Goal: Transaction & Acquisition: Purchase product/service

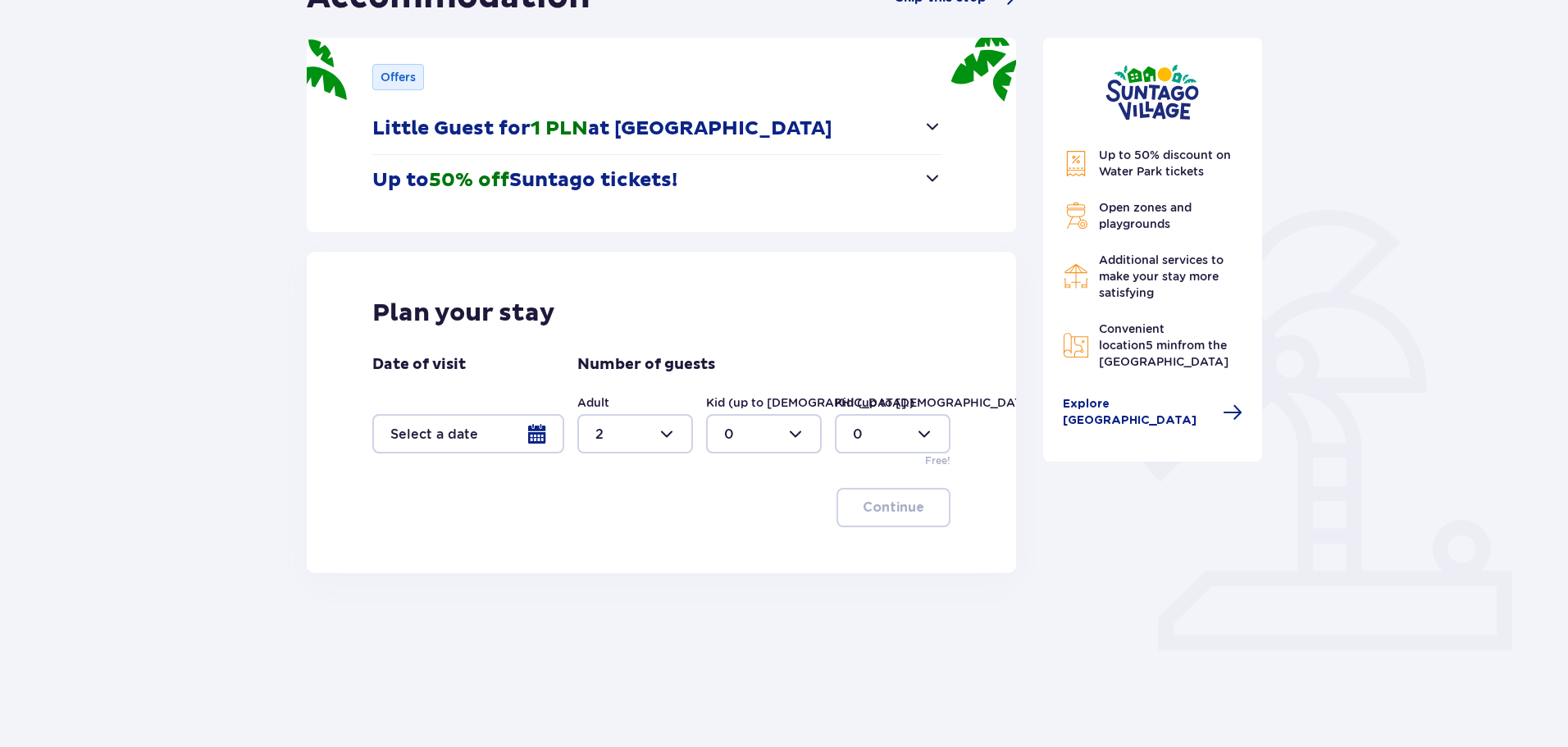
click at [522, 430] on div at bounding box center [468, 434] width 192 height 40
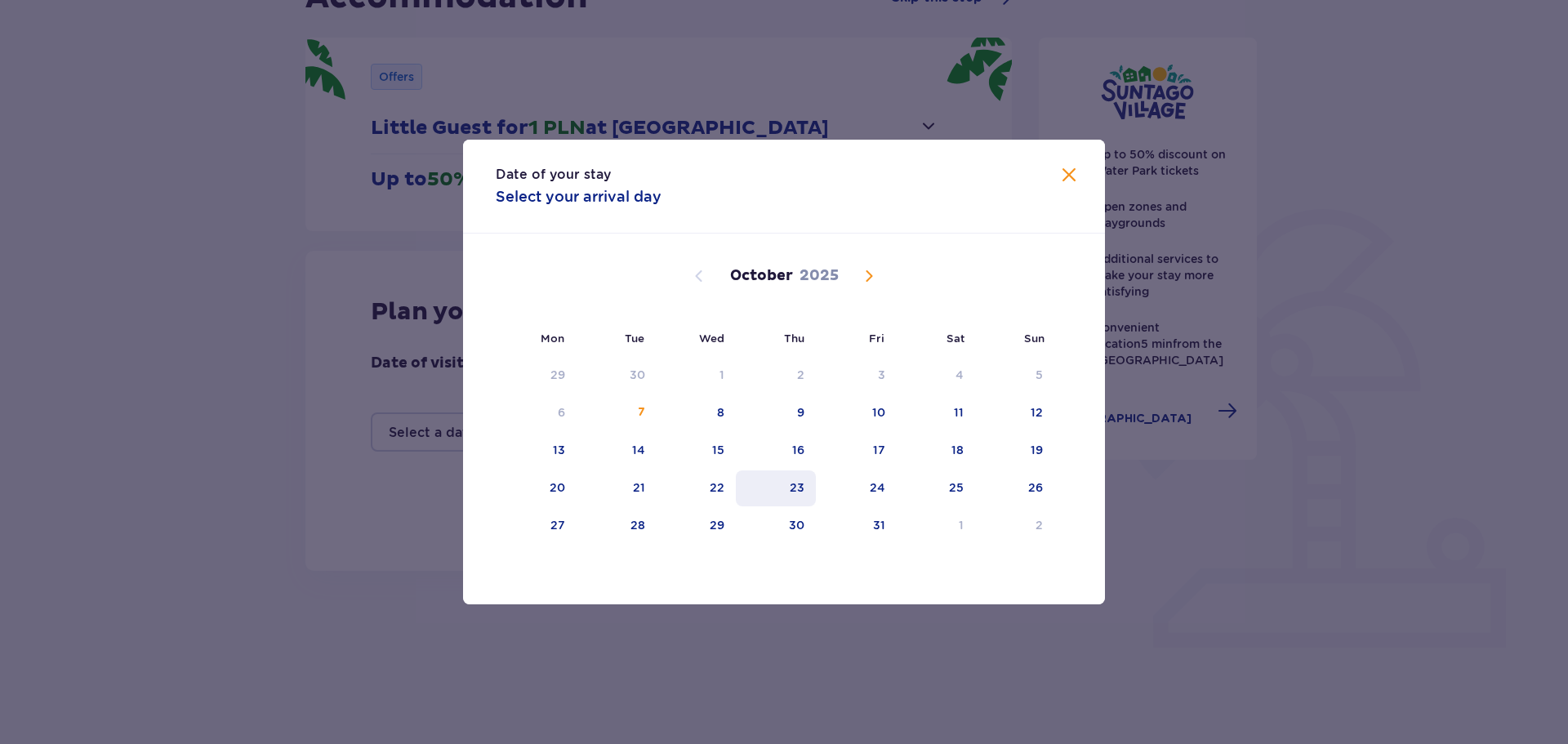
click at [790, 493] on div "23" at bounding box center [776, 488] width 81 height 36
click at [923, 477] on div "25" at bounding box center [936, 488] width 79 height 36
type input "23.10.25 - 25.10.25"
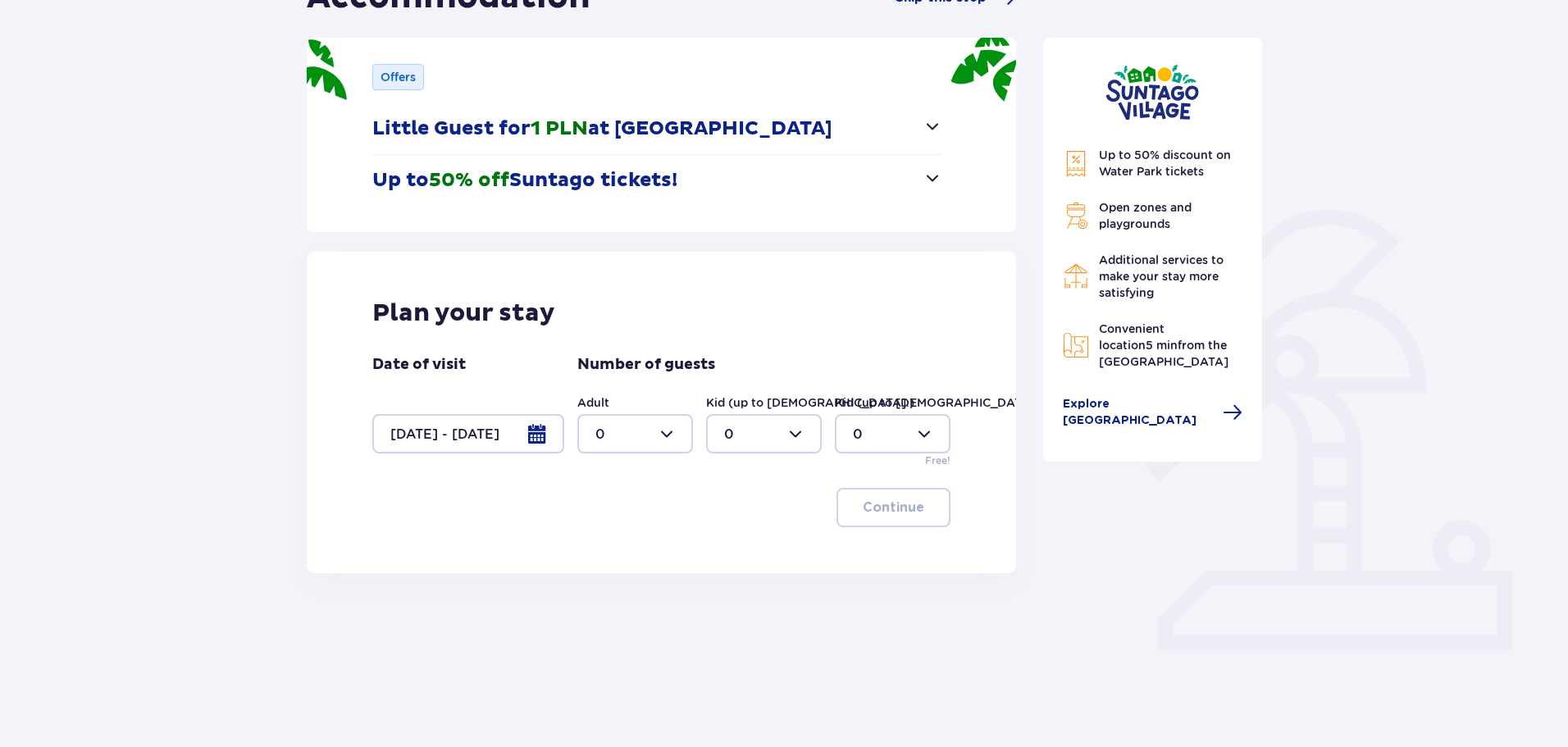
click at [678, 448] on div at bounding box center [635, 434] width 116 height 40
click at [618, 557] on div "2" at bounding box center [635, 552] width 79 height 18
type input "2"
click at [768, 433] on div at bounding box center [764, 434] width 116 height 40
click at [739, 592] on div "3" at bounding box center [764, 587] width 79 height 18
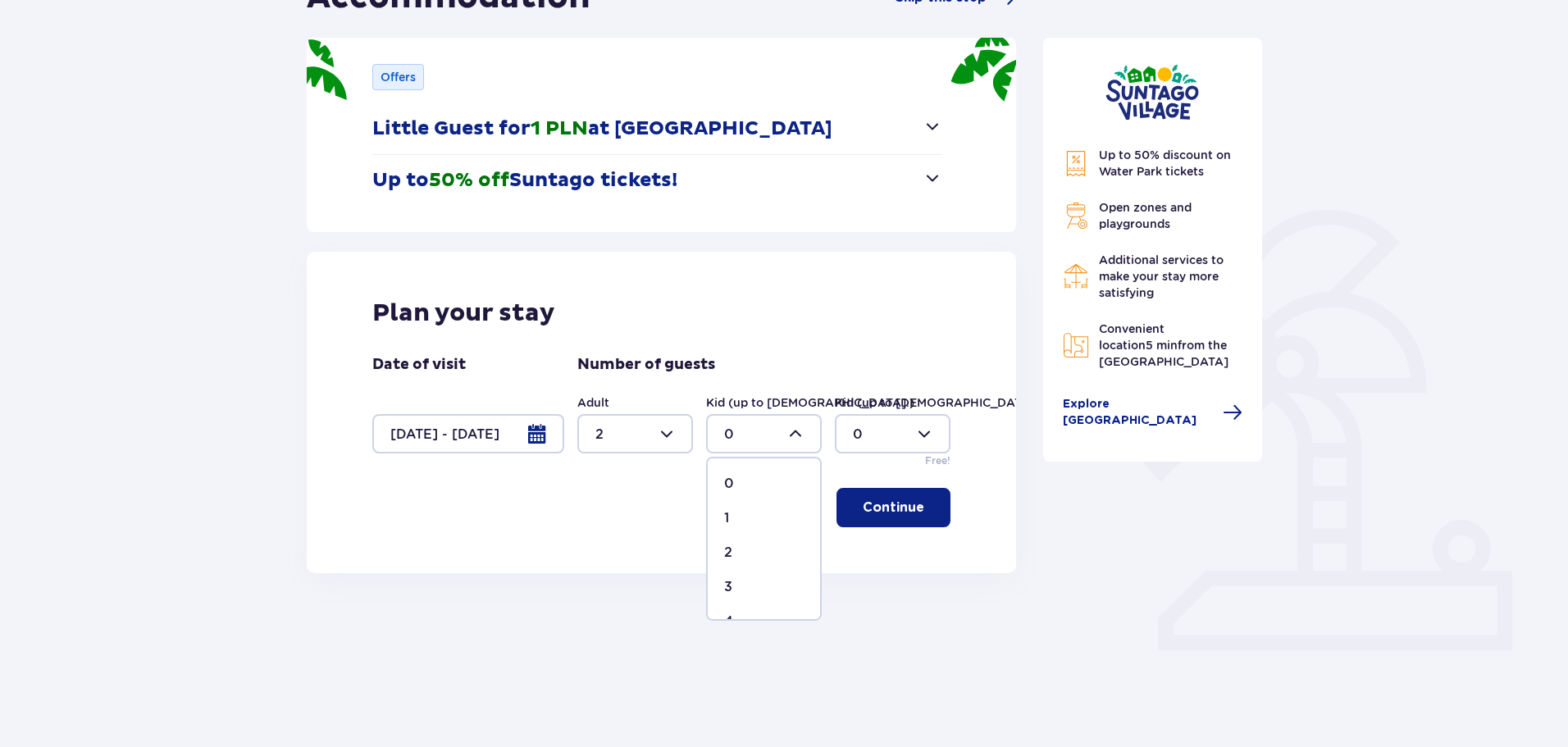
type input "3"
click at [873, 527] on div "Plan your stay Date of visit 23.10.25 - 25.10.25 Number of guests Adult 2 Kid (…" at bounding box center [661, 412] width 709 height 321
click at [886, 516] on p "Continue" at bounding box center [893, 507] width 61 height 18
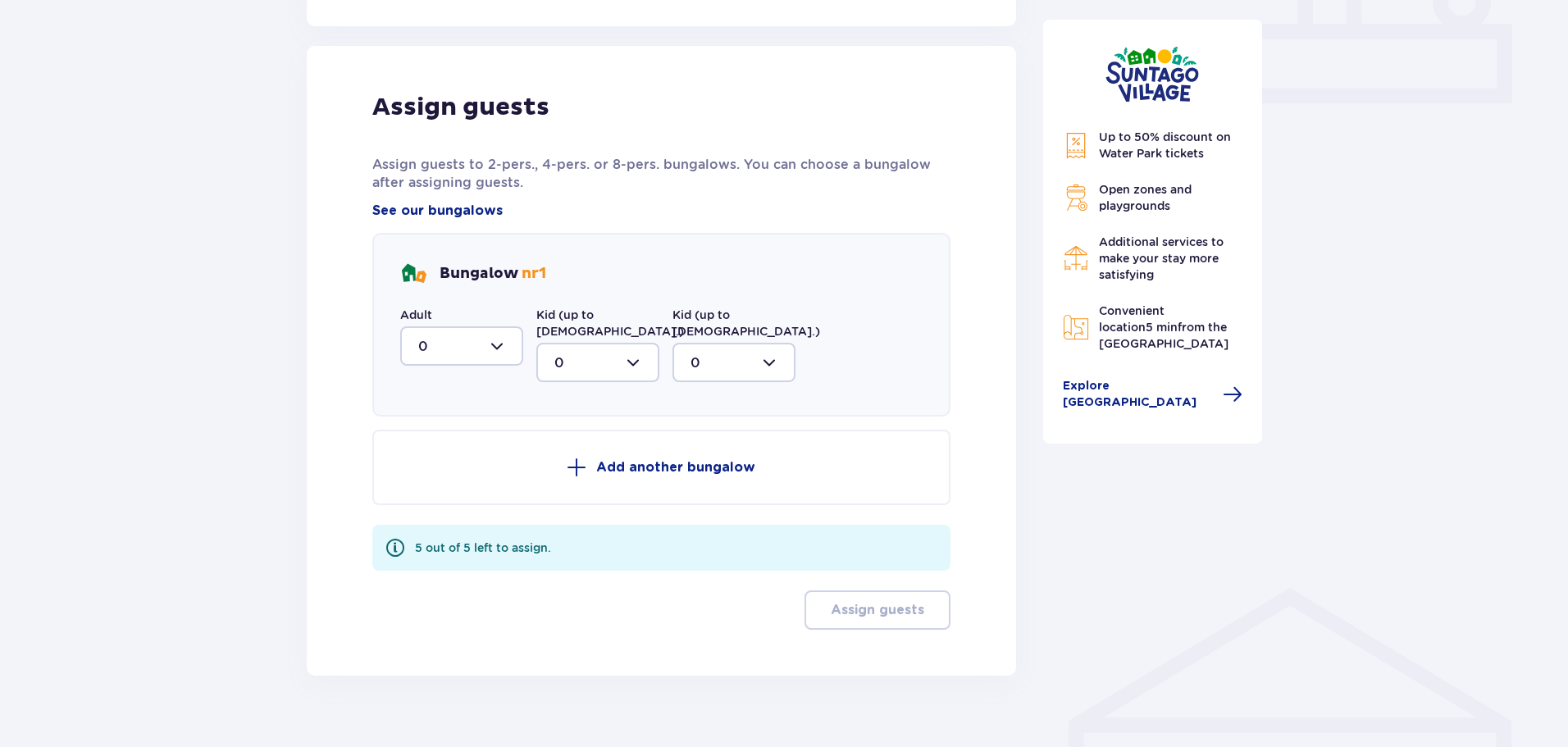
scroll to position [754, 0]
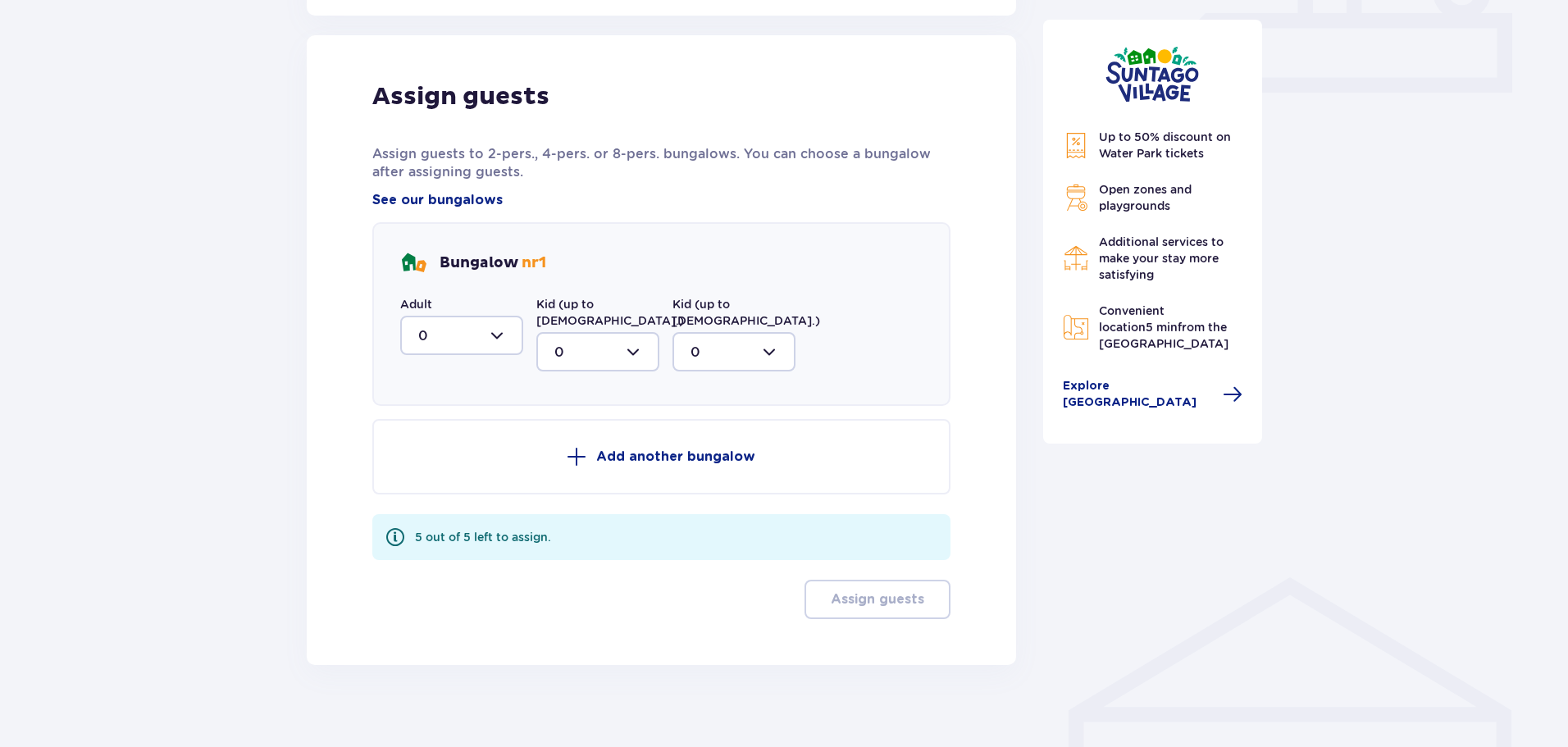
click at [494, 346] on div at bounding box center [461, 335] width 123 height 40
click at [439, 450] on div "2" at bounding box center [461, 454] width 87 height 18
type input "2"
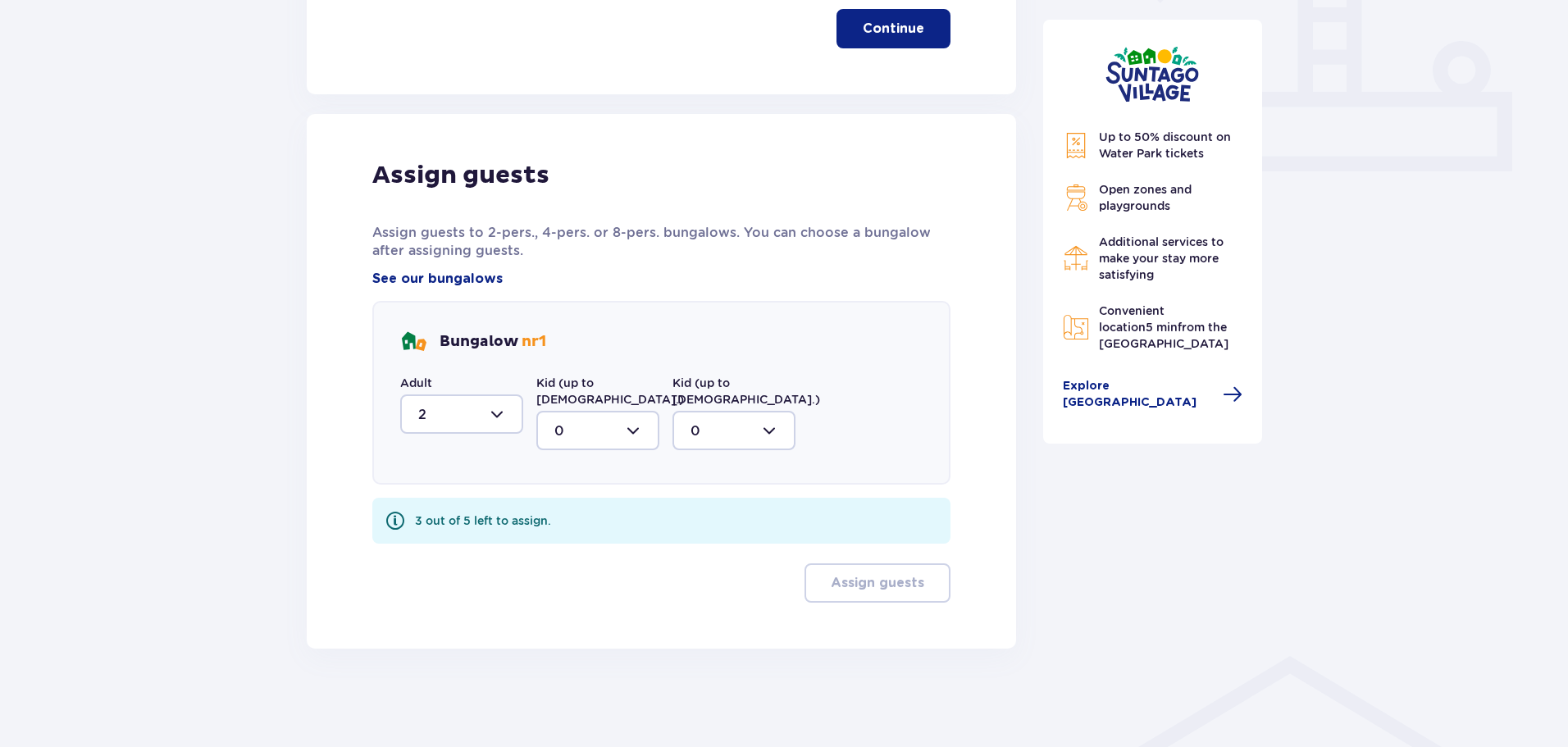
scroll to position [659, 0]
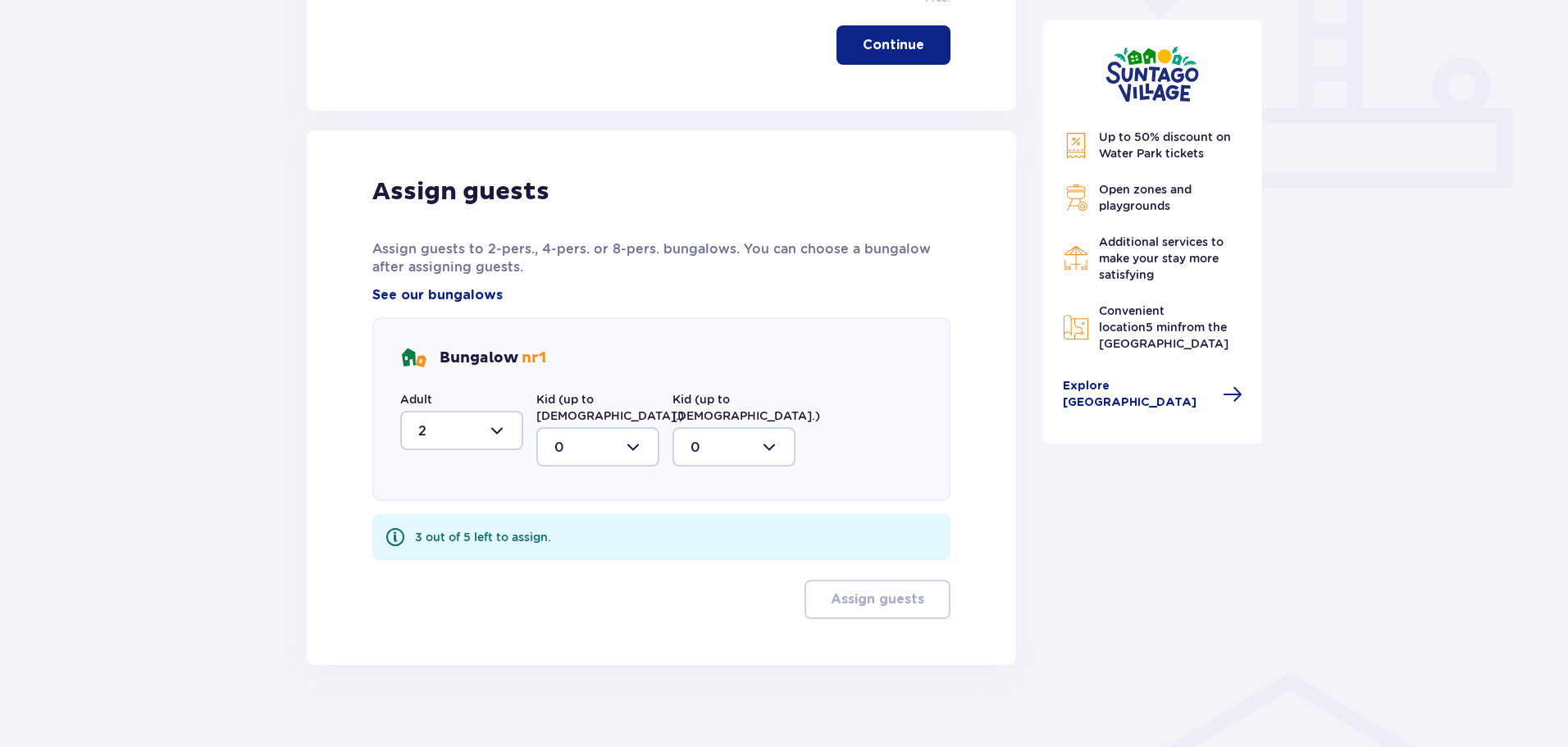
click at [584, 429] on div at bounding box center [597, 447] width 123 height 40
click at [558, 591] on p "3" at bounding box center [559, 600] width 9 height 18
type input "3"
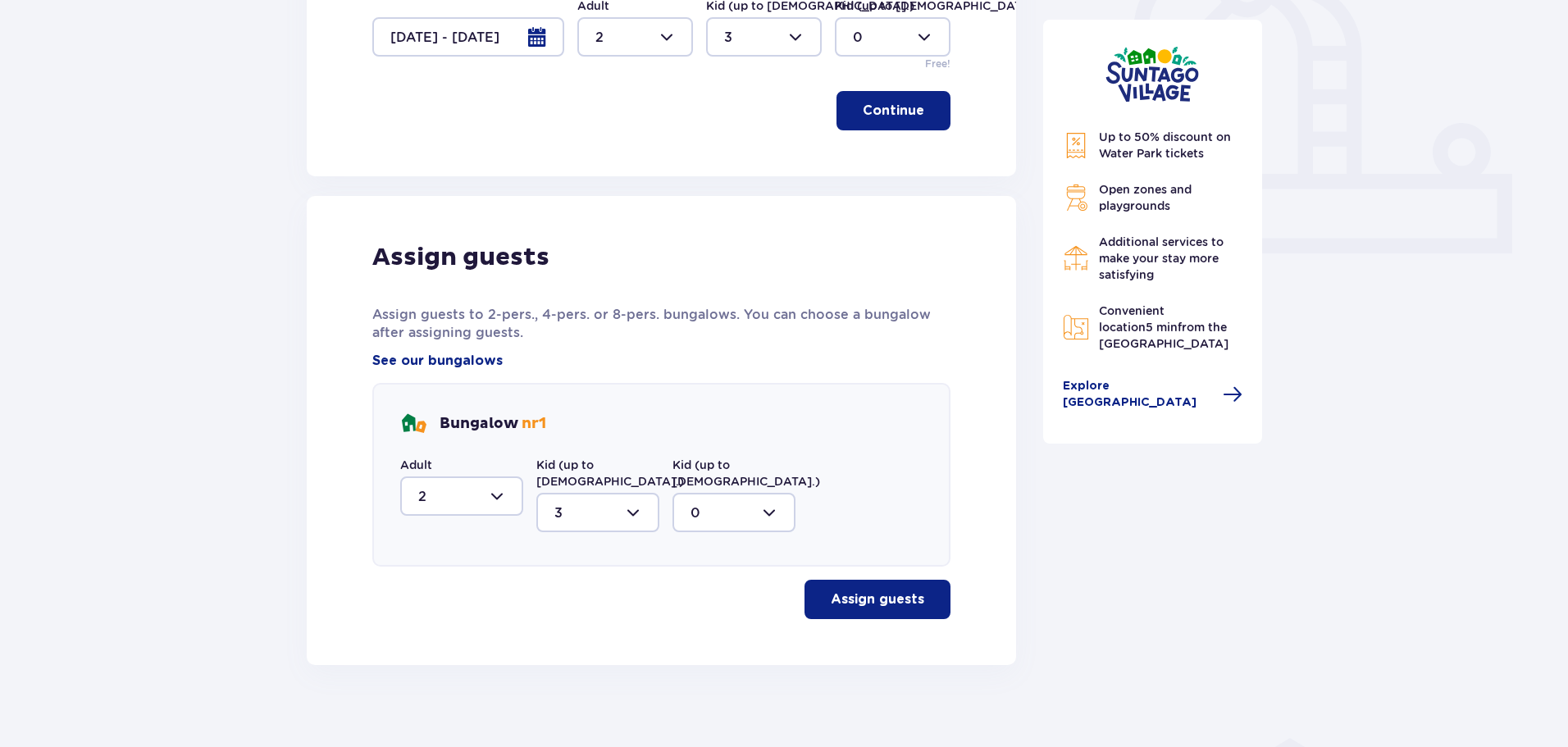
click at [869, 590] on p "Assign guests" at bounding box center [878, 599] width 93 height 18
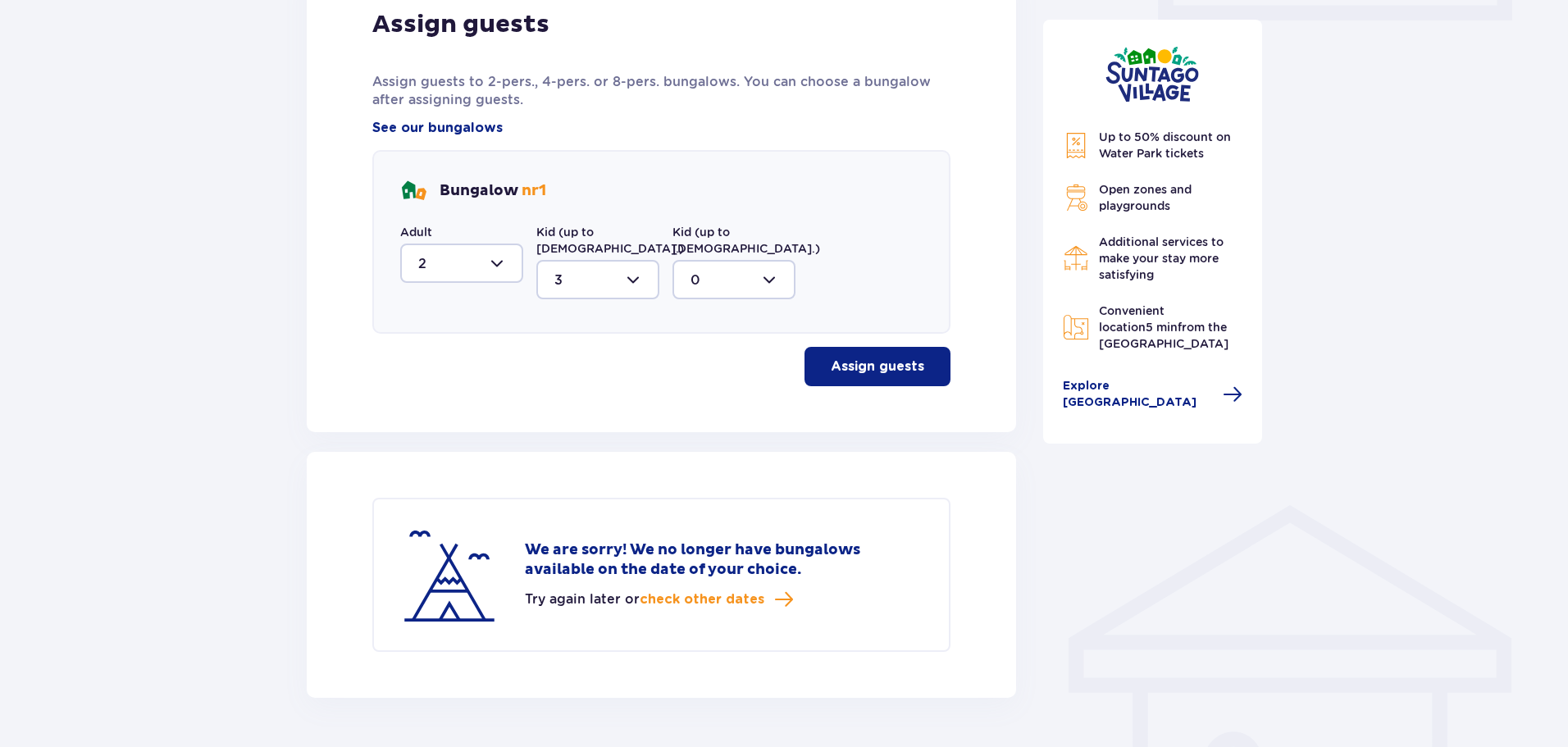
scroll to position [859, 0]
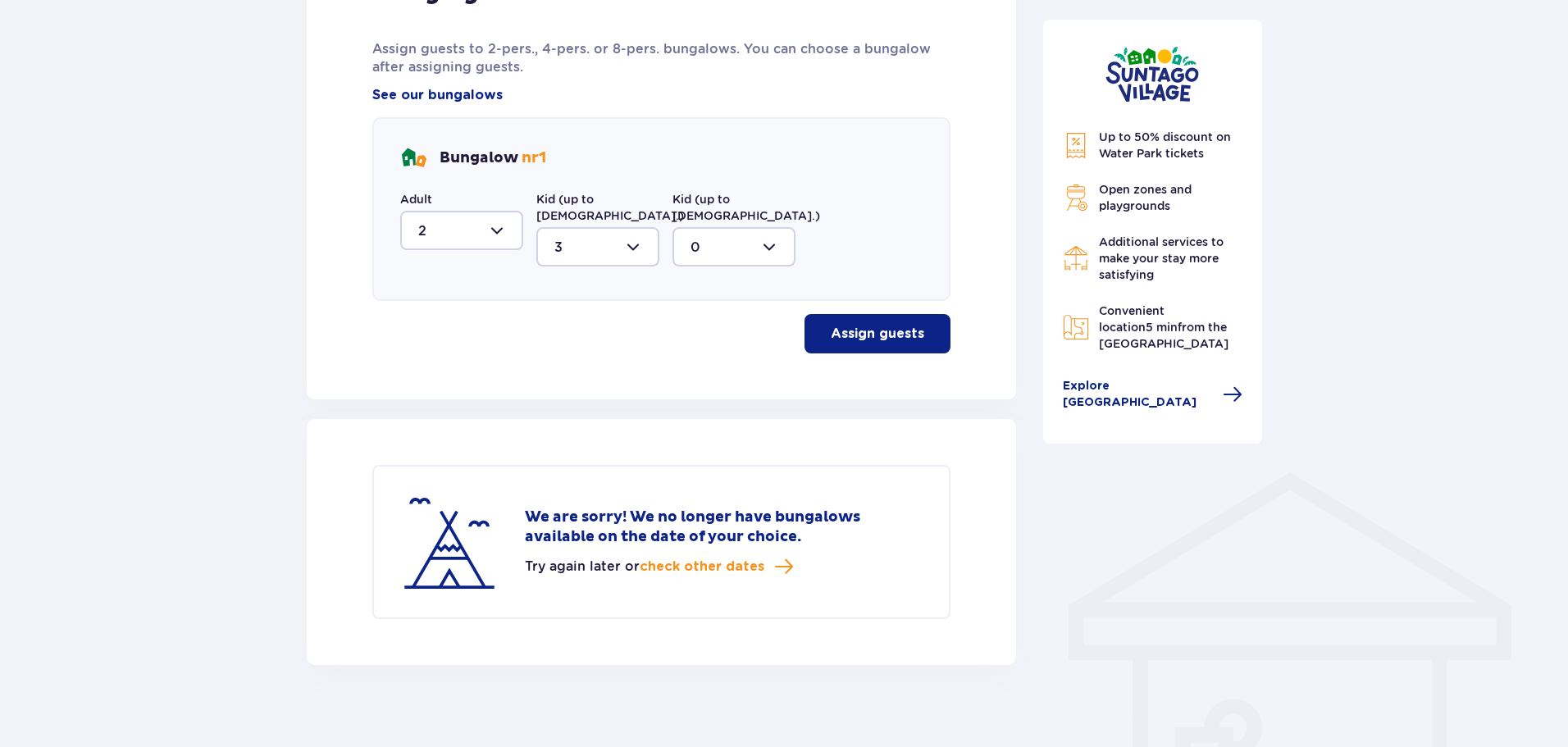
click at [468, 233] on div at bounding box center [461, 231] width 123 height 40
click at [651, 277] on div "Bungalow nr 1 Adult 2 0 1 2 Kid (up to 12 y.o.) 3 Kid (up to 3 y.o.) 0" at bounding box center [661, 209] width 578 height 184
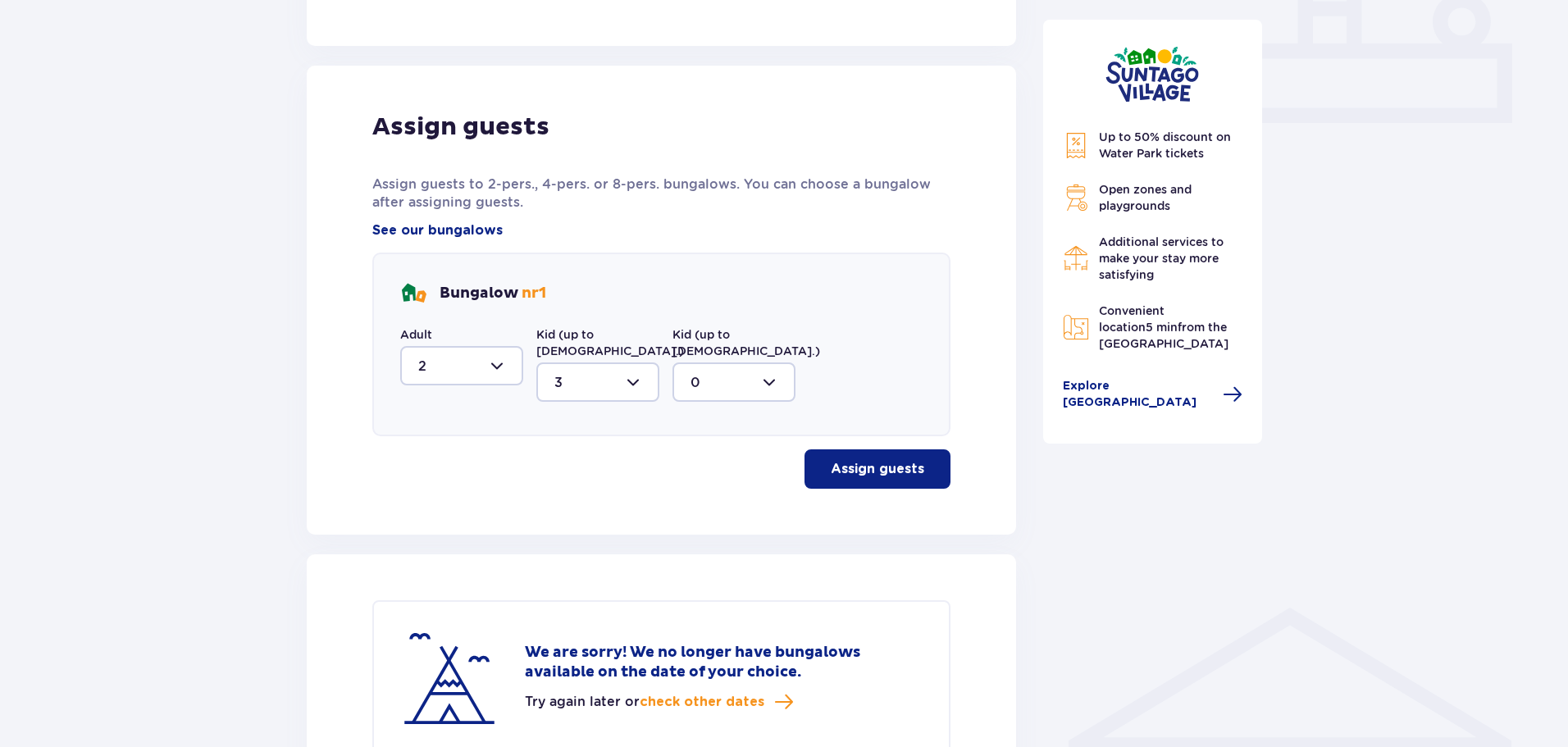
scroll to position [695, 0]
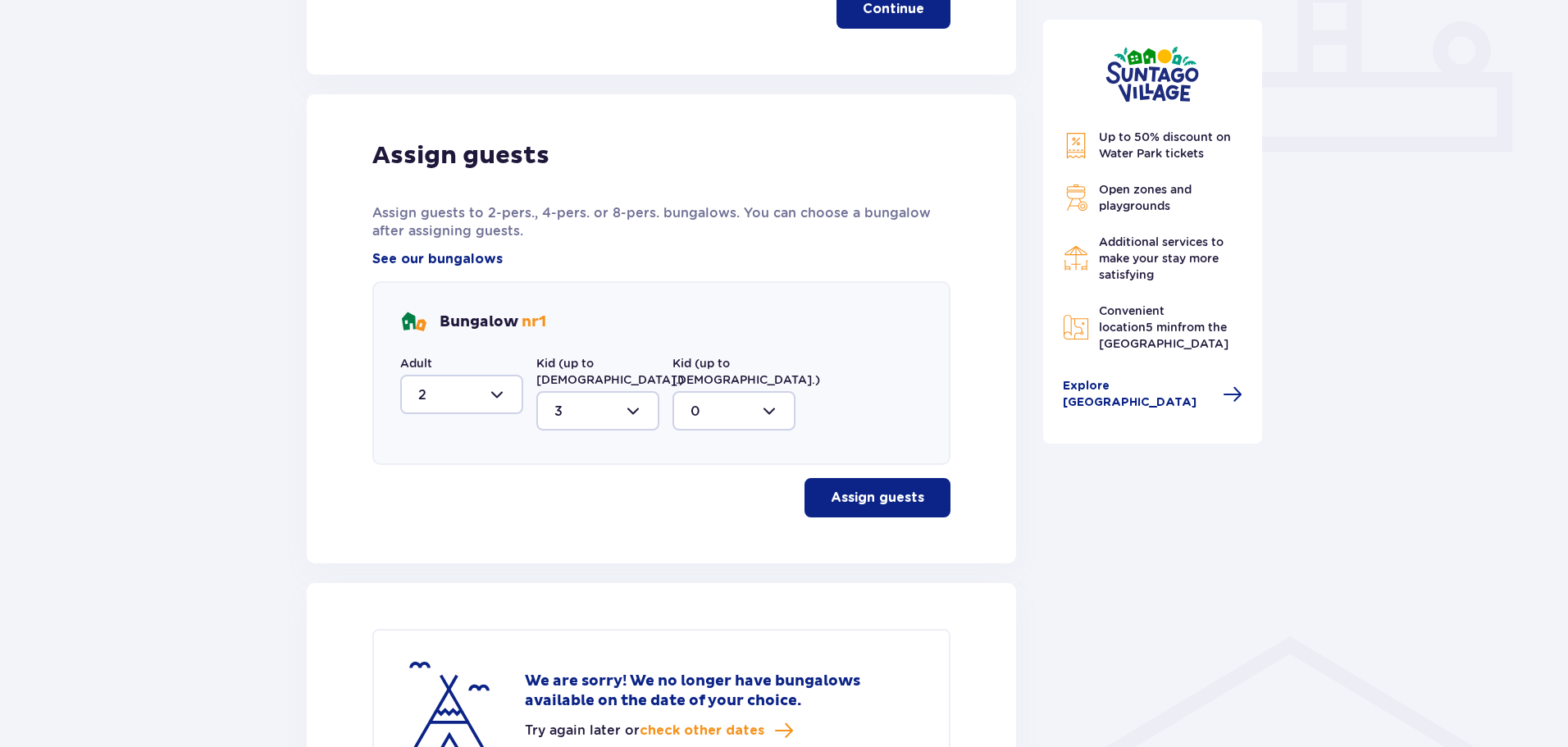
click at [695, 395] on div at bounding box center [734, 411] width 123 height 40
click at [753, 295] on div "Bungalow nr 1 Adult 2 Kid (up to 12 y.o.) 3 Kid (up to 3 y.o.) 0 0" at bounding box center [661, 372] width 578 height 184
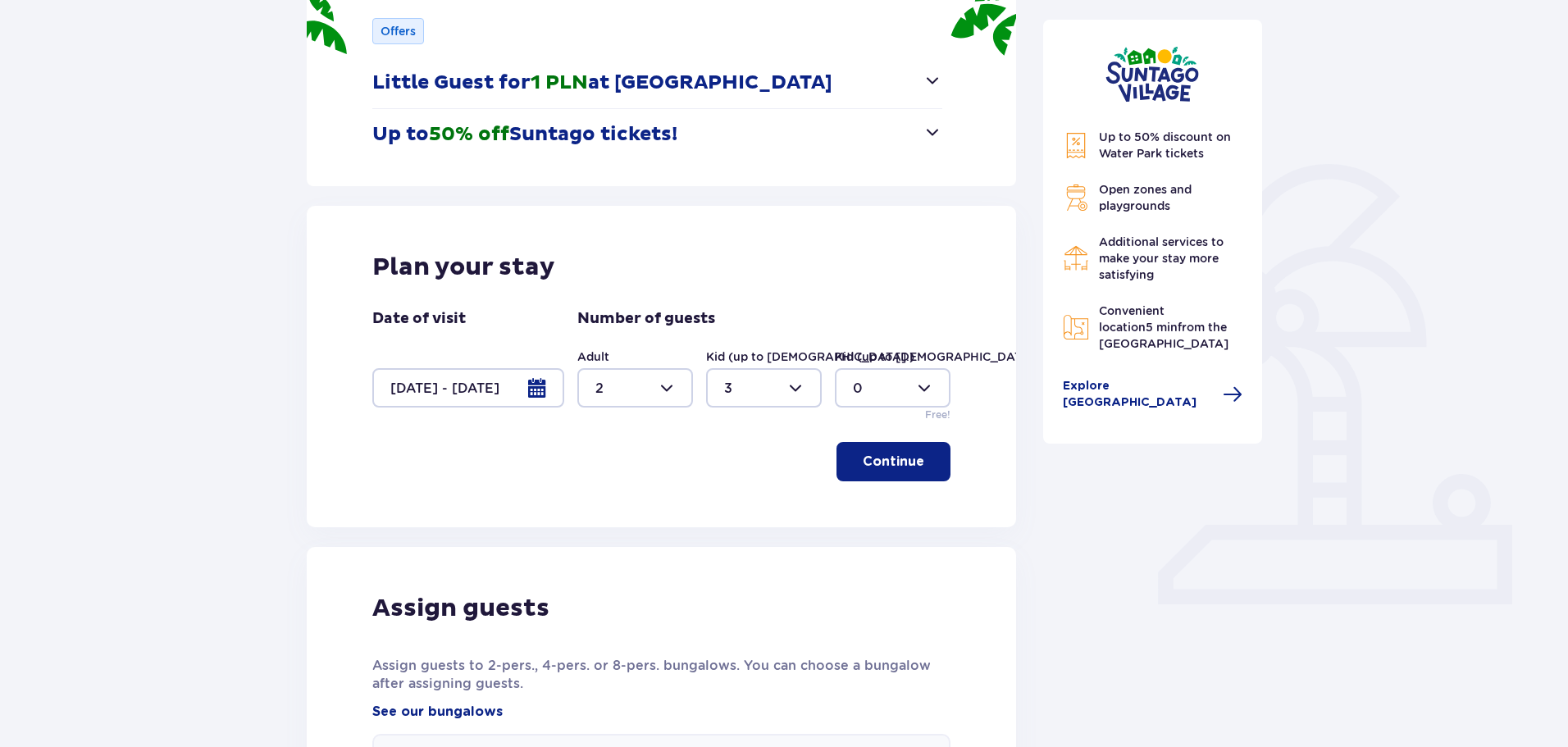
scroll to position [203, 0]
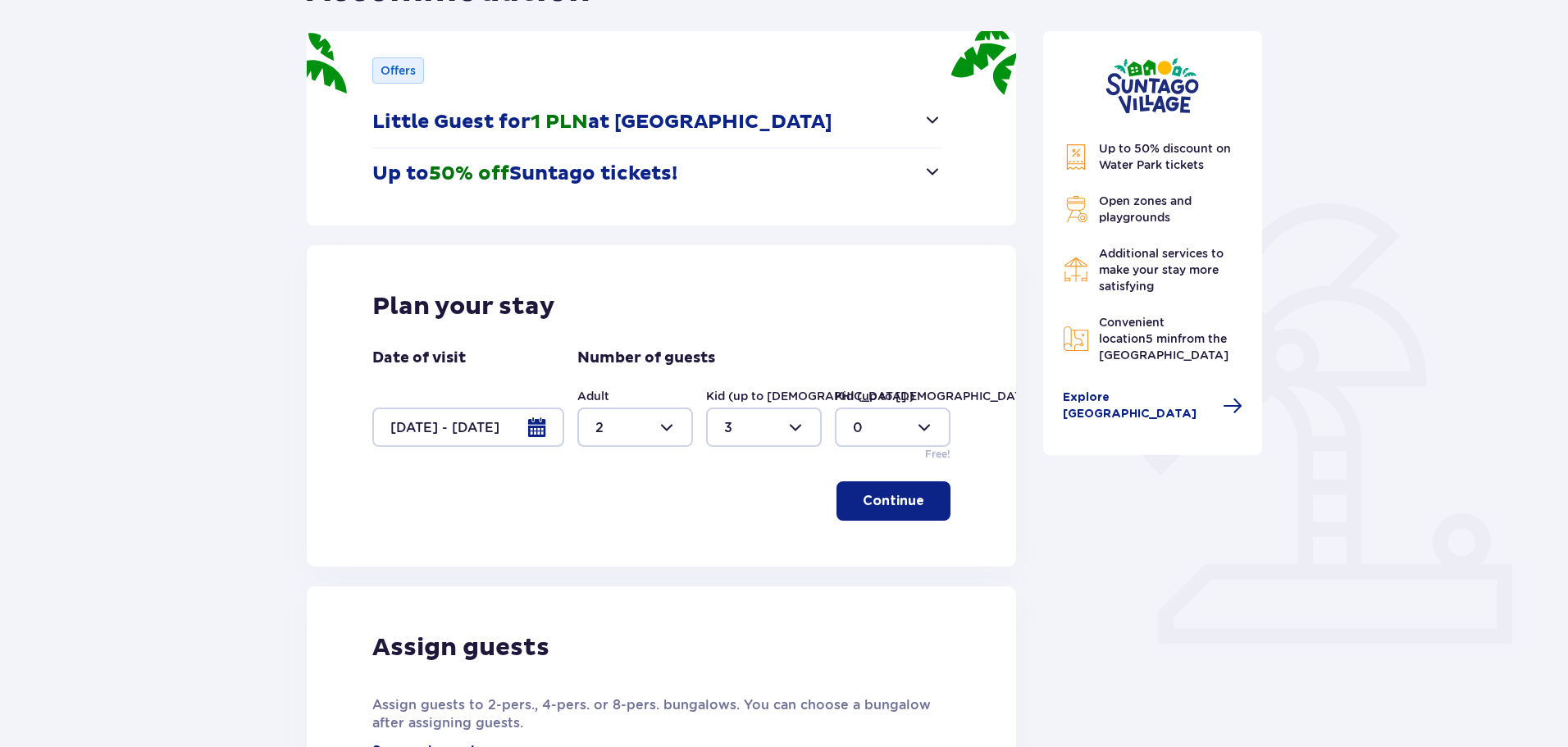
click at [846, 431] on div at bounding box center [893, 427] width 116 height 40
click at [856, 515] on p "1" at bounding box center [856, 511] width 5 height 18
type input "1"
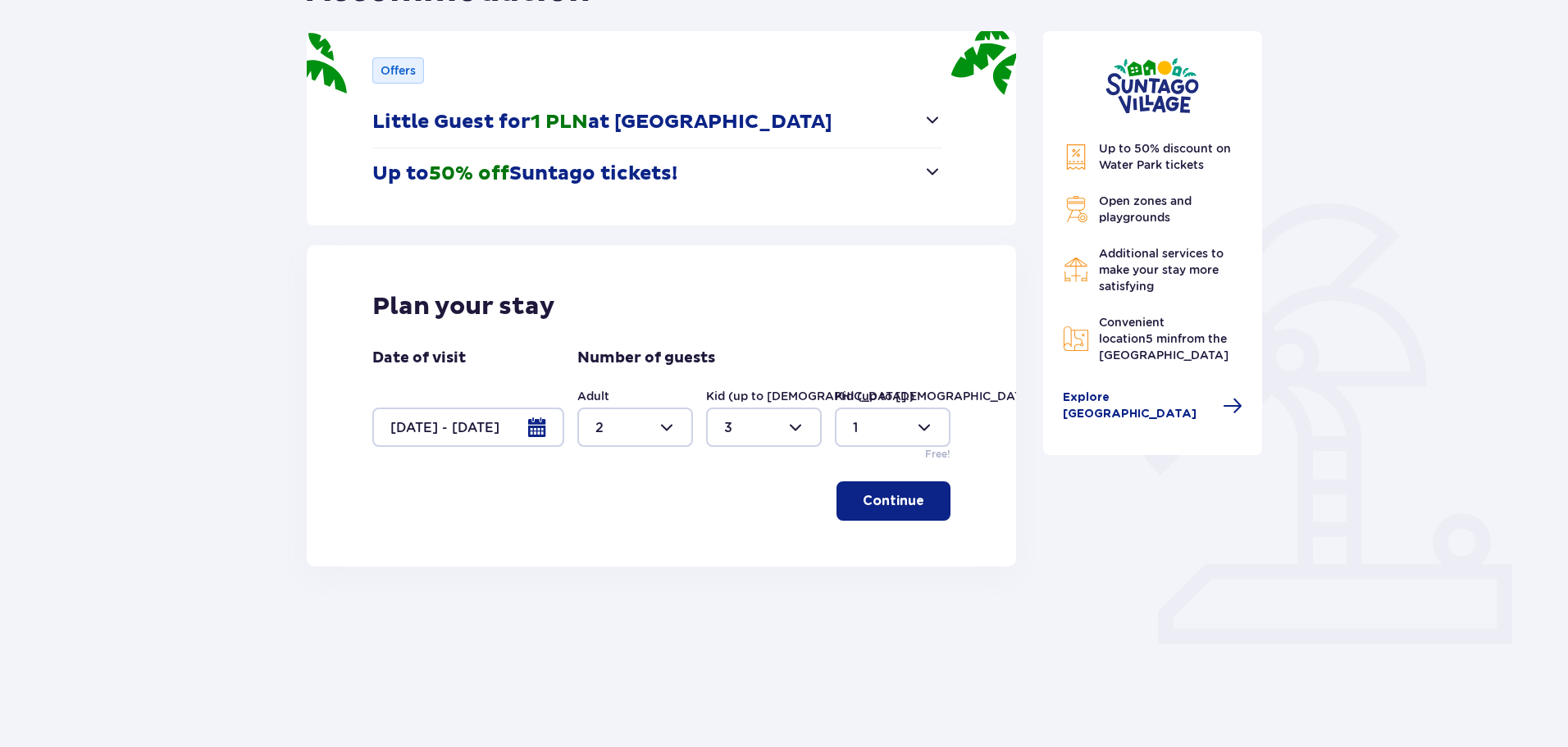
scroll to position [196, 0]
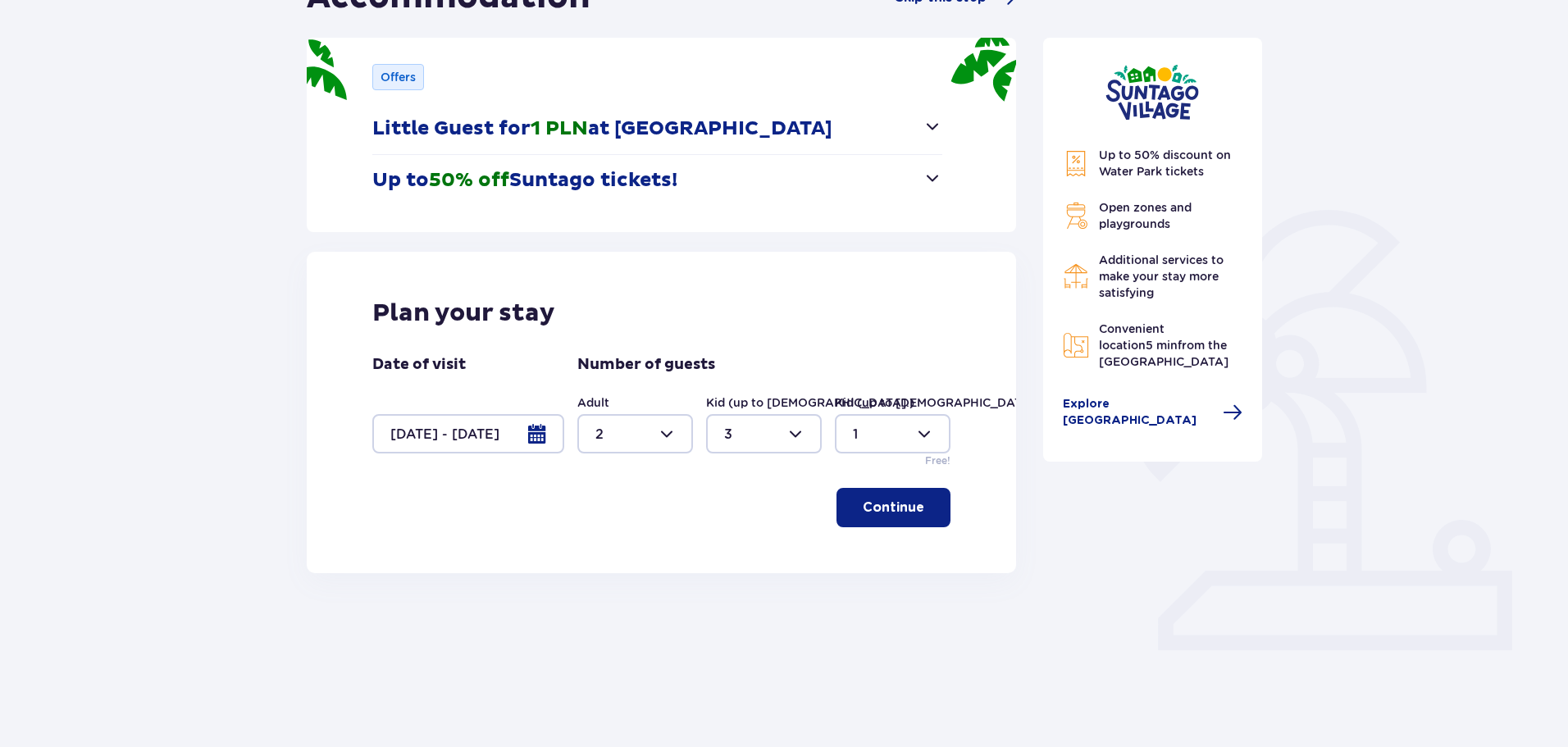
click at [757, 424] on div at bounding box center [764, 434] width 116 height 40
click at [740, 546] on div "2" at bounding box center [764, 552] width 79 height 18
type input "2"
click at [886, 509] on p "Continue" at bounding box center [893, 507] width 61 height 18
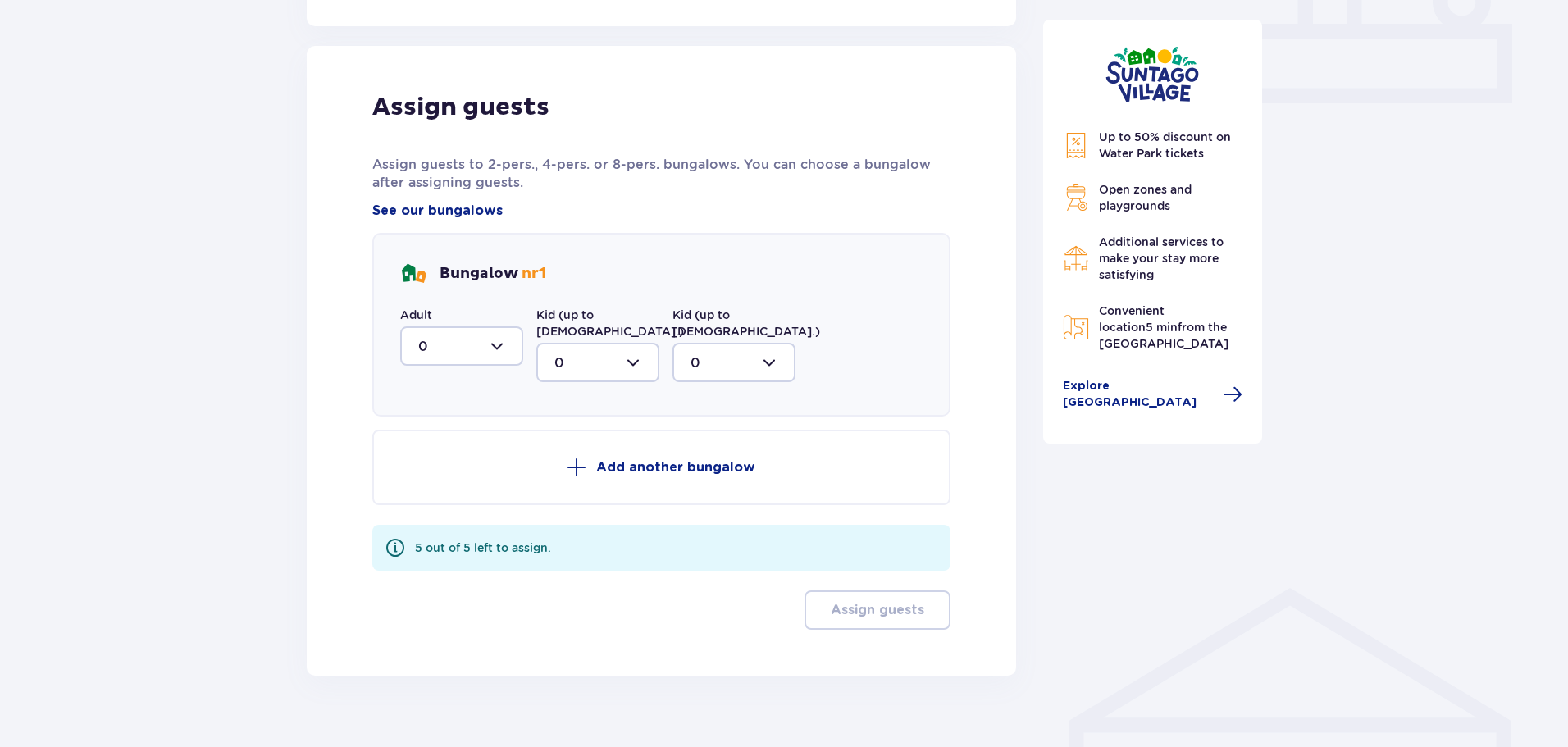
scroll to position [754, 0]
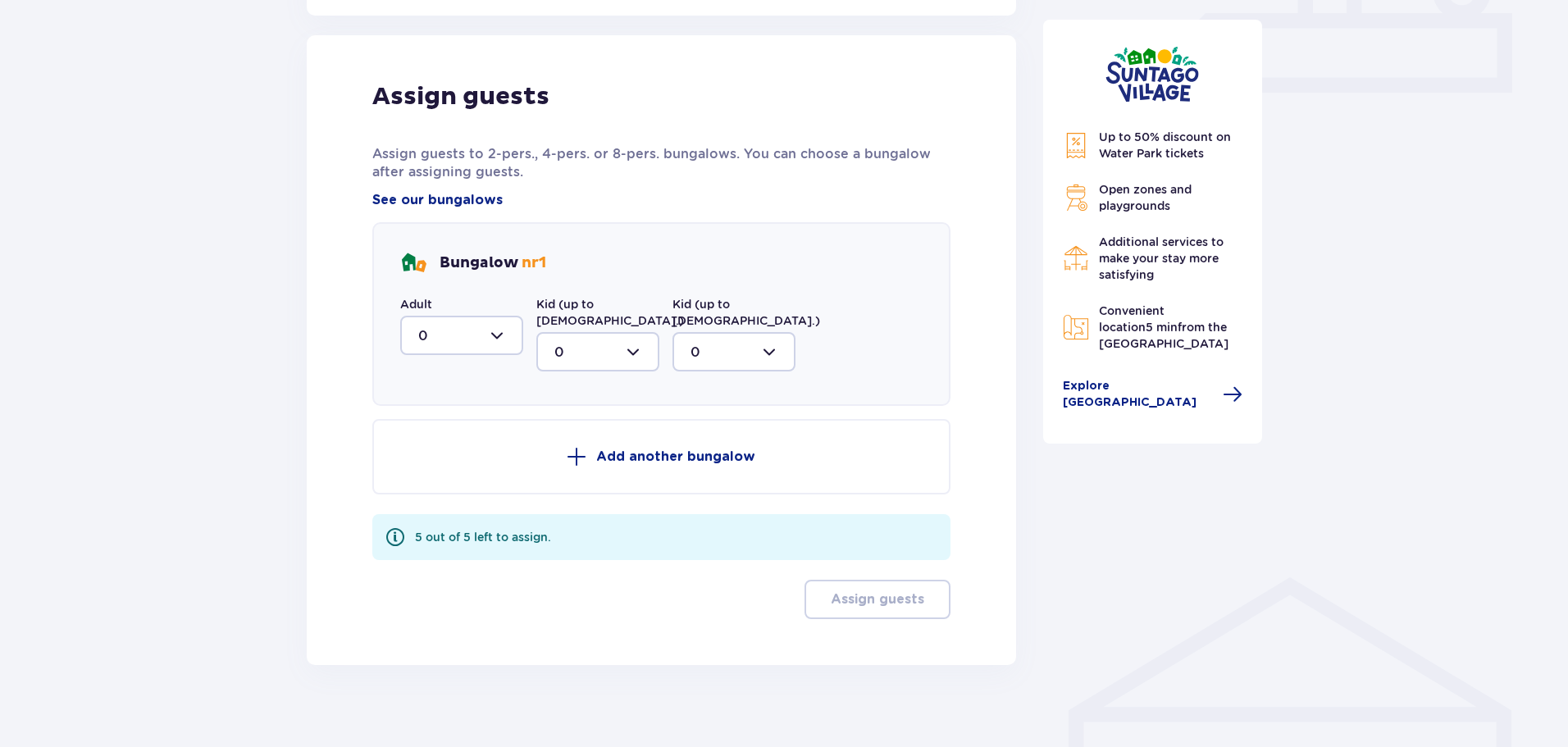
click at [520, 339] on div at bounding box center [461, 335] width 123 height 40
click at [447, 453] on div "2" at bounding box center [461, 454] width 87 height 18
type input "2"
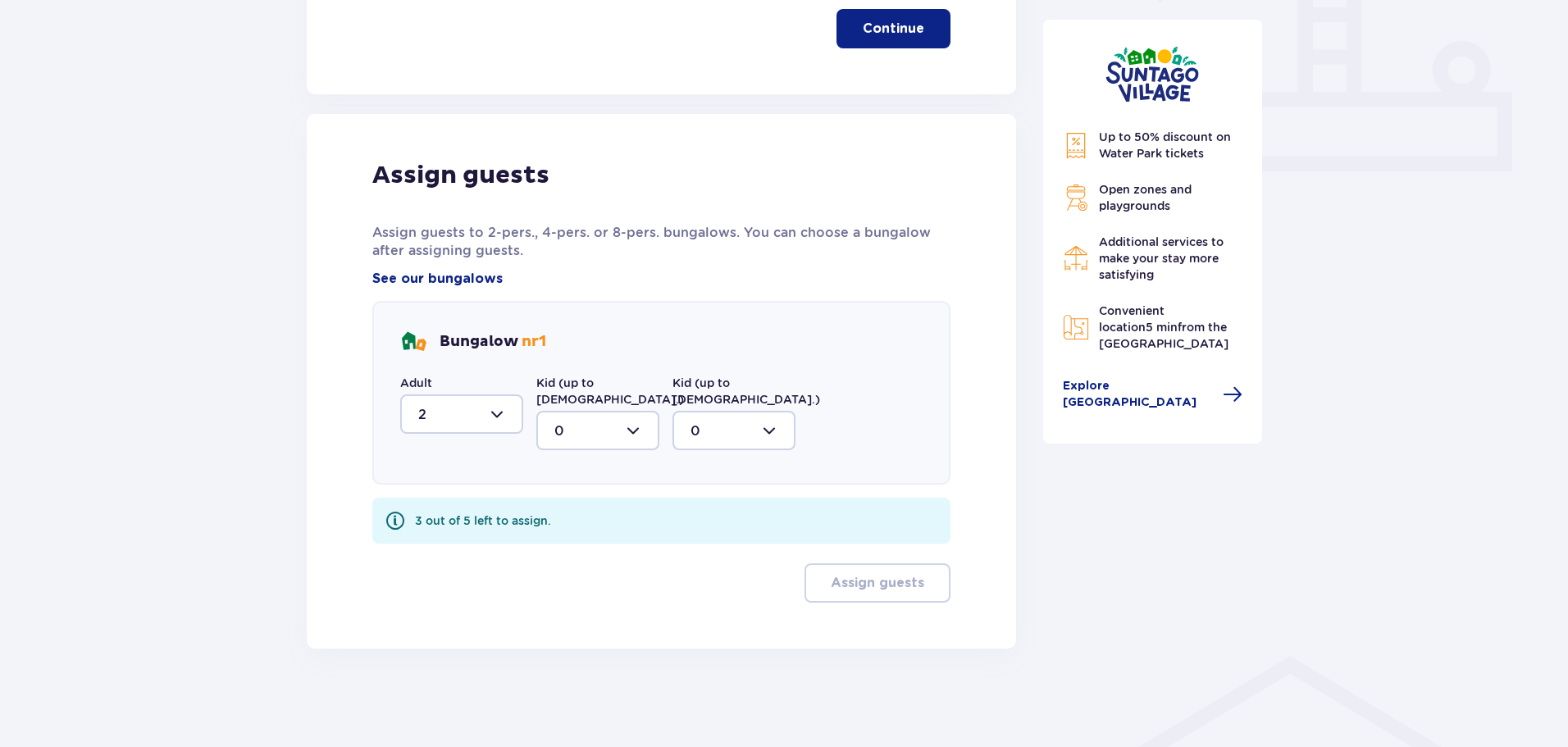
scroll to position [659, 0]
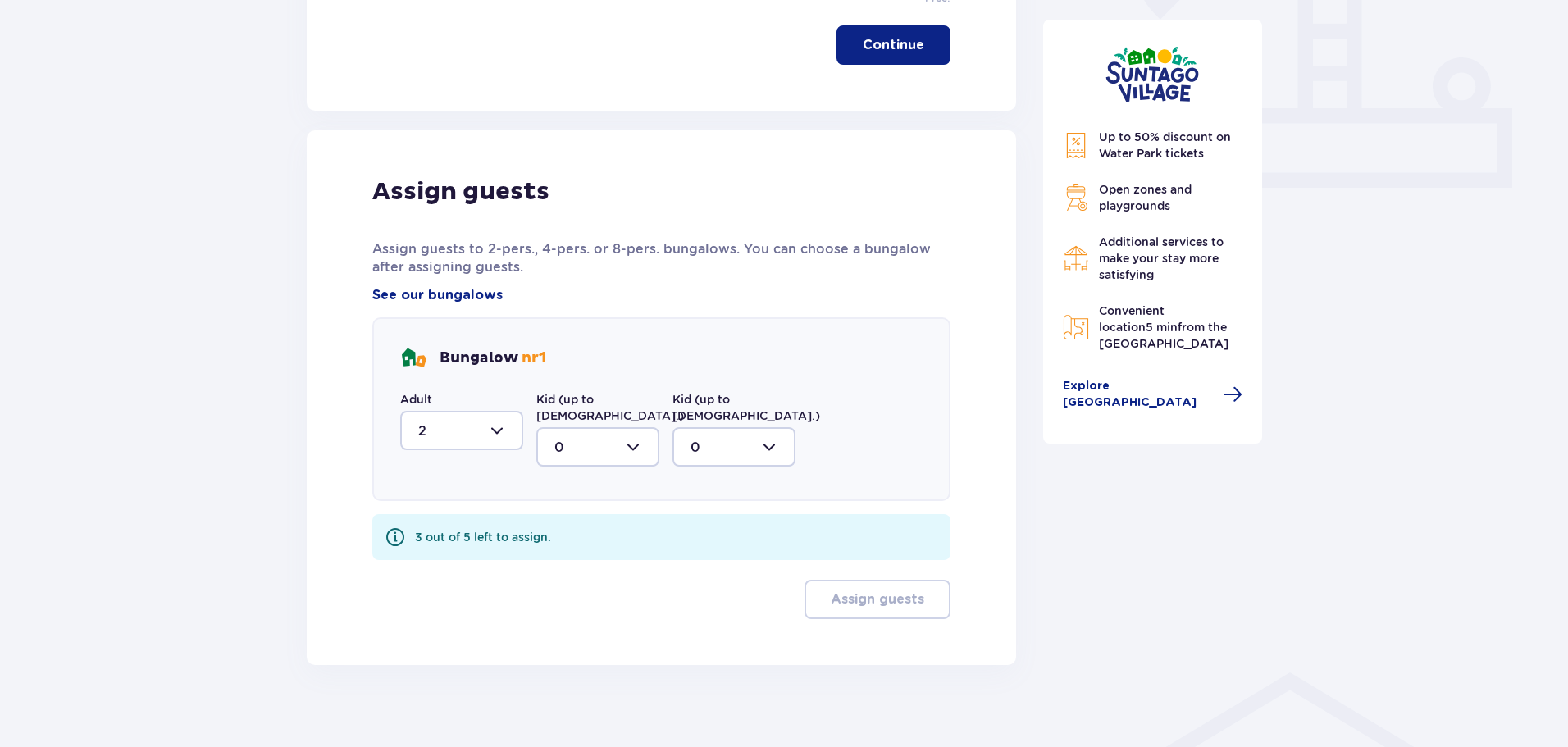
click at [591, 435] on div at bounding box center [597, 447] width 123 height 40
click at [566, 557] on div "2" at bounding box center [597, 565] width 87 height 18
type input "2"
drag, startPoint x: 756, startPoint y: 441, endPoint x: 751, endPoint y: 451, distance: 11.2
click at [755, 441] on div at bounding box center [734, 447] width 123 height 40
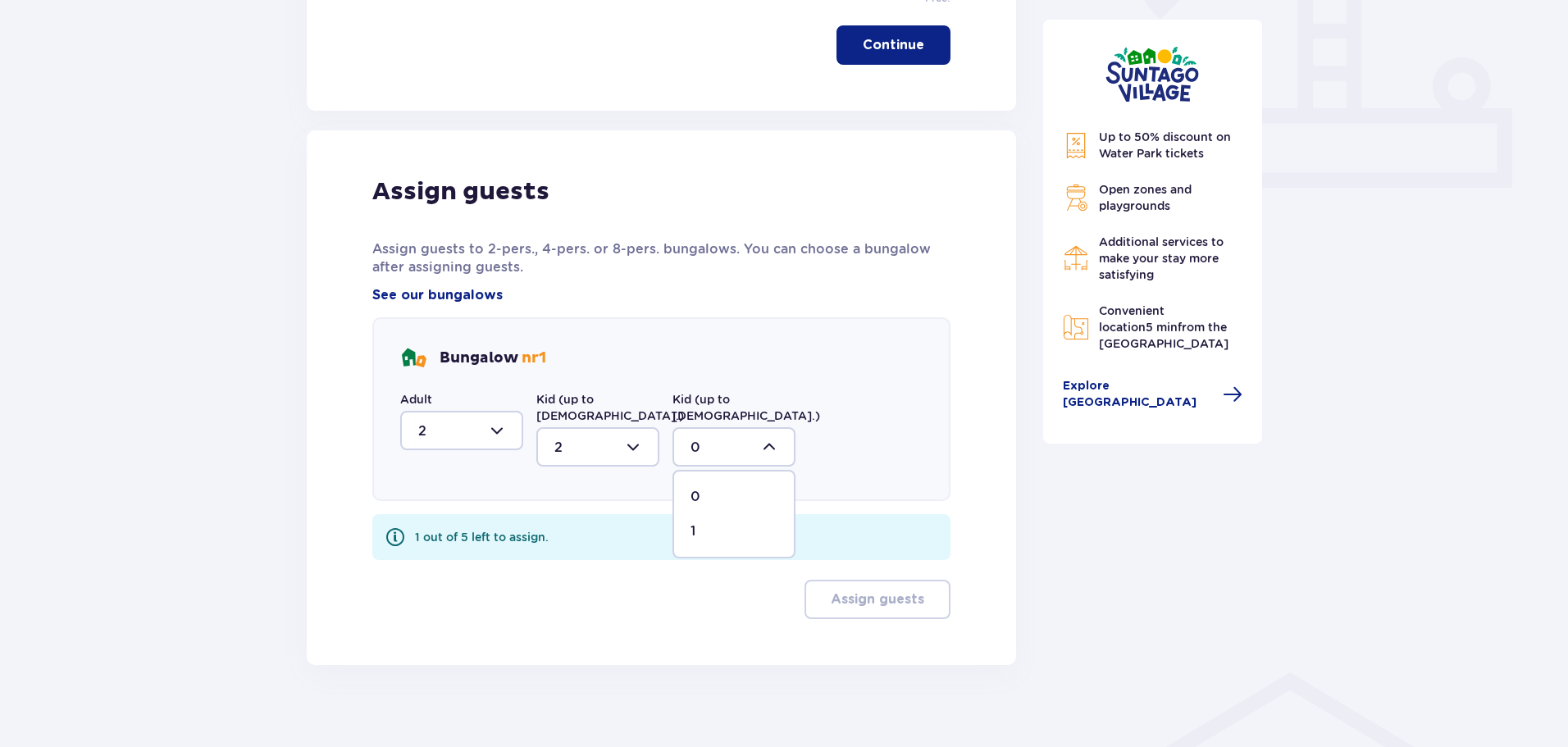
click at [712, 522] on div "1" at bounding box center [734, 531] width 87 height 18
type input "1"
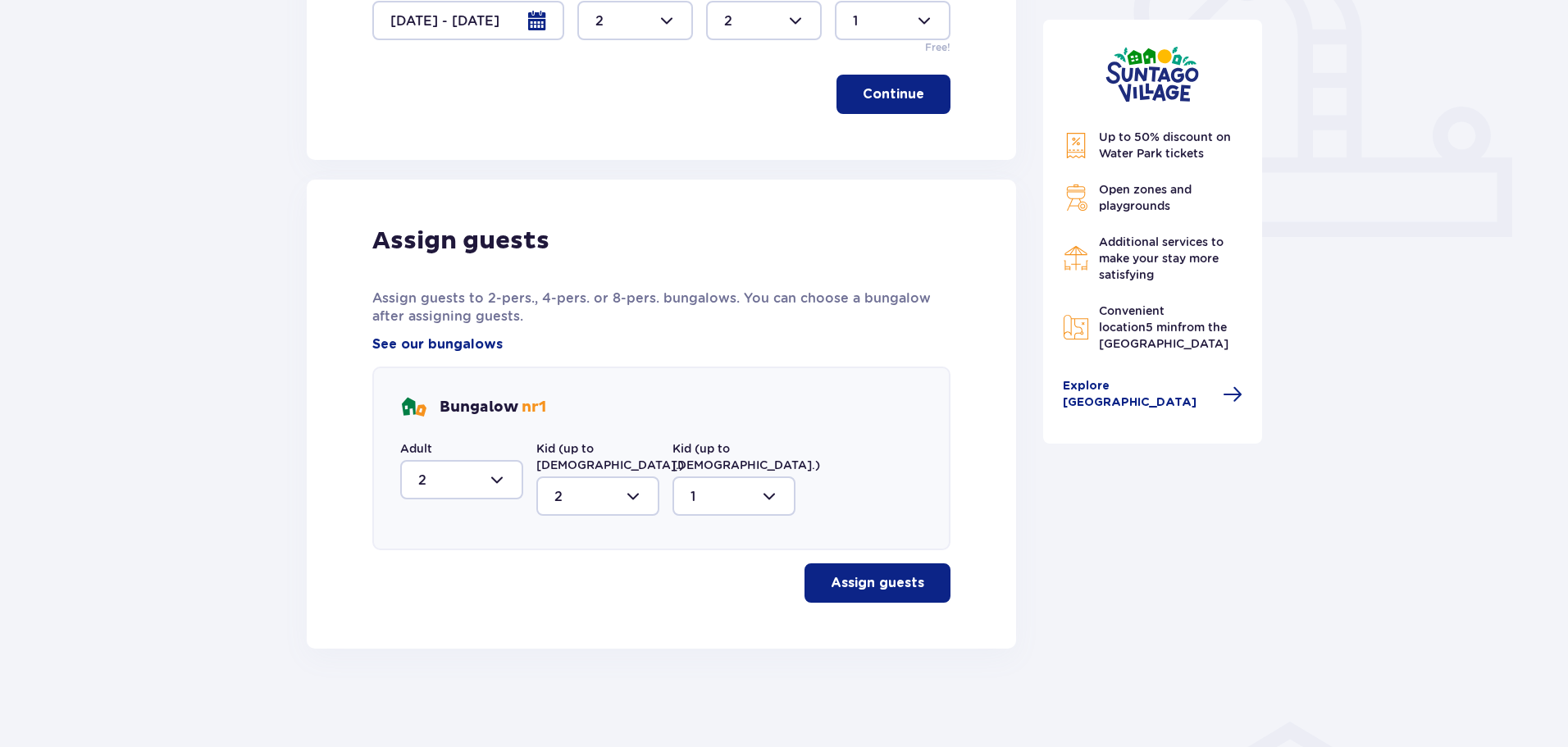
scroll to position [594, 0]
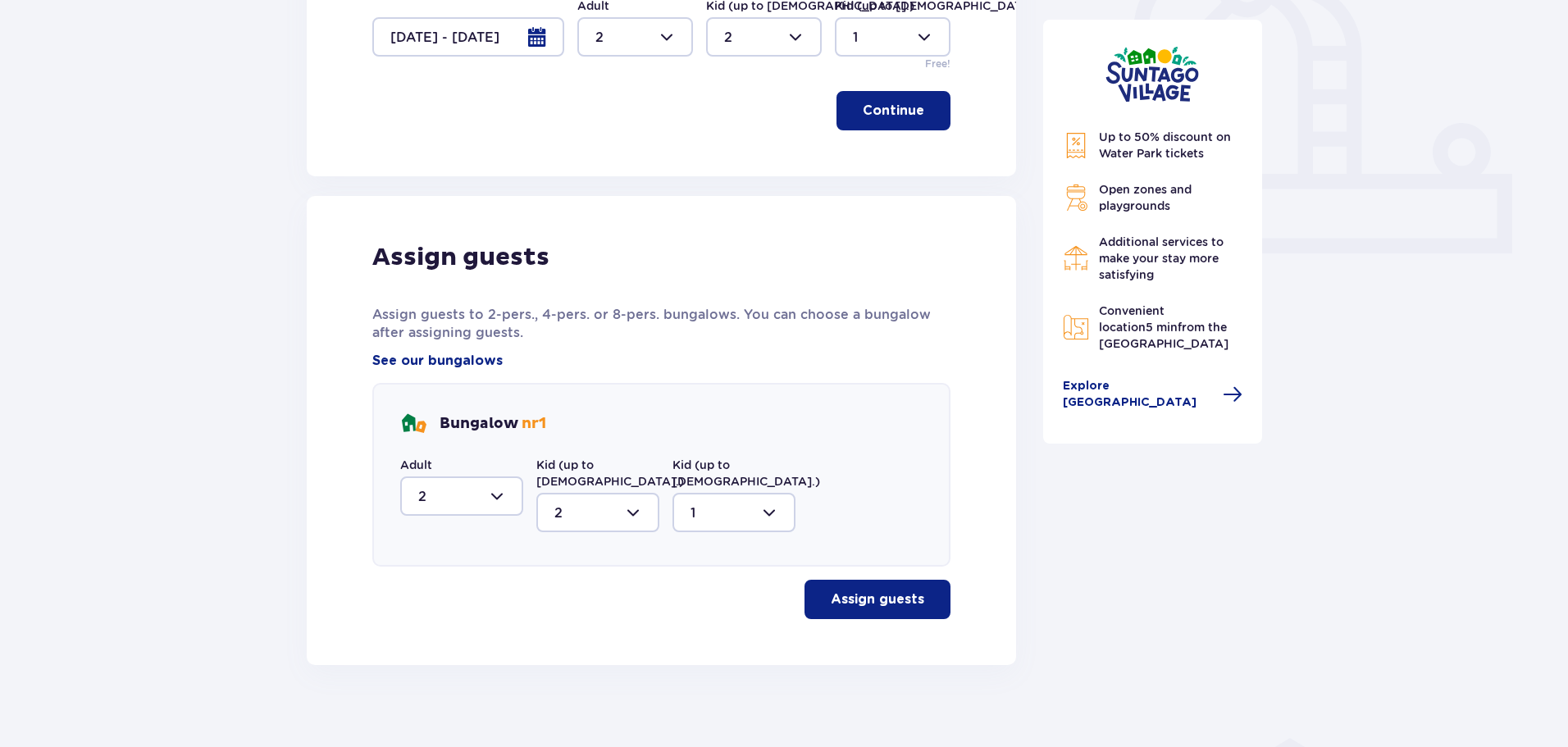
click at [865, 590] on p "Assign guests" at bounding box center [878, 599] width 93 height 18
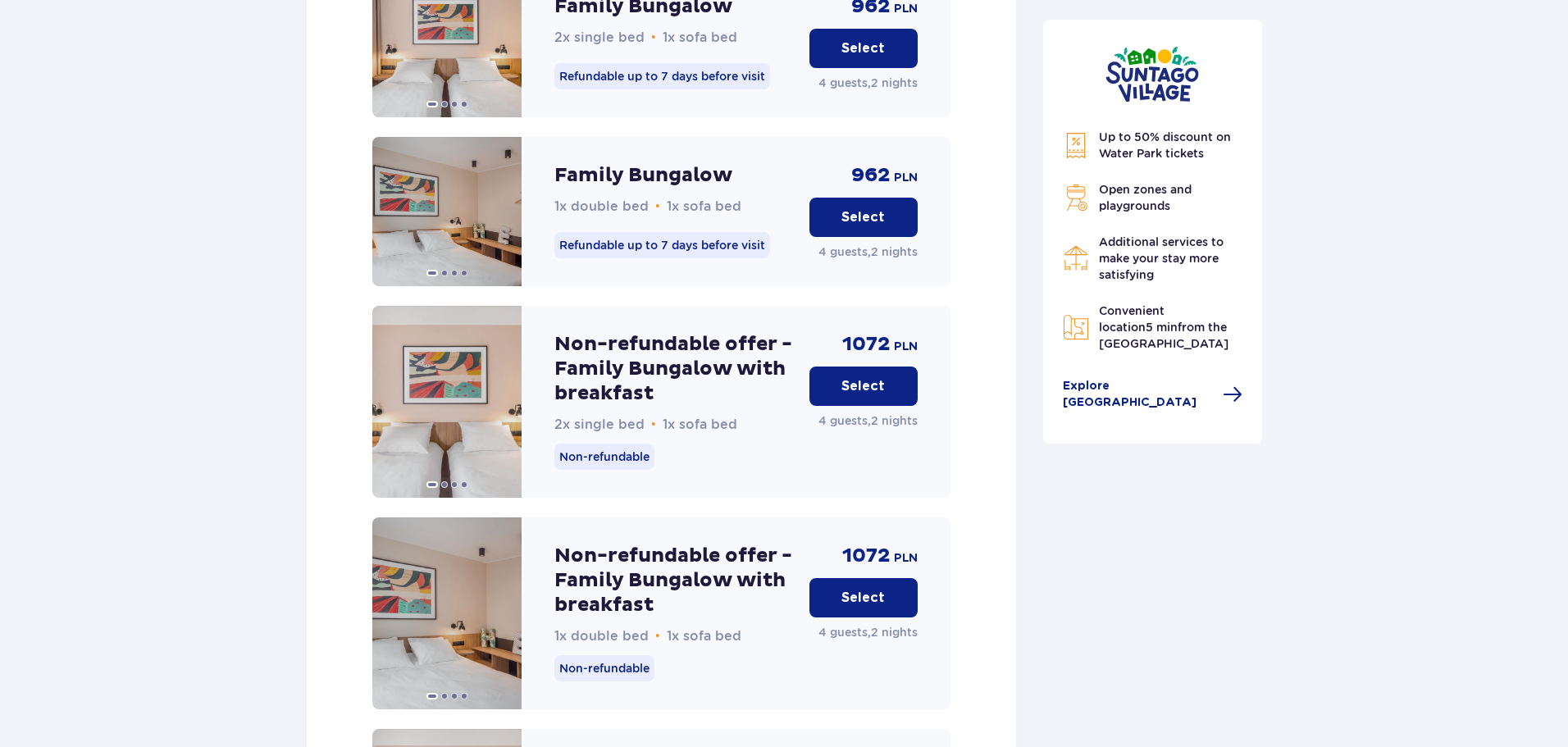
scroll to position [1912, 0]
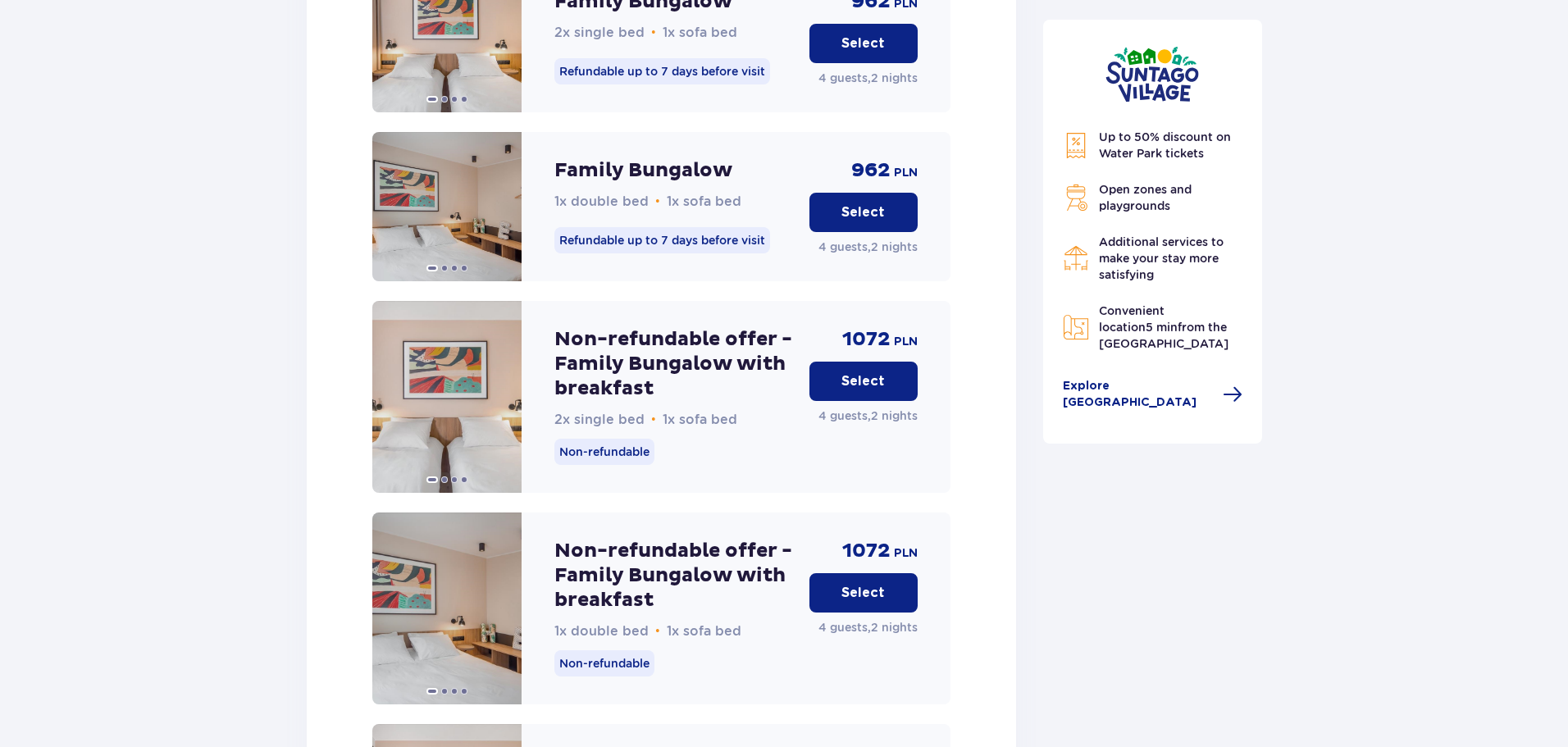
click at [843, 372] on p "Select" at bounding box center [863, 381] width 43 height 18
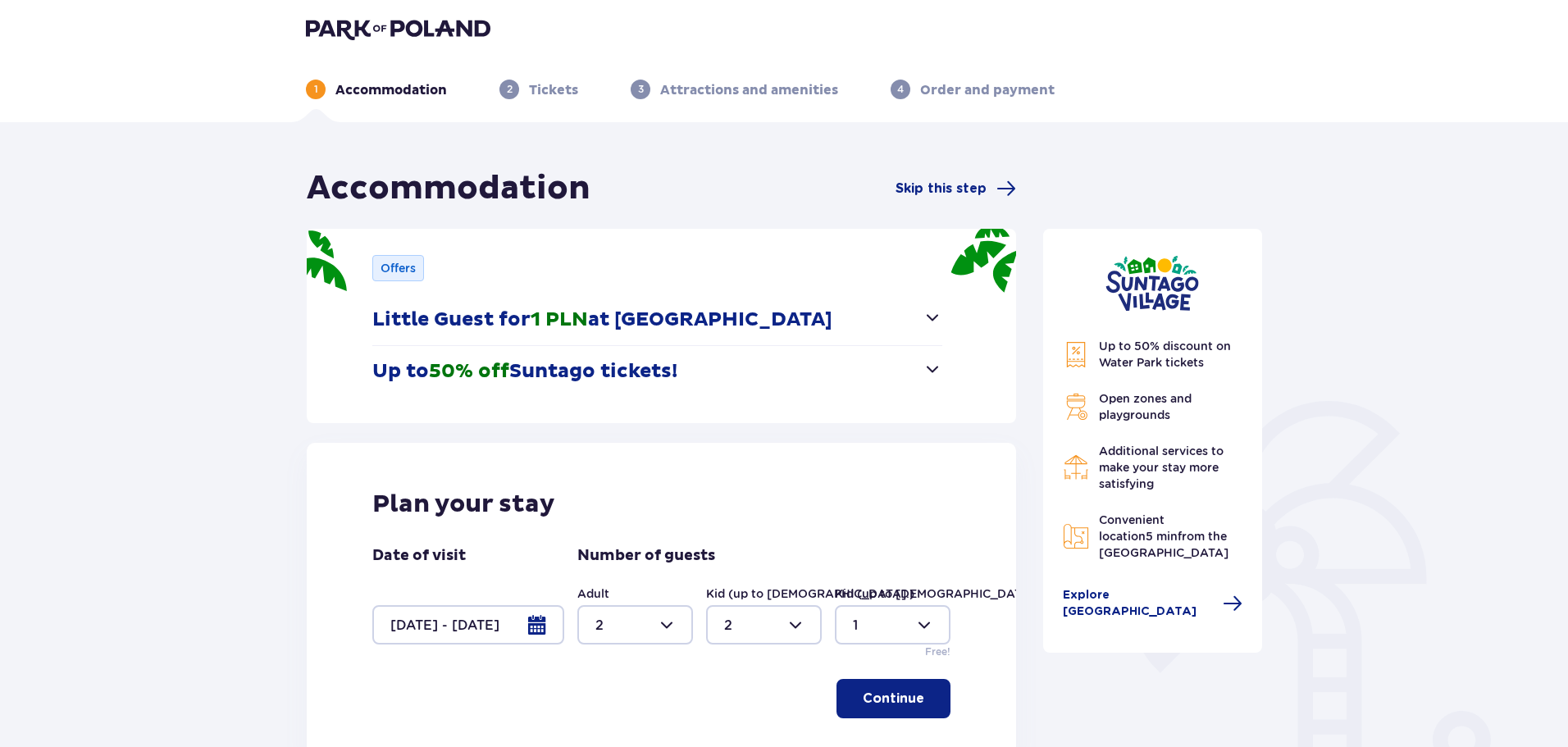
scroll to position [3, 0]
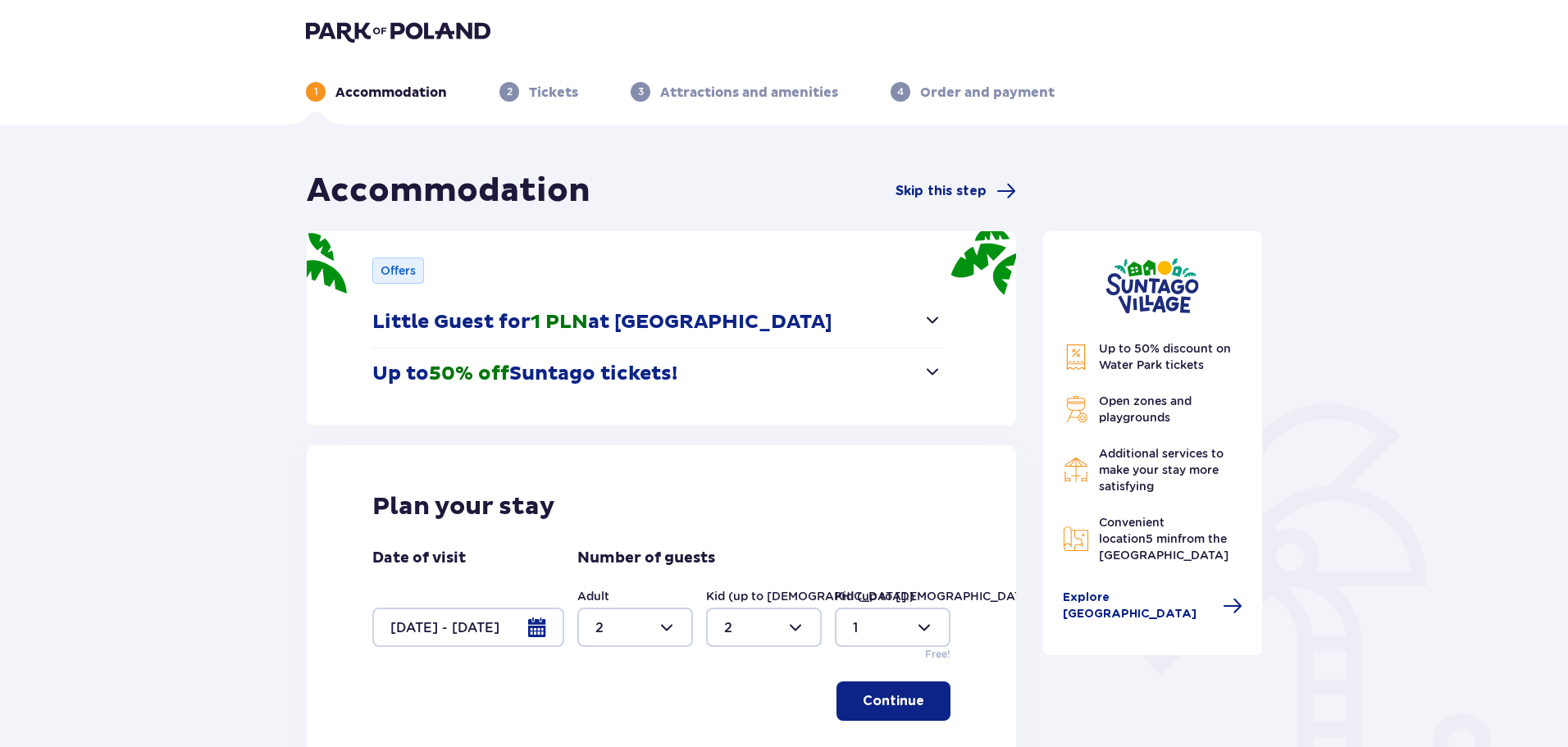
click at [1128, 352] on span "Up to 50% discount on Water Park tickets" at bounding box center [1165, 357] width 132 height 29
click at [654, 371] on p "Up to 50% off Suntago tickets!" at bounding box center [525, 374] width 305 height 25
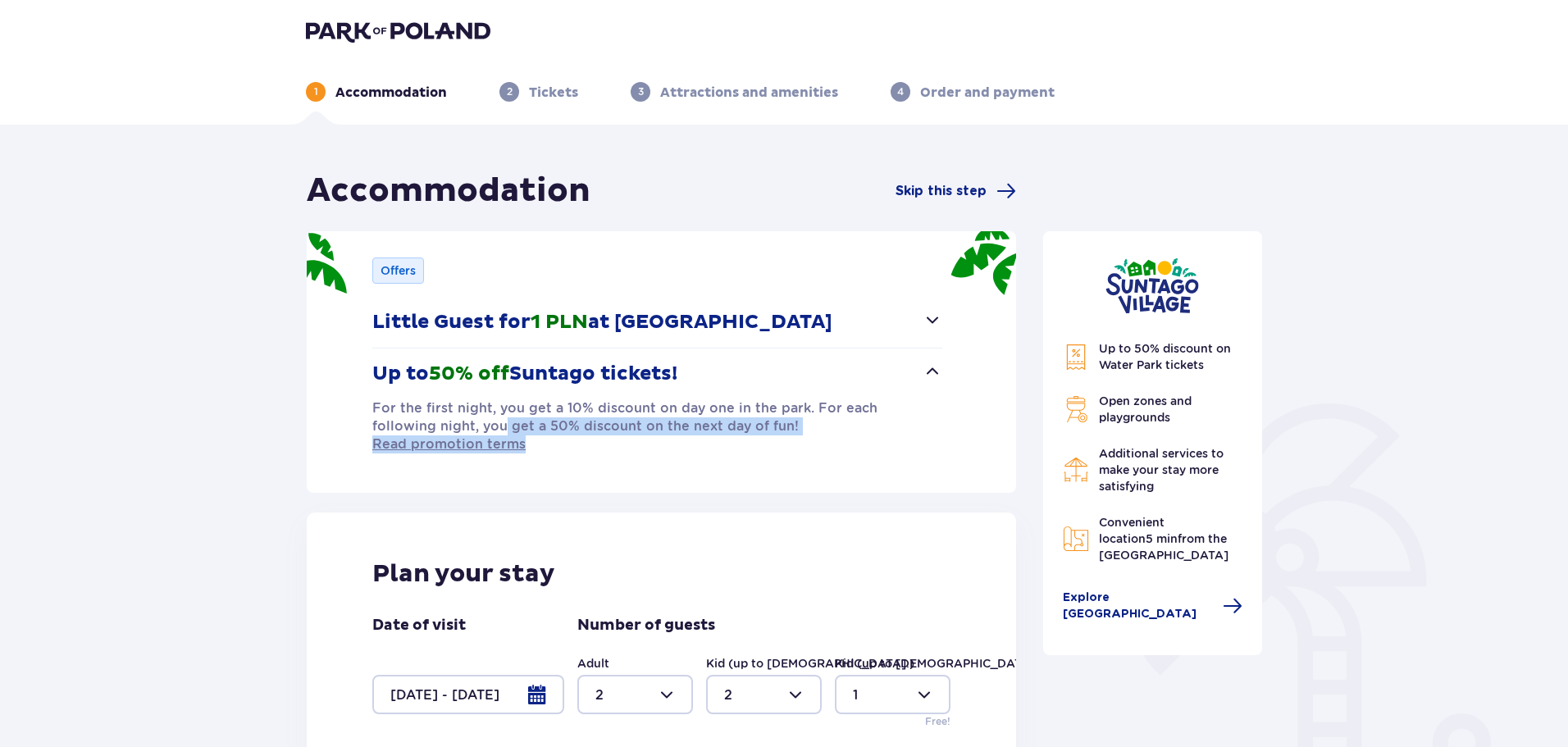
drag, startPoint x: 437, startPoint y: 428, endPoint x: 914, endPoint y: 426, distance: 477.0
click at [914, 426] on p "For the first night, you get a 10% discount on day one in the park. For each fo…" at bounding box center [657, 426] width 570 height 54
click at [547, 675] on div at bounding box center [468, 694] width 192 height 40
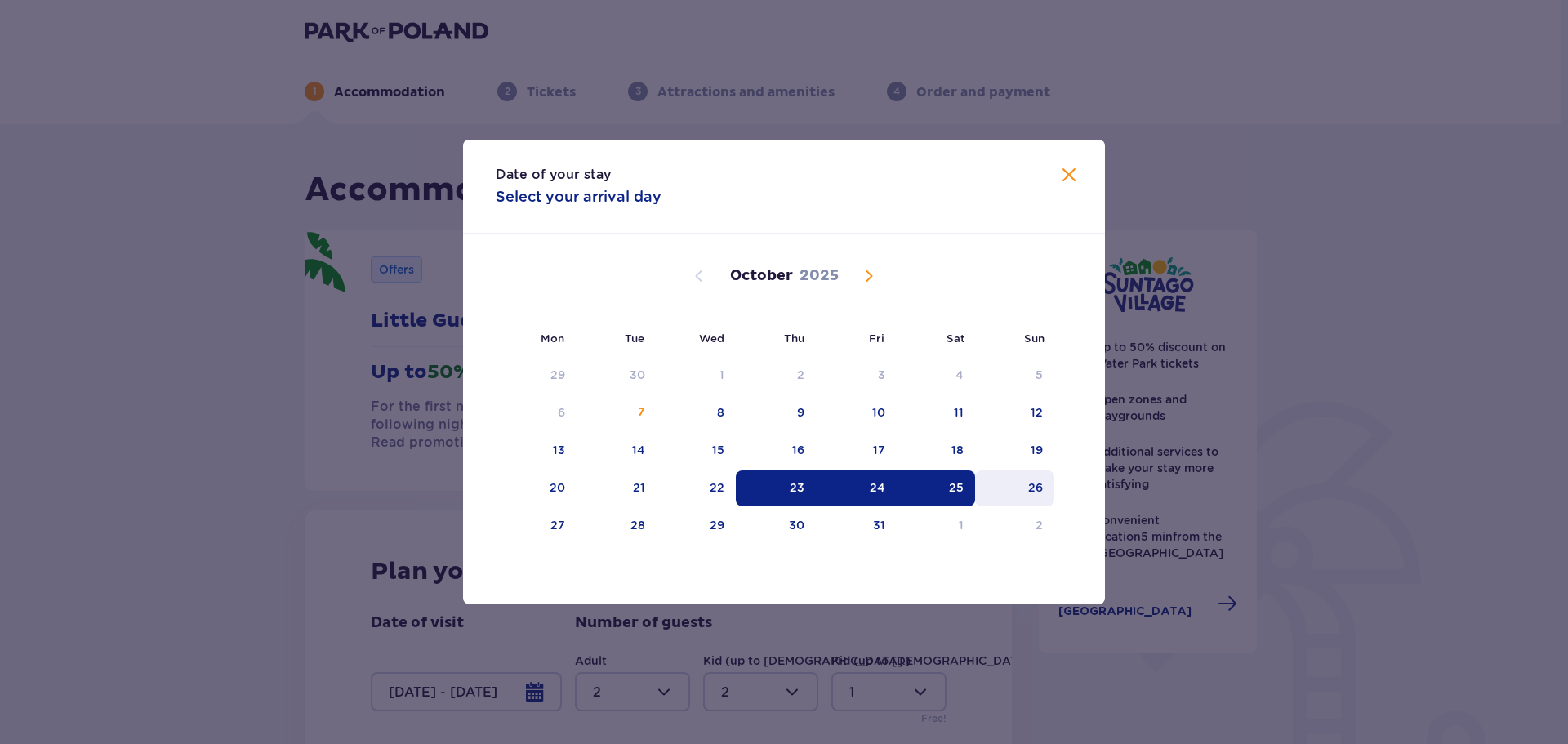
click at [1011, 481] on div "26" at bounding box center [1014, 488] width 79 height 36
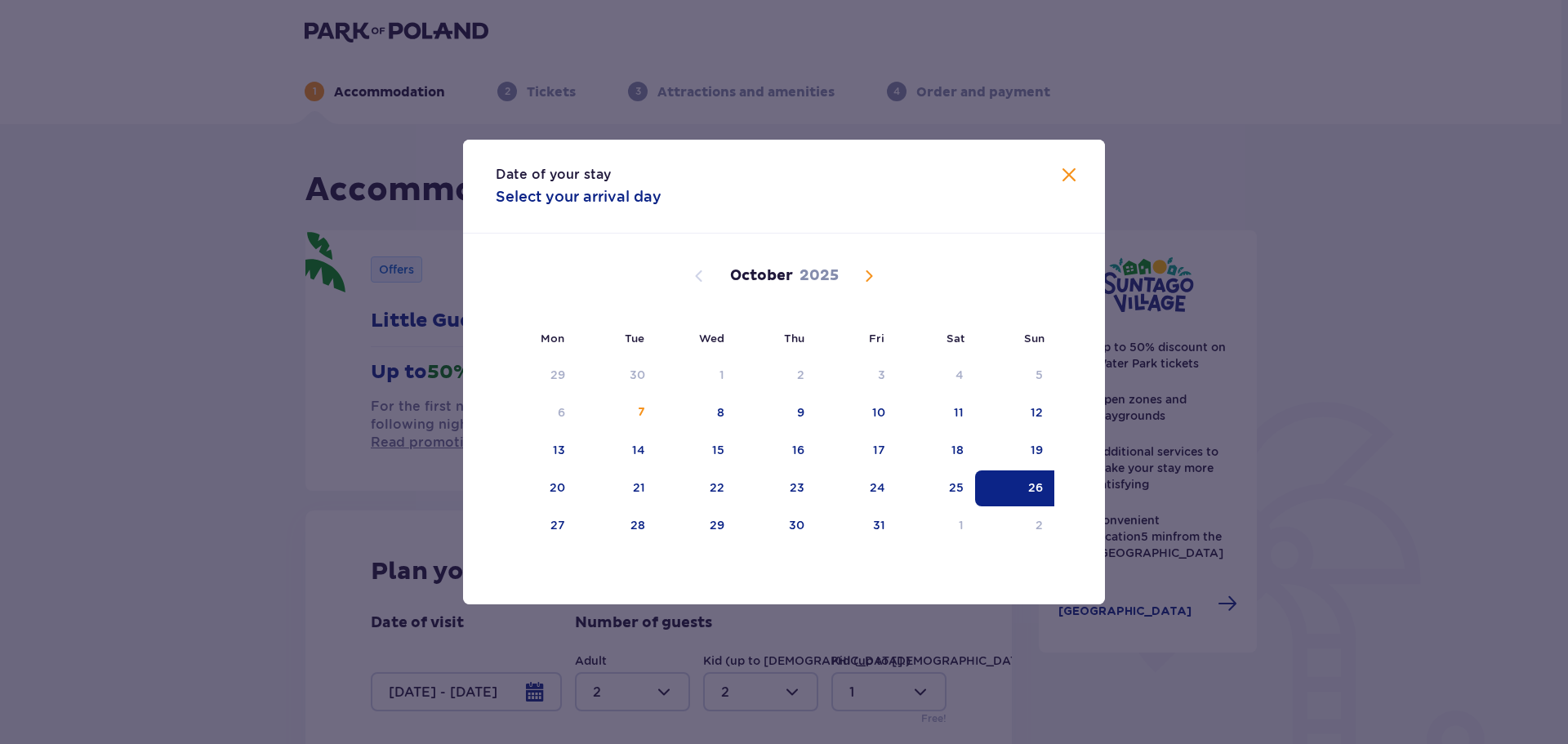
drag, startPoint x: 1411, startPoint y: 371, endPoint x: 1397, endPoint y: 376, distance: 14.9
click at [1413, 371] on div "Date of your stay Select your arrival day Mon Tue Wed Thu Fri Sat Sun September…" at bounding box center [784, 372] width 1568 height 744
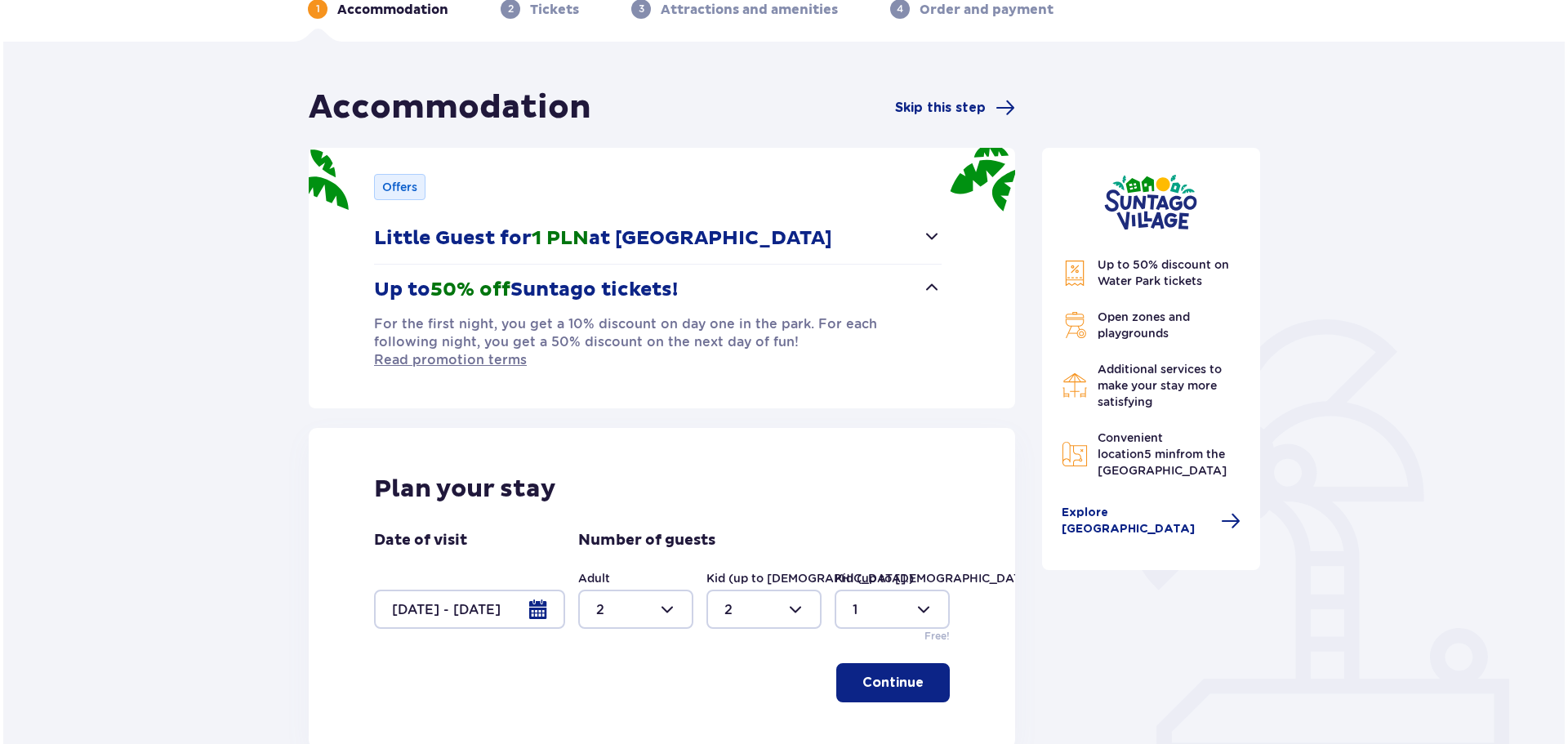
scroll to position [248, 0]
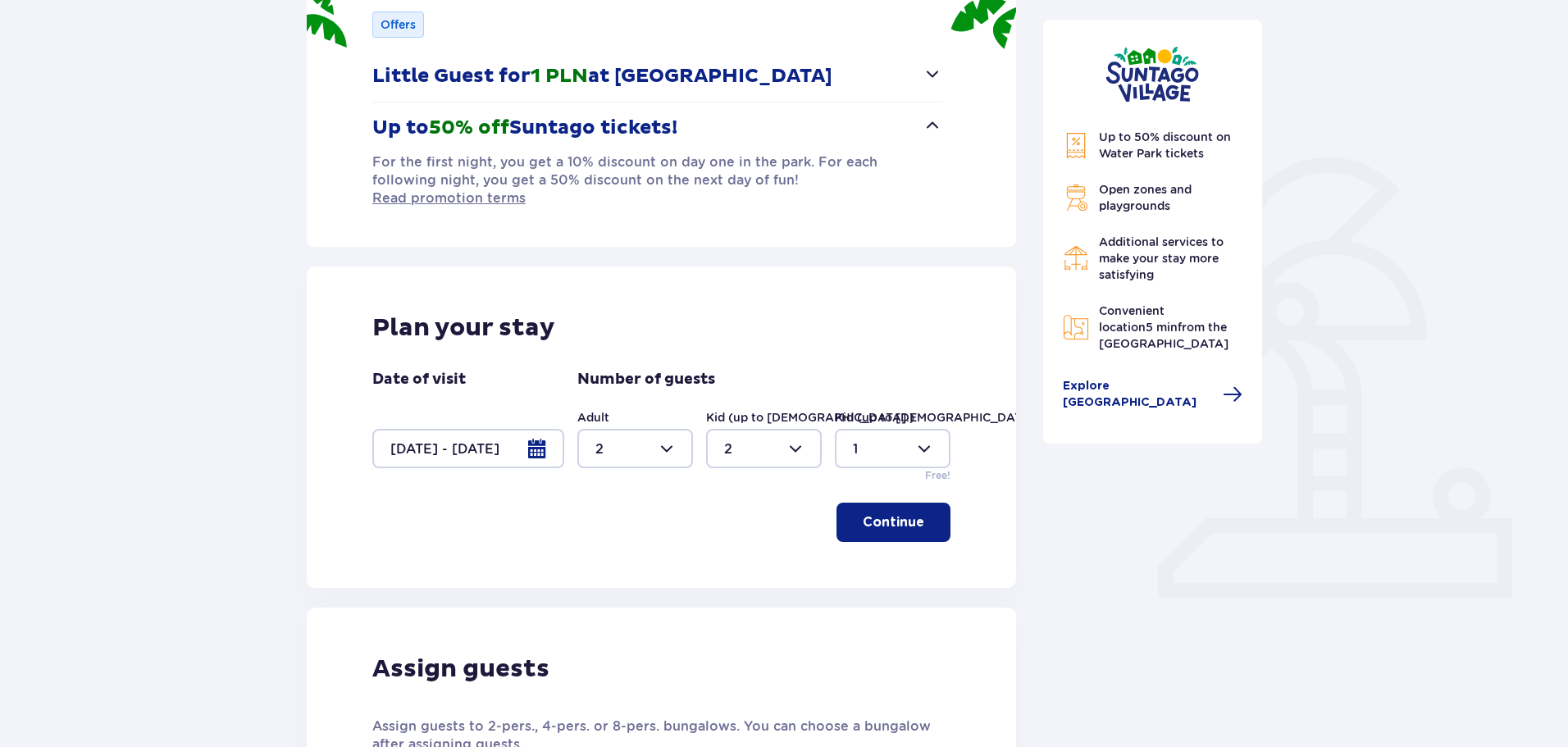
click at [430, 430] on div at bounding box center [468, 449] width 192 height 40
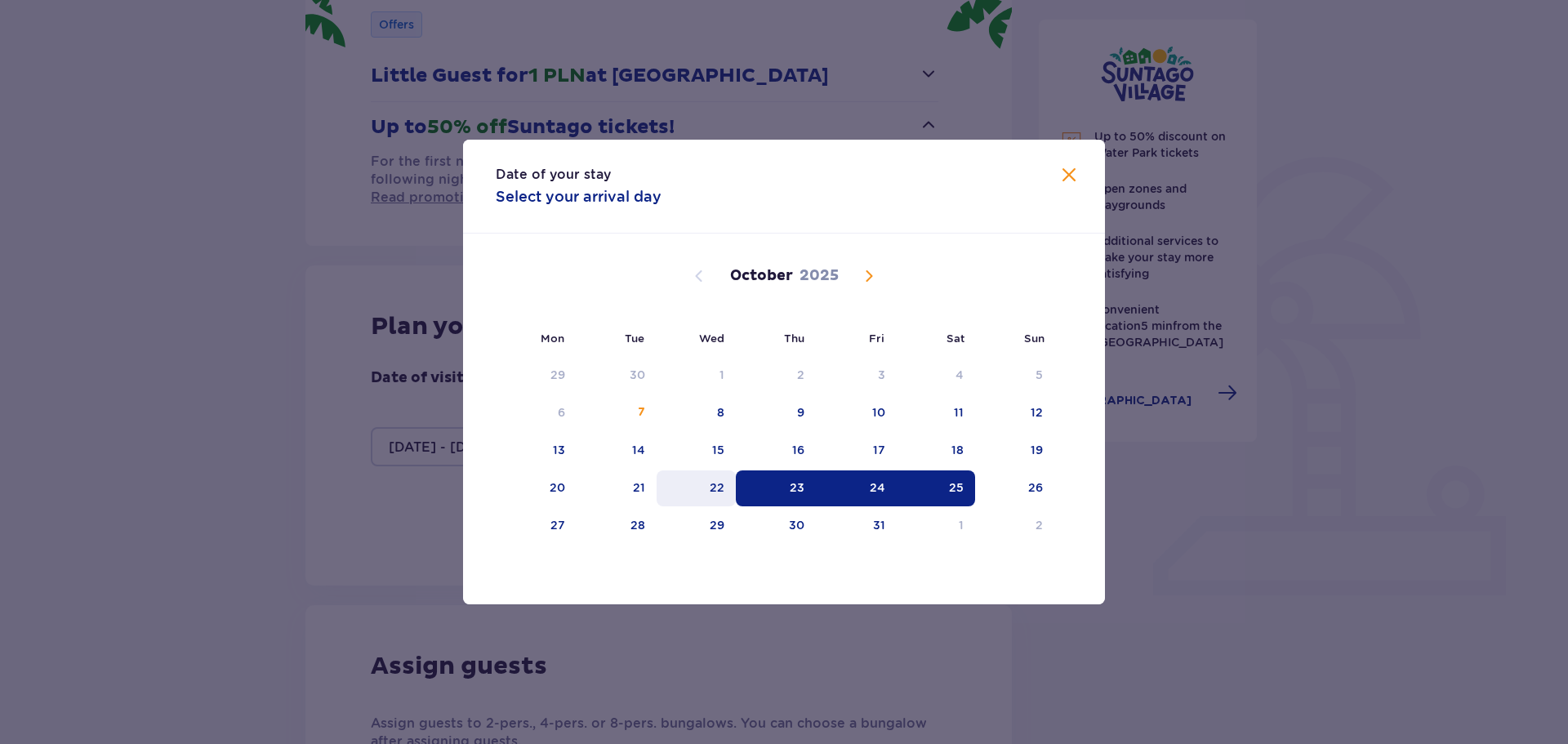
click at [709, 482] on div "22" at bounding box center [696, 488] width 79 height 36
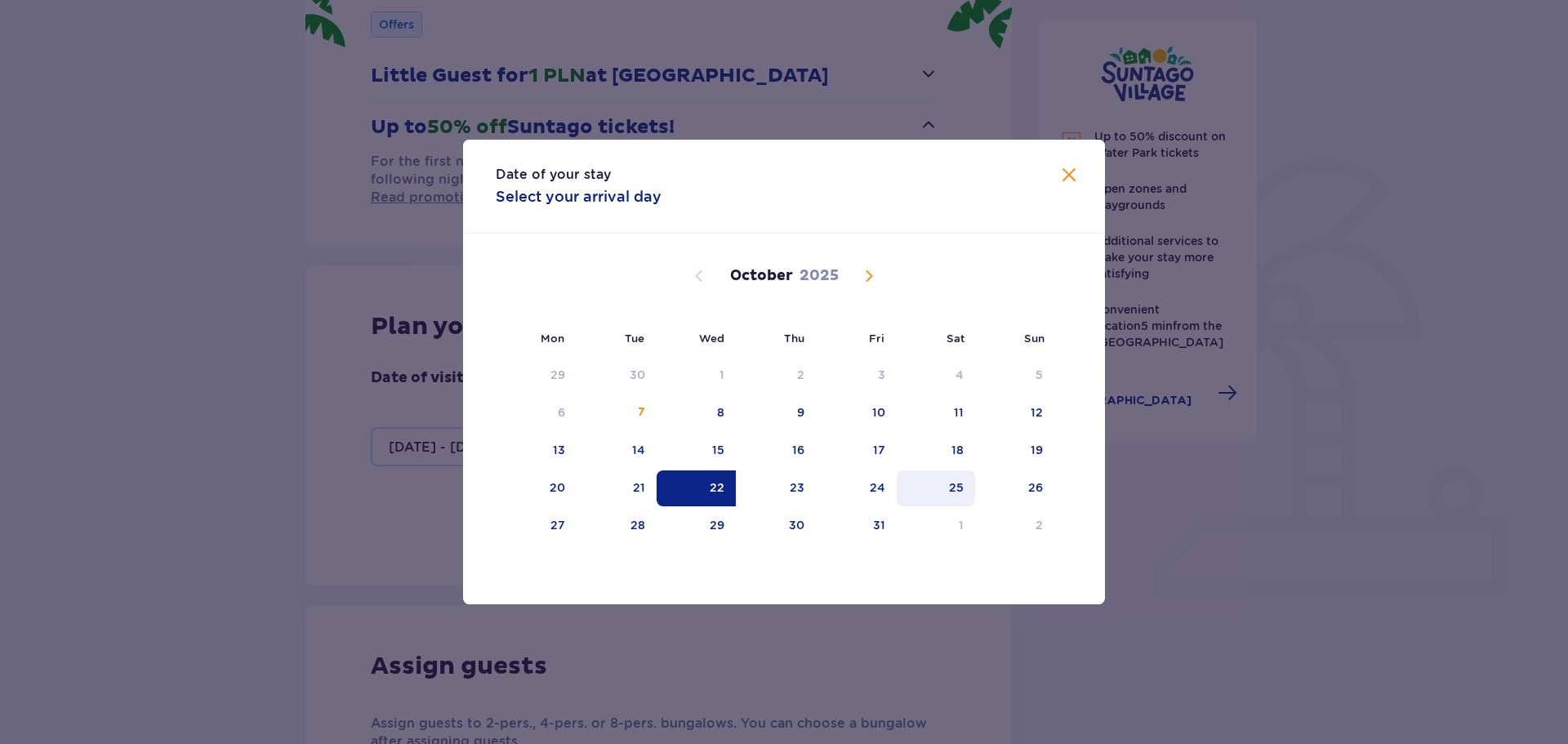
click at [946, 487] on div "25" at bounding box center [936, 488] width 79 height 36
type input "22.10.25 - 25.10.25"
type input "0"
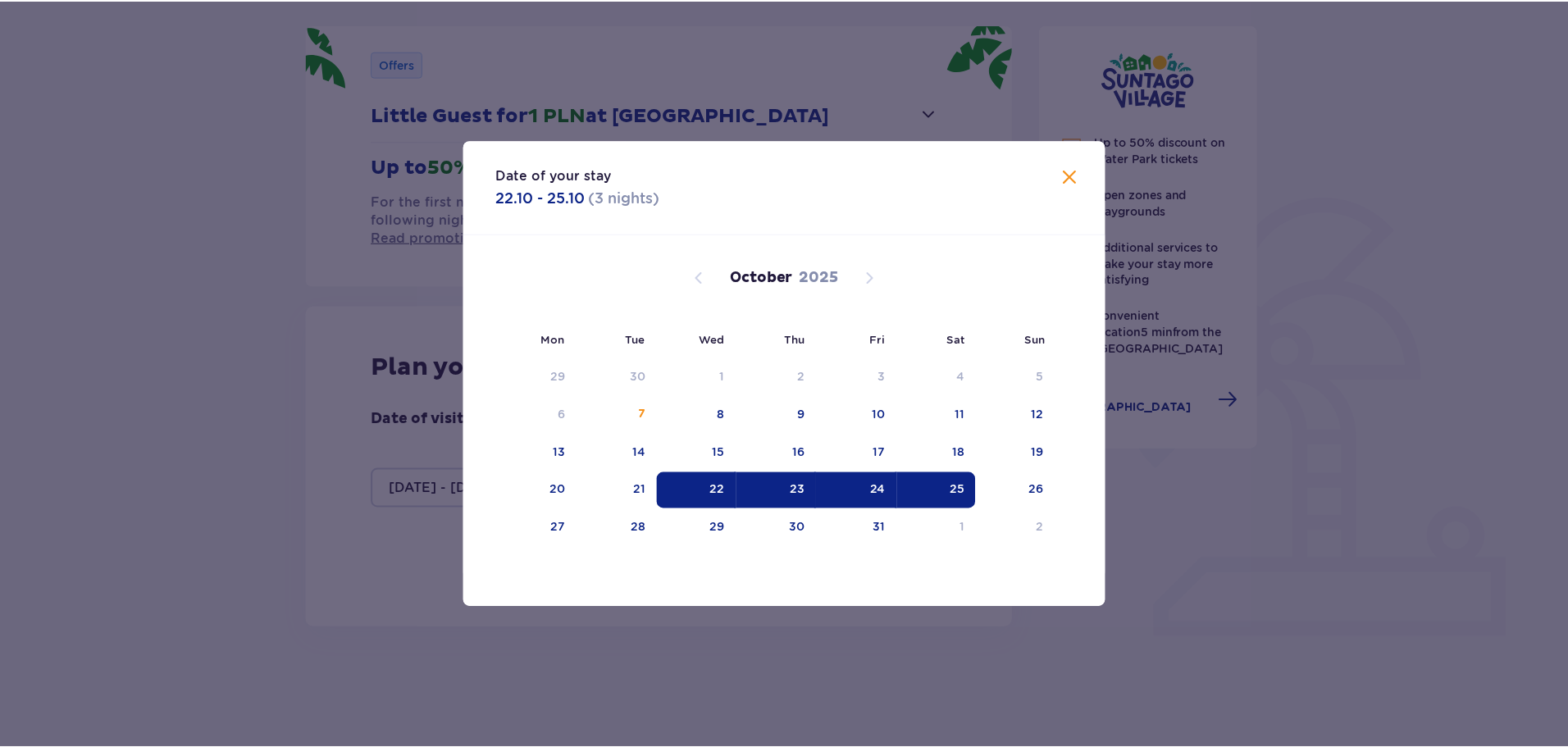
scroll to position [196, 0]
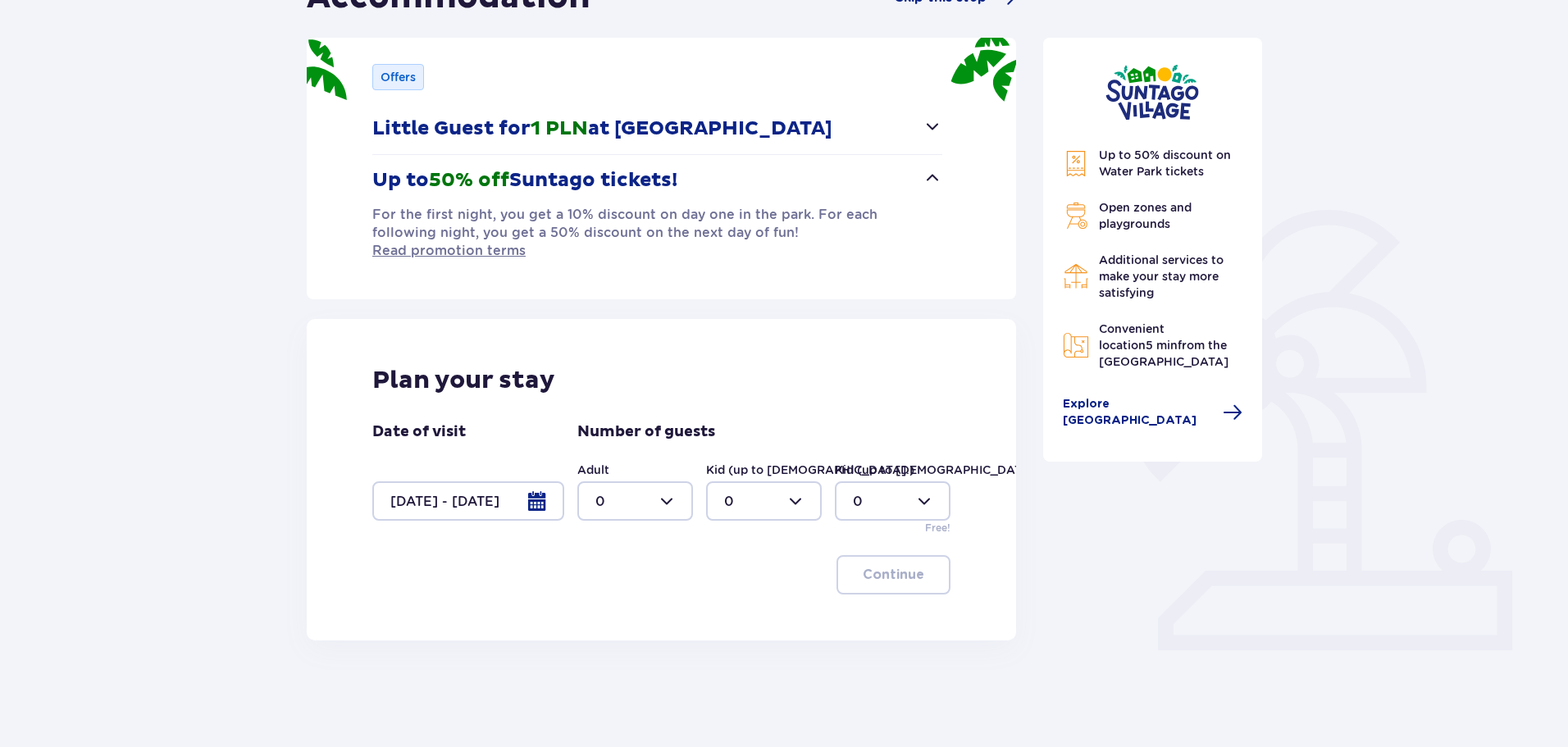
click at [598, 482] on div at bounding box center [635, 501] width 116 height 40
click at [600, 602] on p "2" at bounding box center [600, 601] width 9 height 18
type input "2"
click at [778, 482] on div at bounding box center [764, 501] width 116 height 40
click at [727, 600] on p "2" at bounding box center [728, 601] width 9 height 18
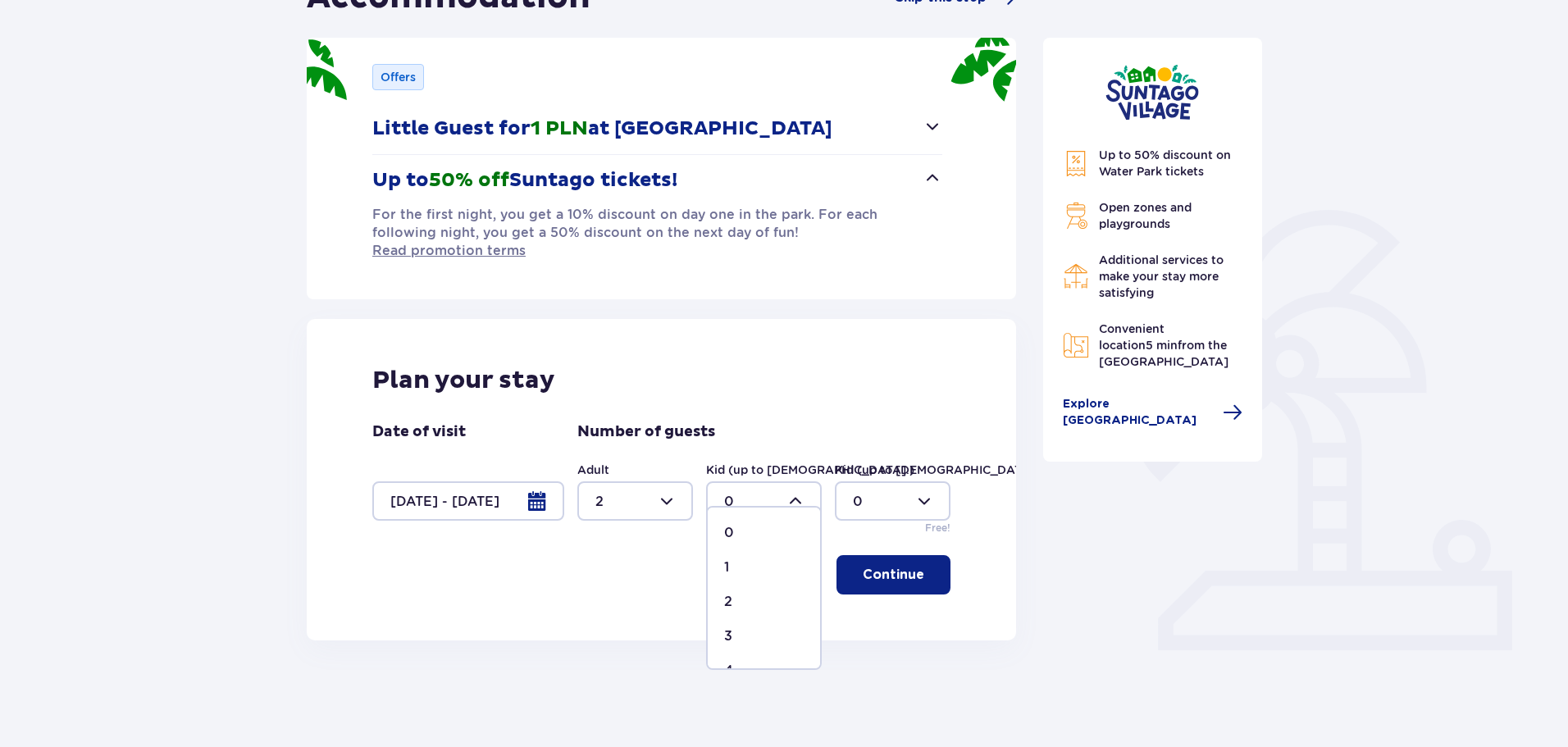
type input "2"
click at [909, 482] on div at bounding box center [893, 501] width 116 height 40
drag, startPoint x: 863, startPoint y: 569, endPoint x: 891, endPoint y: 567, distance: 28.1
click at [862, 569] on div "1" at bounding box center [893, 567] width 79 height 18
type input "1"
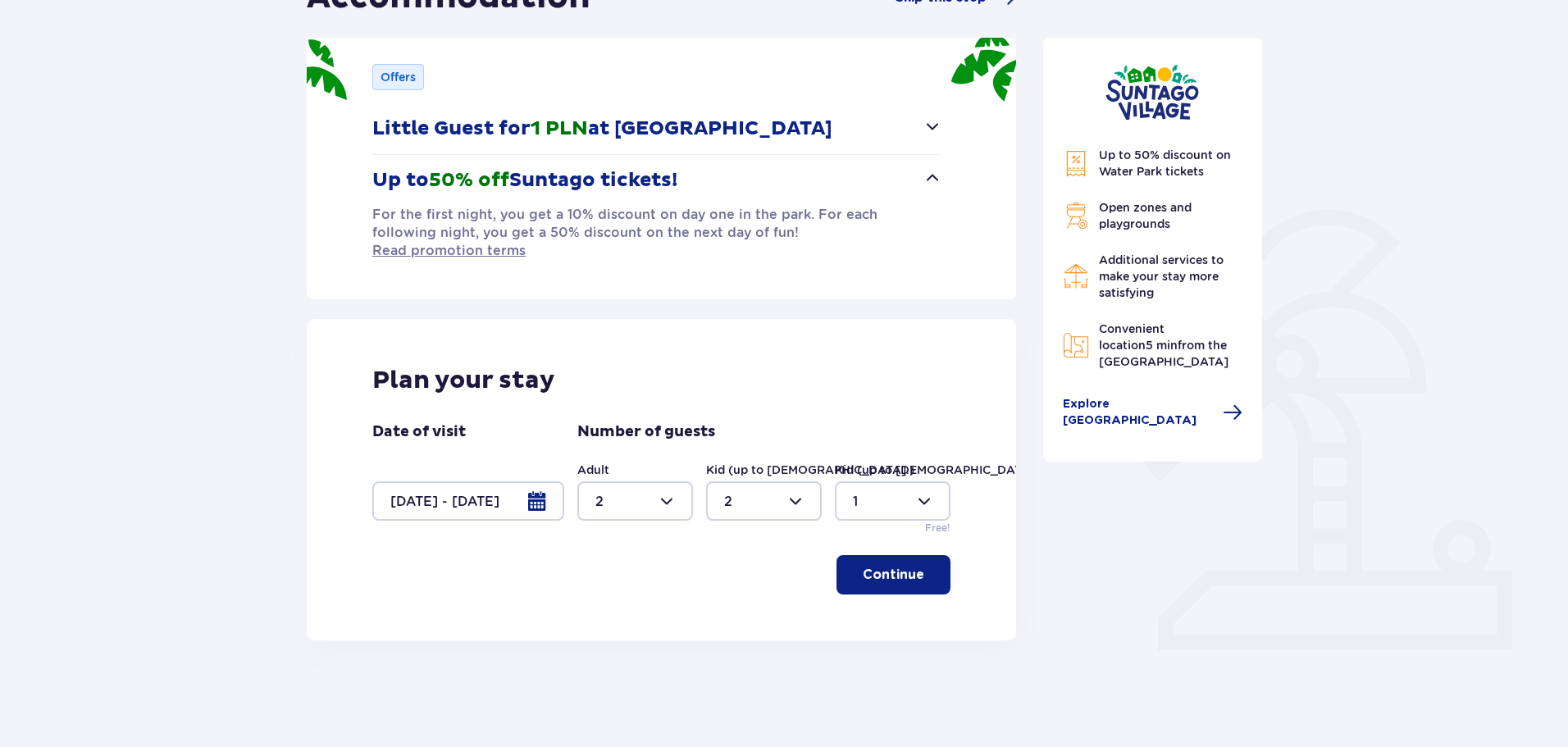
click at [903, 566] on p "Continue" at bounding box center [893, 575] width 61 height 18
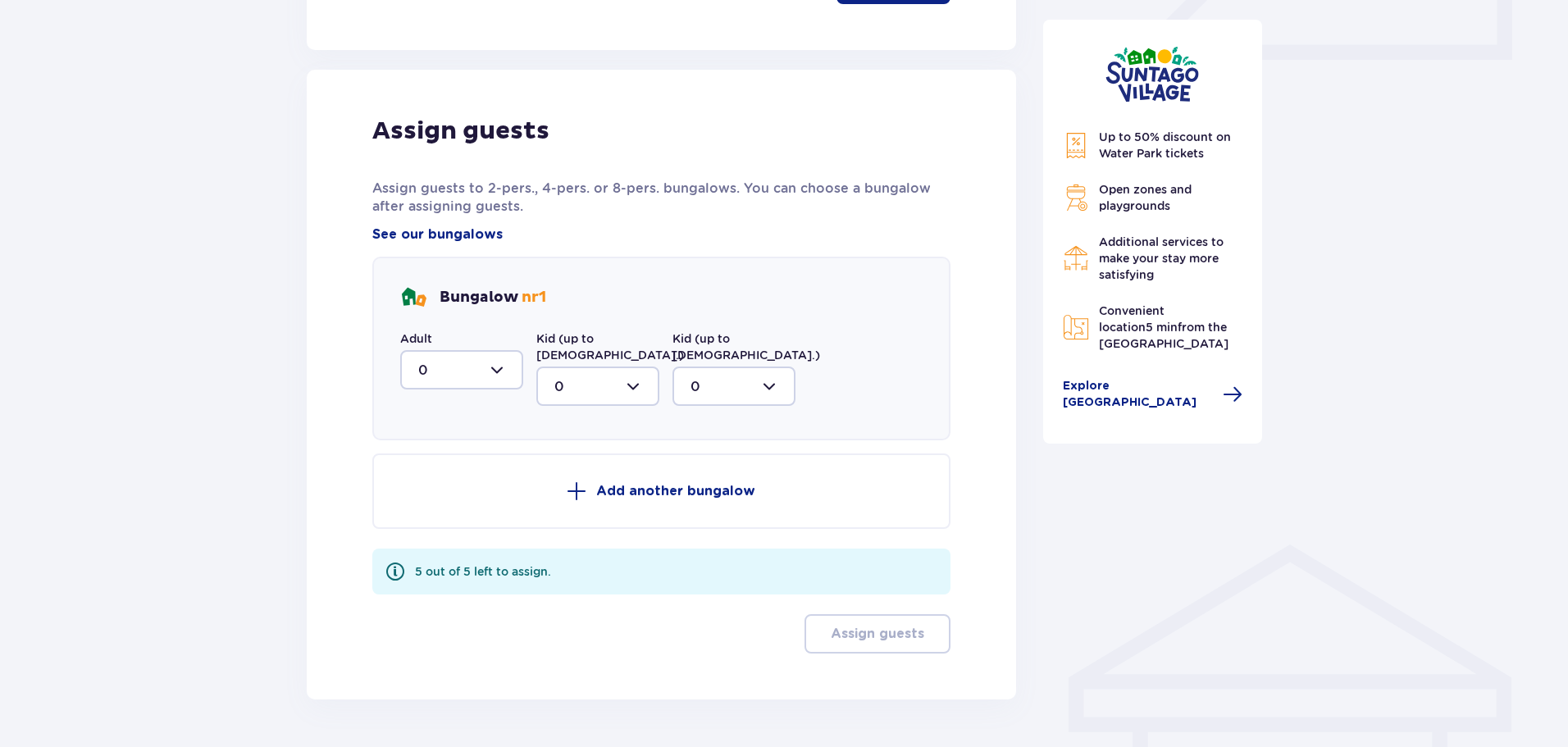
scroll to position [803, 0]
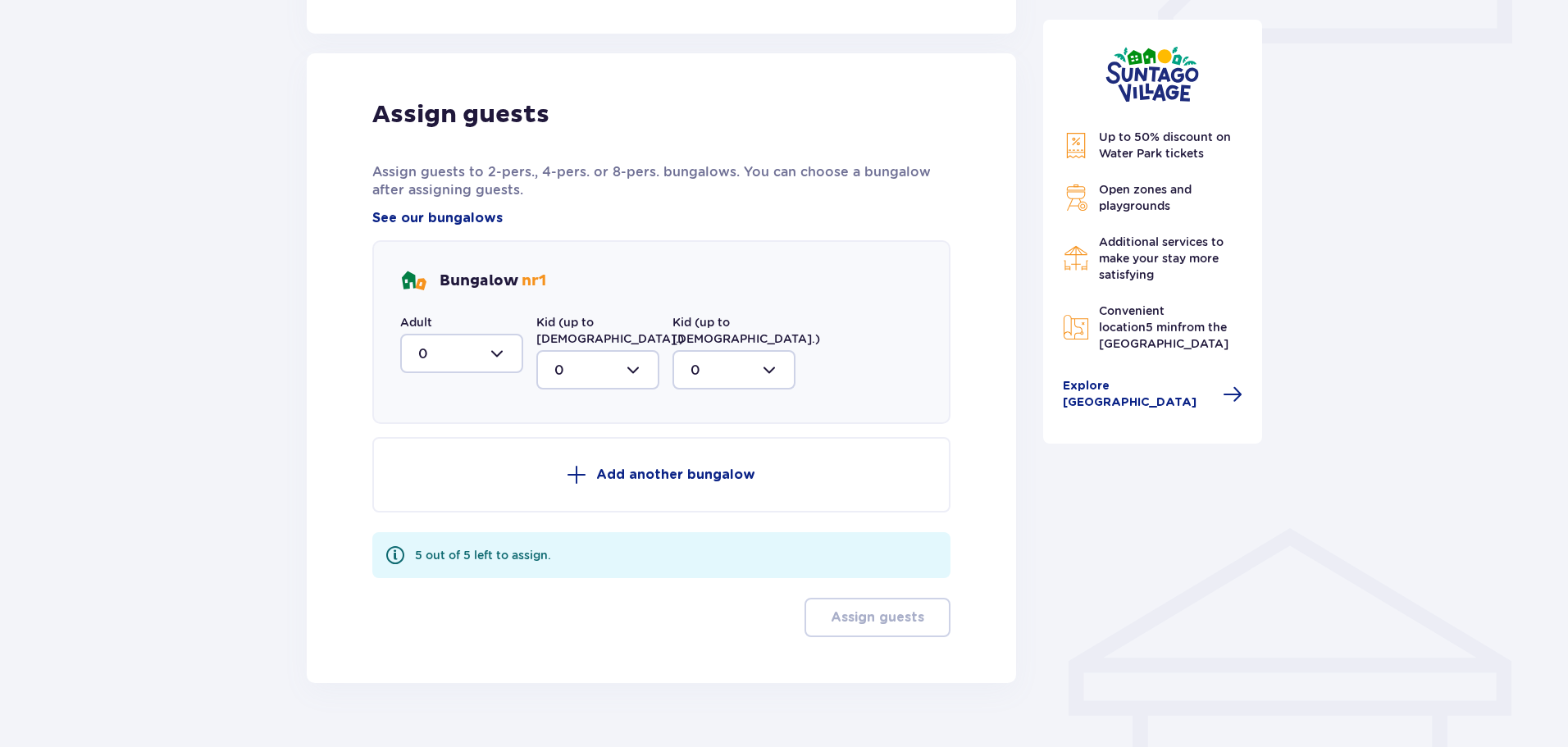
click at [499, 346] on div at bounding box center [461, 353] width 123 height 40
drag, startPoint x: 430, startPoint y: 458, endPoint x: 619, endPoint y: 348, distance: 218.7
click at [432, 464] on div "2" at bounding box center [461, 472] width 87 height 18
type input "2"
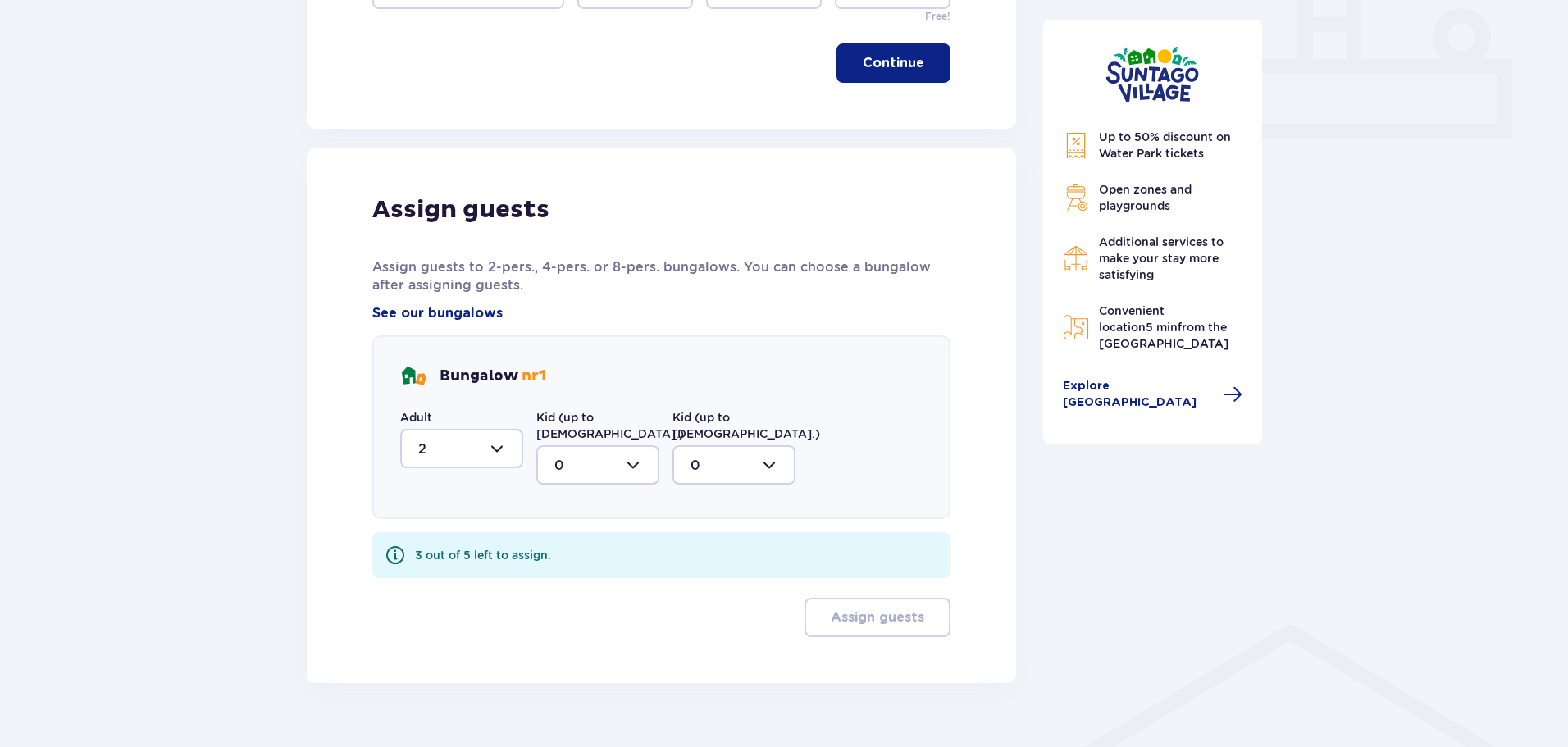
click at [579, 445] on div at bounding box center [597, 465] width 123 height 40
click at [568, 575] on div "2" at bounding box center [597, 583] width 87 height 18
type input "2"
click at [736, 445] on div at bounding box center [734, 465] width 123 height 40
click at [713, 540] on div "1" at bounding box center [734, 549] width 87 height 18
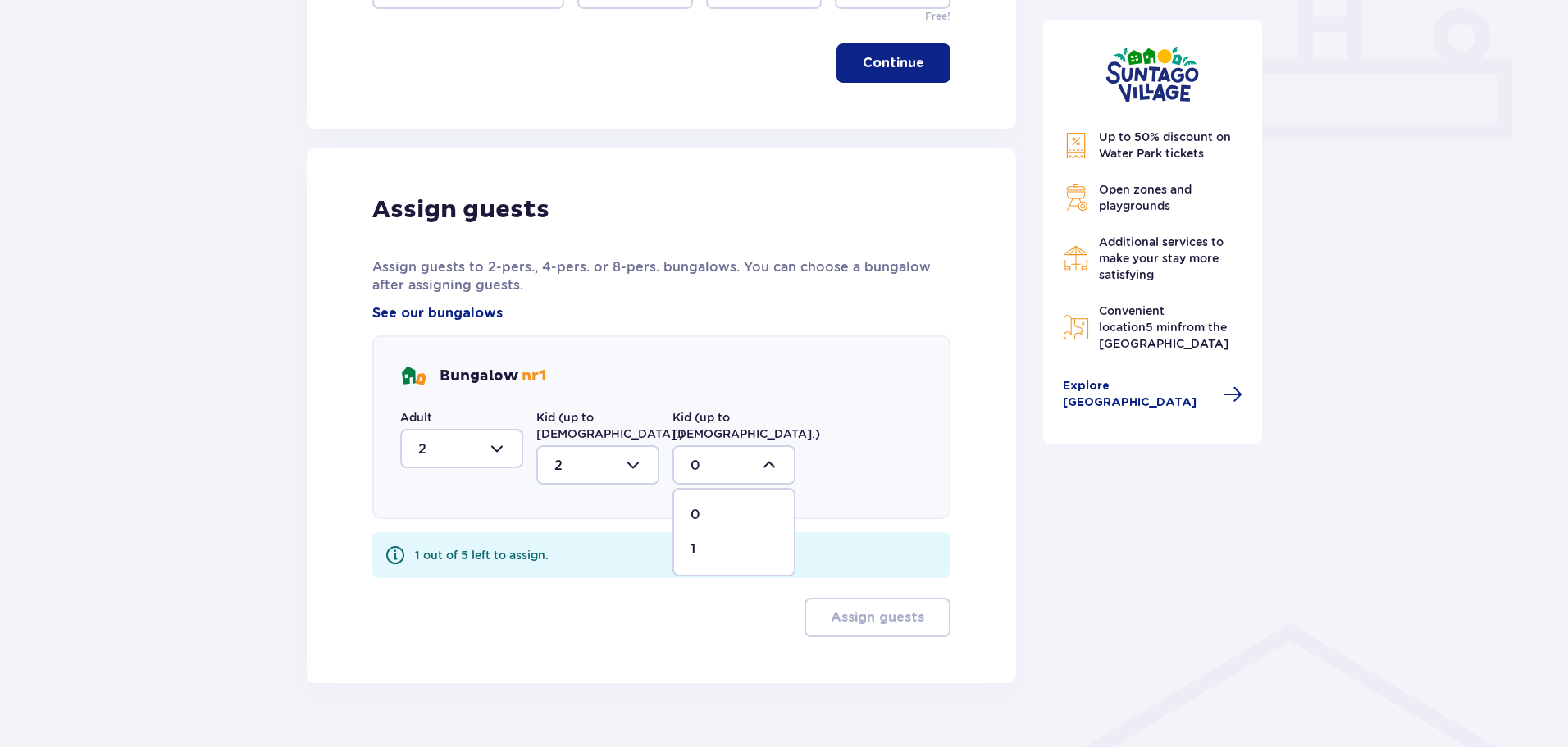
type input "1"
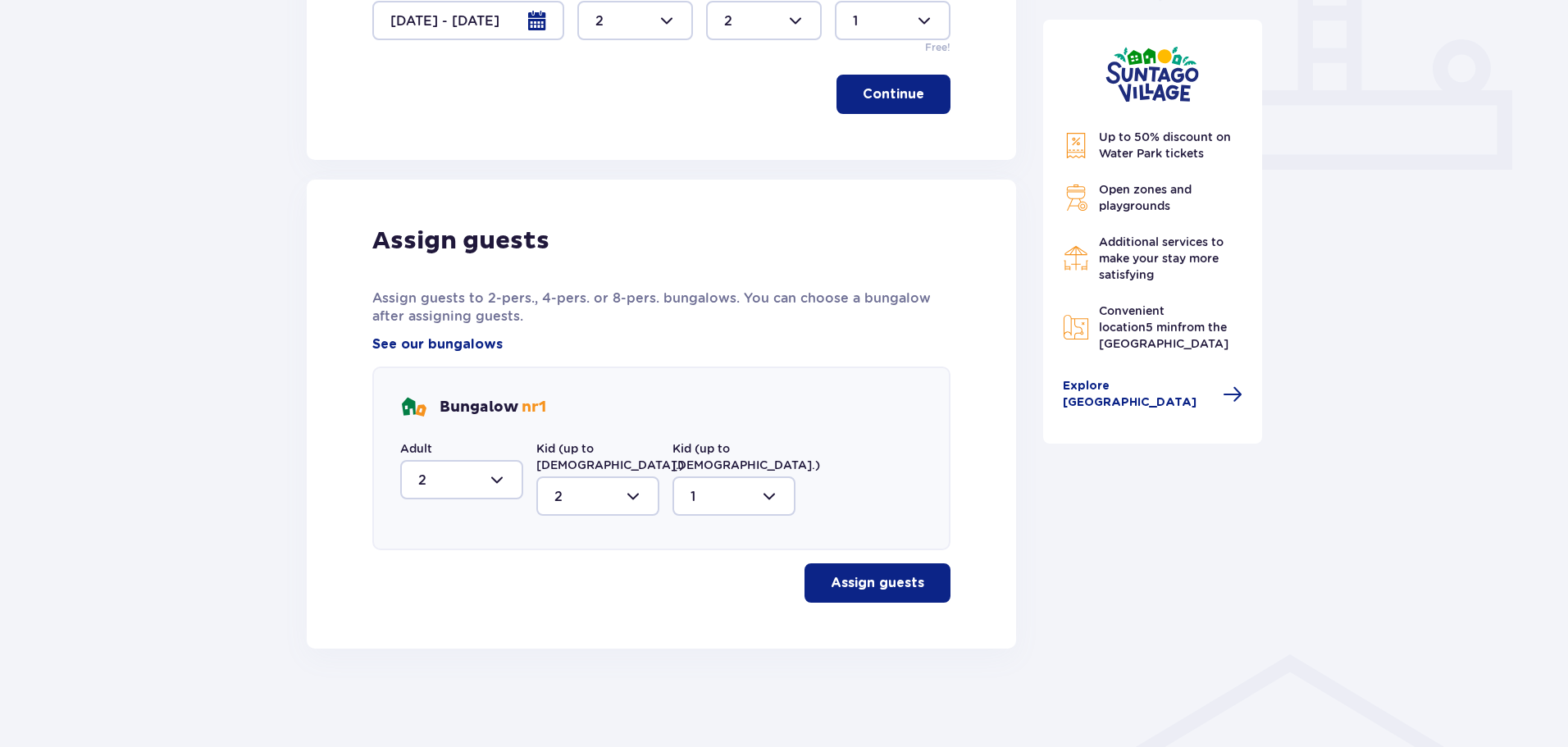
scroll to position [643, 0]
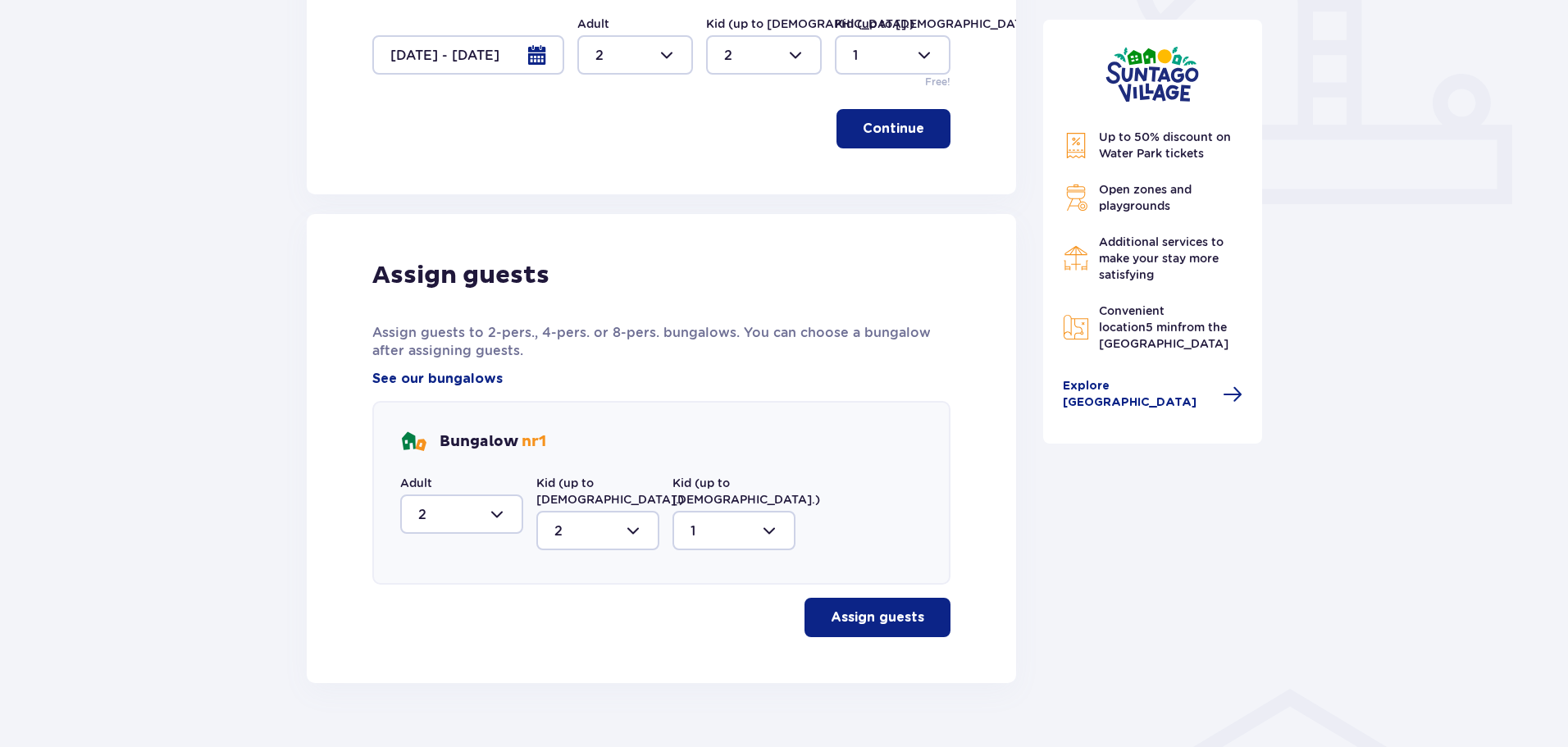
click at [873, 608] on p "Assign guests" at bounding box center [878, 617] width 93 height 18
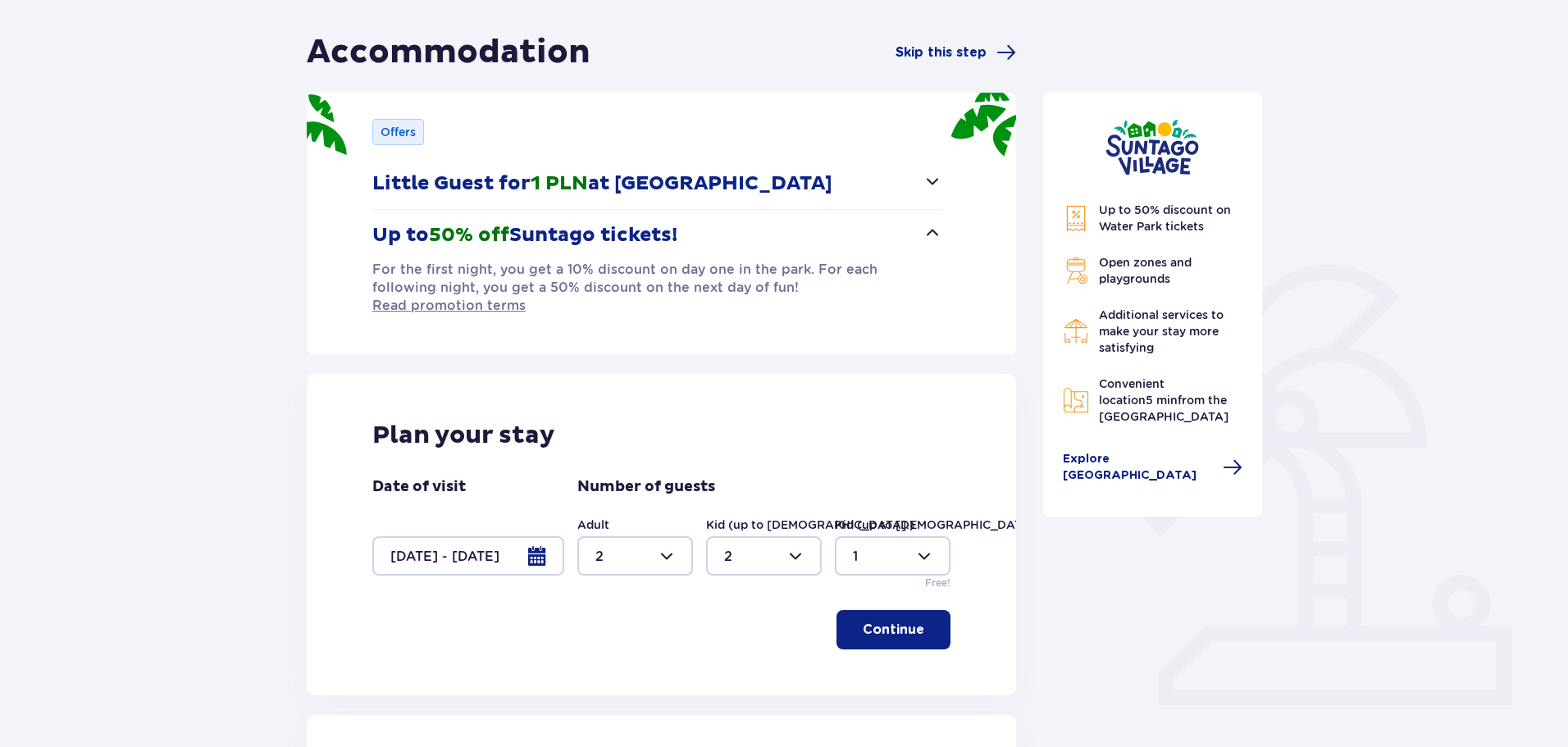
scroll to position [0, 0]
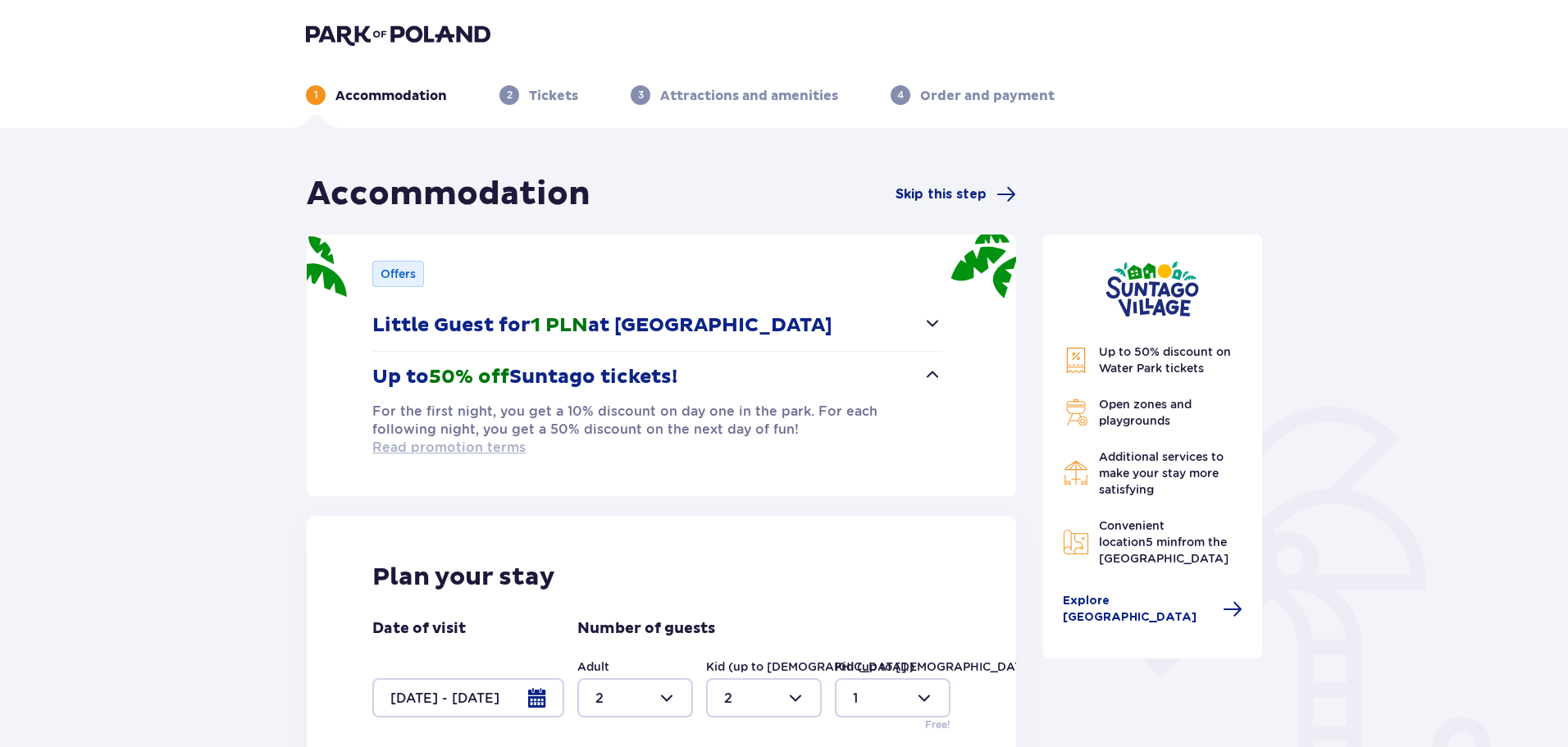
click at [526, 439] on span "Read promotion terms" at bounding box center [449, 447] width 153 height 18
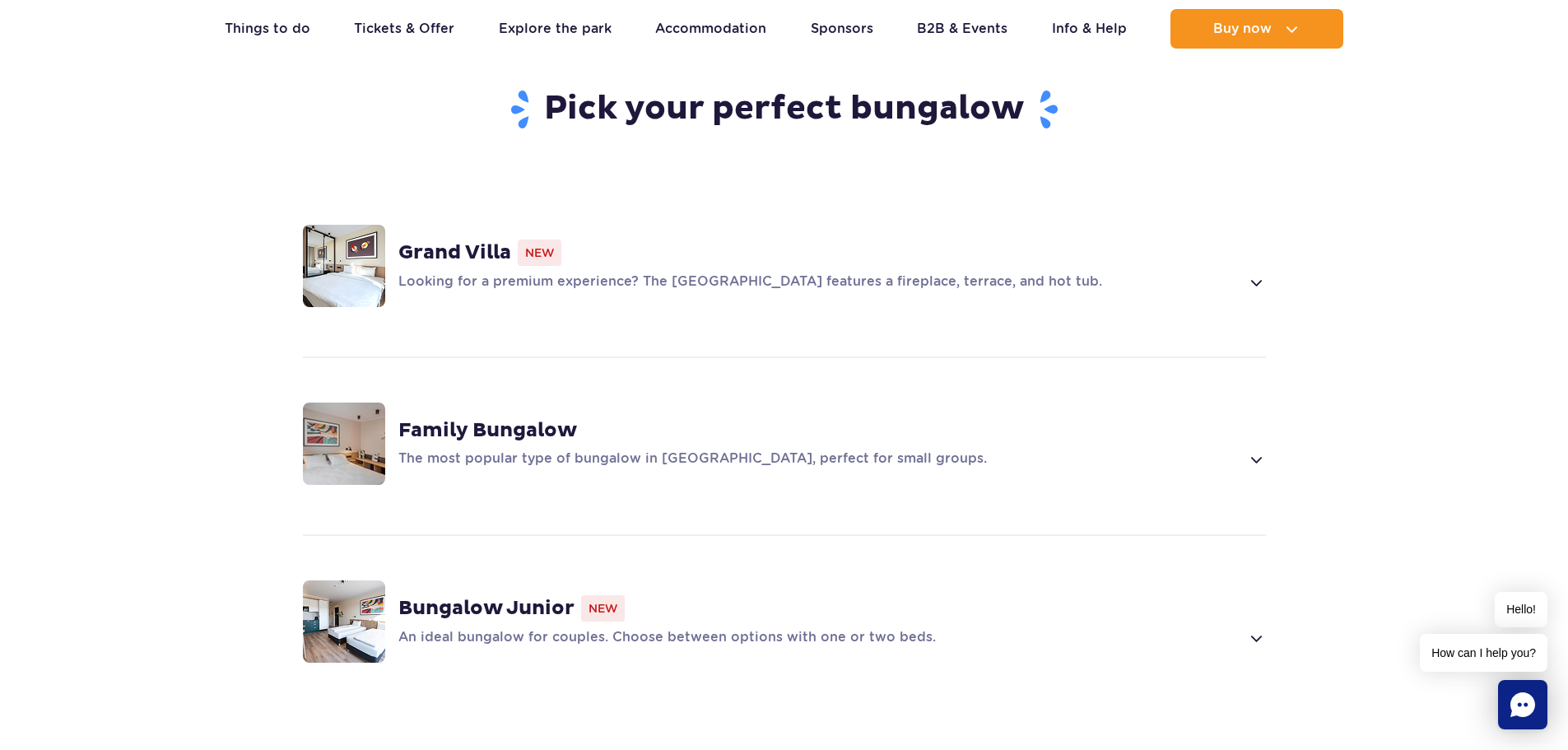
scroll to position [1152, 0]
click at [357, 416] on img at bounding box center [343, 442] width 82 height 82
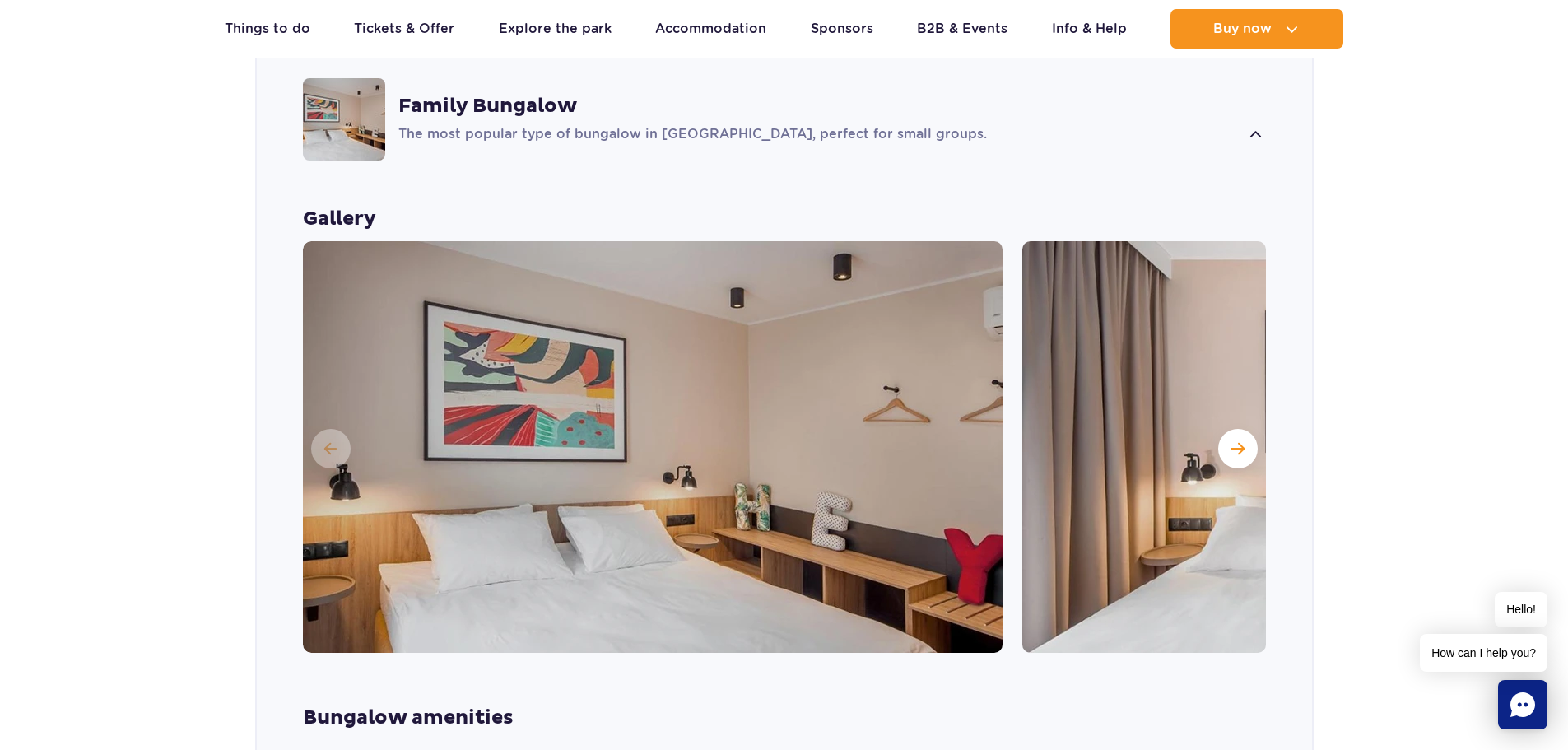
scroll to position [1491, 0]
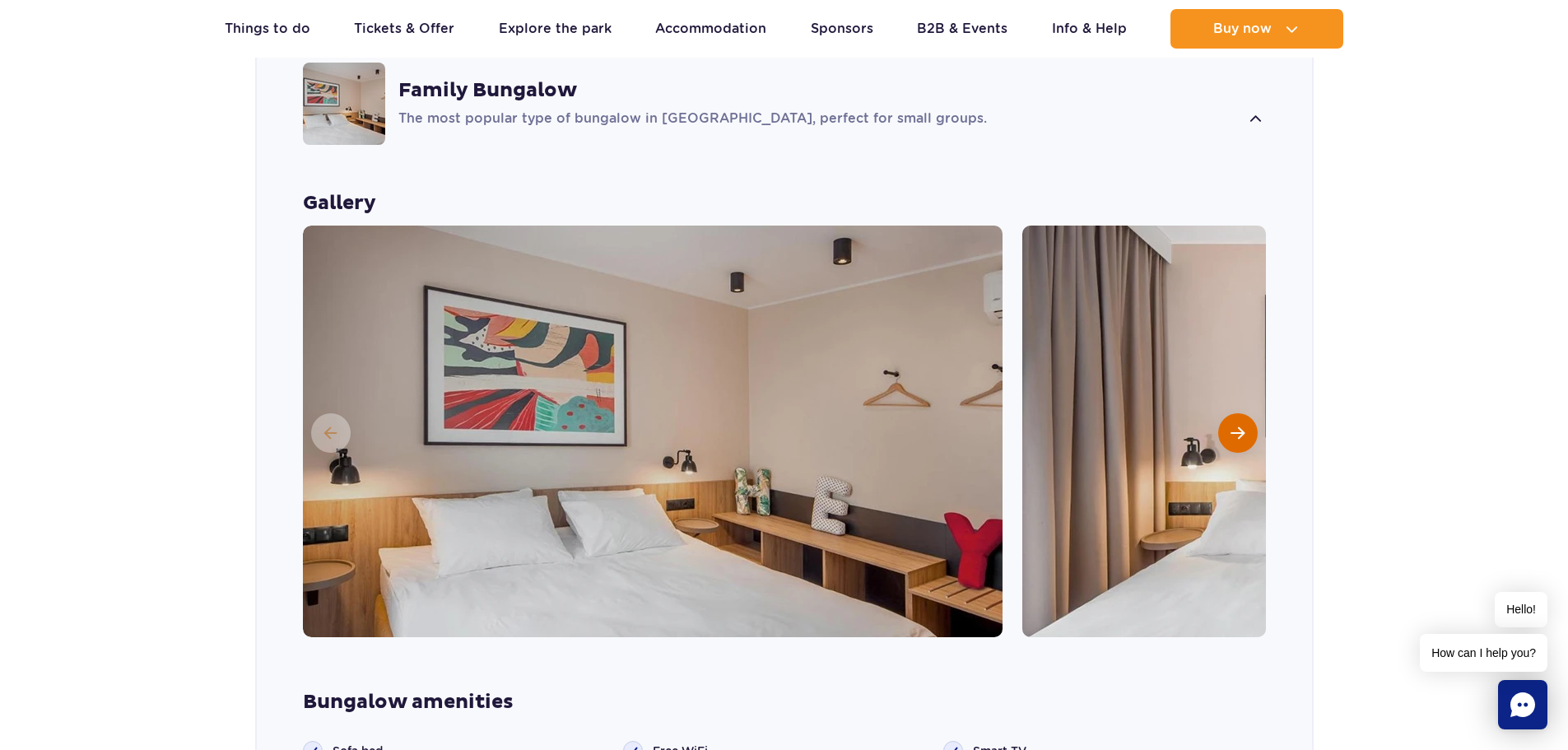
click at [1228, 413] on button "Next slide" at bounding box center [1238, 433] width 40 height 40
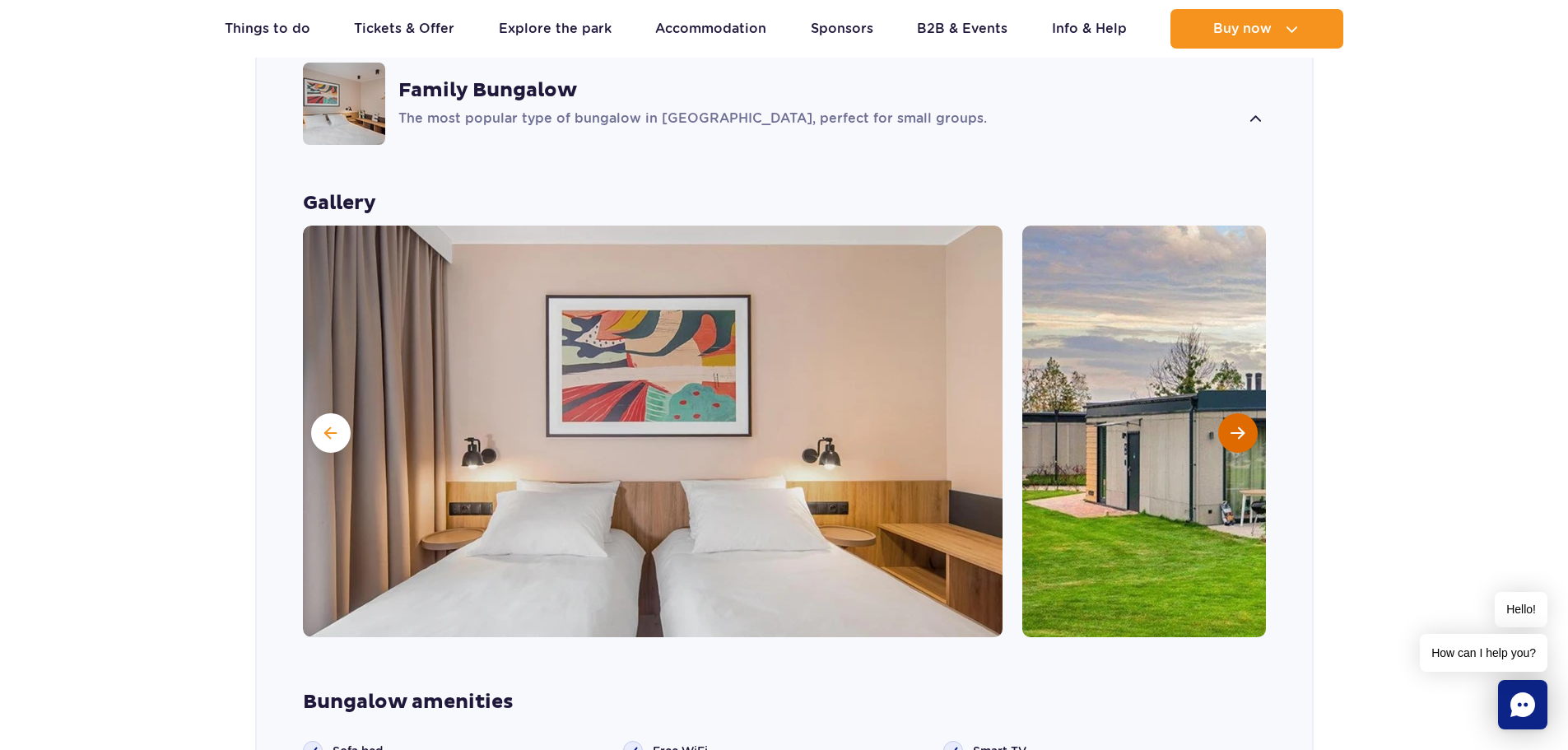
click at [1228, 413] on button "Next slide" at bounding box center [1238, 433] width 40 height 40
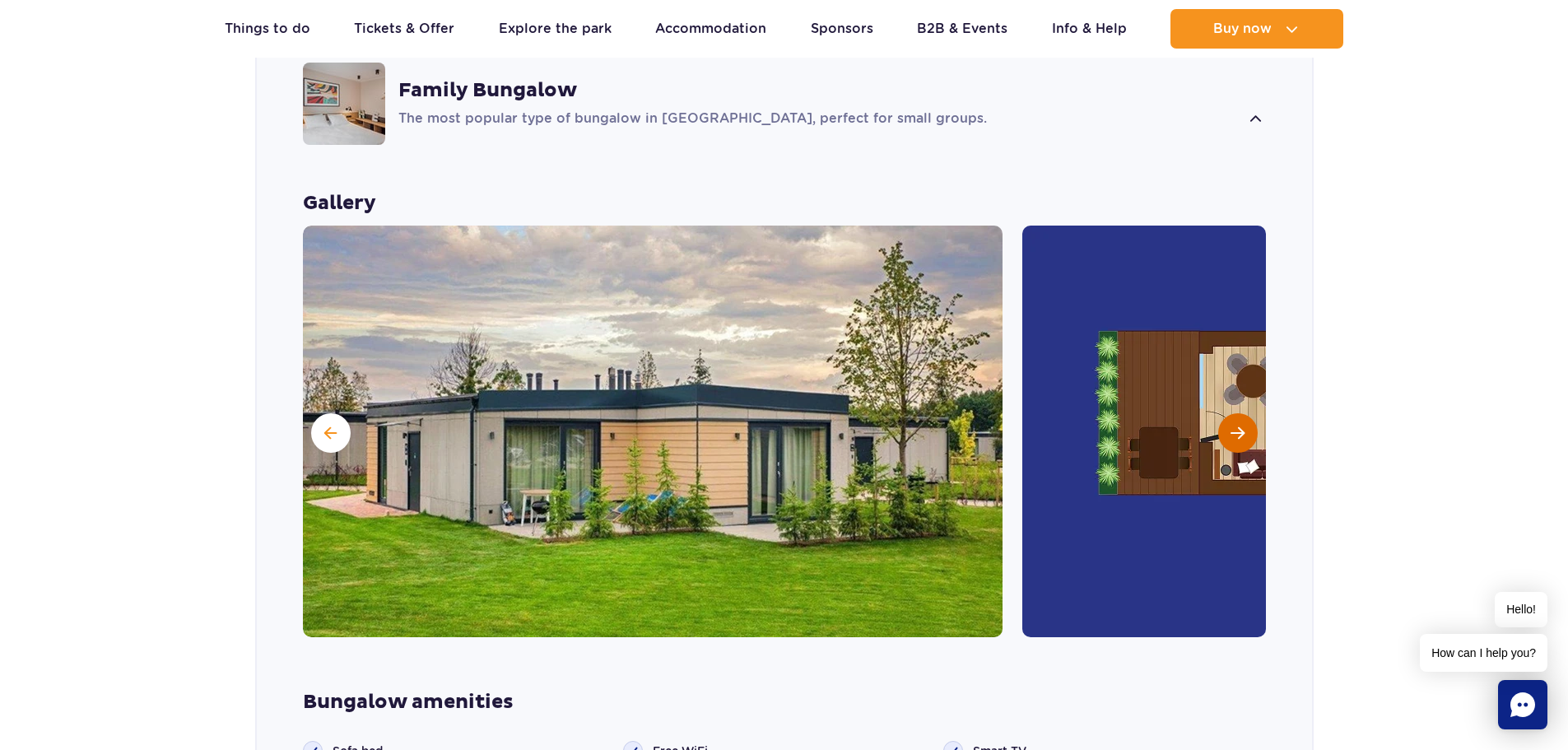
click at [1227, 413] on button "Next slide" at bounding box center [1238, 433] width 40 height 40
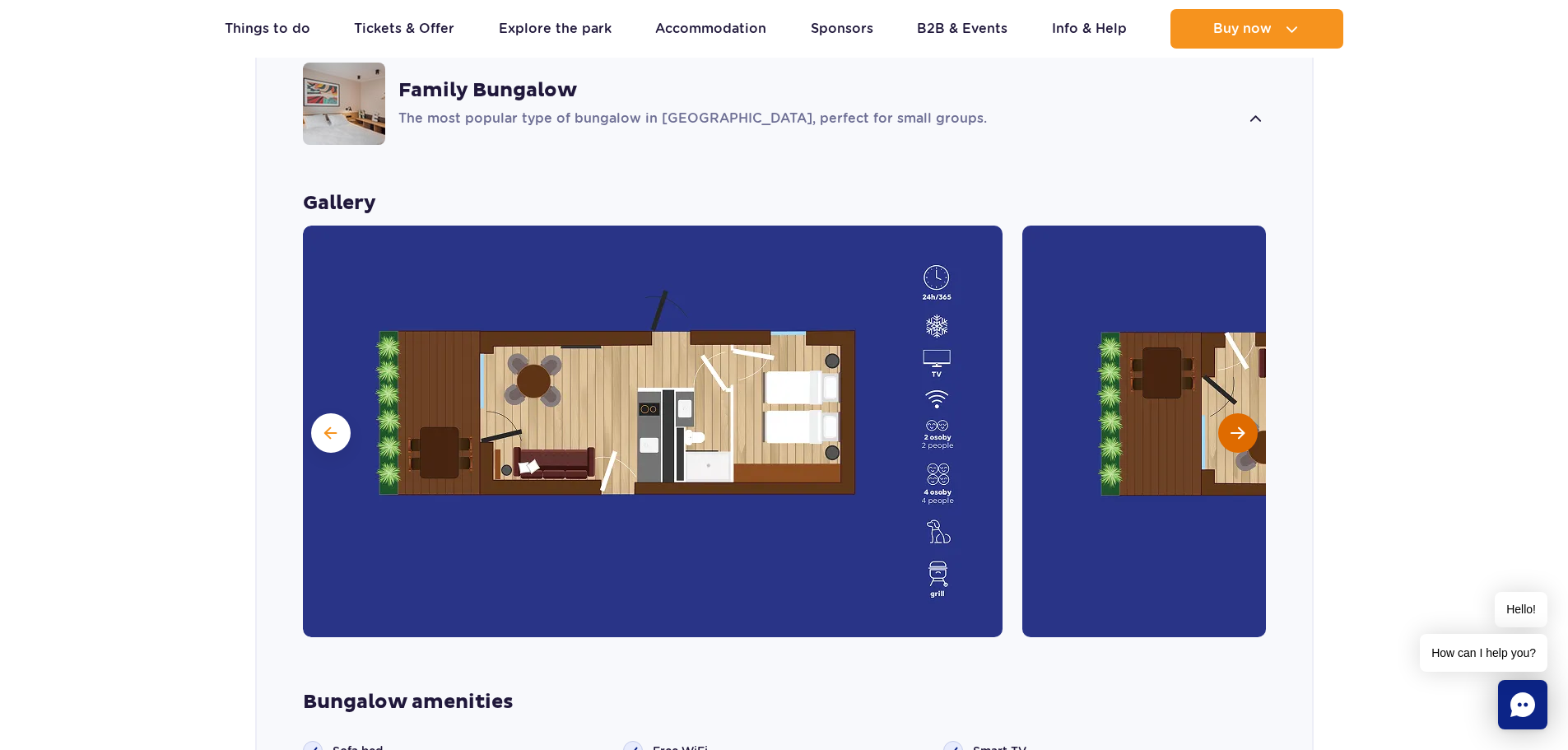
click at [1227, 413] on button "Next slide" at bounding box center [1238, 433] width 40 height 40
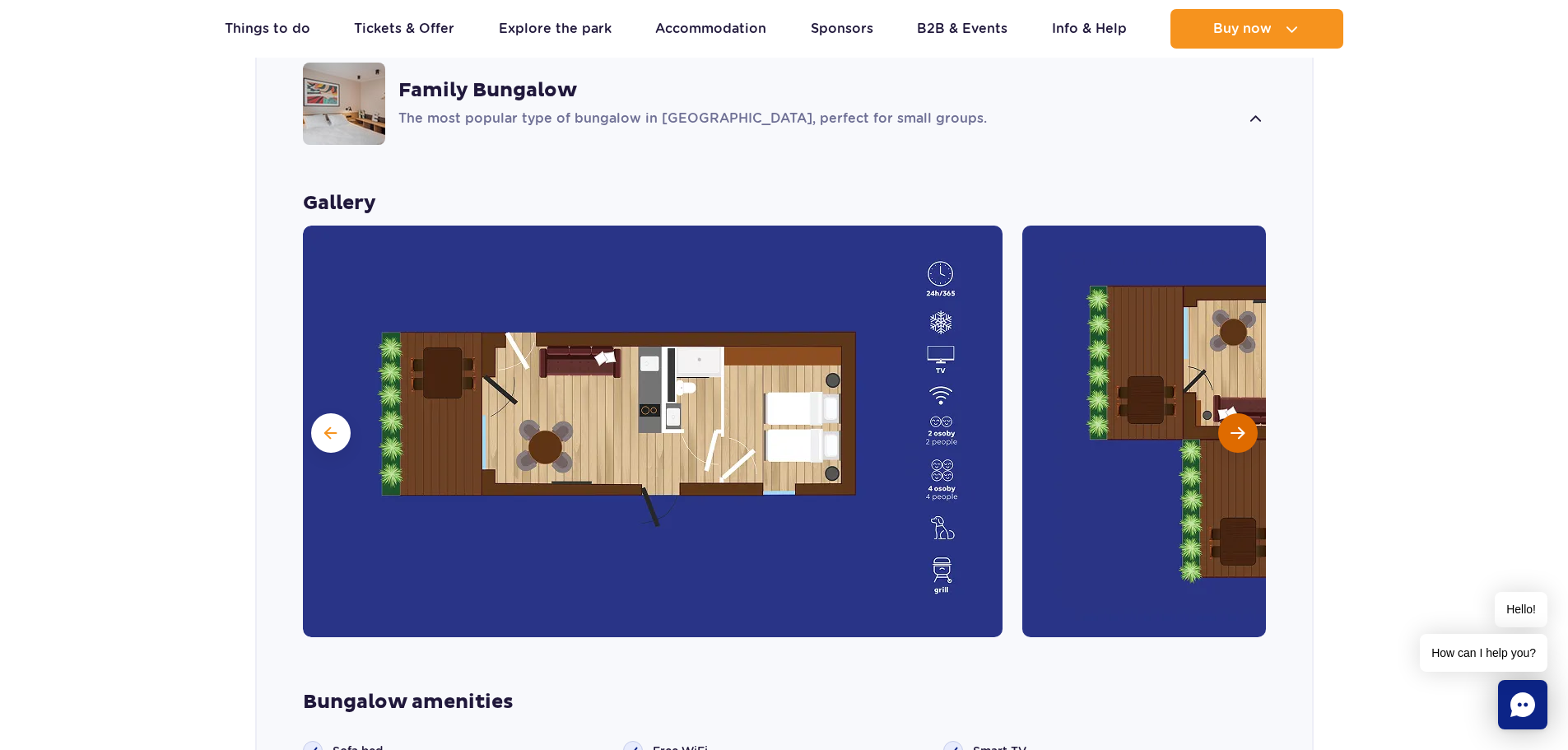
click at [1227, 413] on button "Next slide" at bounding box center [1238, 433] width 40 height 40
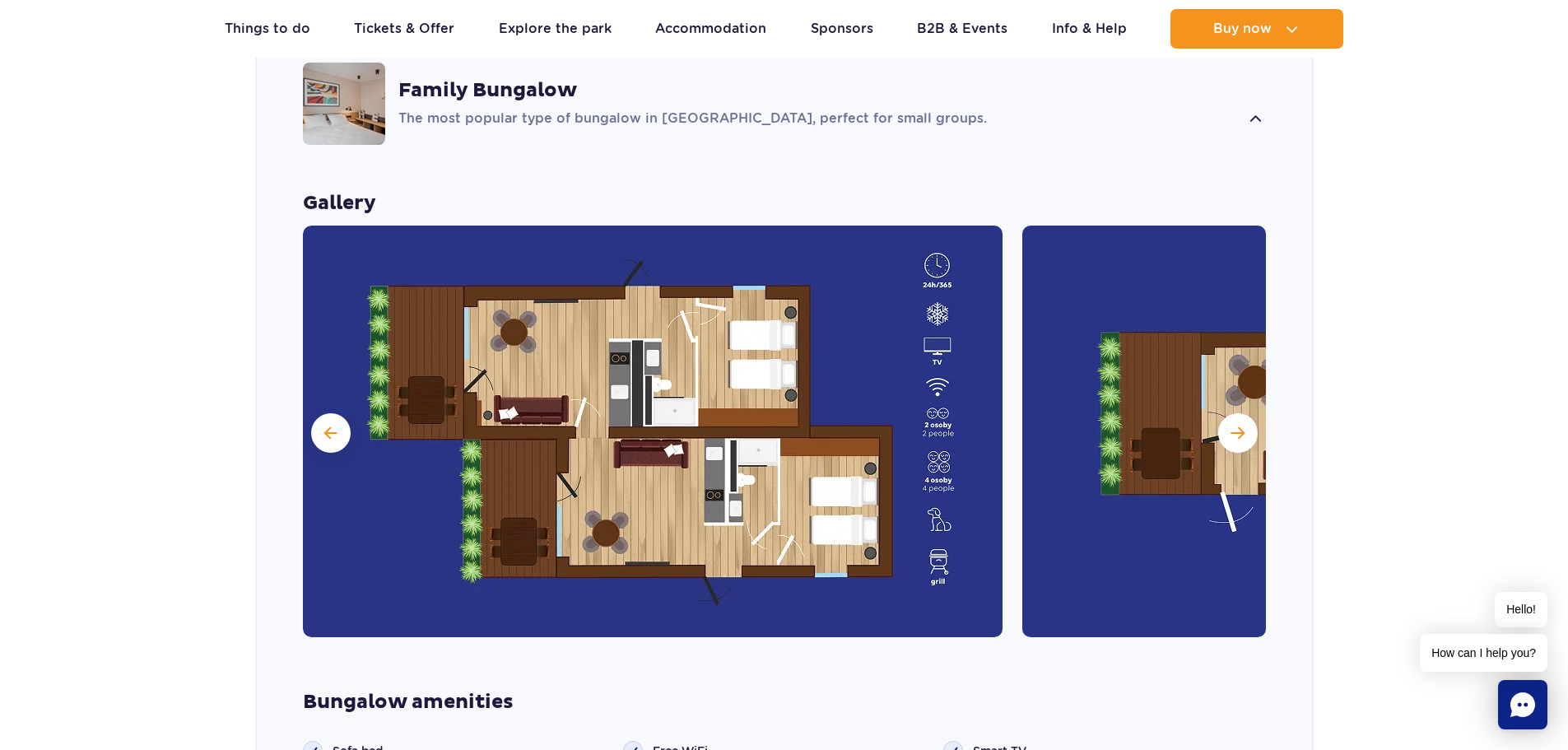
click at [1206, 410] on img at bounding box center [1372, 432] width 700 height 412
click at [1232, 426] on span "Next slide" at bounding box center [1237, 433] width 14 height 15
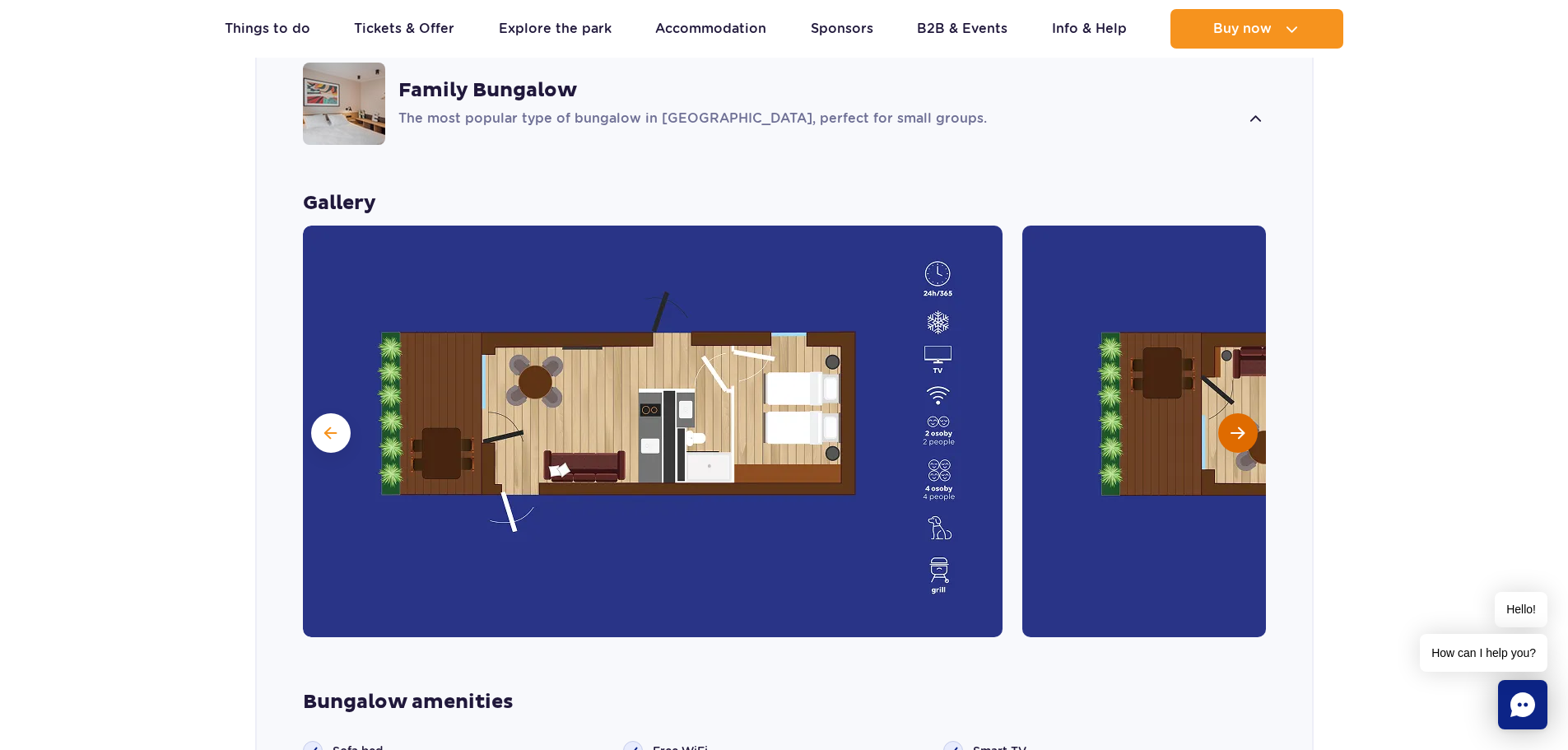
click at [1232, 413] on button "Next slide" at bounding box center [1238, 433] width 40 height 40
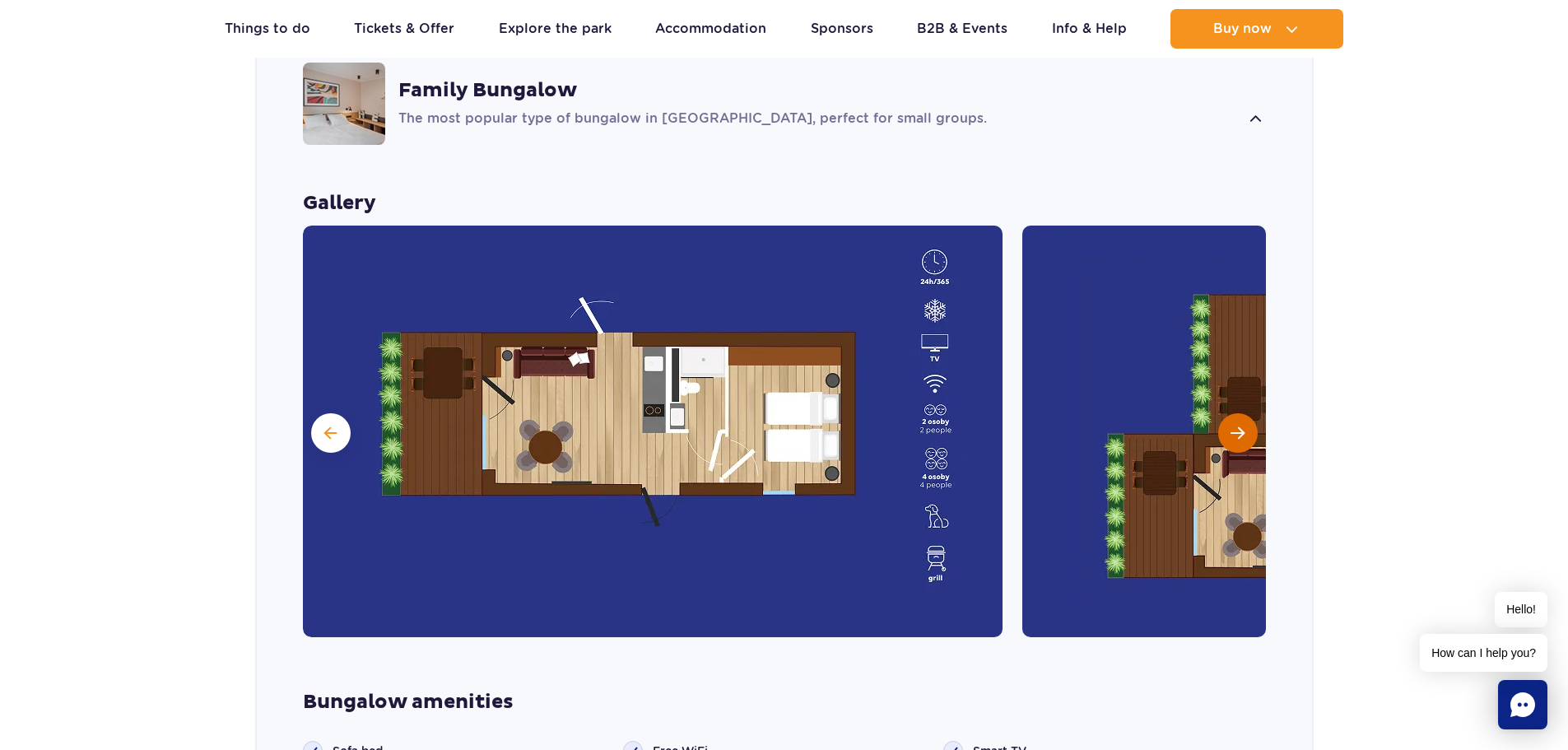
click at [1232, 413] on button "Next slide" at bounding box center [1238, 433] width 40 height 40
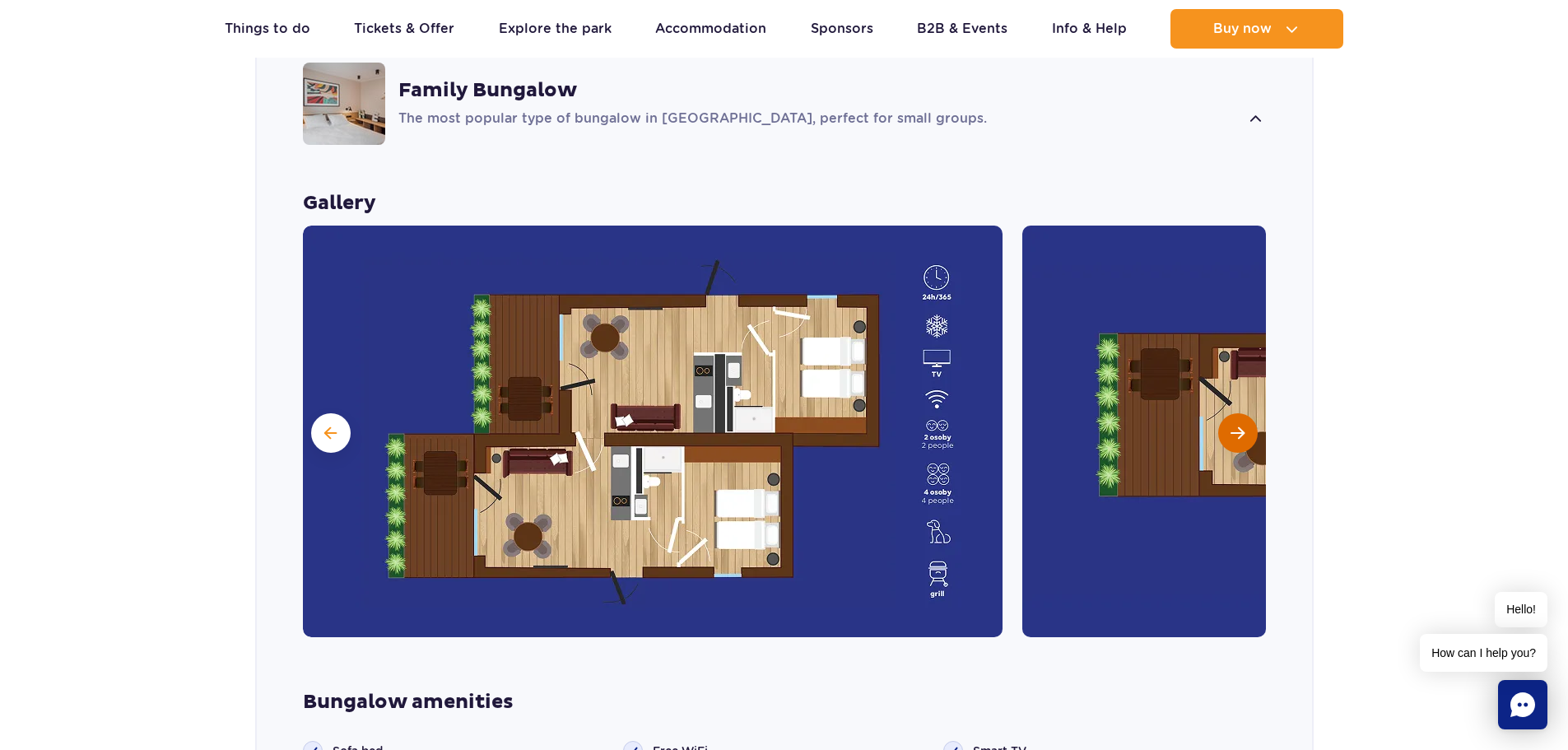
click at [1232, 413] on button "Next slide" at bounding box center [1238, 433] width 40 height 40
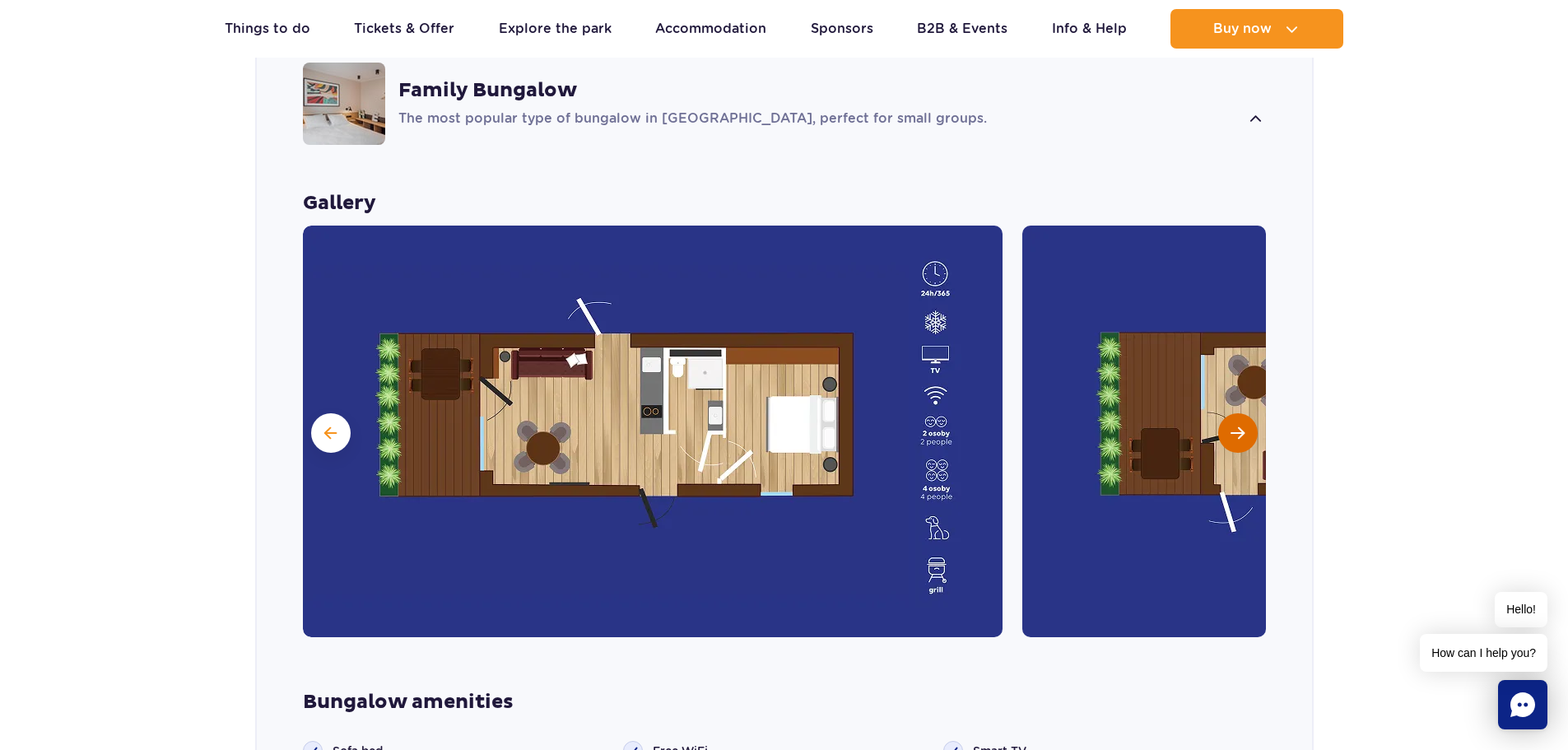
click at [1230, 413] on button "Next slide" at bounding box center [1238, 433] width 40 height 40
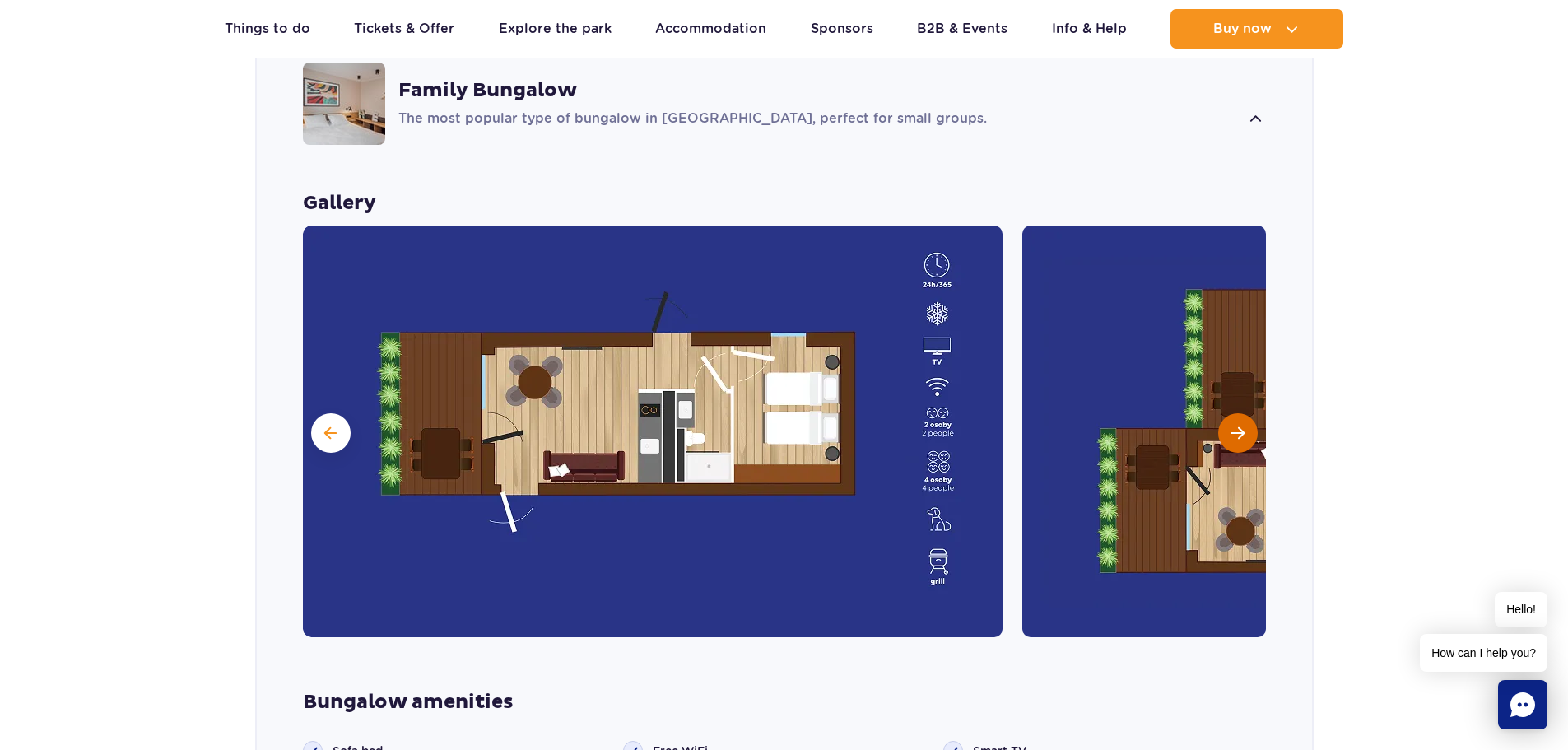
click at [1230, 413] on button "Next slide" at bounding box center [1238, 433] width 40 height 40
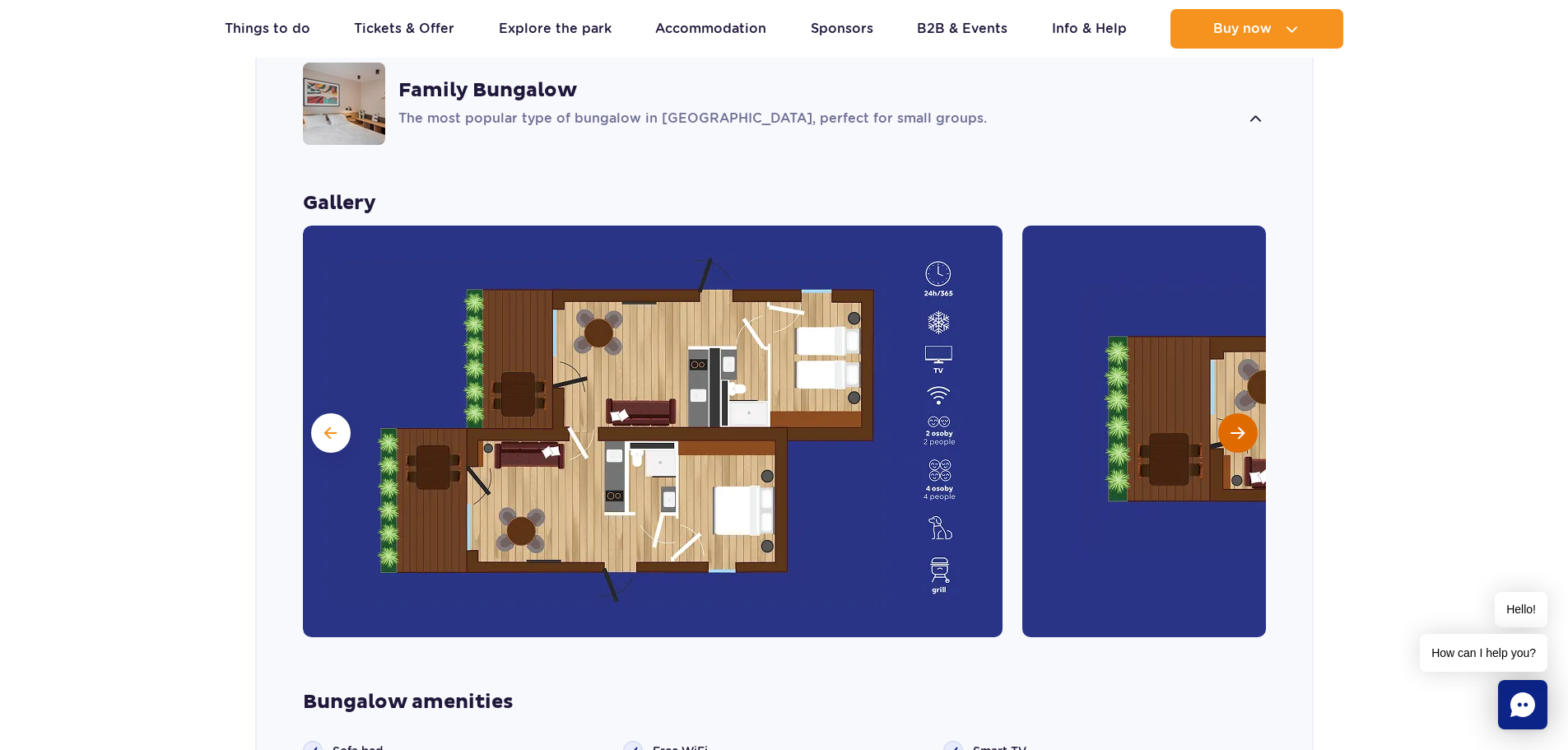
click at [1230, 413] on button "Next slide" at bounding box center [1238, 433] width 40 height 40
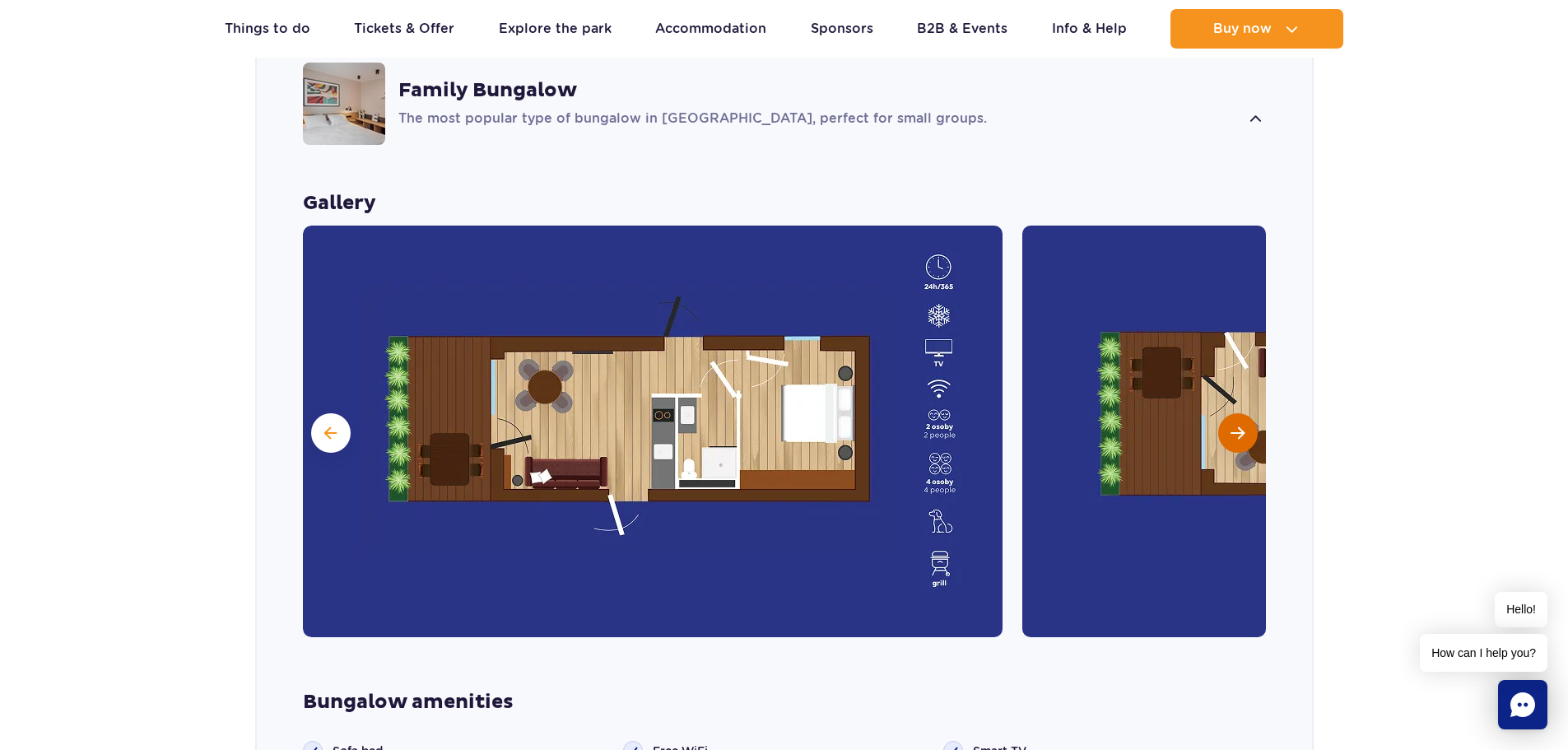
click at [1230, 413] on button "Next slide" at bounding box center [1238, 433] width 40 height 40
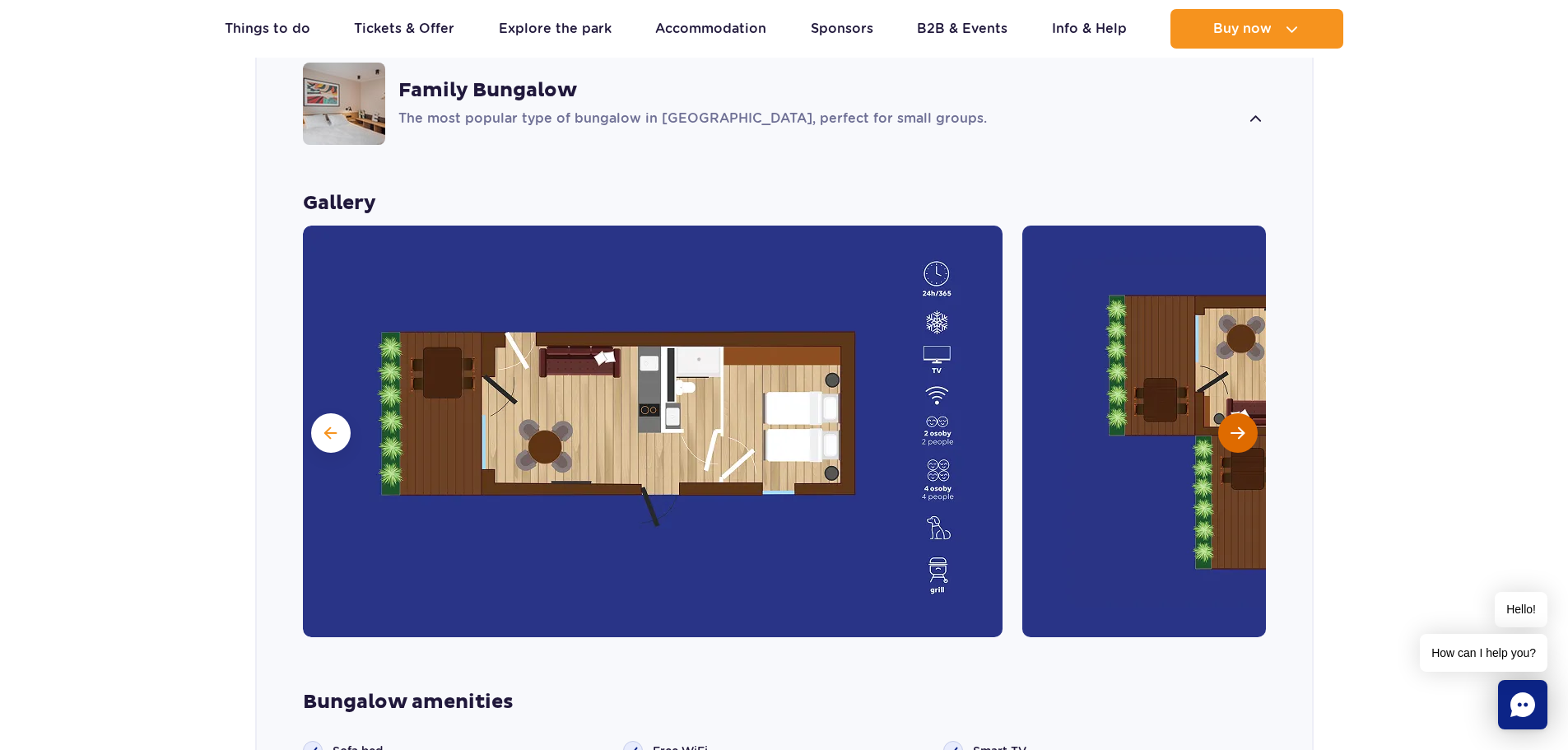
click at [1230, 413] on button "Next slide" at bounding box center [1238, 433] width 40 height 40
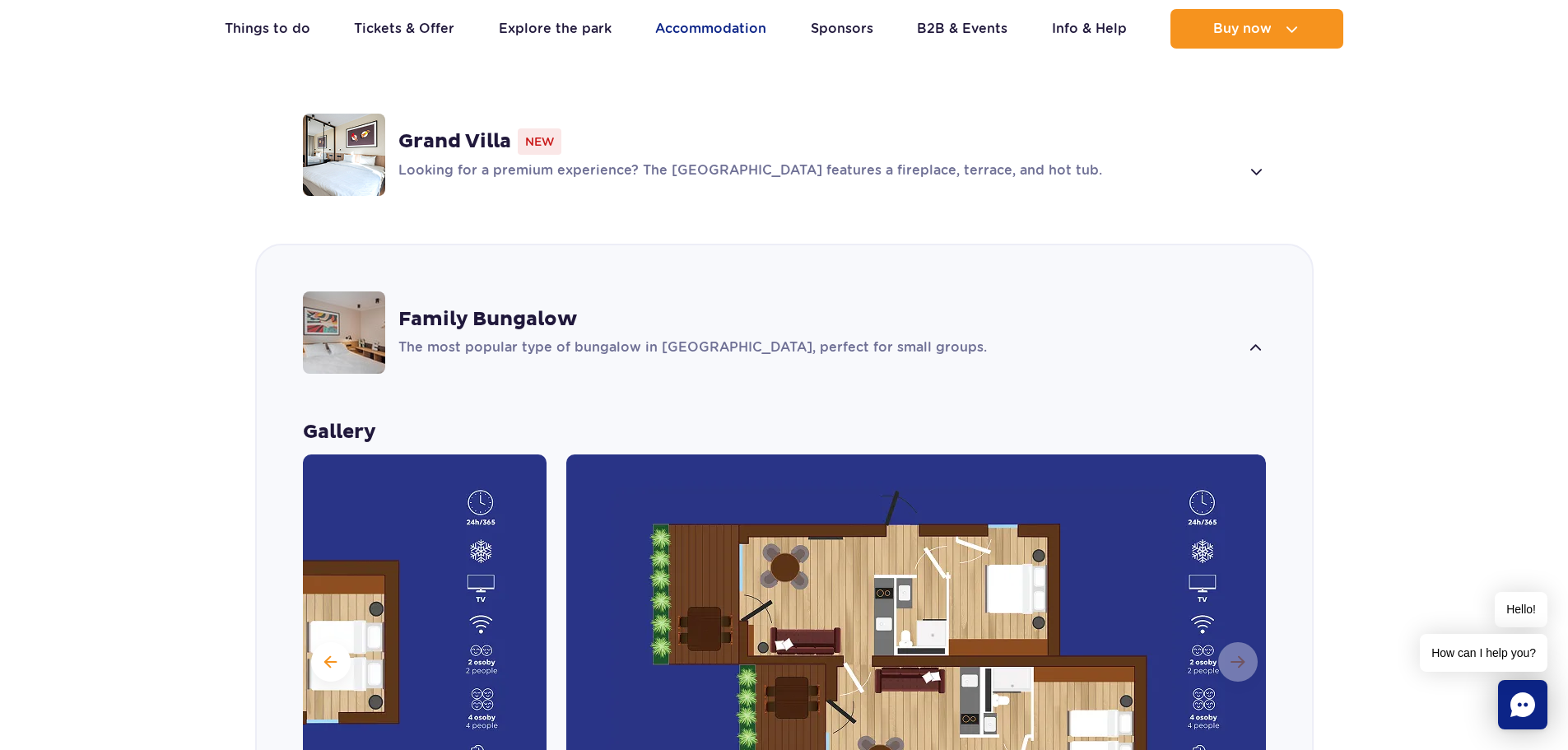
scroll to position [997, 0]
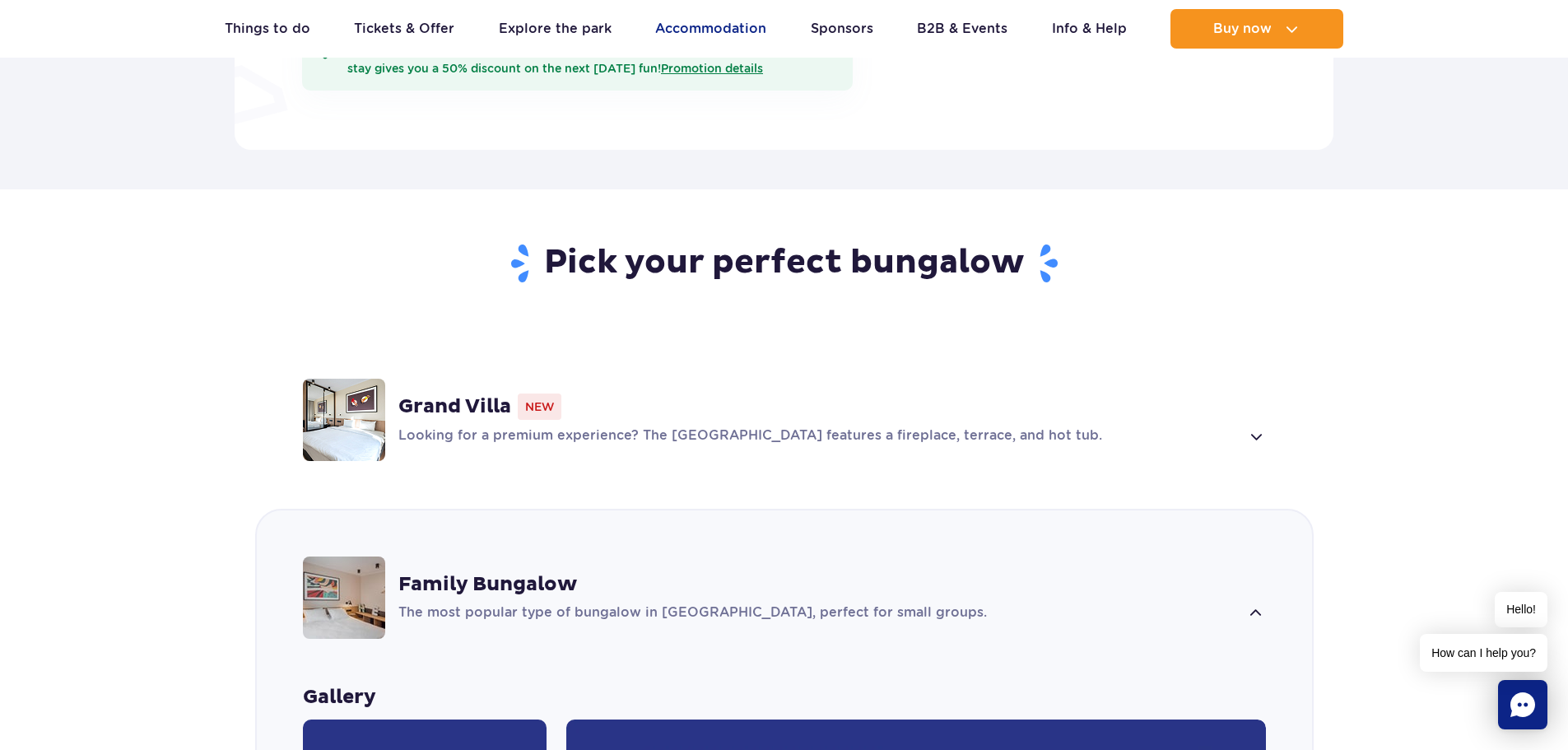
click at [709, 29] on link "Accommodation" at bounding box center [710, 29] width 111 height 40
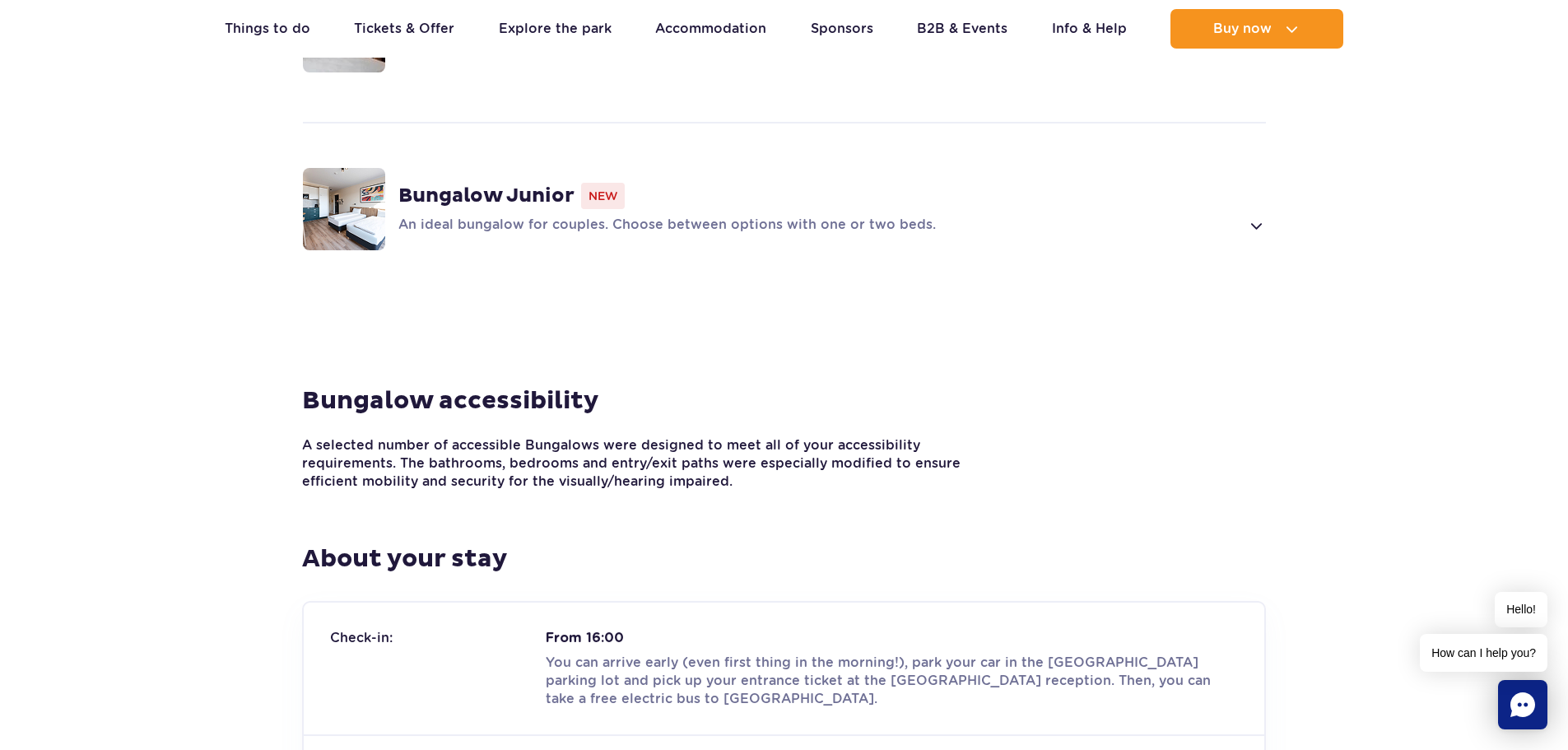
scroll to position [1152, 0]
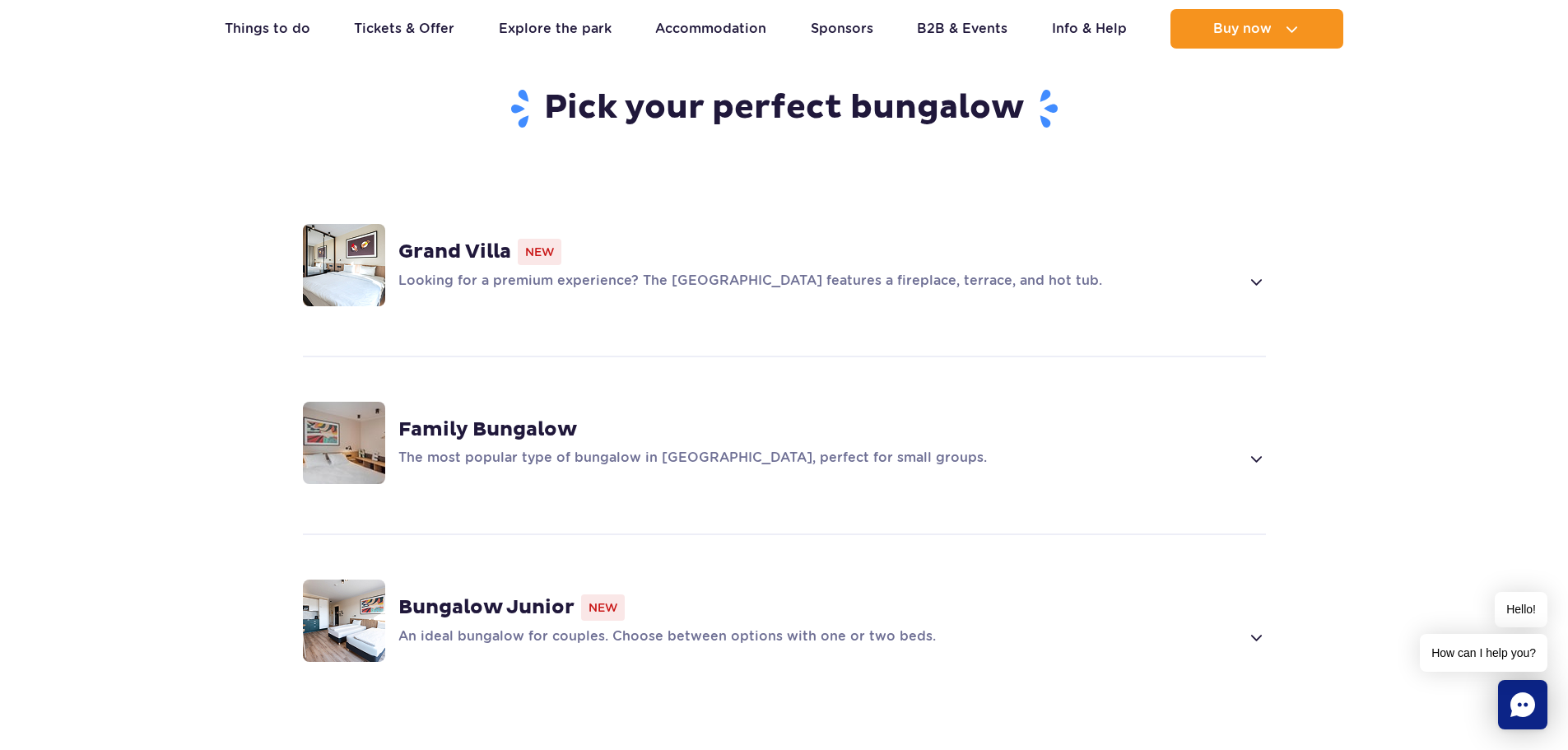
click at [995, 272] on p "Looking for a premium experience? The [GEOGRAPHIC_DATA] features a fireplace, t…" at bounding box center [819, 281] width 842 height 20
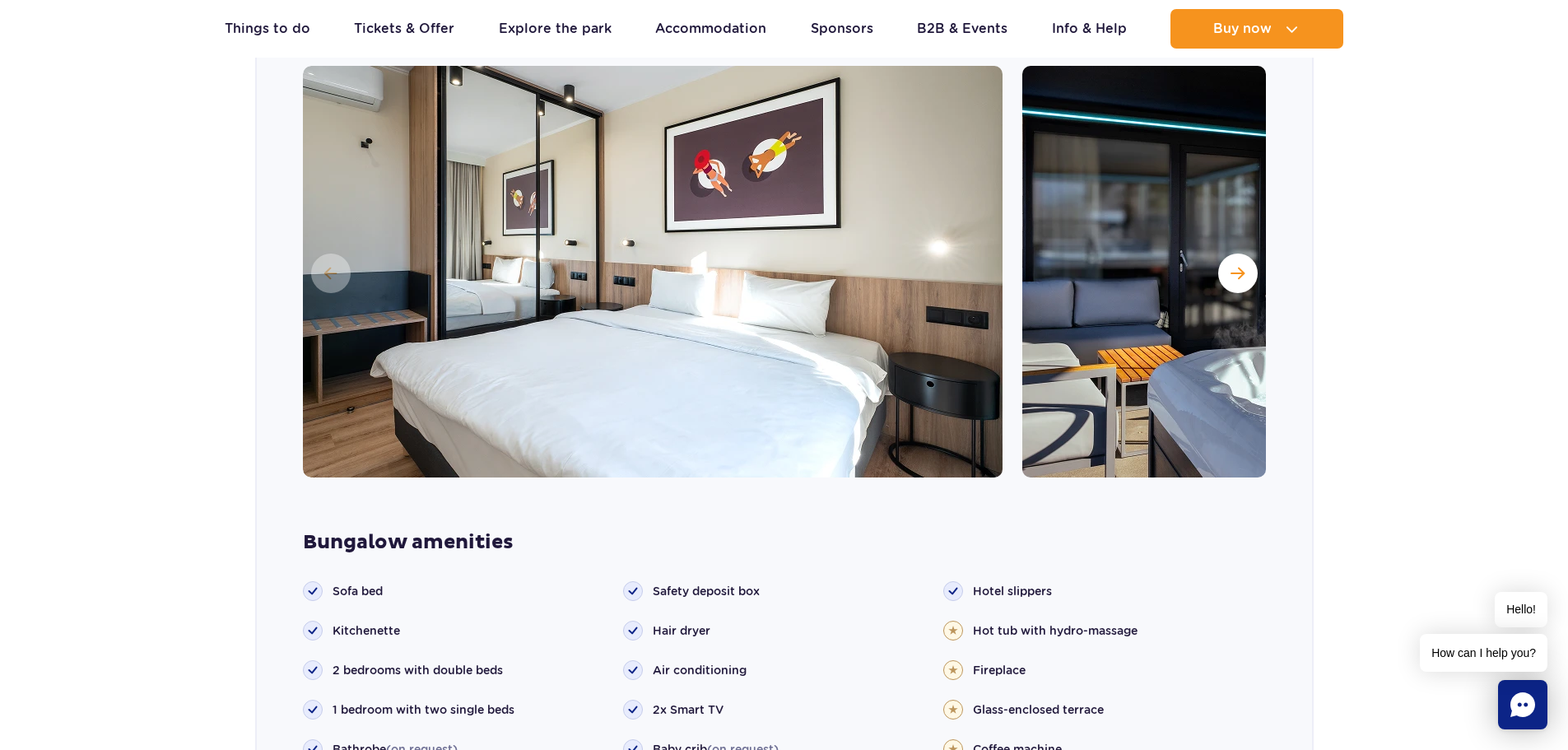
scroll to position [1394, 0]
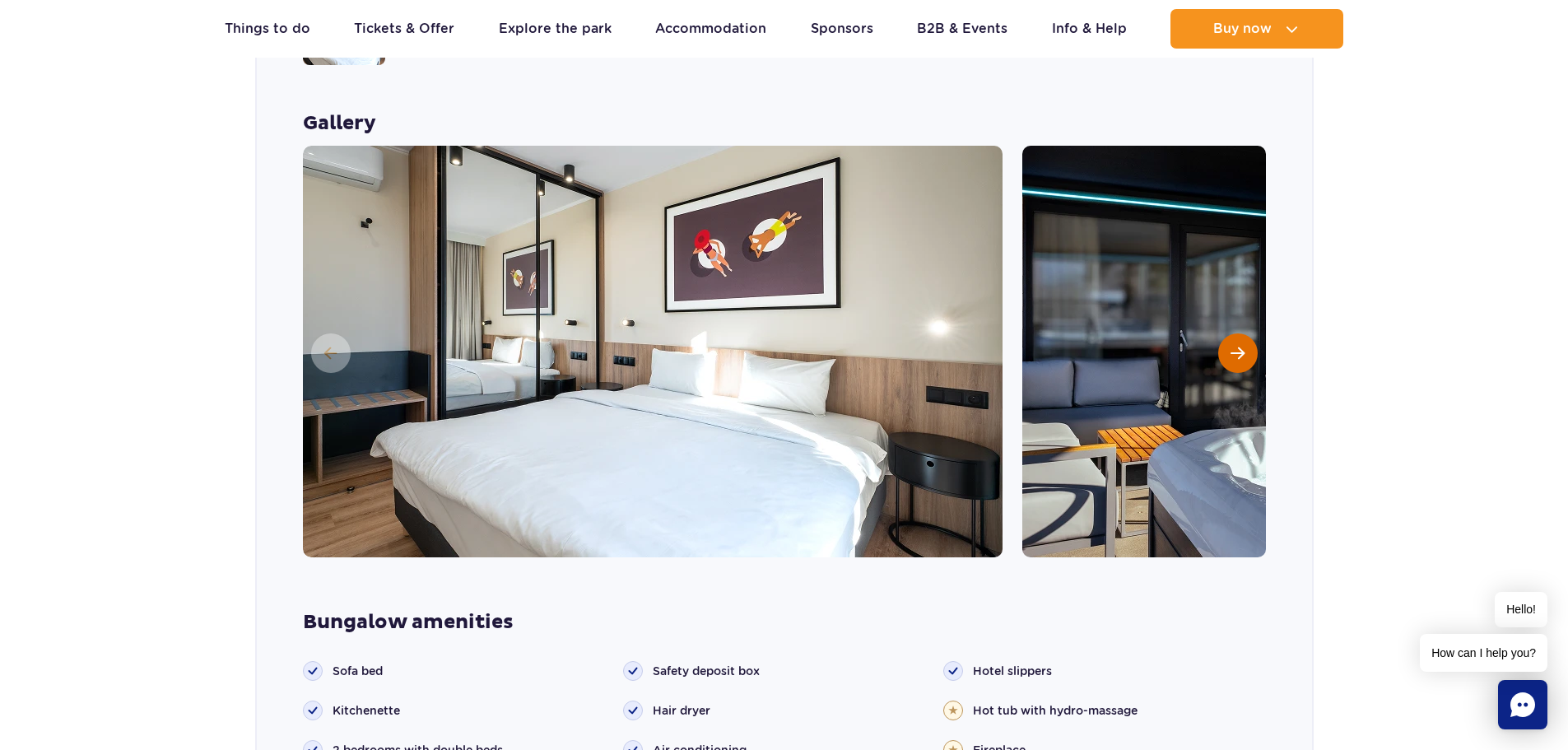
click at [1226, 333] on button "Next slide" at bounding box center [1238, 353] width 40 height 40
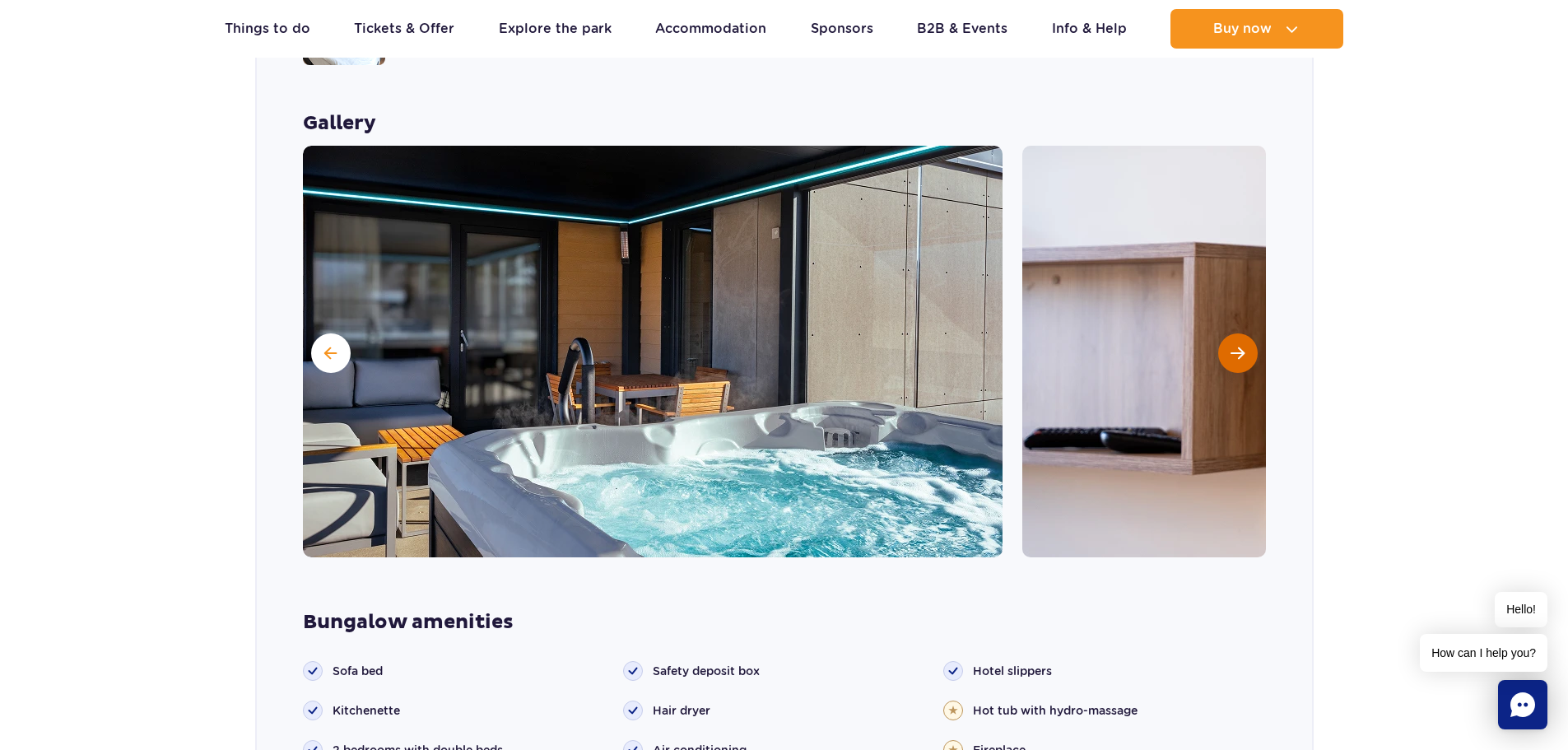
click at [1225, 333] on button "Next slide" at bounding box center [1238, 353] width 40 height 40
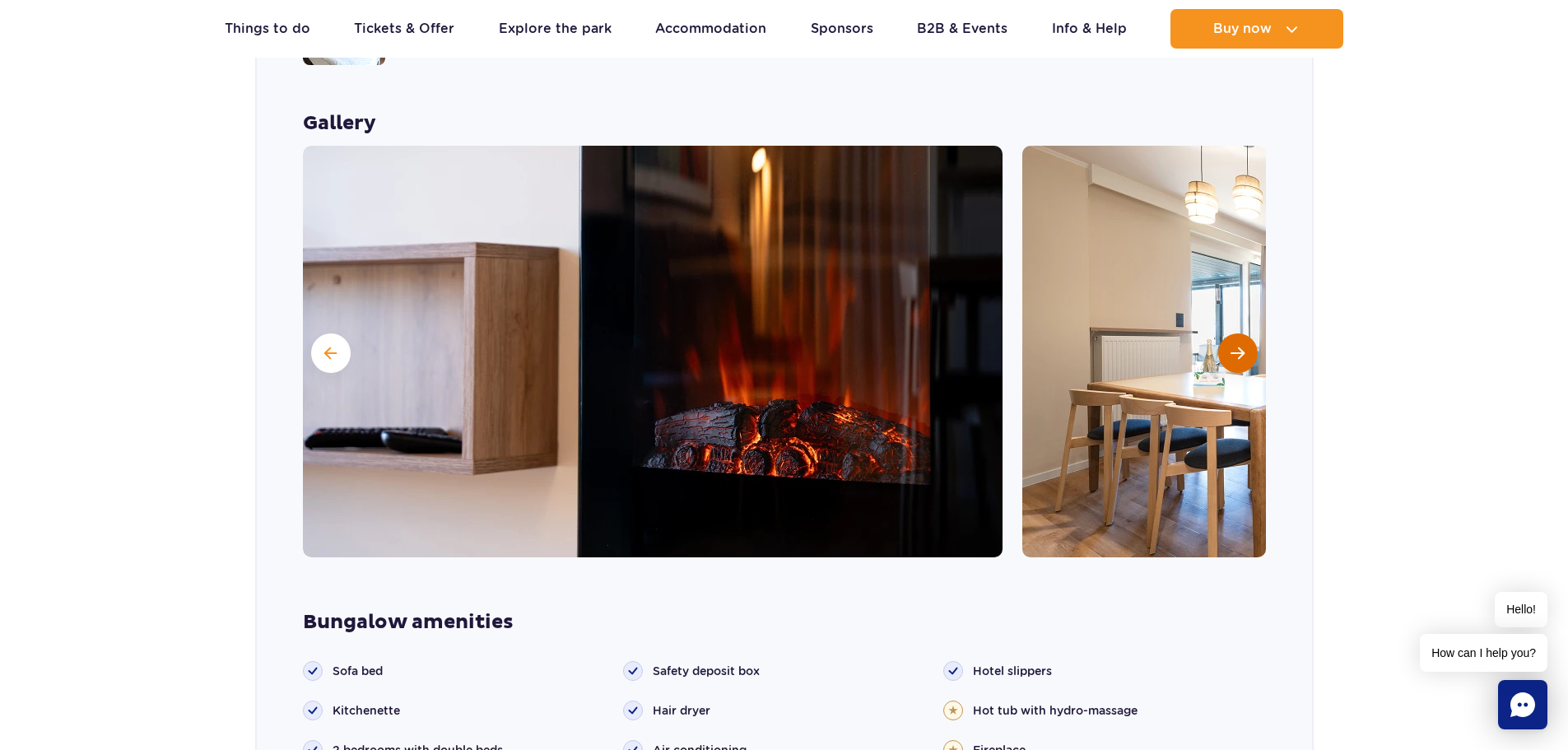
click at [1225, 333] on button "Next slide" at bounding box center [1238, 353] width 40 height 40
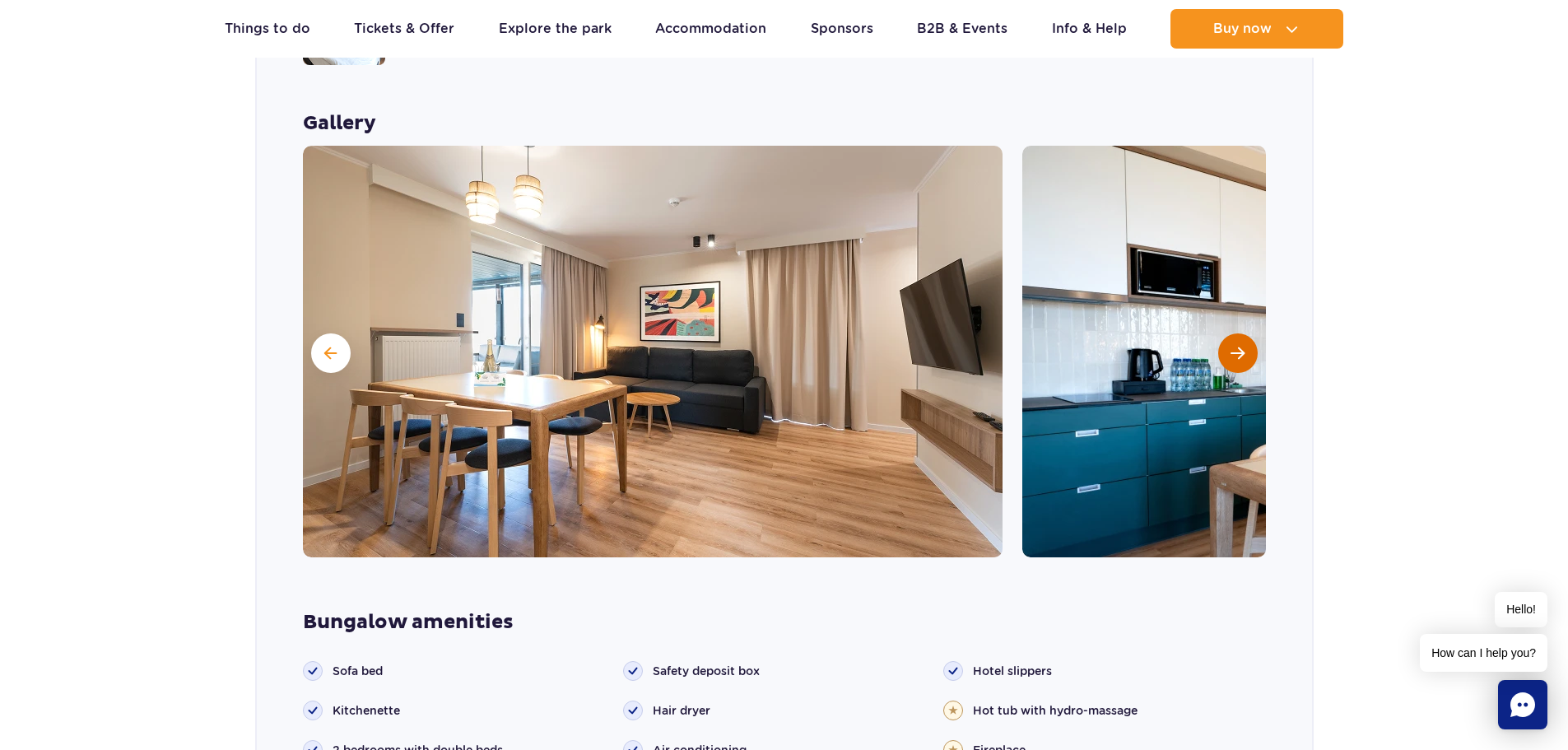
click at [1225, 333] on button "Next slide" at bounding box center [1238, 353] width 40 height 40
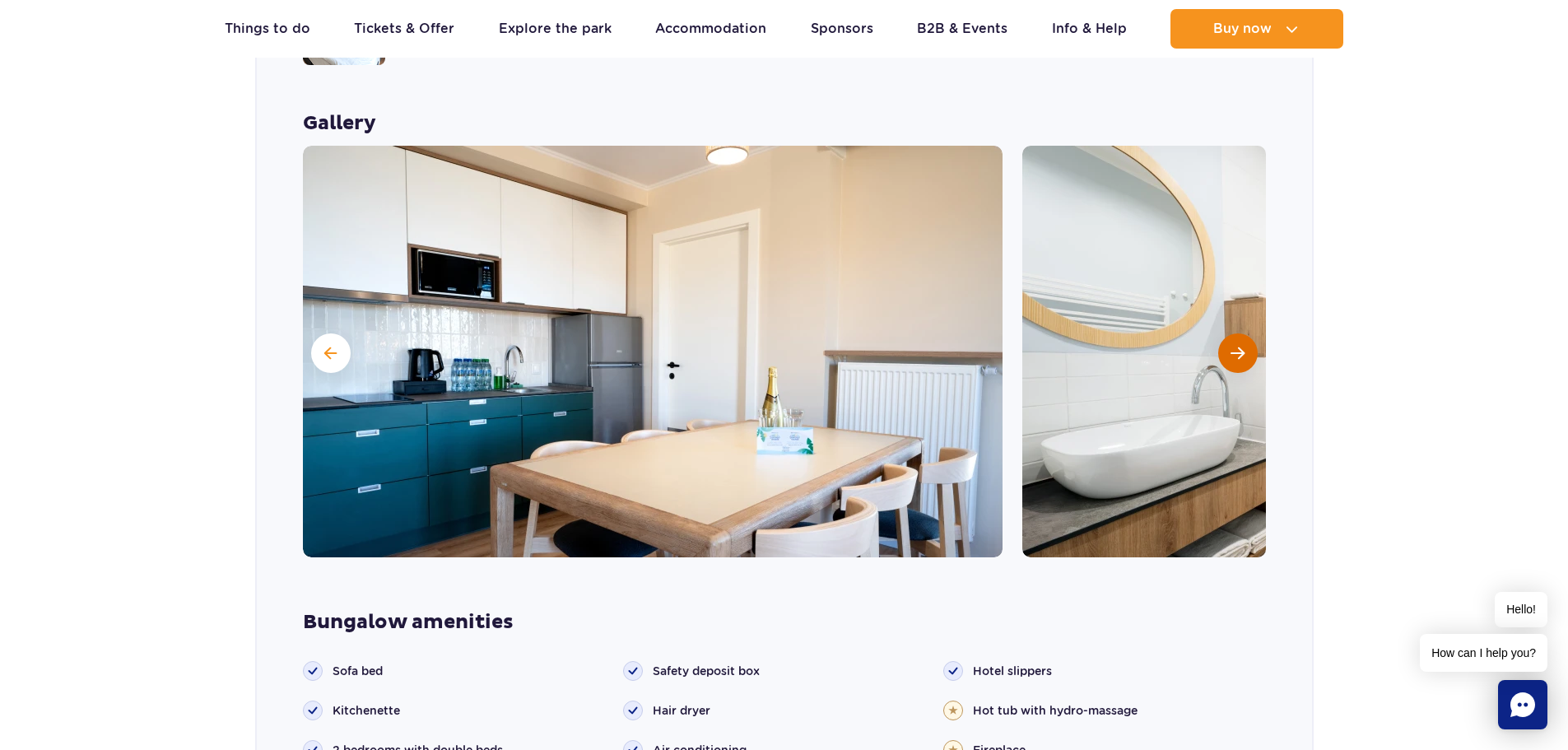
click at [1225, 333] on button "Next slide" at bounding box center [1238, 353] width 40 height 40
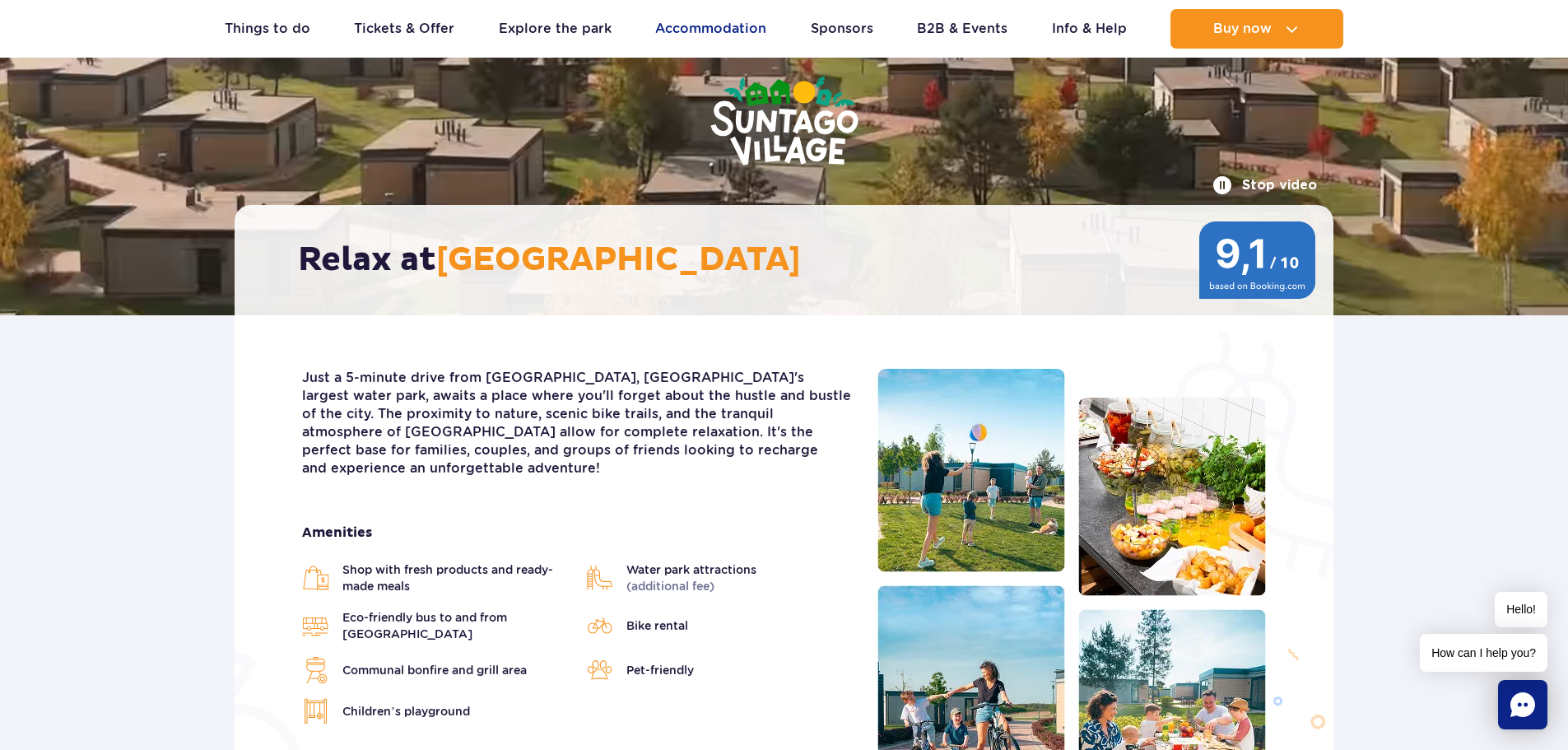
scroll to position [159, 0]
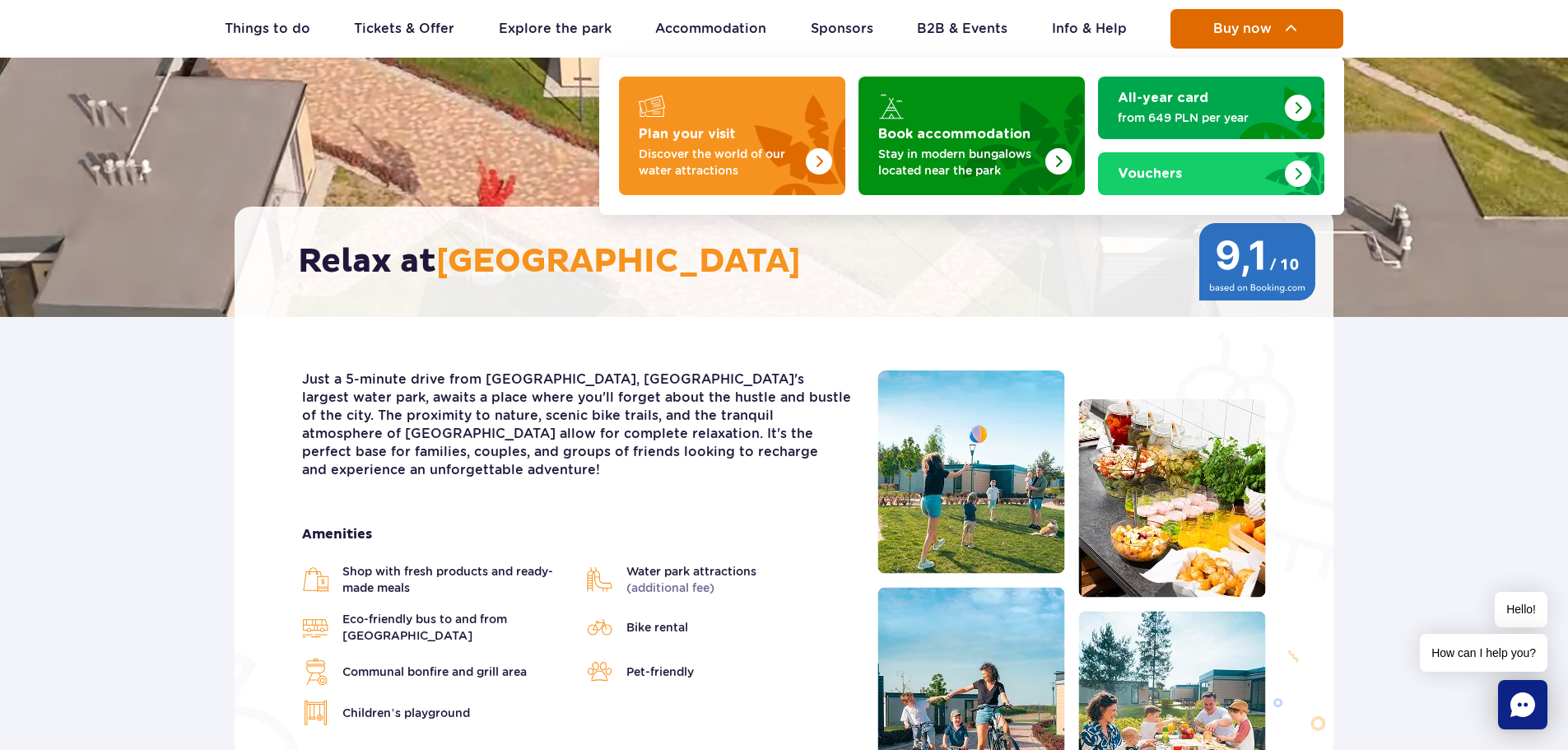
click at [1221, 33] on span "Buy now" at bounding box center [1242, 29] width 59 height 15
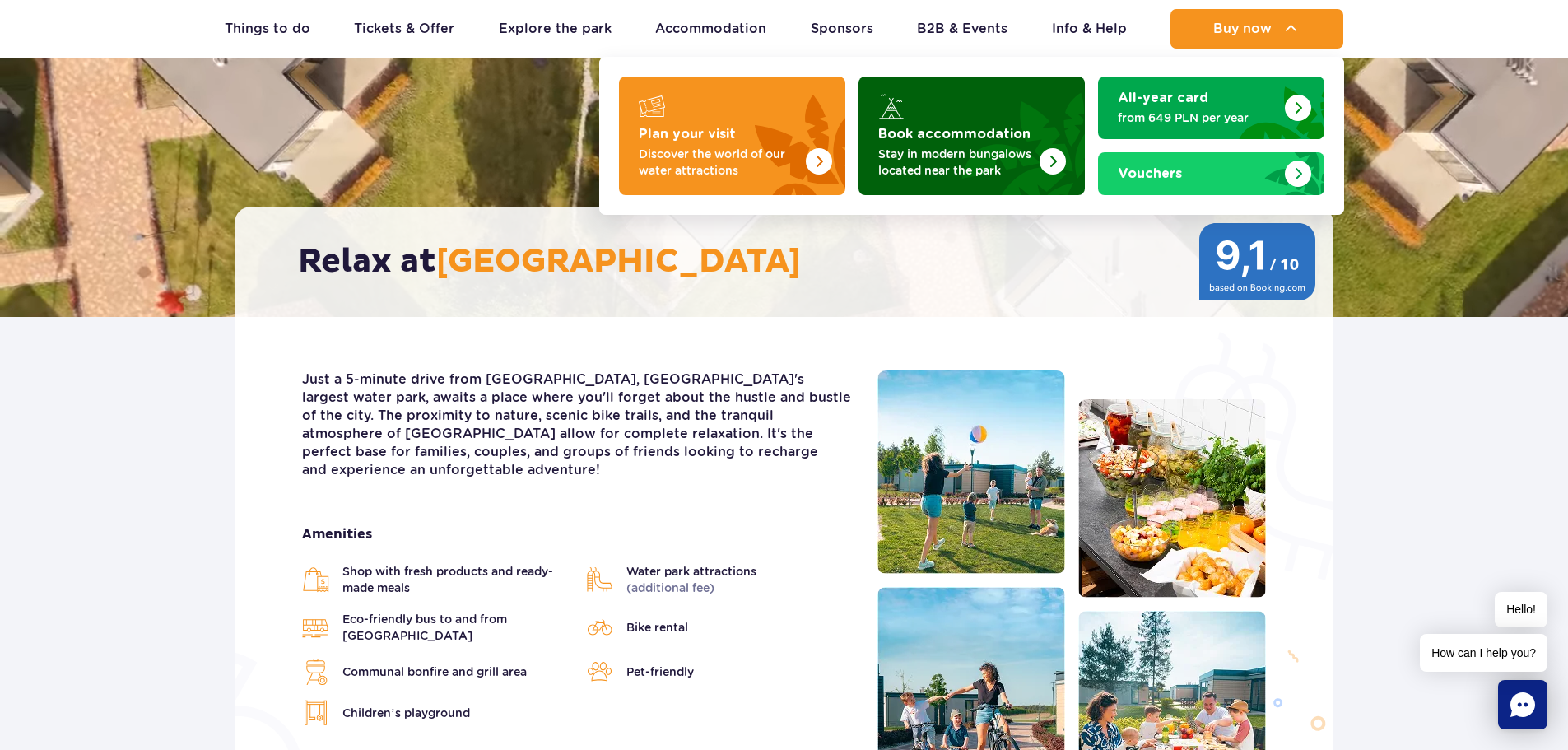
click at [949, 156] on p "Stay in modern bungalows located near the park" at bounding box center [958, 162] width 161 height 33
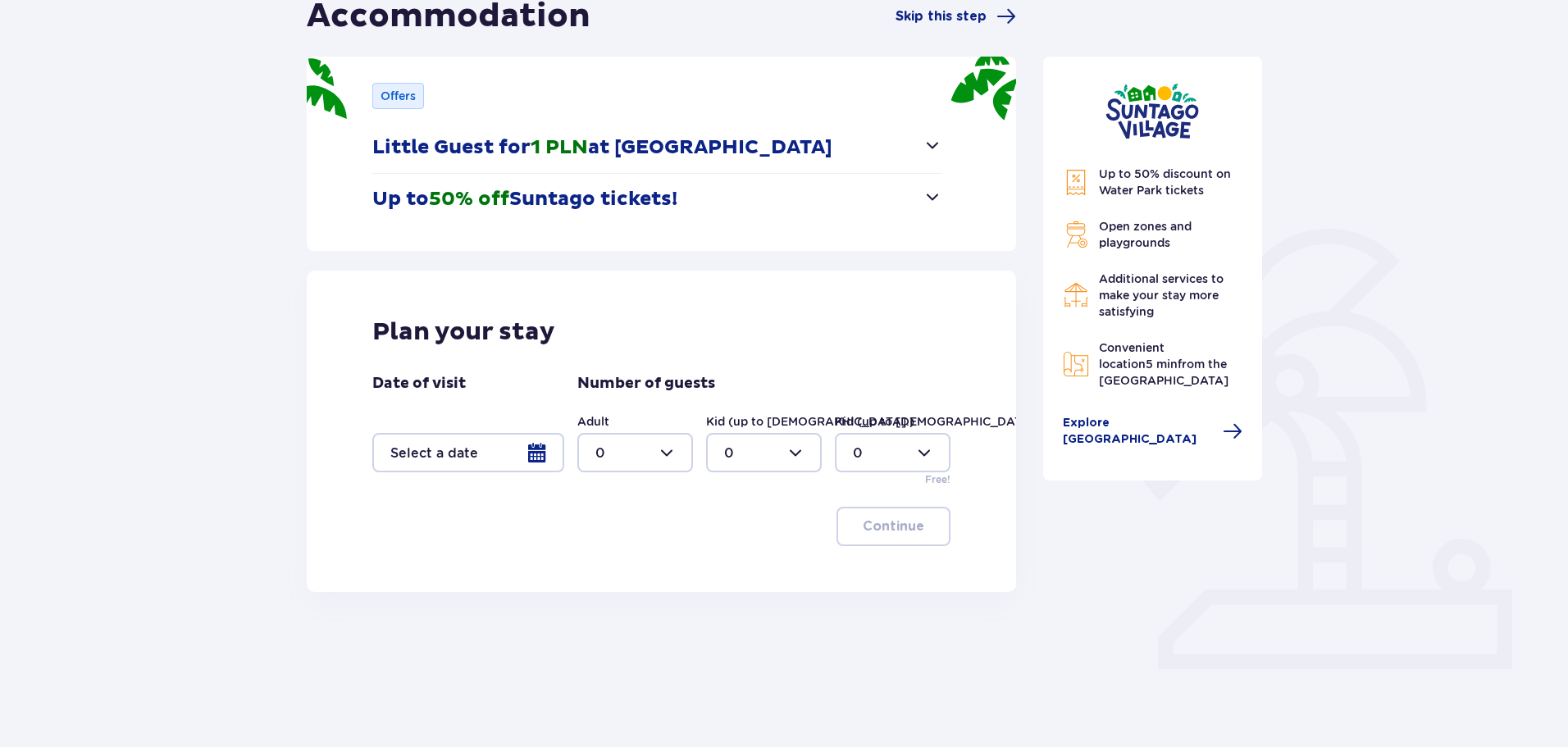
scroll to position [196, 0]
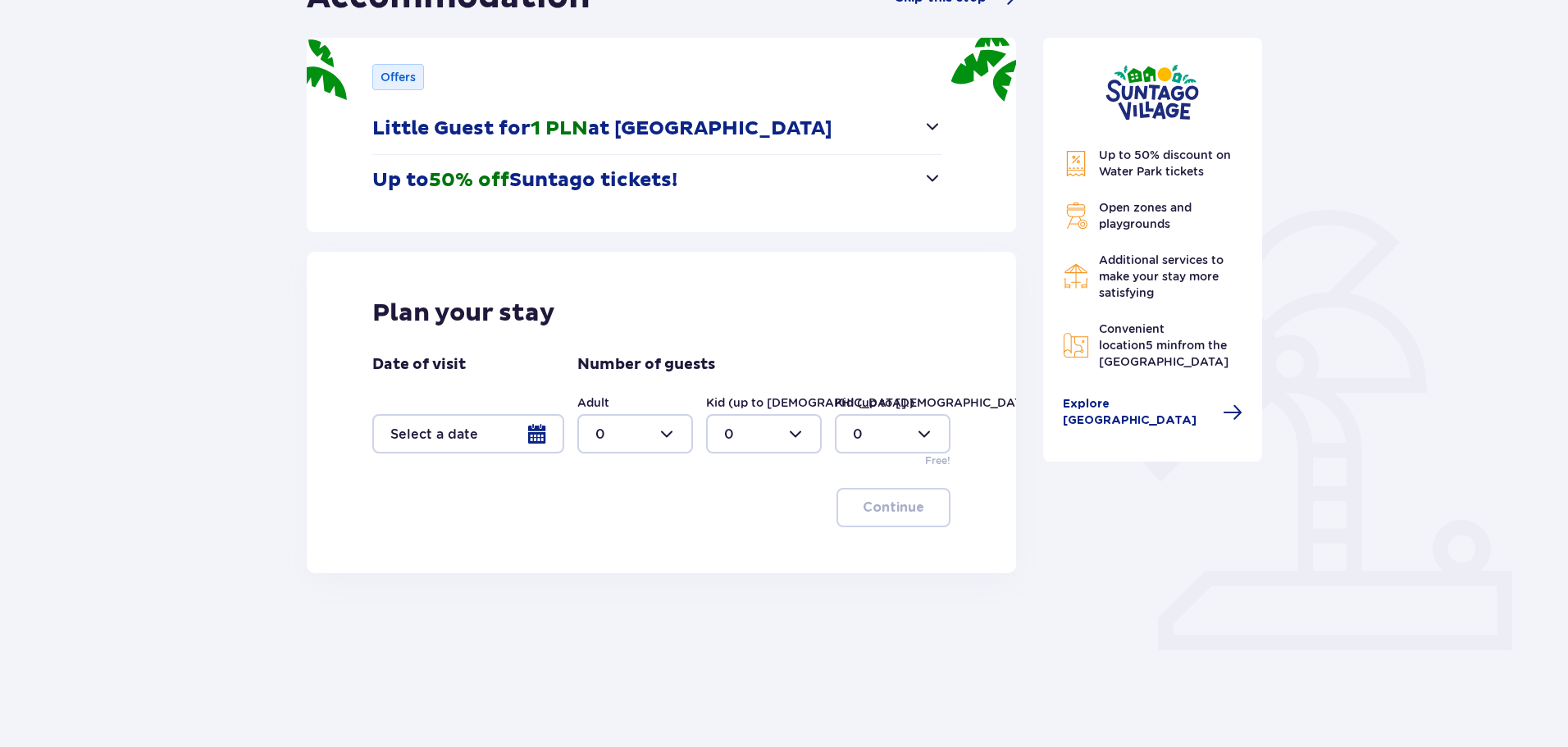
click at [538, 426] on div at bounding box center [468, 434] width 192 height 40
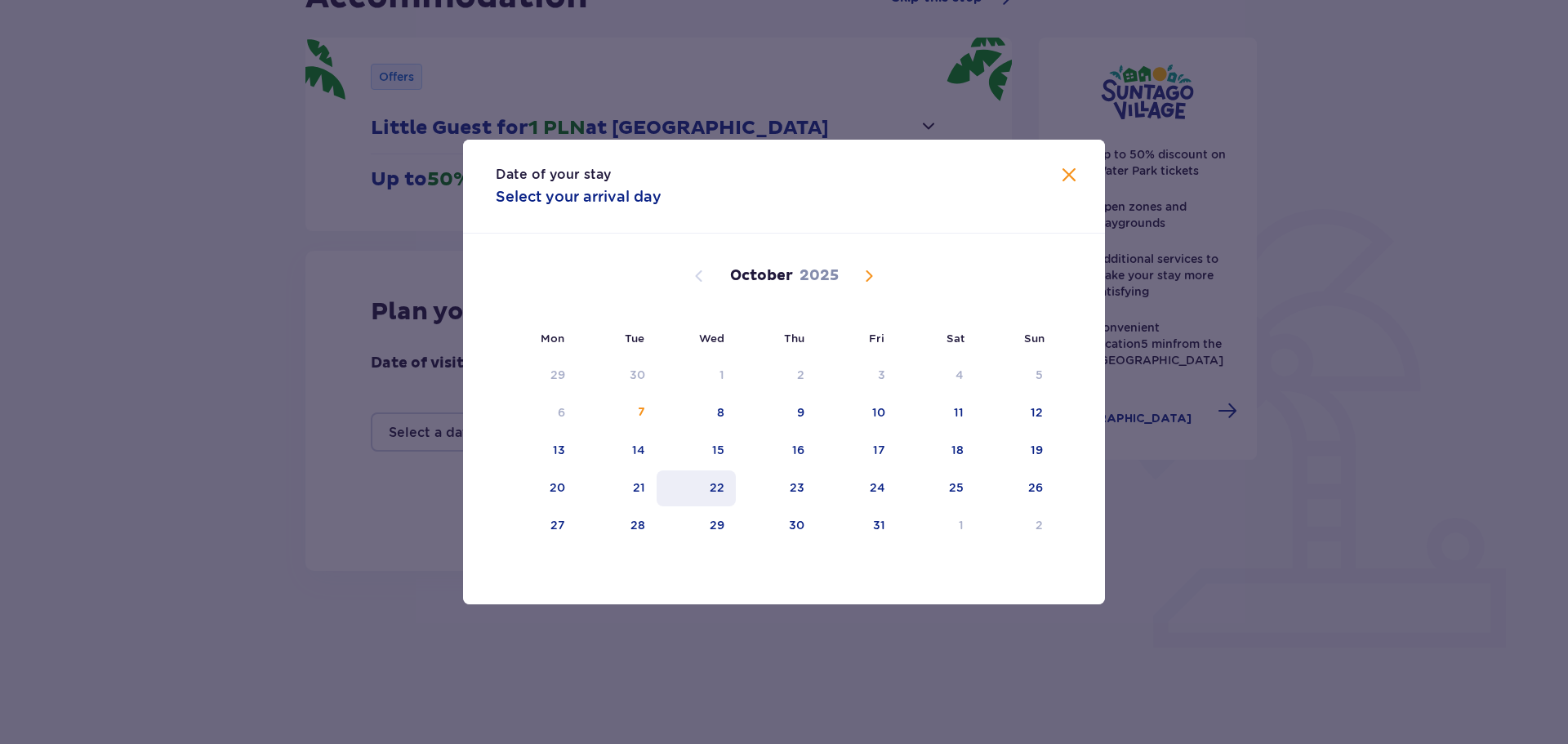
click at [719, 494] on div "22" at bounding box center [717, 487] width 15 height 16
click at [945, 478] on div "25" at bounding box center [936, 488] width 79 height 36
type input "22.10.25 - 25.10.25"
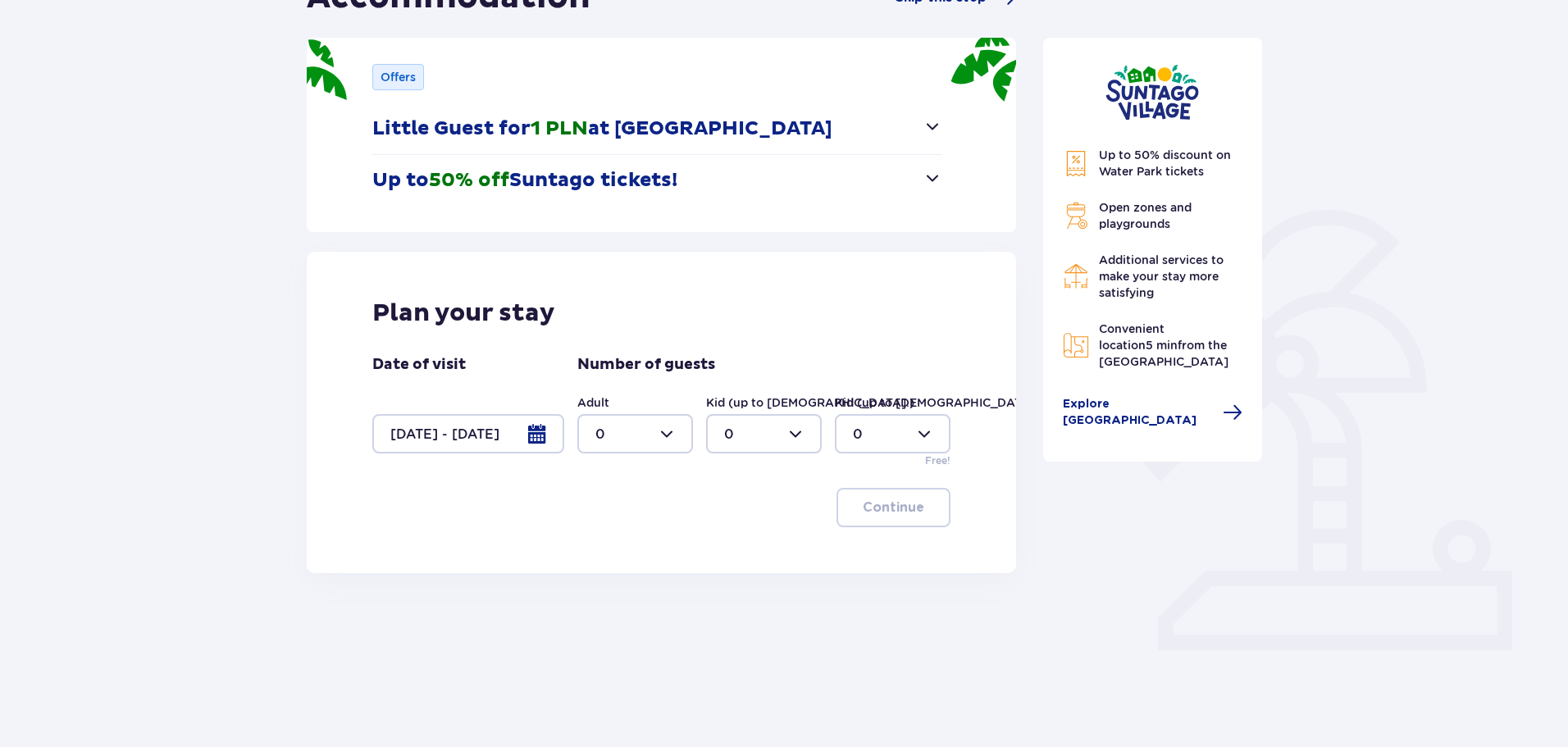
click at [627, 432] on div at bounding box center [635, 434] width 116 height 40
drag, startPoint x: 607, startPoint y: 551, endPoint x: 709, endPoint y: 460, distance: 136.7
click at [607, 551] on div "2" at bounding box center [635, 552] width 79 height 18
type input "2"
drag, startPoint x: 734, startPoint y: 432, endPoint x: 740, endPoint y: 451, distance: 19.9
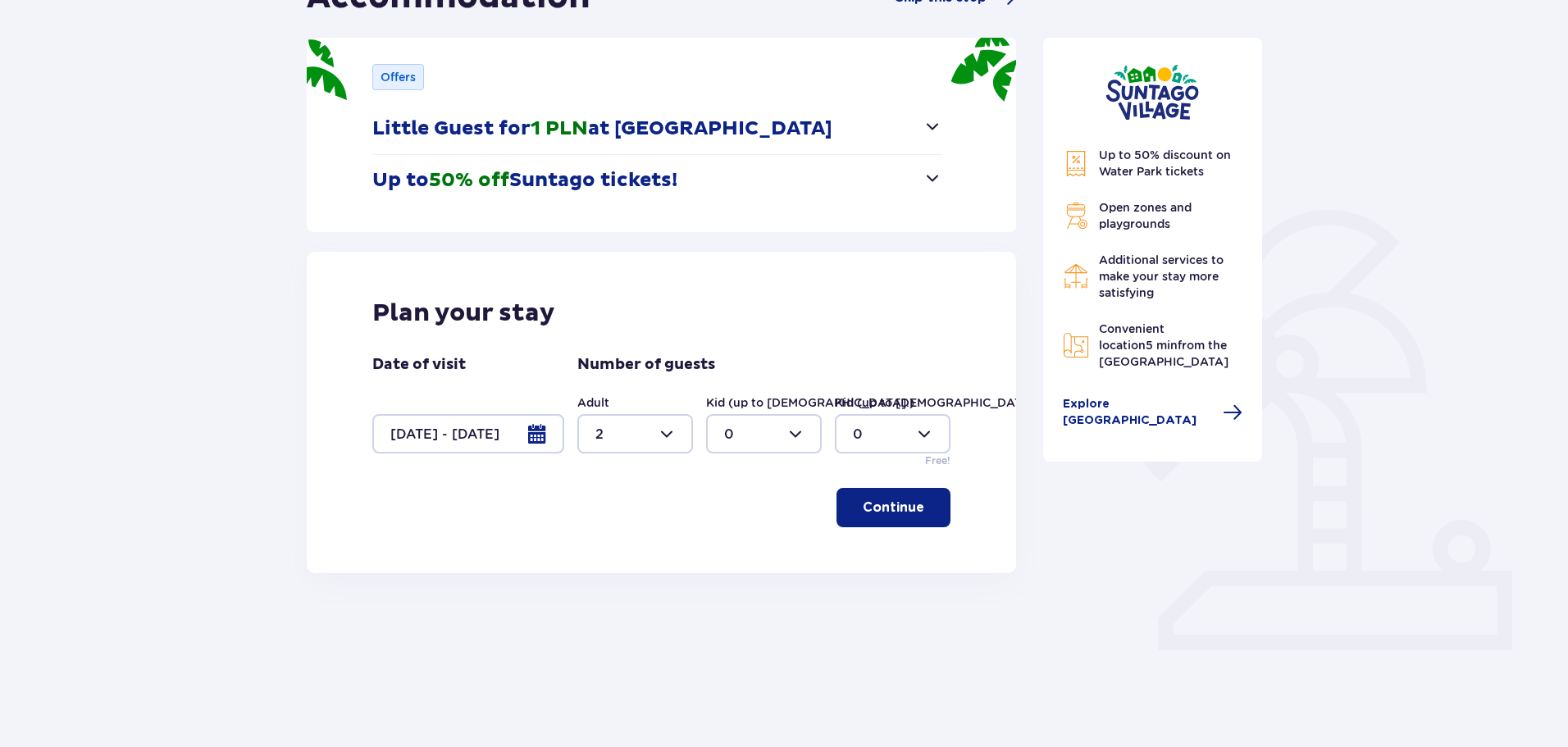
click at [735, 432] on div at bounding box center [764, 434] width 116 height 40
drag, startPoint x: 735, startPoint y: 555, endPoint x: 830, endPoint y: 457, distance: 136.5
click at [735, 554] on div "2" at bounding box center [764, 552] width 79 height 18
type input "2"
click at [747, 432] on div at bounding box center [764, 434] width 116 height 40
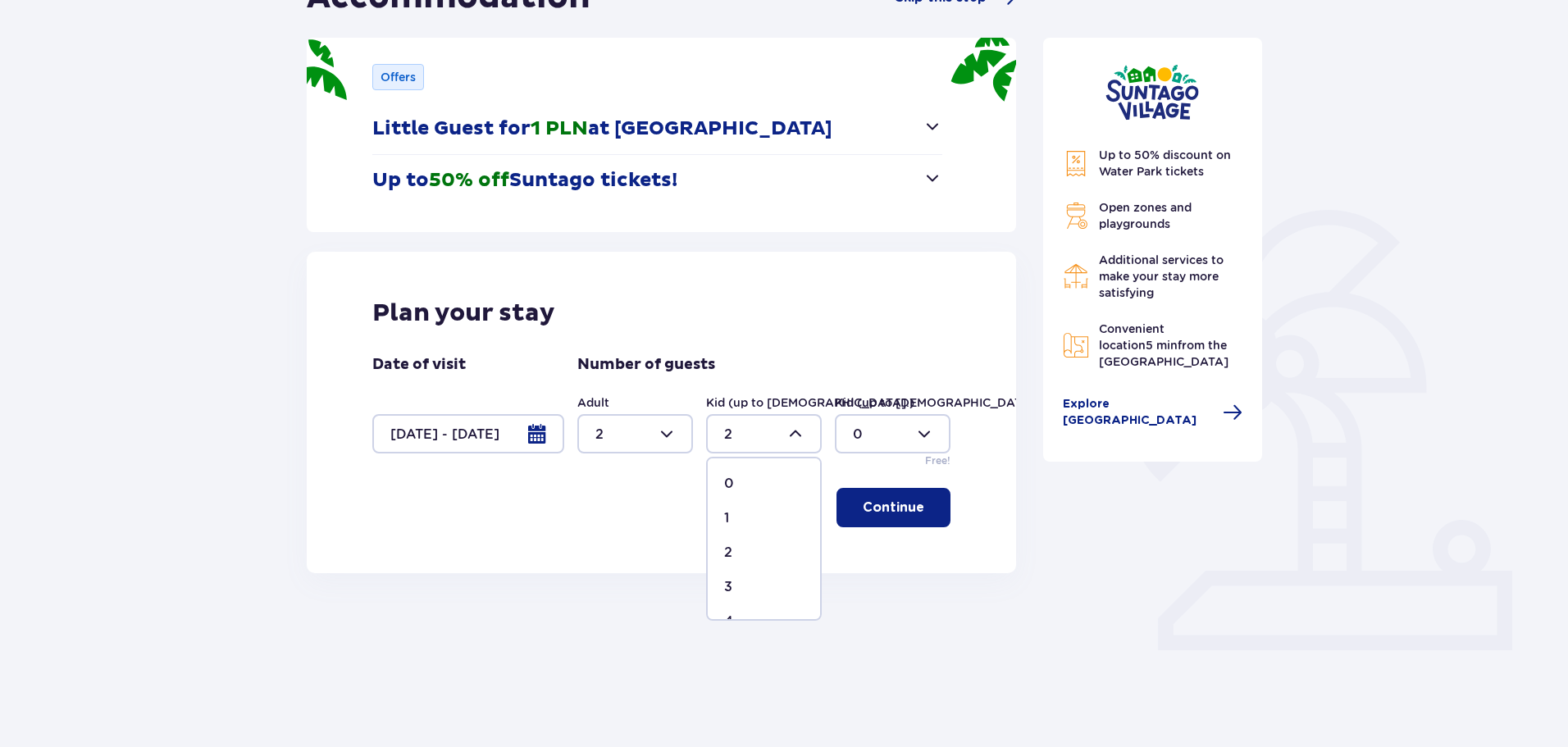
drag, startPoint x: 728, startPoint y: 550, endPoint x: 756, endPoint y: 490, distance: 66.2
click at [728, 546] on p "2" at bounding box center [728, 552] width 9 height 18
click at [868, 420] on div at bounding box center [893, 434] width 116 height 40
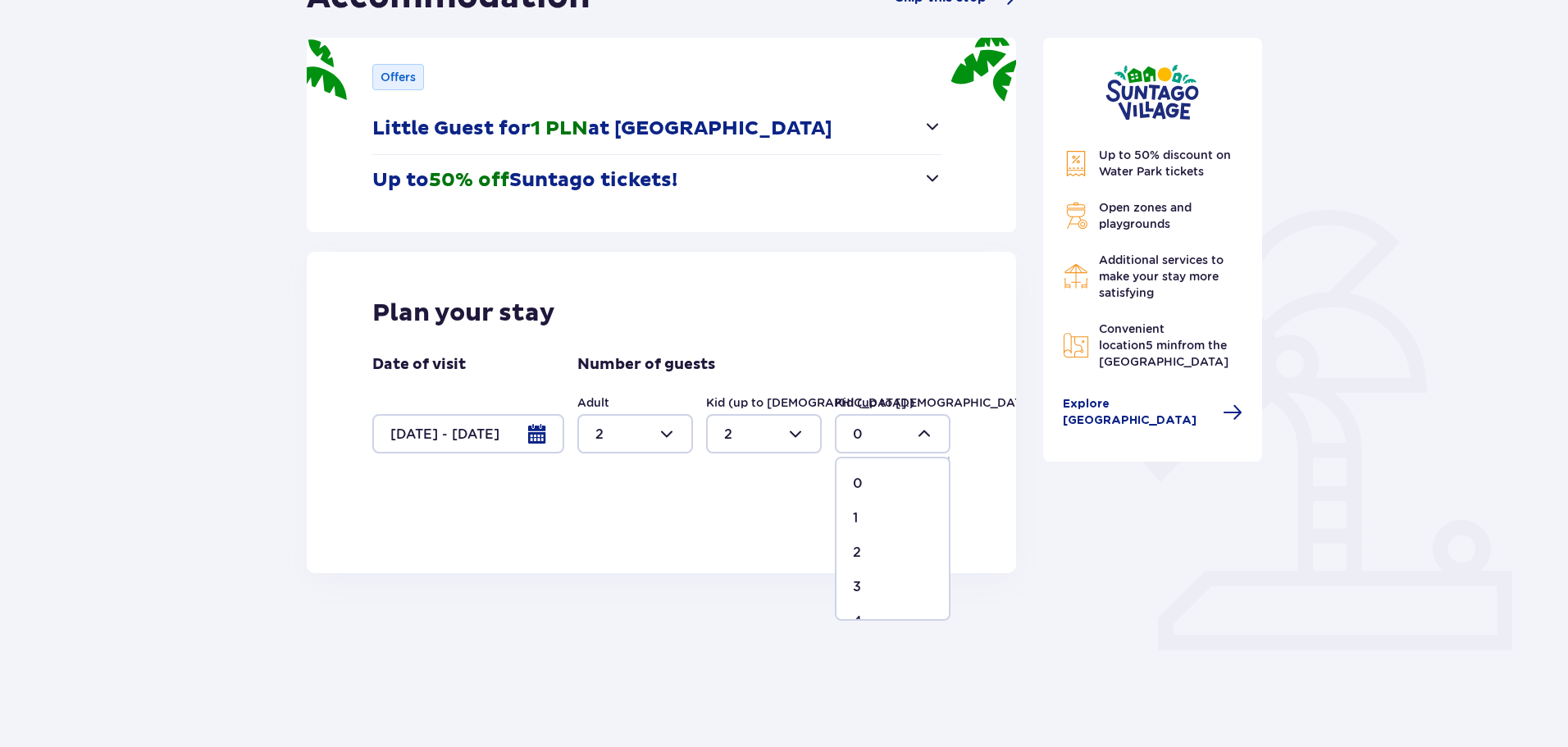
click at [864, 523] on div "1" at bounding box center [893, 518] width 79 height 18
type input "1"
click at [878, 501] on p "Continue" at bounding box center [893, 507] width 61 height 18
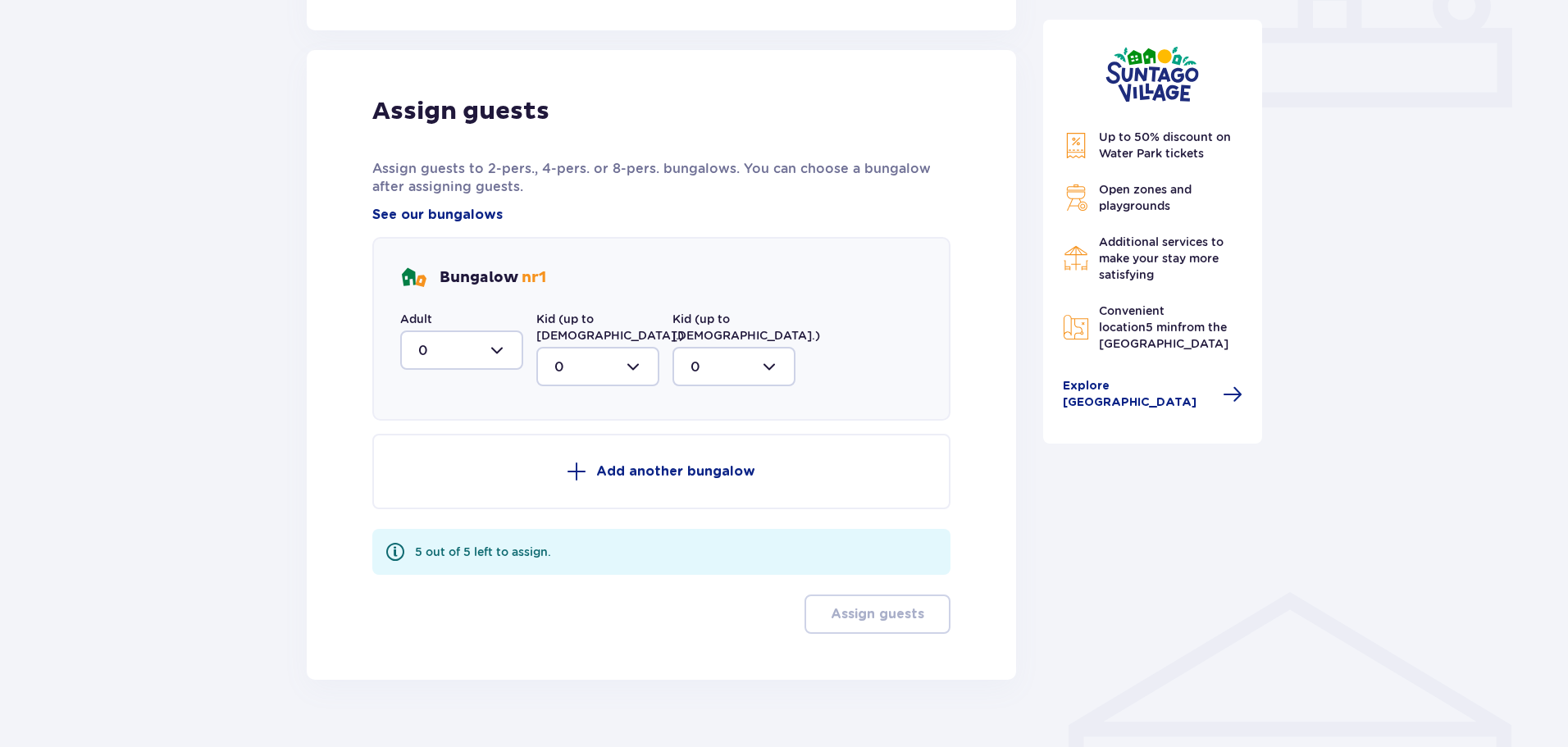
scroll to position [754, 0]
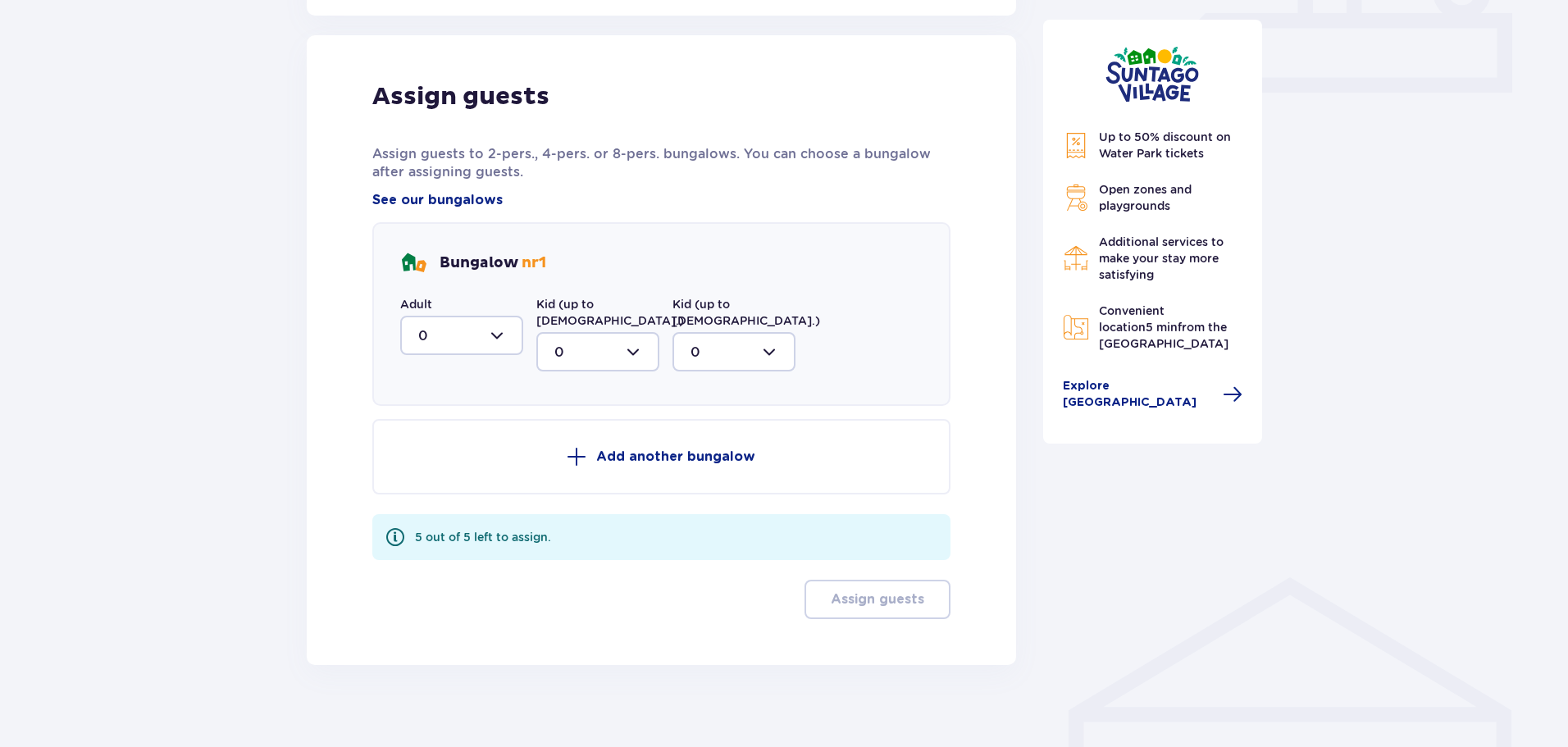
click at [483, 331] on div at bounding box center [461, 335] width 123 height 40
click at [418, 442] on span "2" at bounding box center [461, 454] width 120 height 34
type input "2"
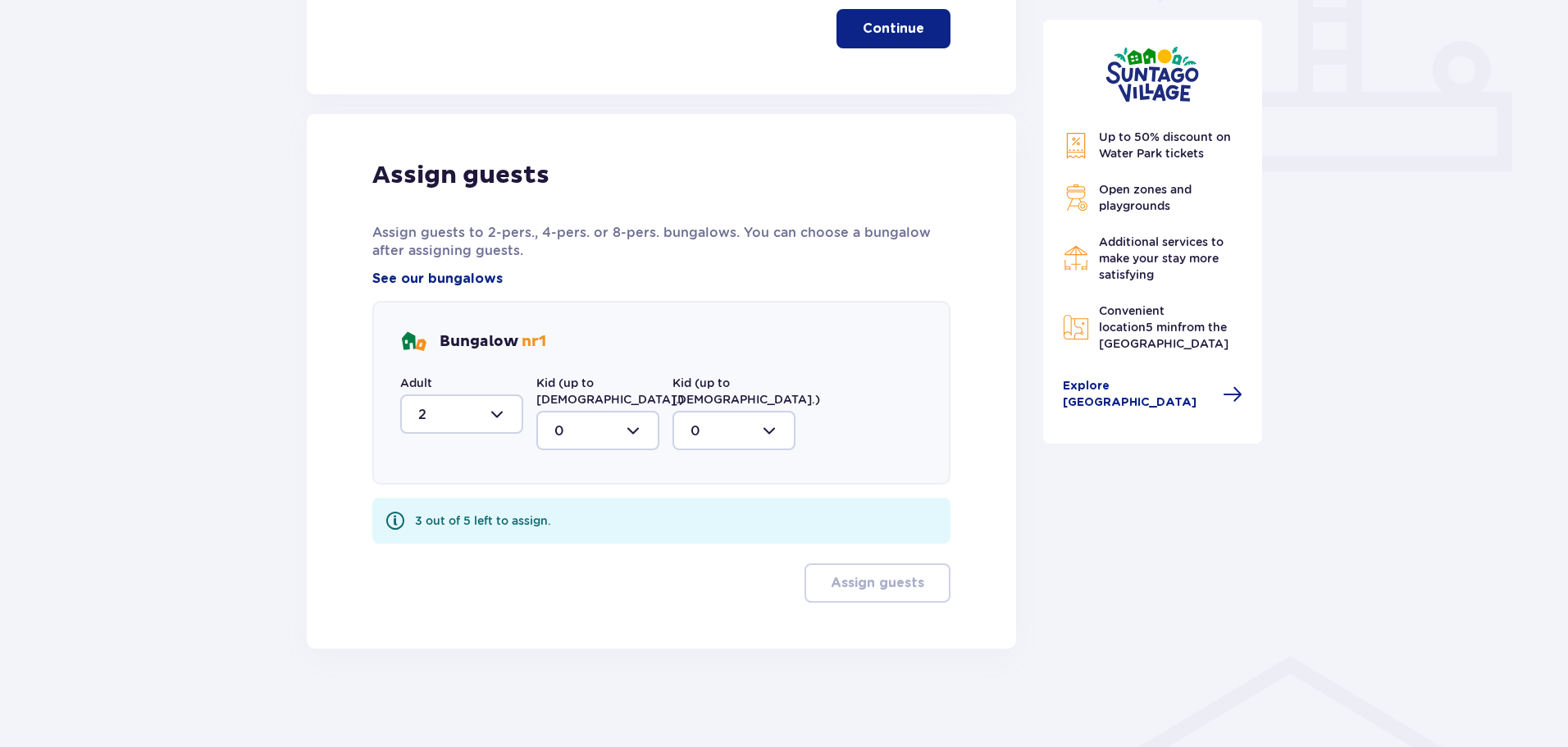
scroll to position [659, 0]
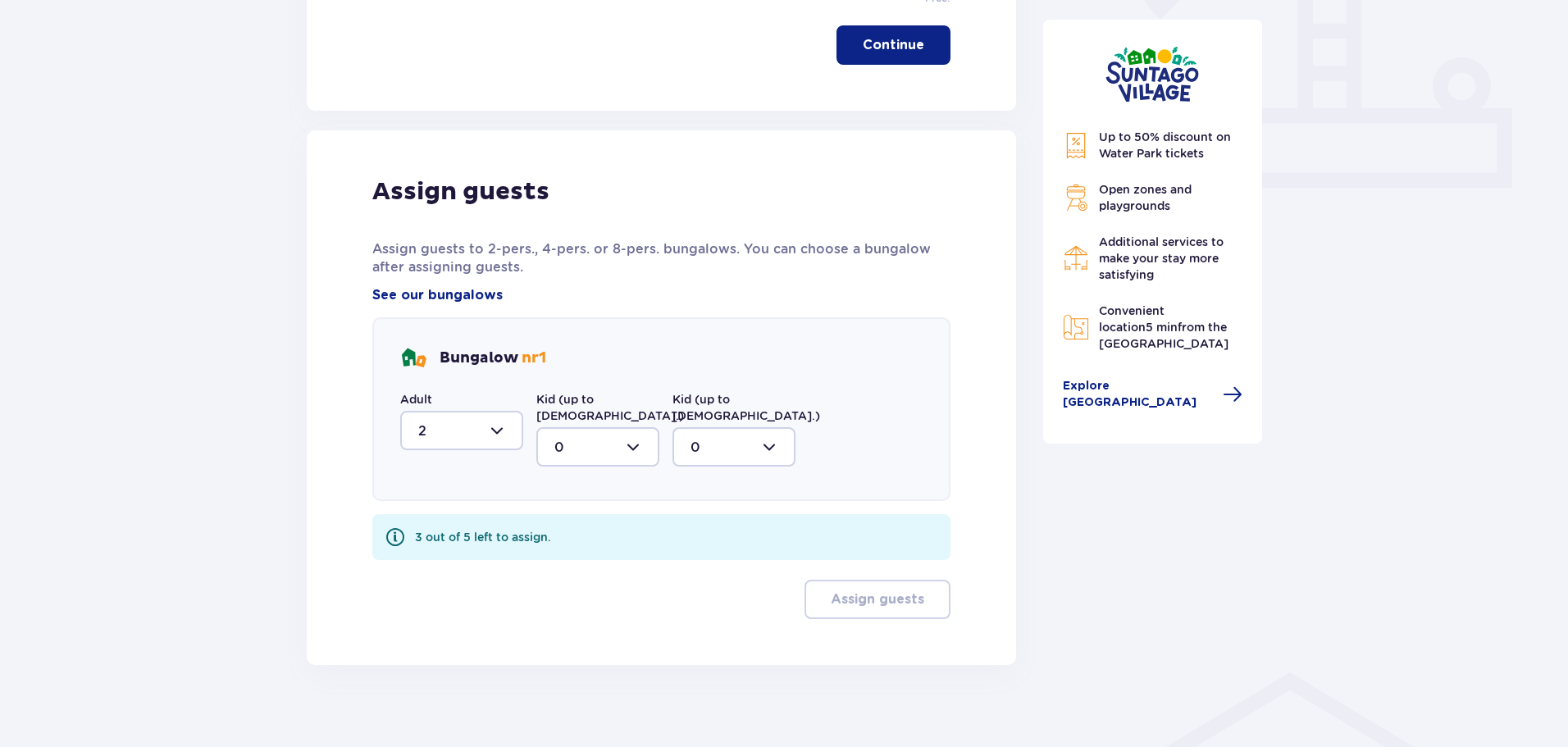
click at [584, 427] on div at bounding box center [597, 447] width 123 height 40
click at [563, 557] on div "2" at bounding box center [597, 565] width 87 height 18
type input "2"
click at [762, 431] on div at bounding box center [734, 447] width 123 height 40
click at [697, 522] on div "1" at bounding box center [734, 531] width 87 height 18
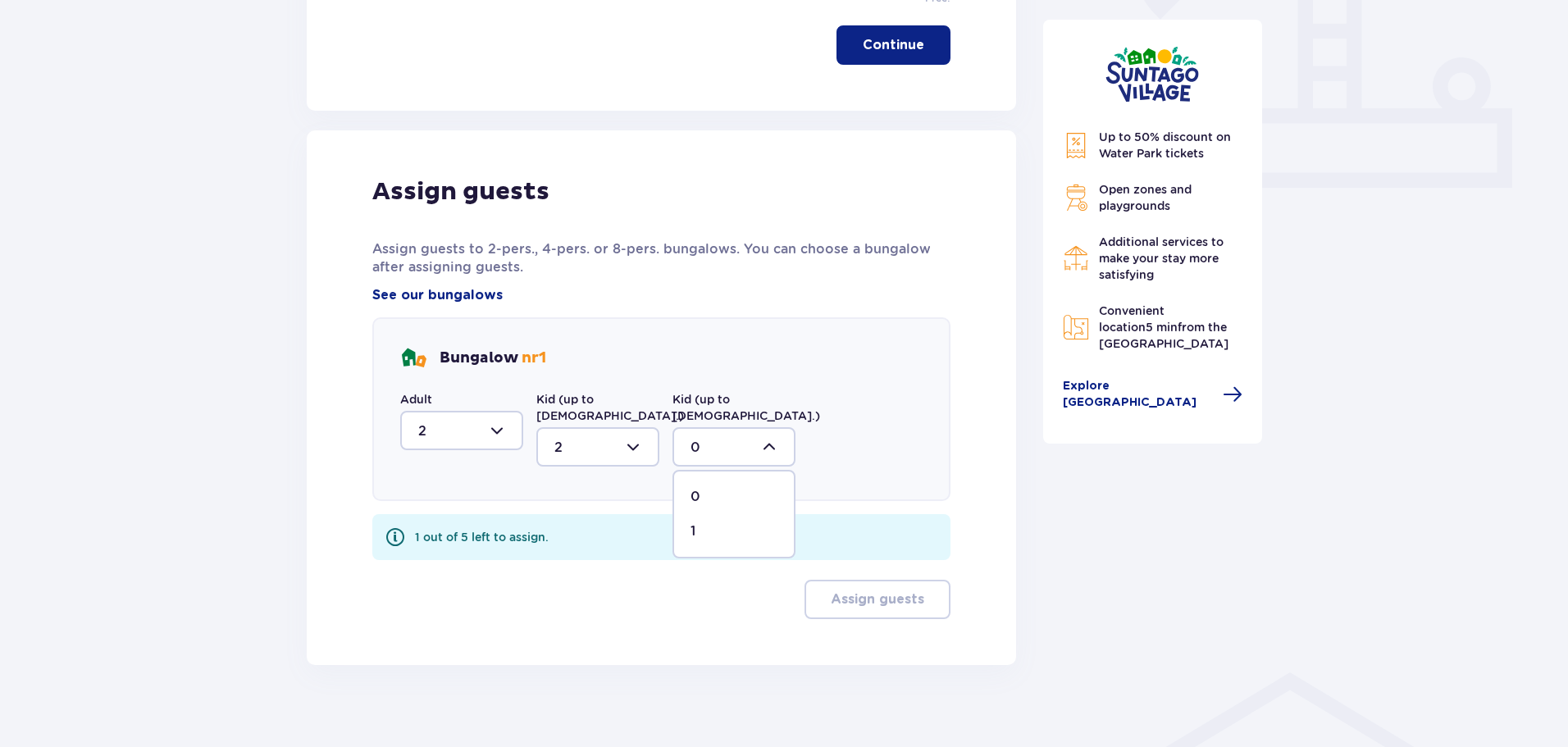
type input "1"
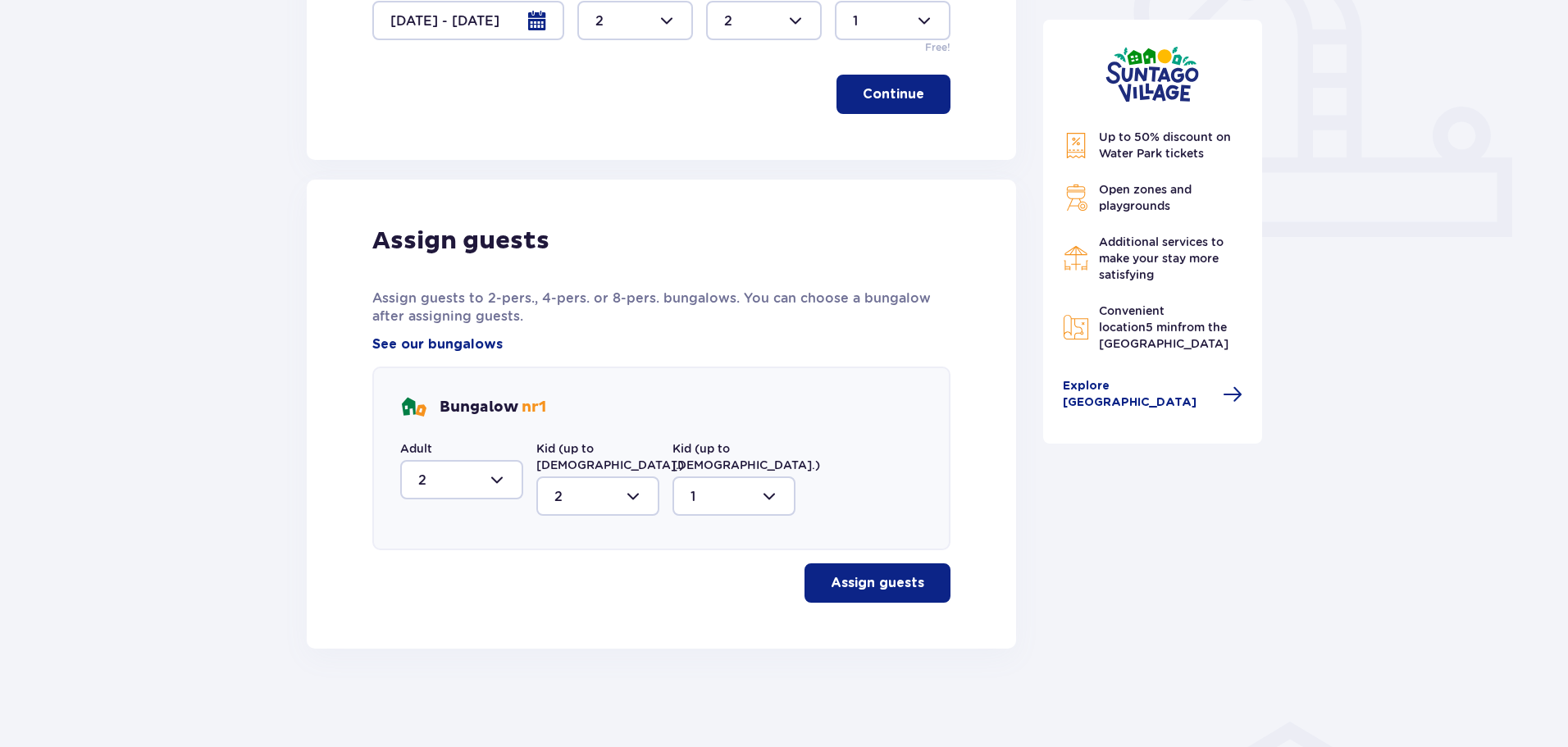
scroll to position [594, 0]
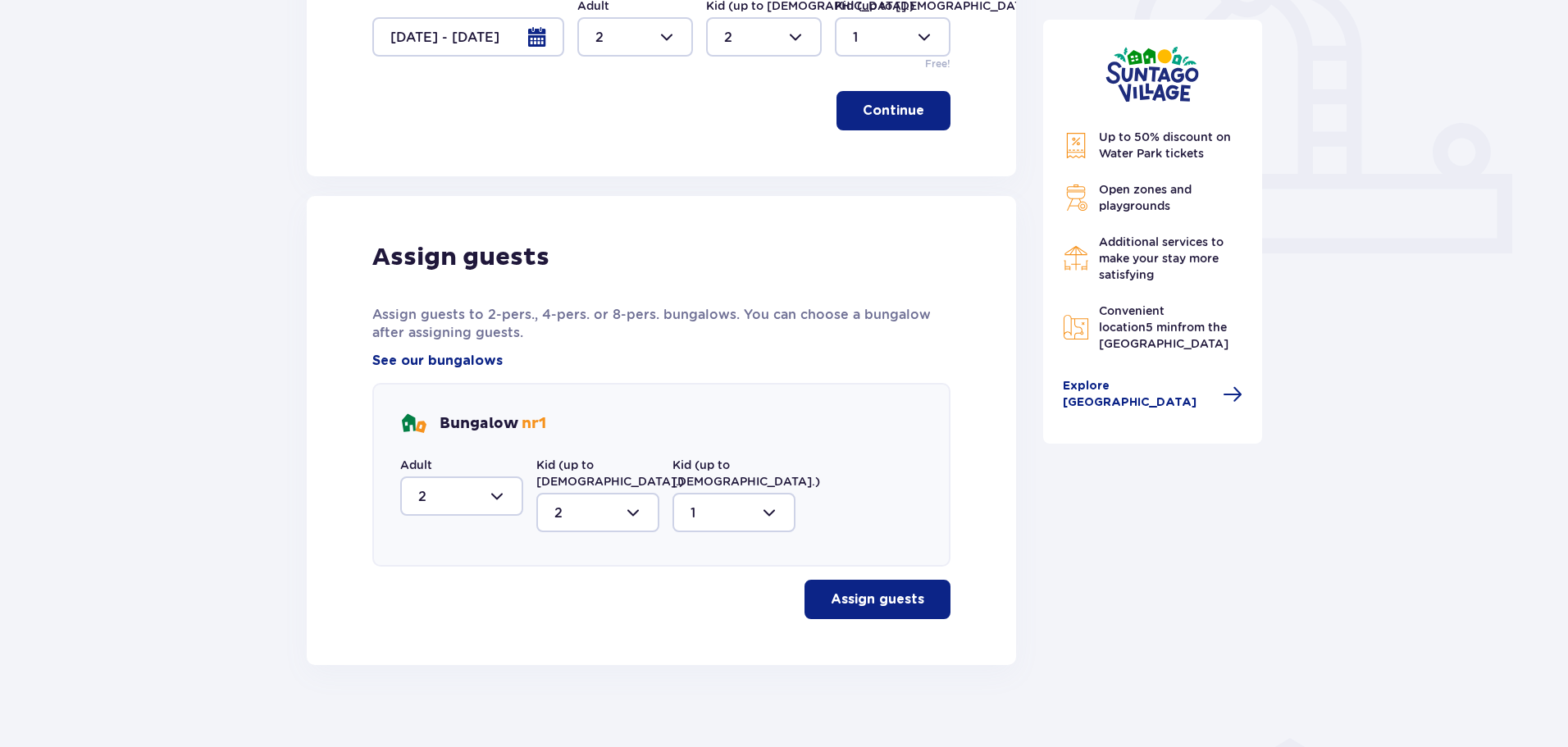
click at [869, 590] on p "Assign guests" at bounding box center [878, 599] width 93 height 18
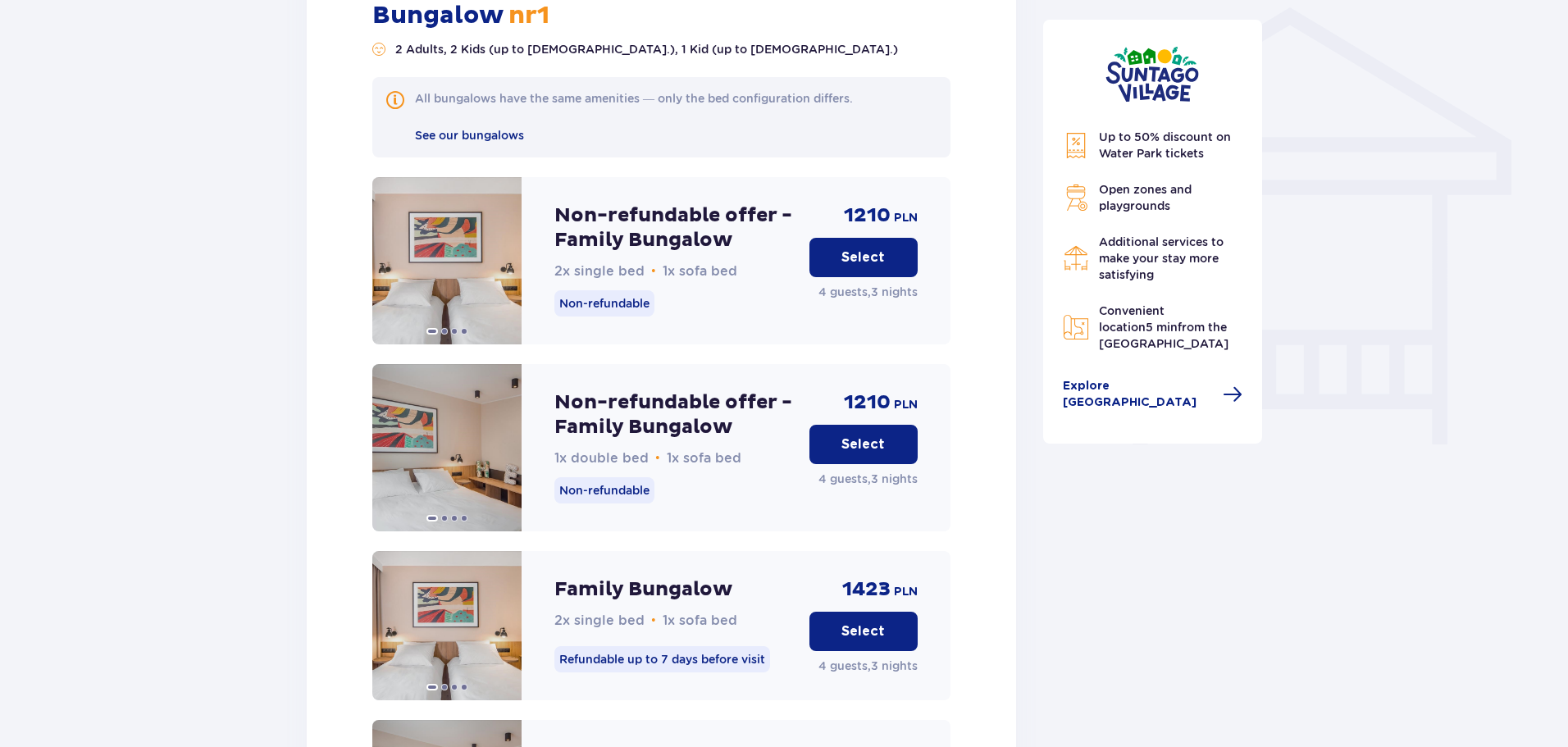
scroll to position [1406, 0]
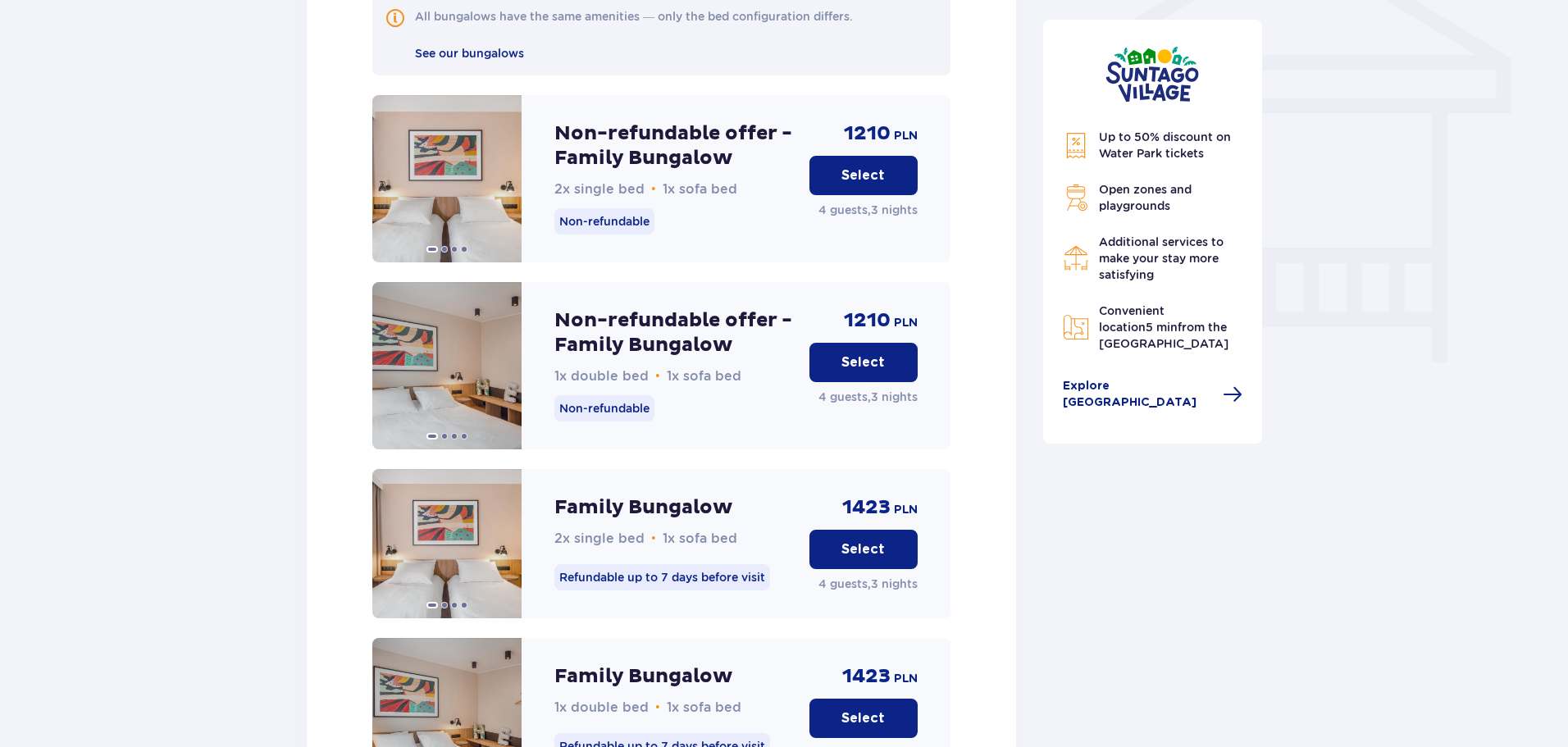
click at [840, 344] on button "Select" at bounding box center [864, 363] width 109 height 40
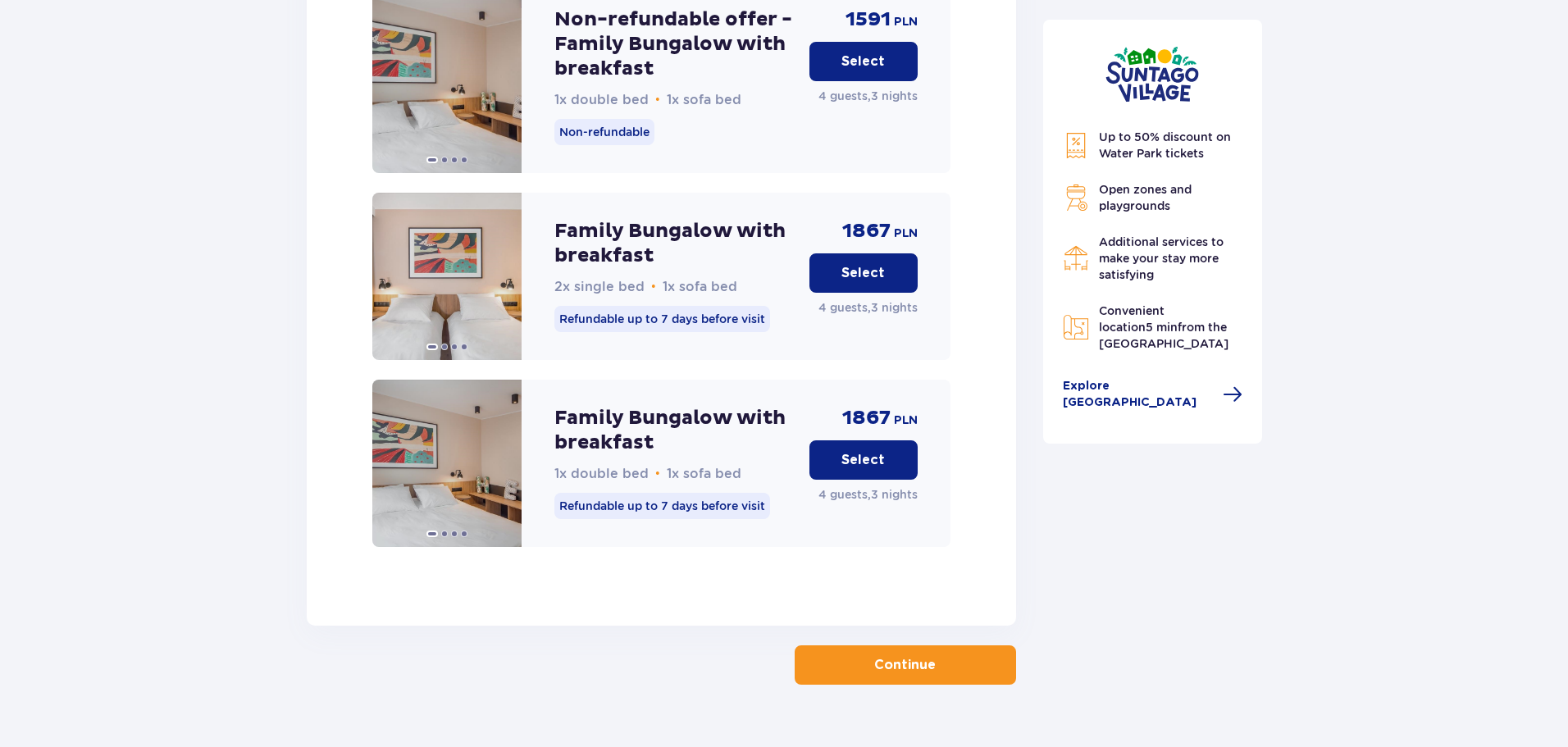
scroll to position [2462, 0]
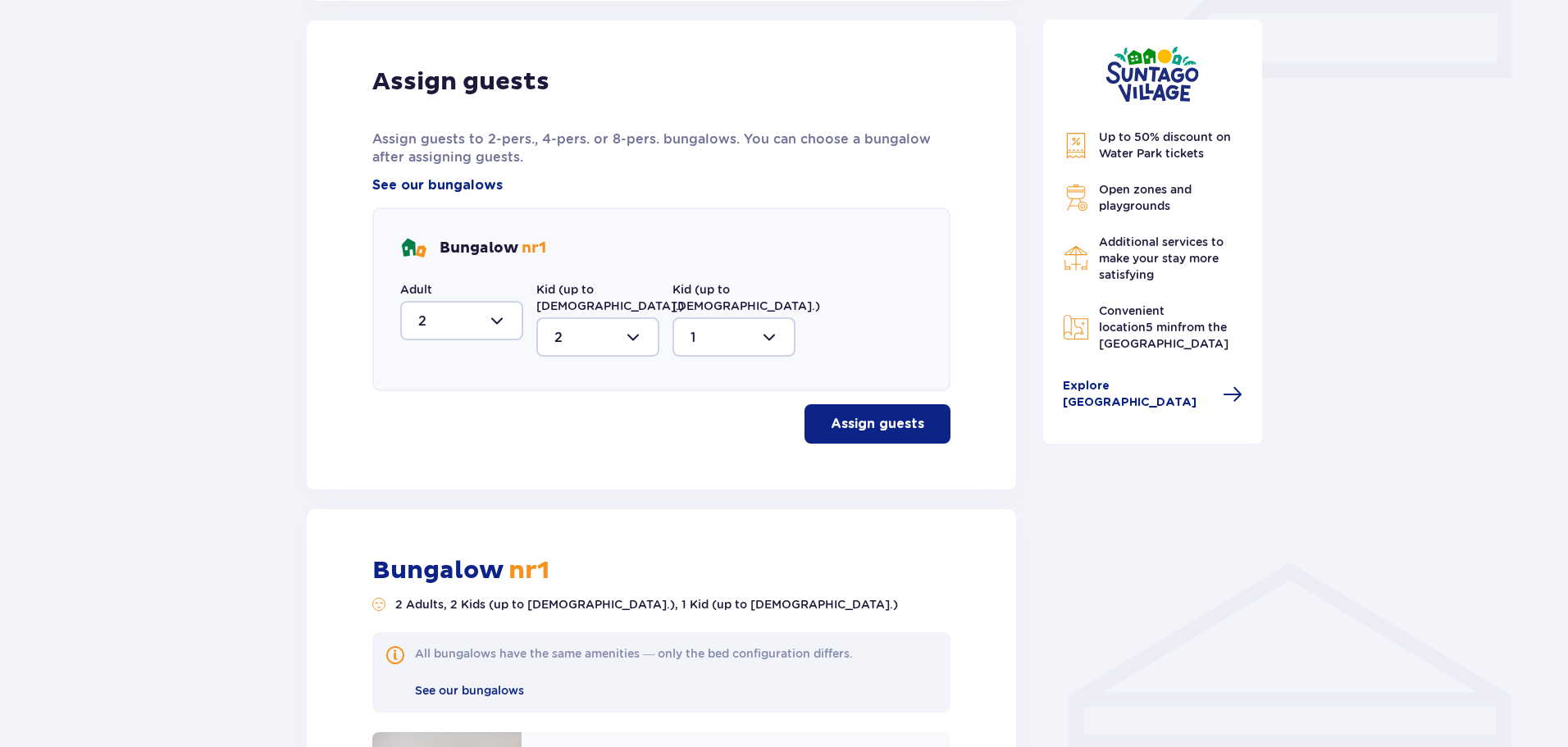
scroll to position [741, 0]
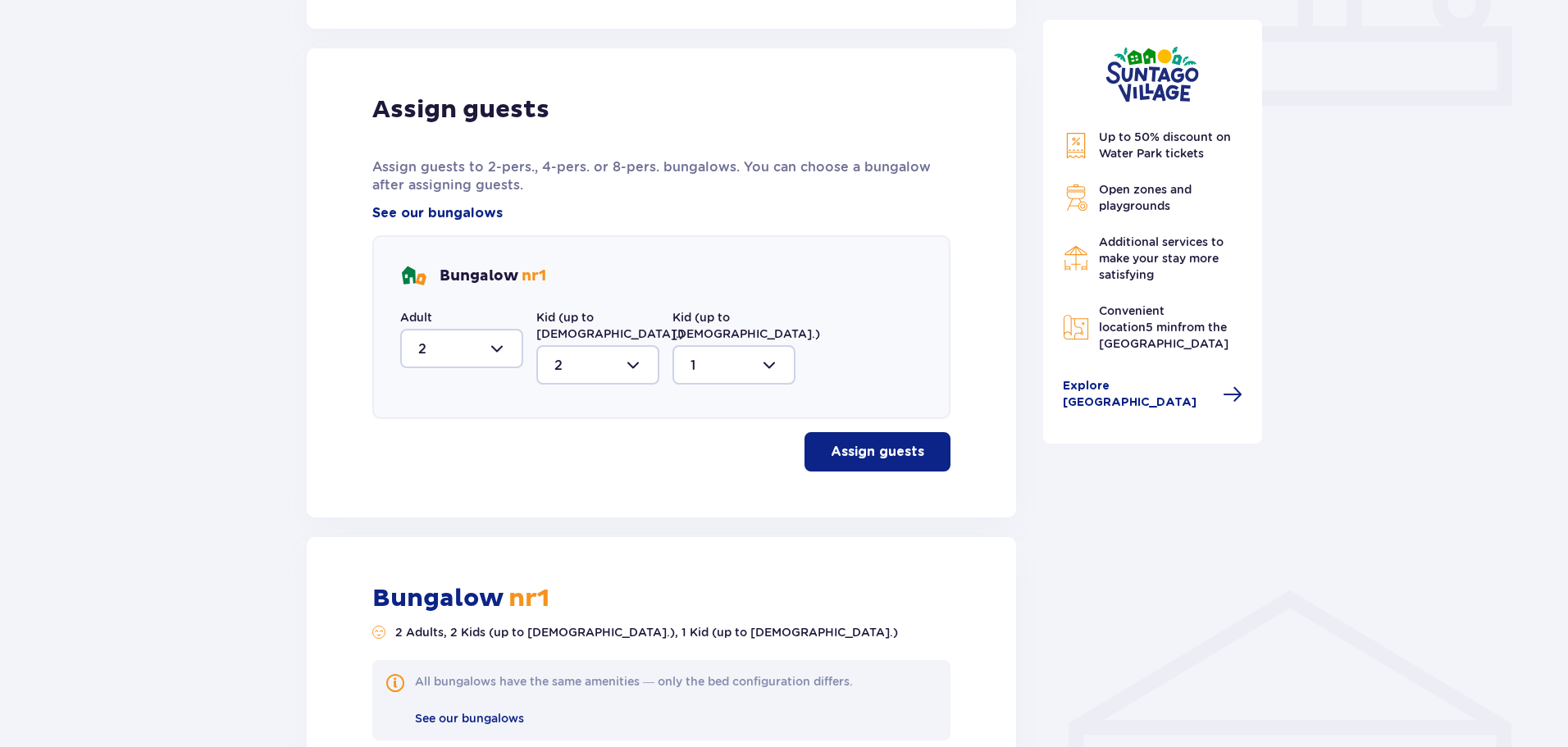
click at [591, 351] on div at bounding box center [597, 365] width 123 height 40
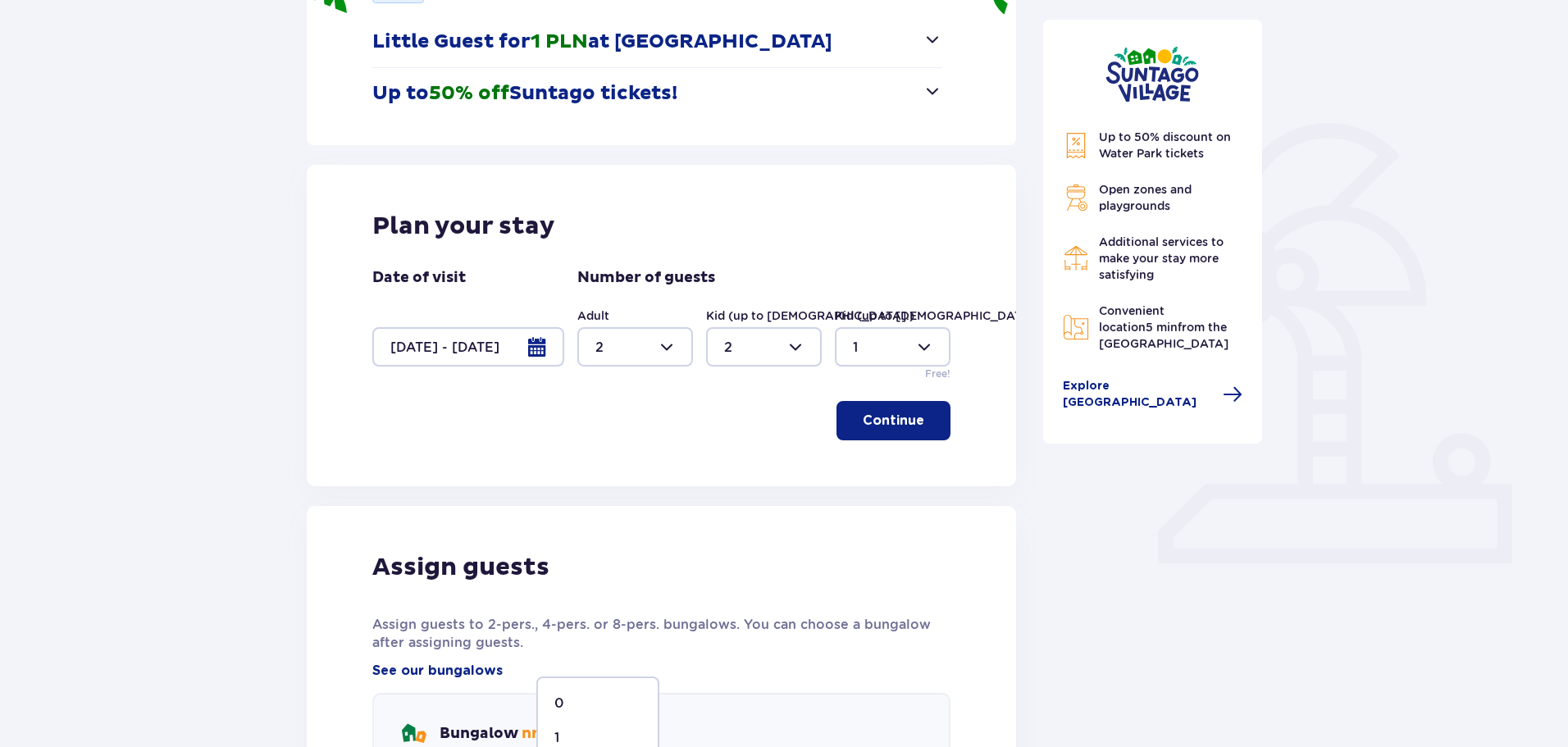
scroll to position [249, 0]
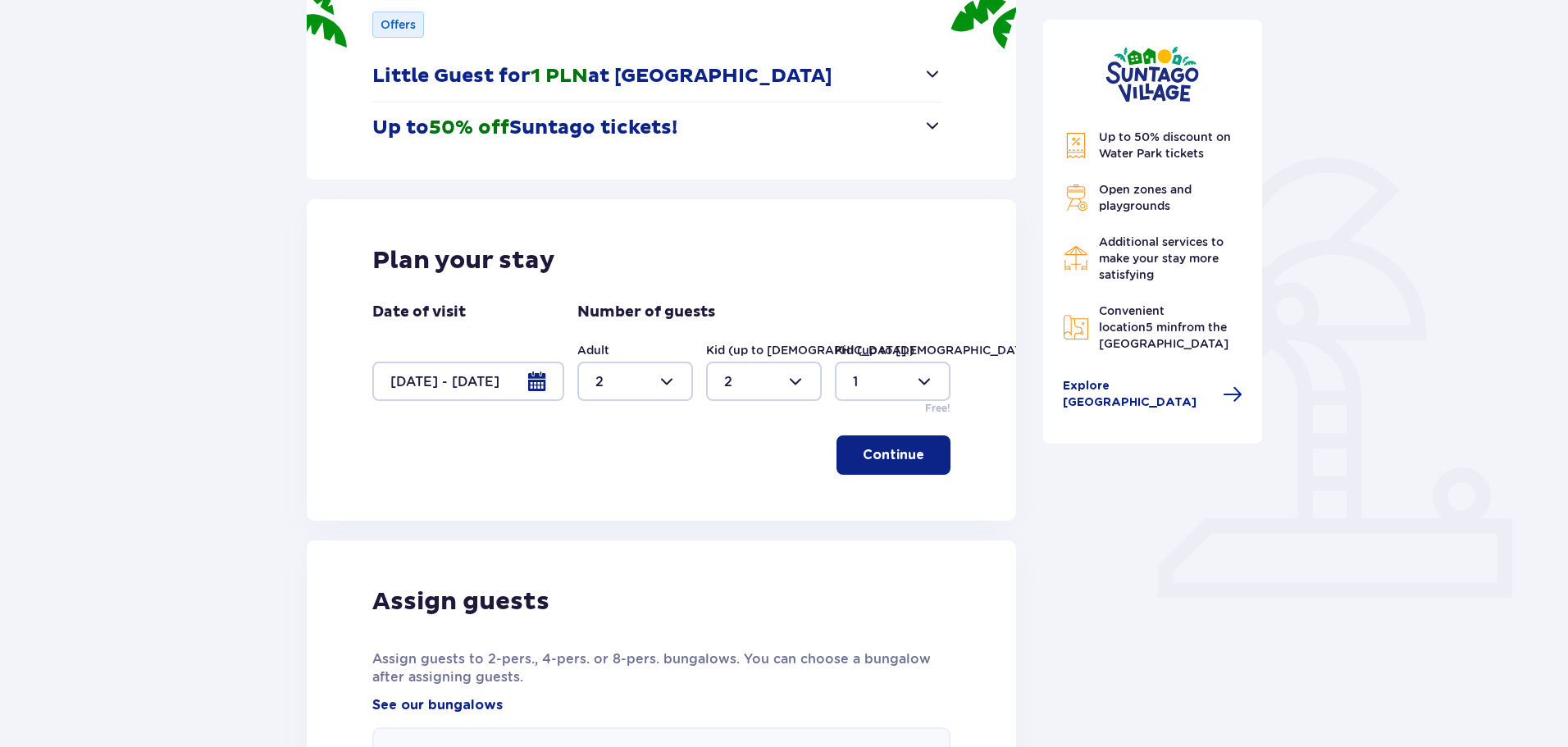
click at [750, 380] on div at bounding box center [764, 382] width 116 height 40
click at [729, 532] on p "3" at bounding box center [728, 534] width 9 height 18
type input "3"
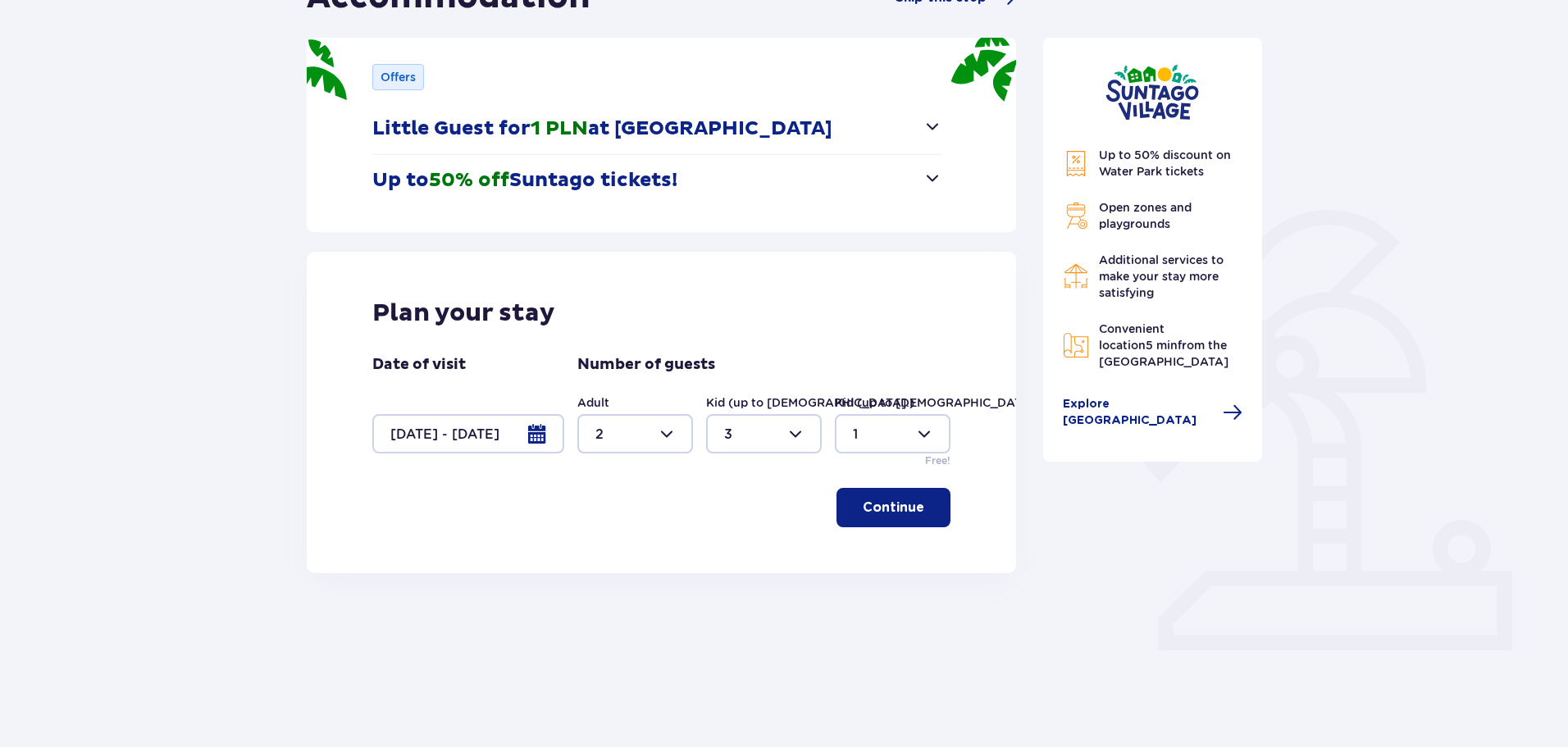
click at [865, 423] on div at bounding box center [893, 434] width 116 height 40
drag, startPoint x: 883, startPoint y: 489, endPoint x: 919, endPoint y: 508, distance: 40.7
click at [883, 487] on div "0" at bounding box center [893, 483] width 79 height 18
type input "0"
click at [908, 501] on p "Continue" at bounding box center [893, 507] width 61 height 18
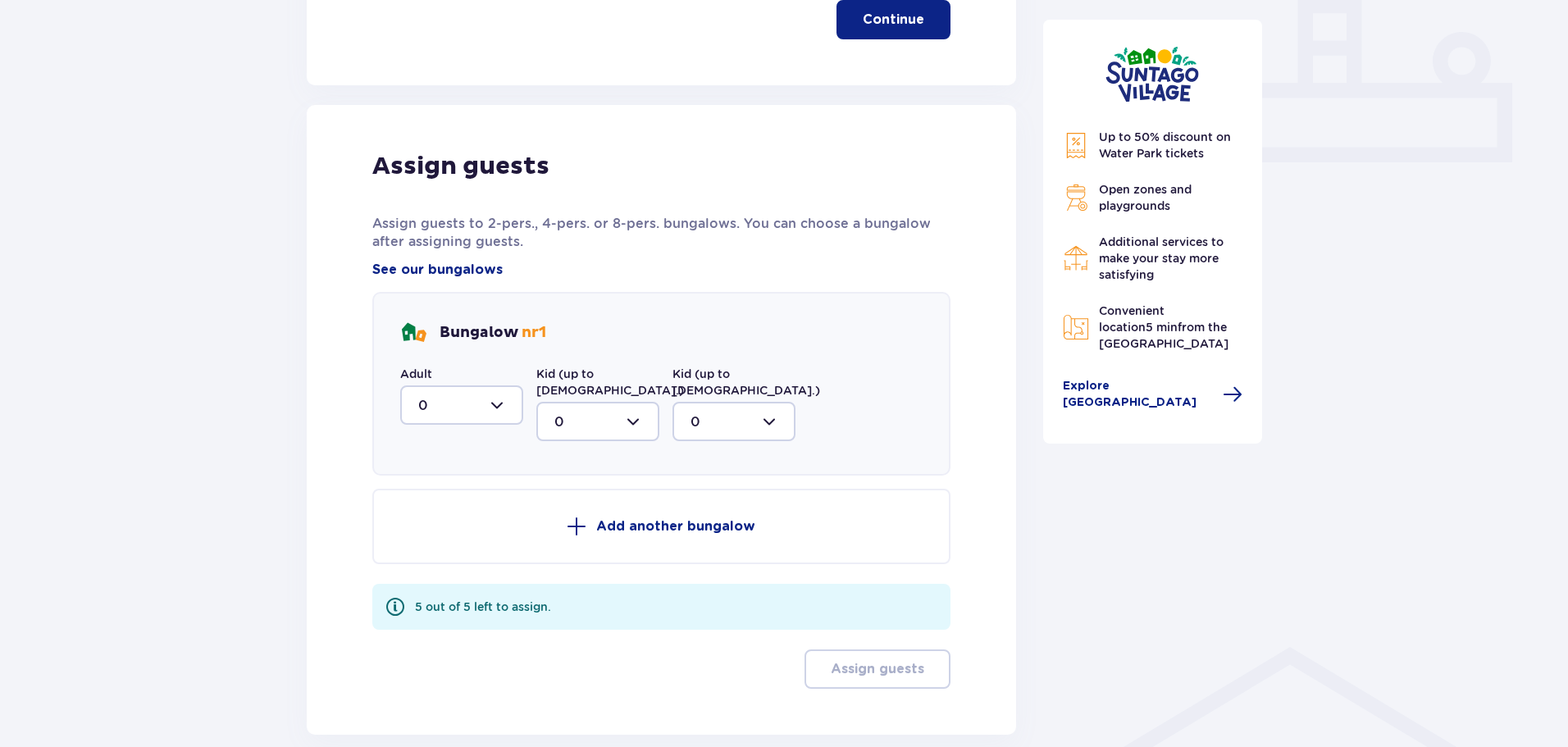
scroll to position [754, 0]
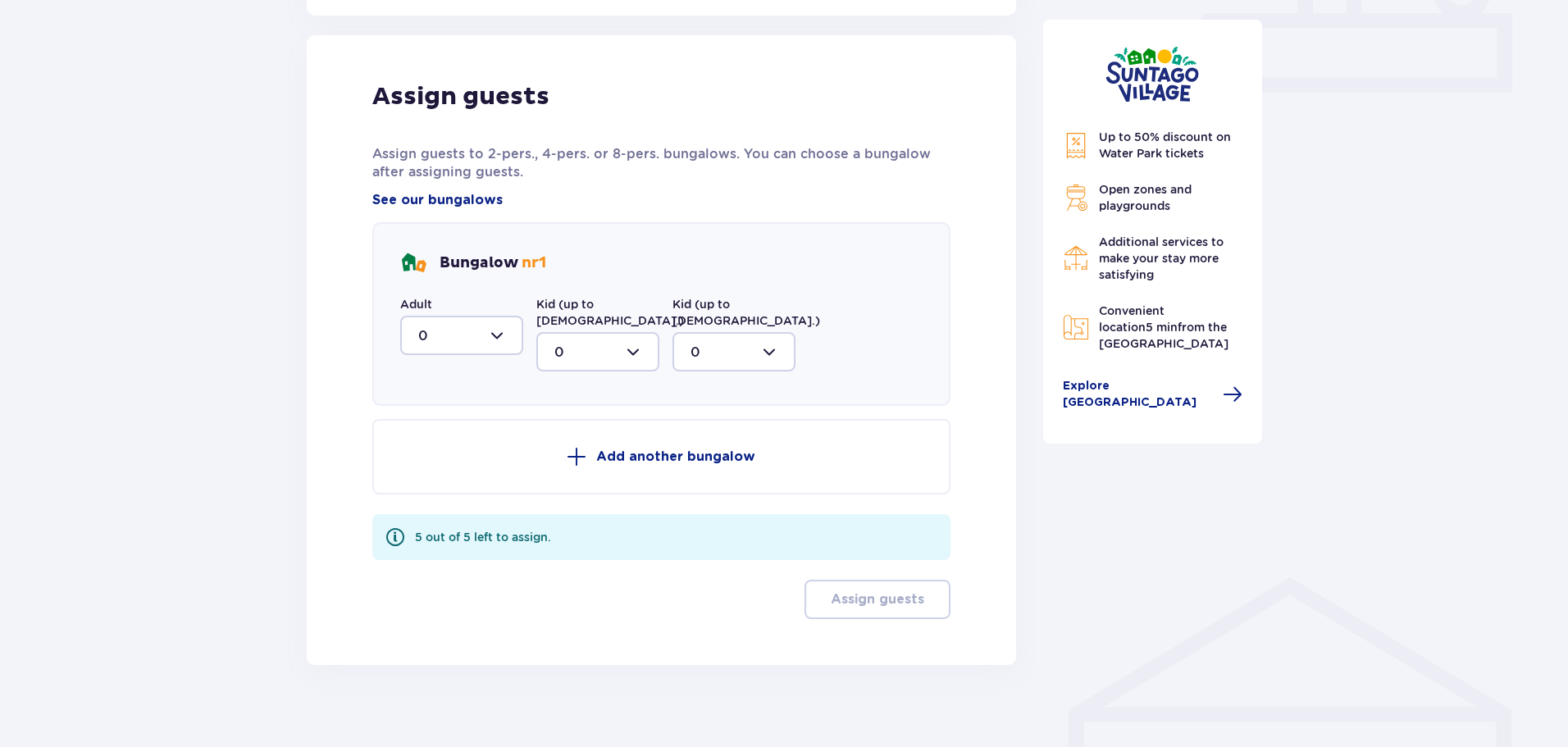
click at [617, 448] on p "Add another bungalow" at bounding box center [676, 457] width 159 height 18
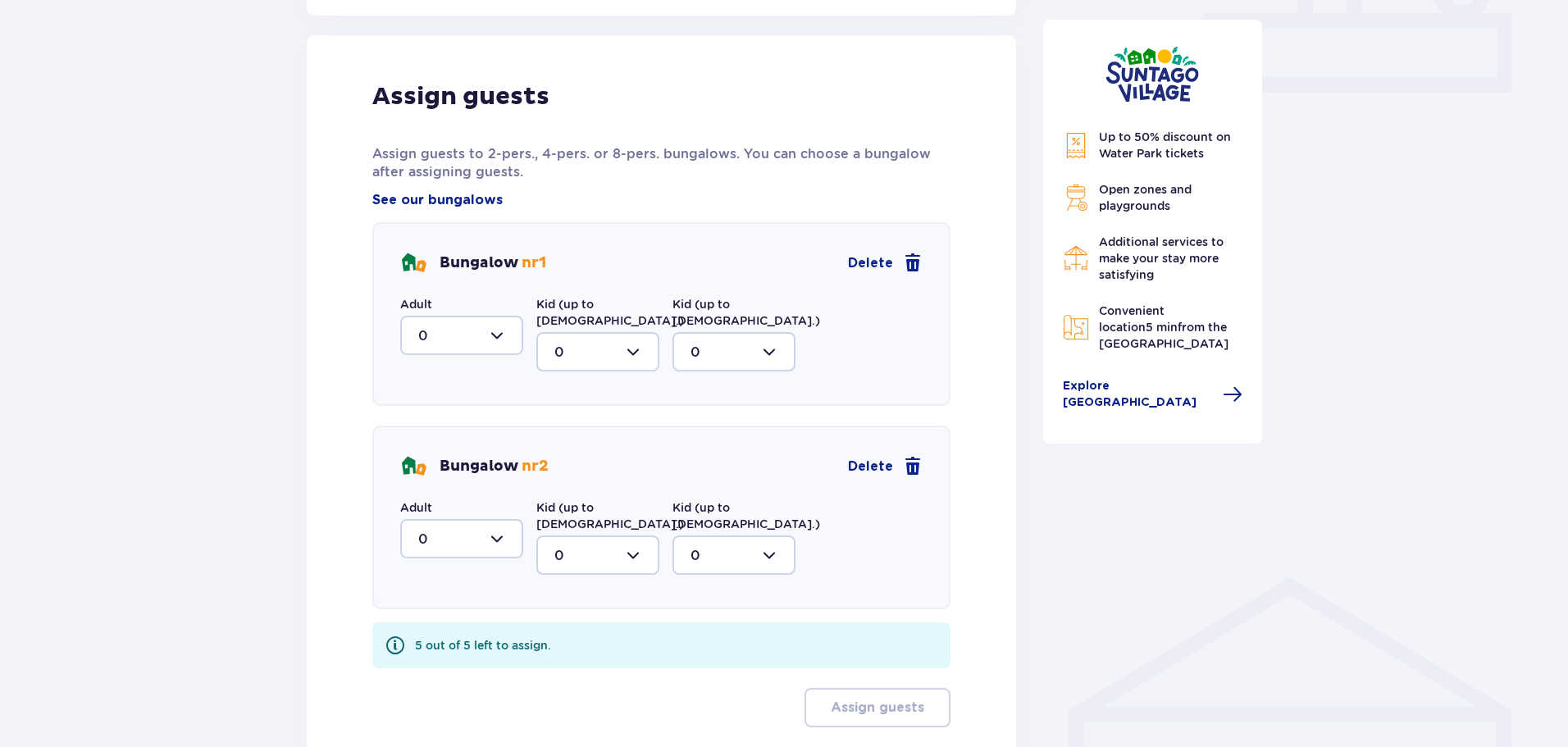
click at [509, 343] on div at bounding box center [461, 335] width 123 height 40
click at [422, 426] on p "1" at bounding box center [421, 420] width 5 height 18
type input "1"
click at [612, 332] on div at bounding box center [597, 352] width 123 height 40
click at [557, 427] on p "1" at bounding box center [557, 436] width 5 height 18
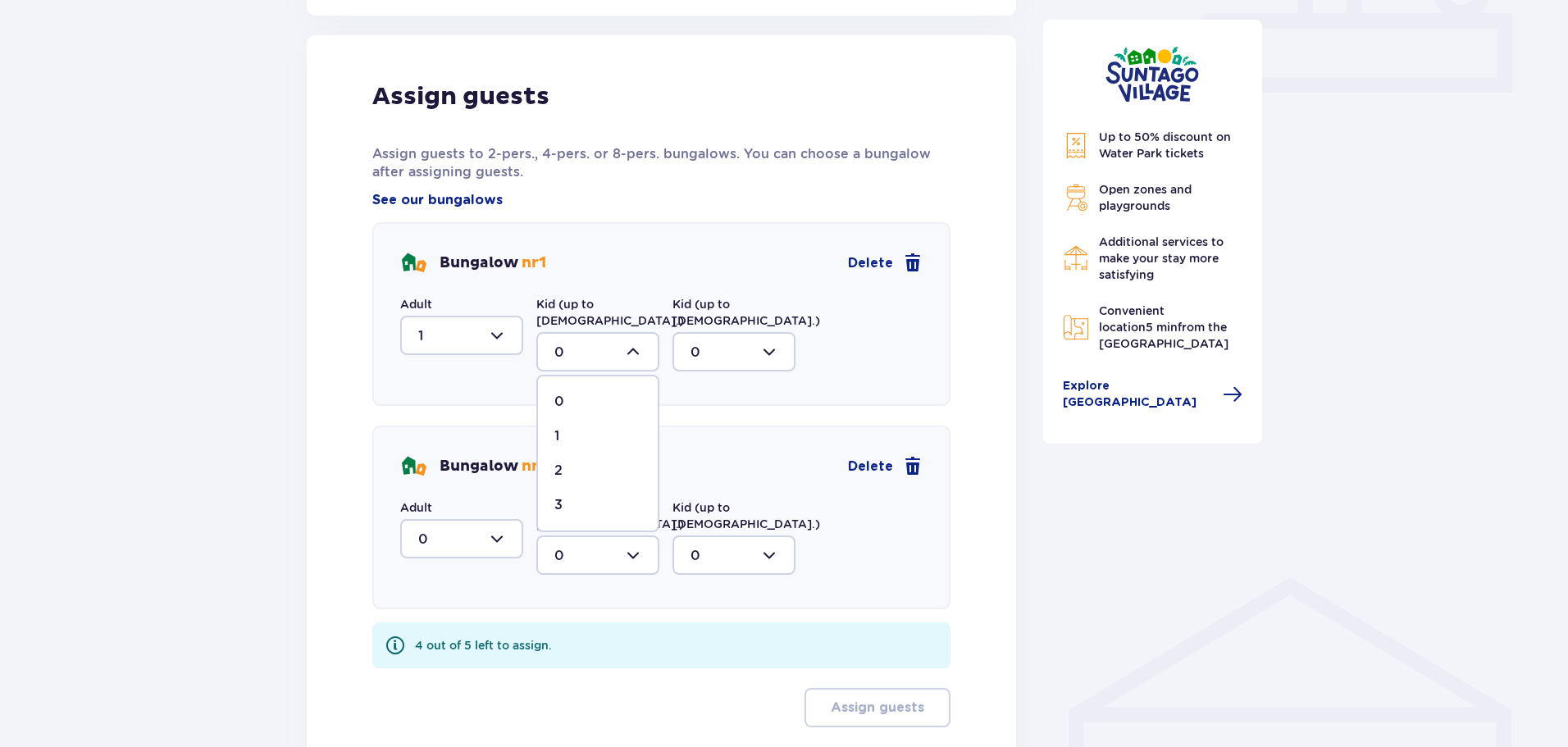
type input "1"
click at [459, 527] on div at bounding box center [461, 538] width 123 height 40
click at [425, 614] on div "1" at bounding box center [461, 623] width 87 height 18
type input "1"
click at [585, 535] on div at bounding box center [597, 555] width 123 height 40
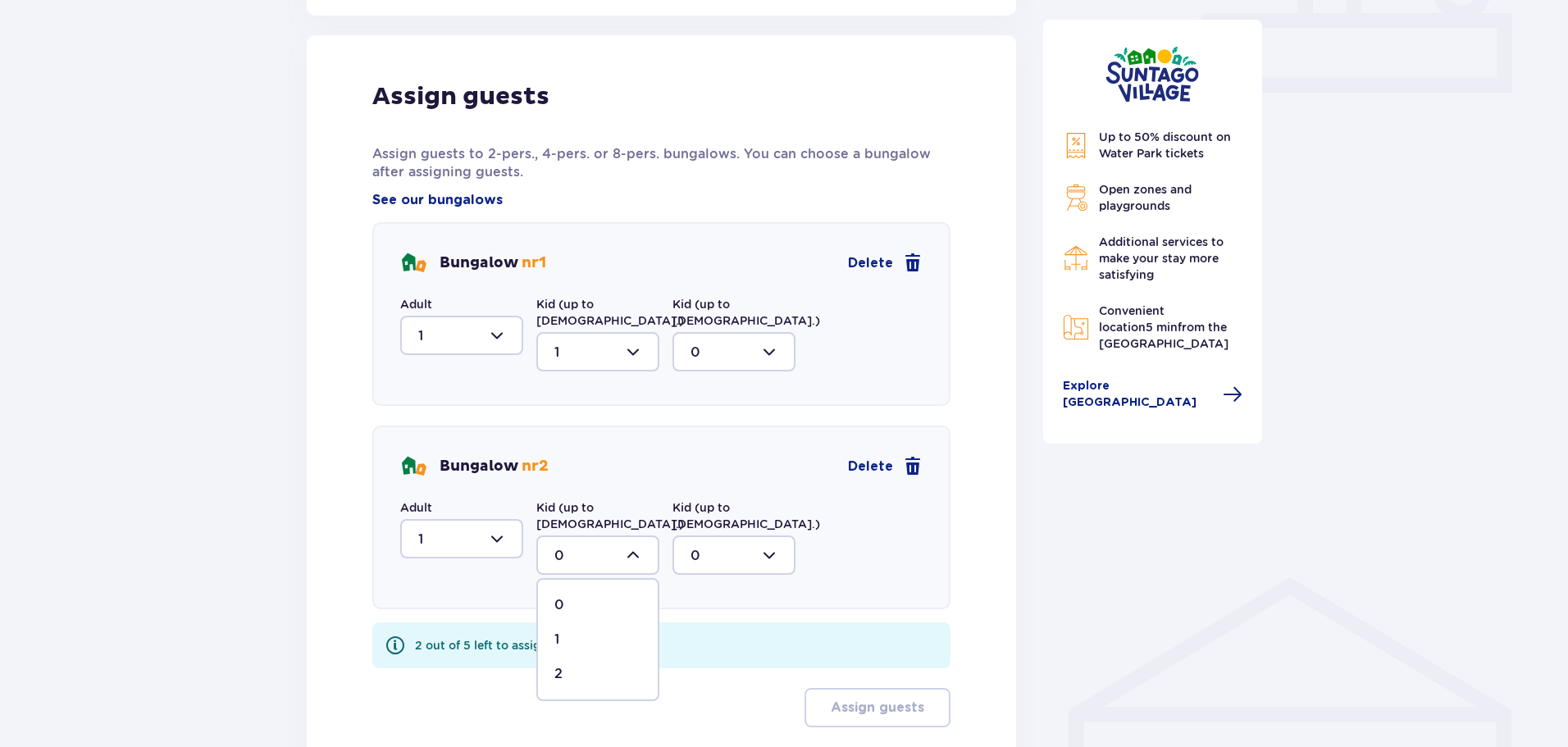
click at [551, 657] on span "2" at bounding box center [597, 674] width 120 height 34
type input "2"
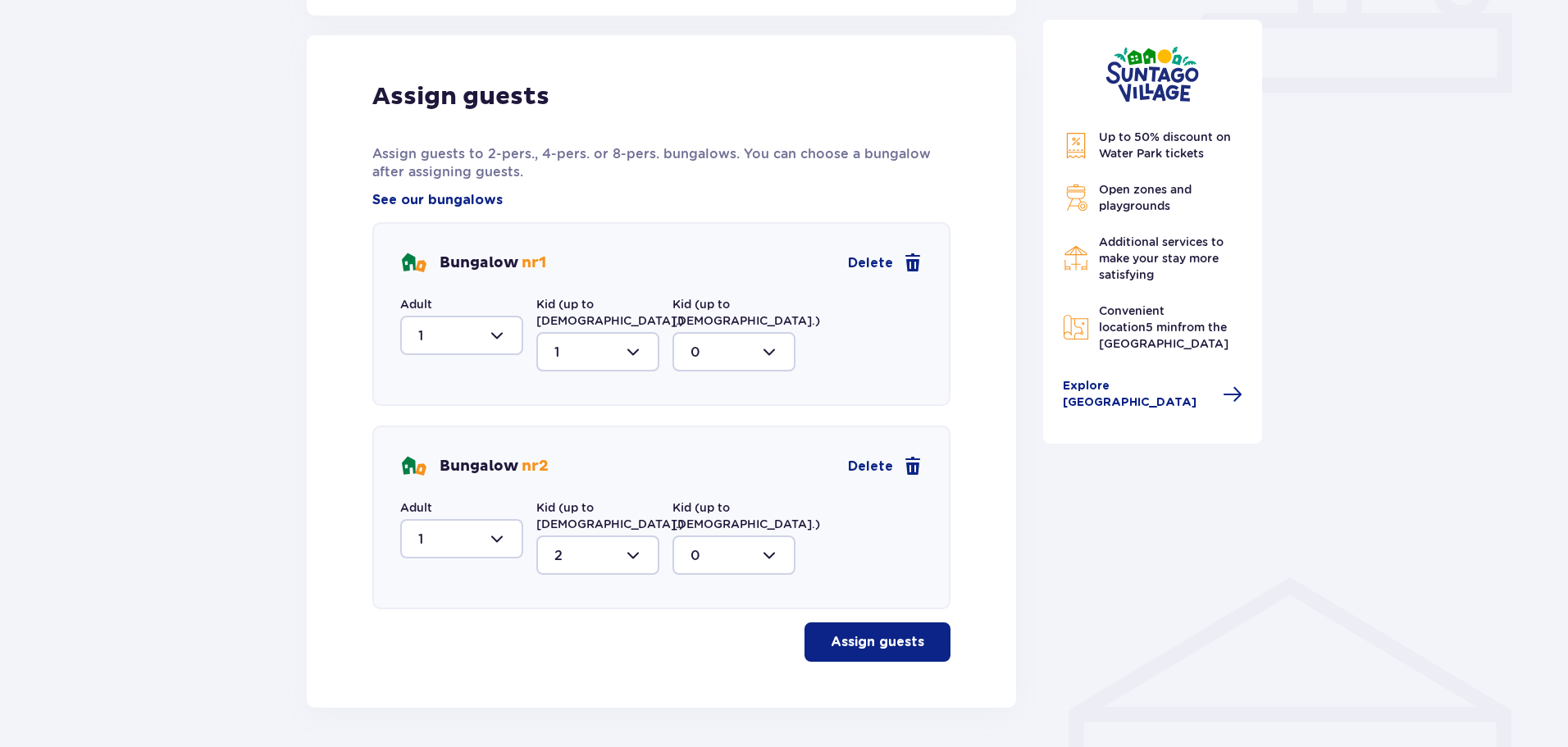
click at [893, 633] on p "Assign guests" at bounding box center [878, 642] width 93 height 18
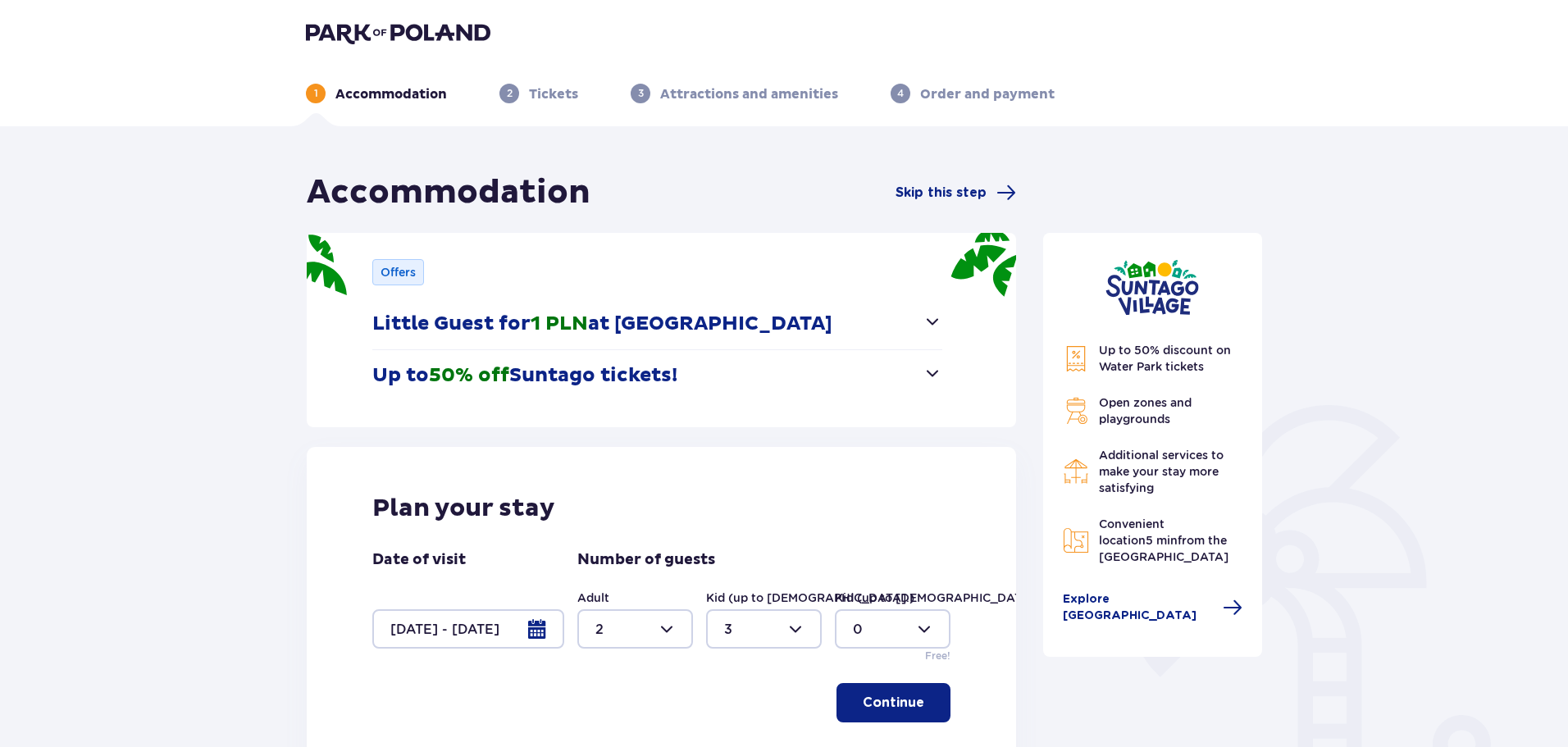
scroll to position [0, 0]
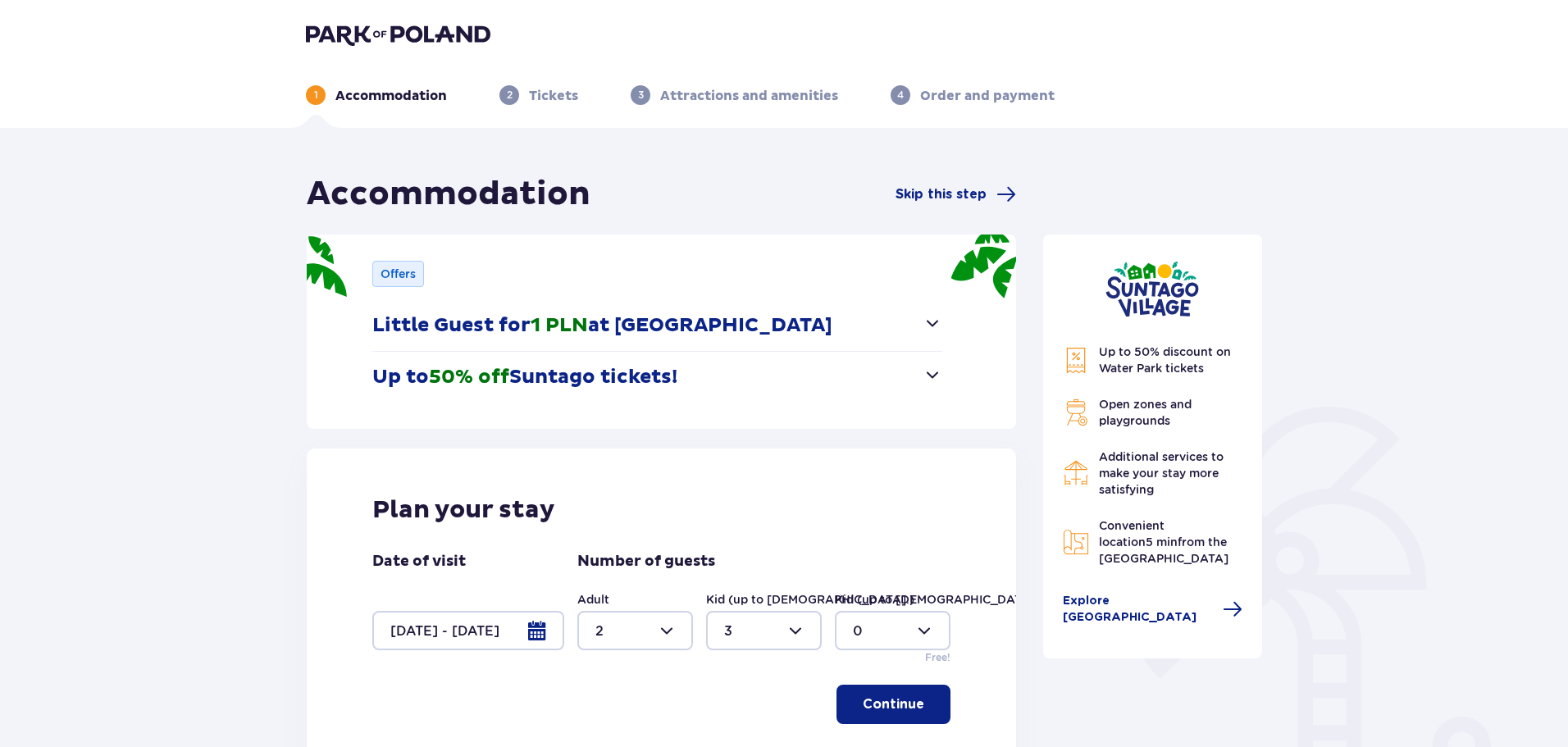
click at [779, 636] on div at bounding box center [764, 631] width 116 height 40
drag, startPoint x: 720, startPoint y: 532, endPoint x: 857, endPoint y: 619, distance: 162.3
click at [721, 532] on span "2" at bounding box center [764, 539] width 112 height 34
type input "2"
click at [892, 624] on div at bounding box center [893, 631] width 116 height 40
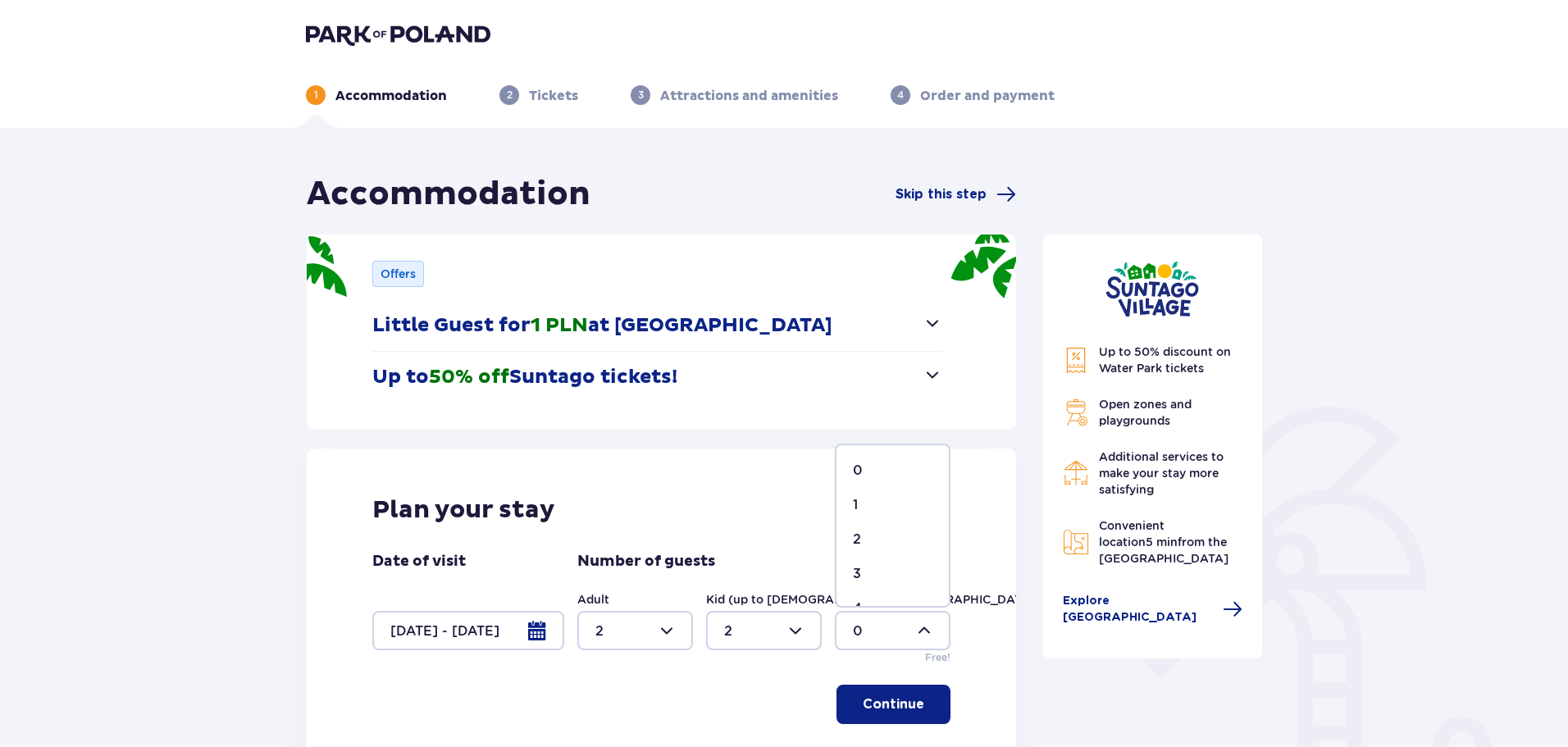
click at [871, 498] on div "1" at bounding box center [893, 505] width 79 height 18
type input "1"
click at [543, 636] on div at bounding box center [468, 631] width 192 height 40
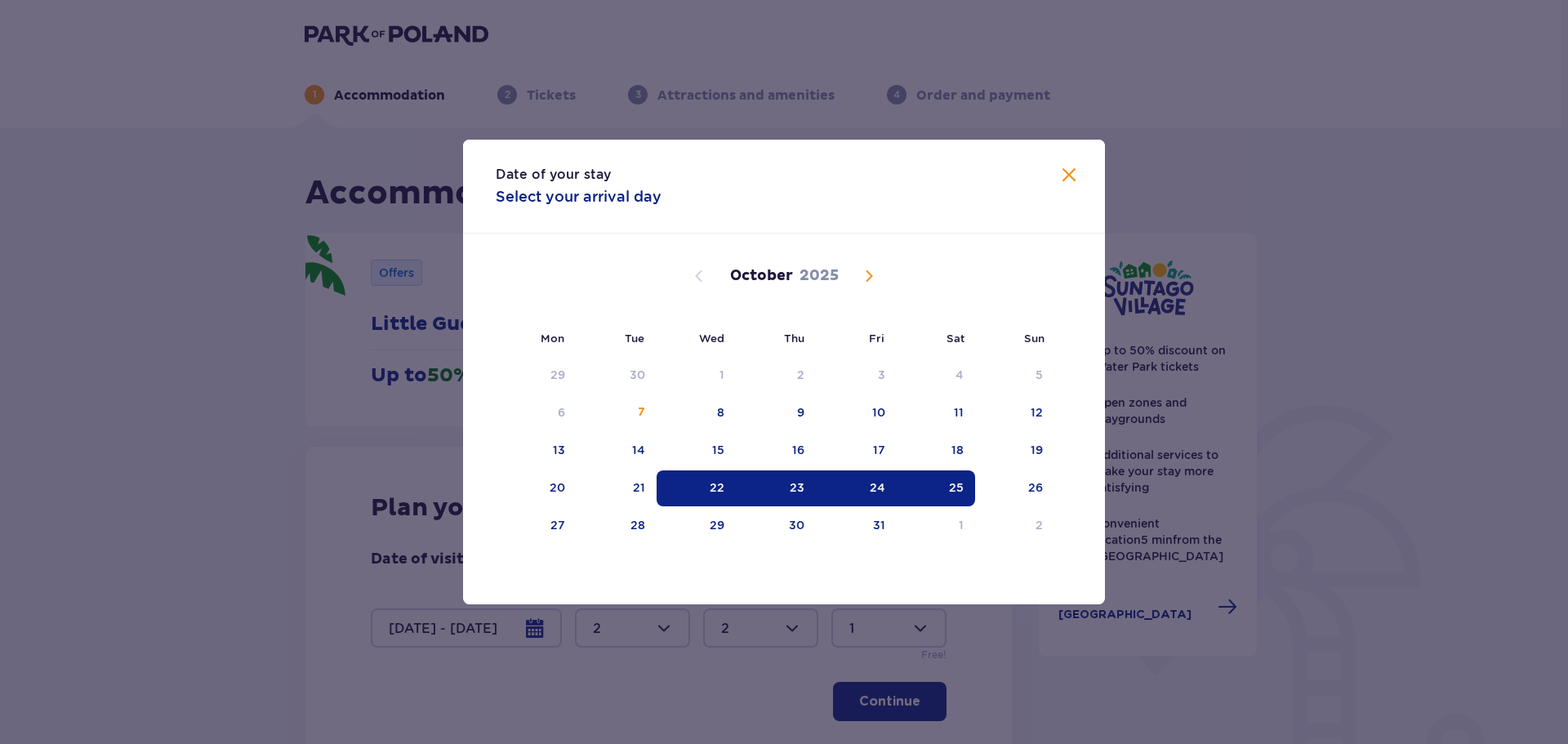
click at [795, 487] on div "23" at bounding box center [796, 487] width 15 height 16
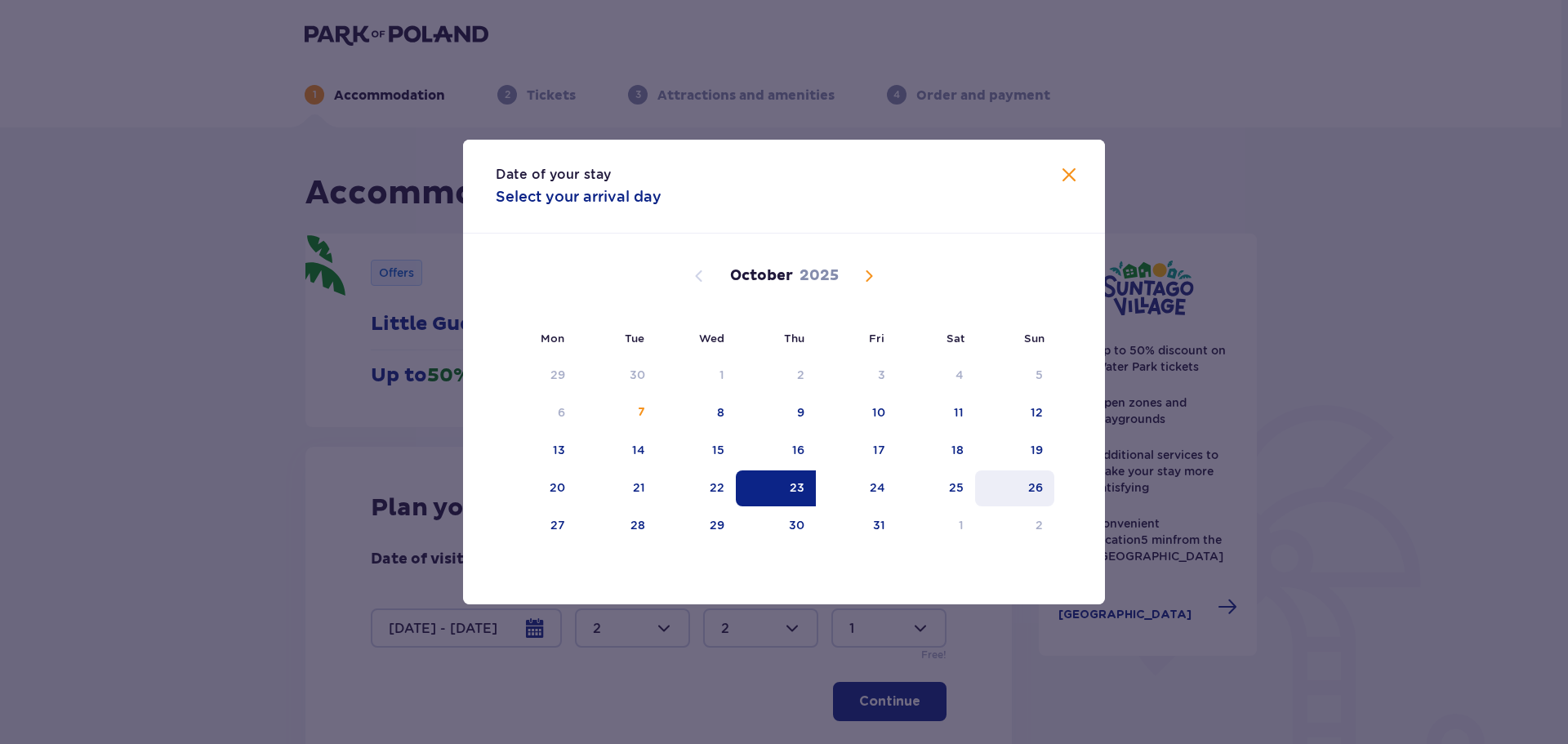
click at [1030, 495] on div "26" at bounding box center [1035, 487] width 15 height 16
type input "23.10.25 - 26.10.25"
type input "0"
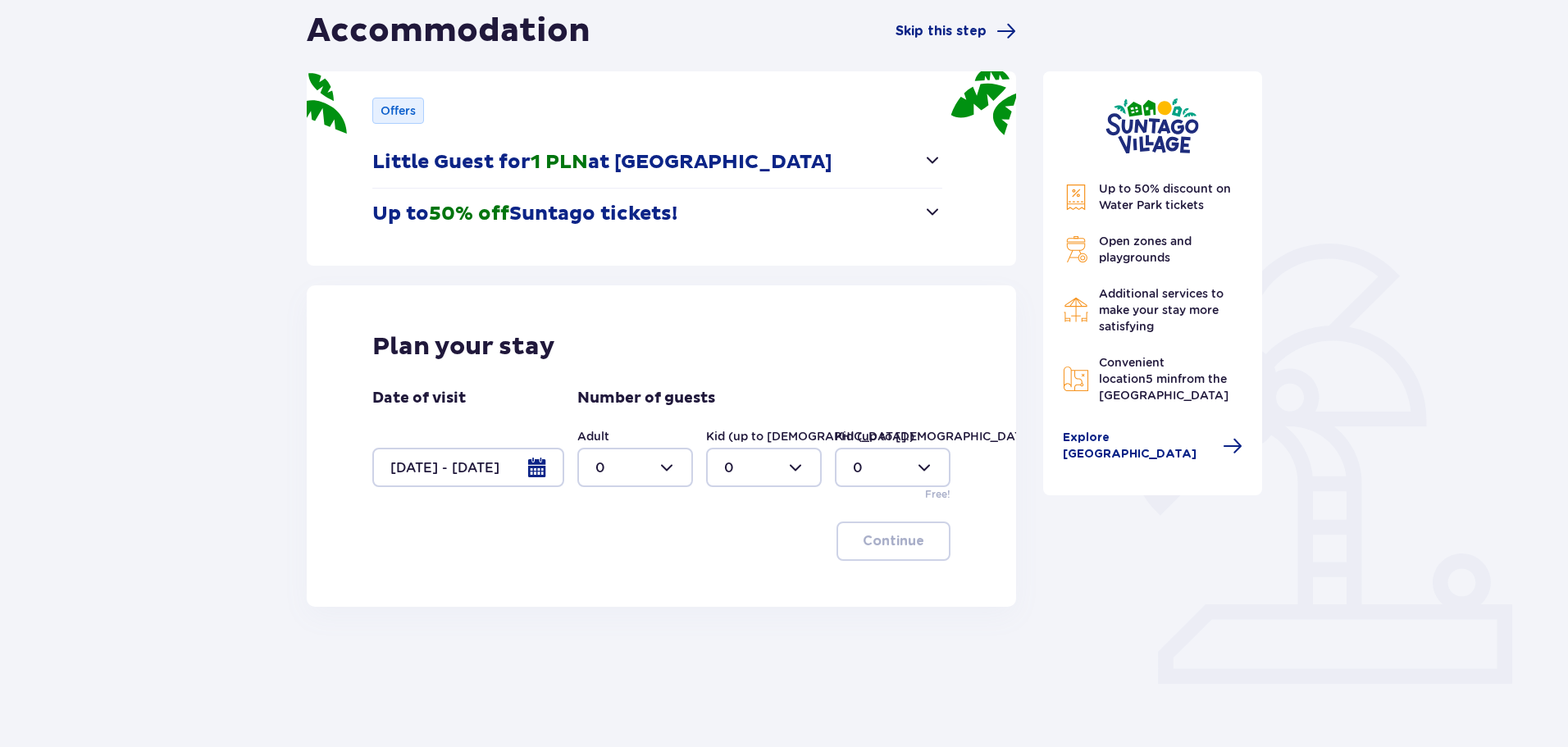
scroll to position [164, 0]
click at [671, 467] on div at bounding box center [635, 467] width 116 height 40
click at [612, 583] on div "2" at bounding box center [635, 585] width 79 height 18
type input "2"
click at [748, 464] on div at bounding box center [764, 467] width 116 height 40
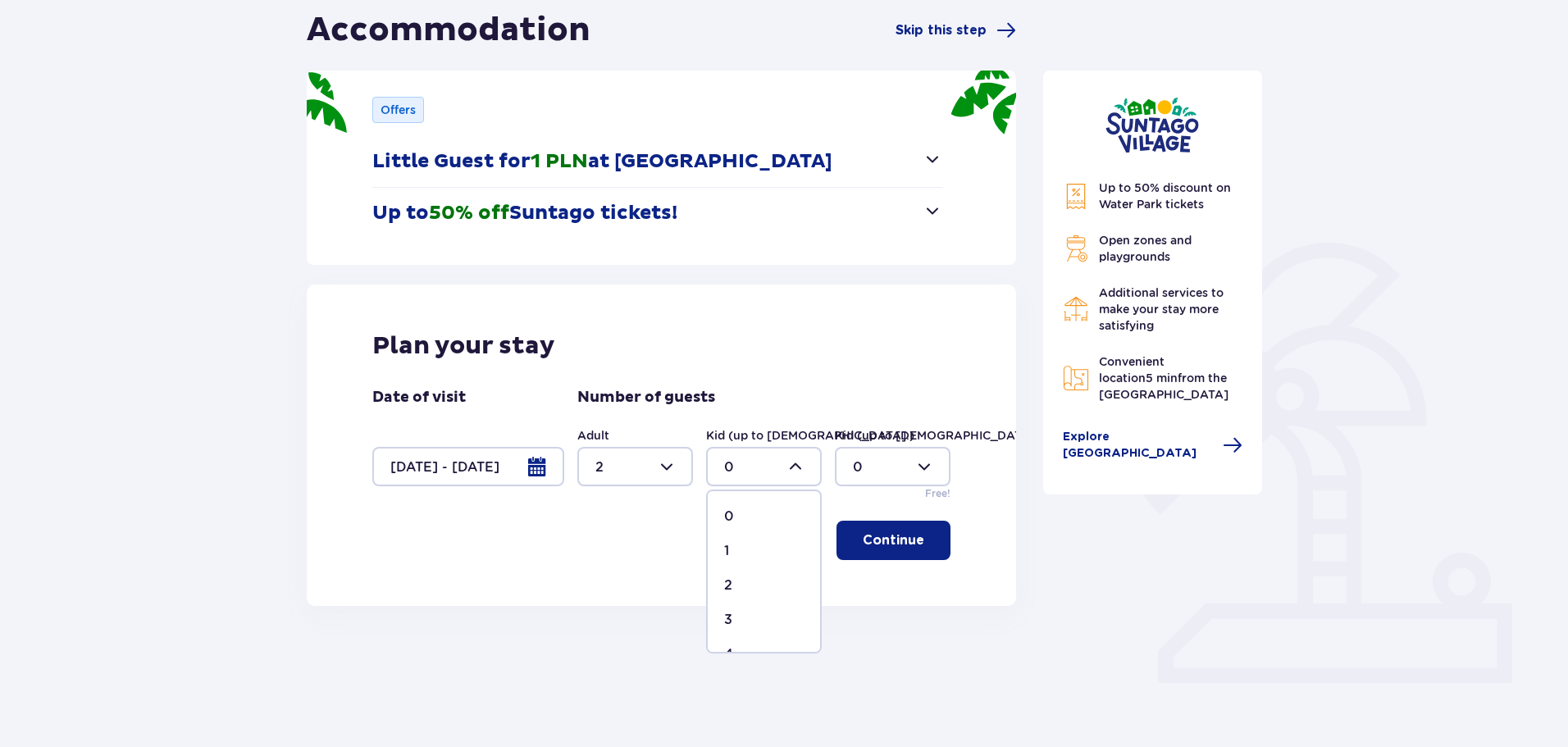
click at [727, 582] on p "2" at bounding box center [728, 585] width 9 height 18
type input "2"
click at [873, 463] on div at bounding box center [893, 467] width 116 height 40
click at [847, 545] on span "1" at bounding box center [893, 551] width 112 height 34
type input "1"
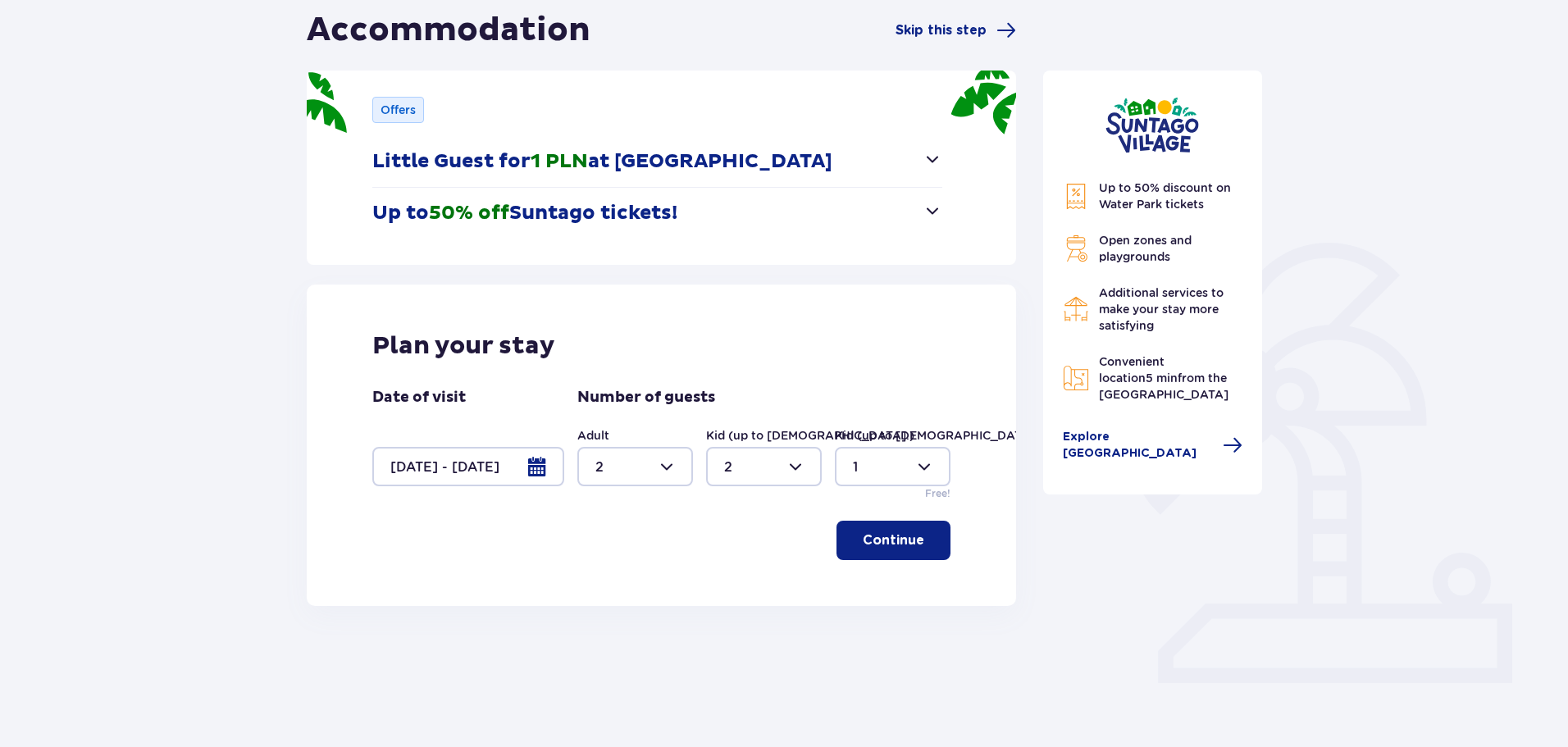
click at [898, 543] on p "Continue" at bounding box center [893, 540] width 61 height 18
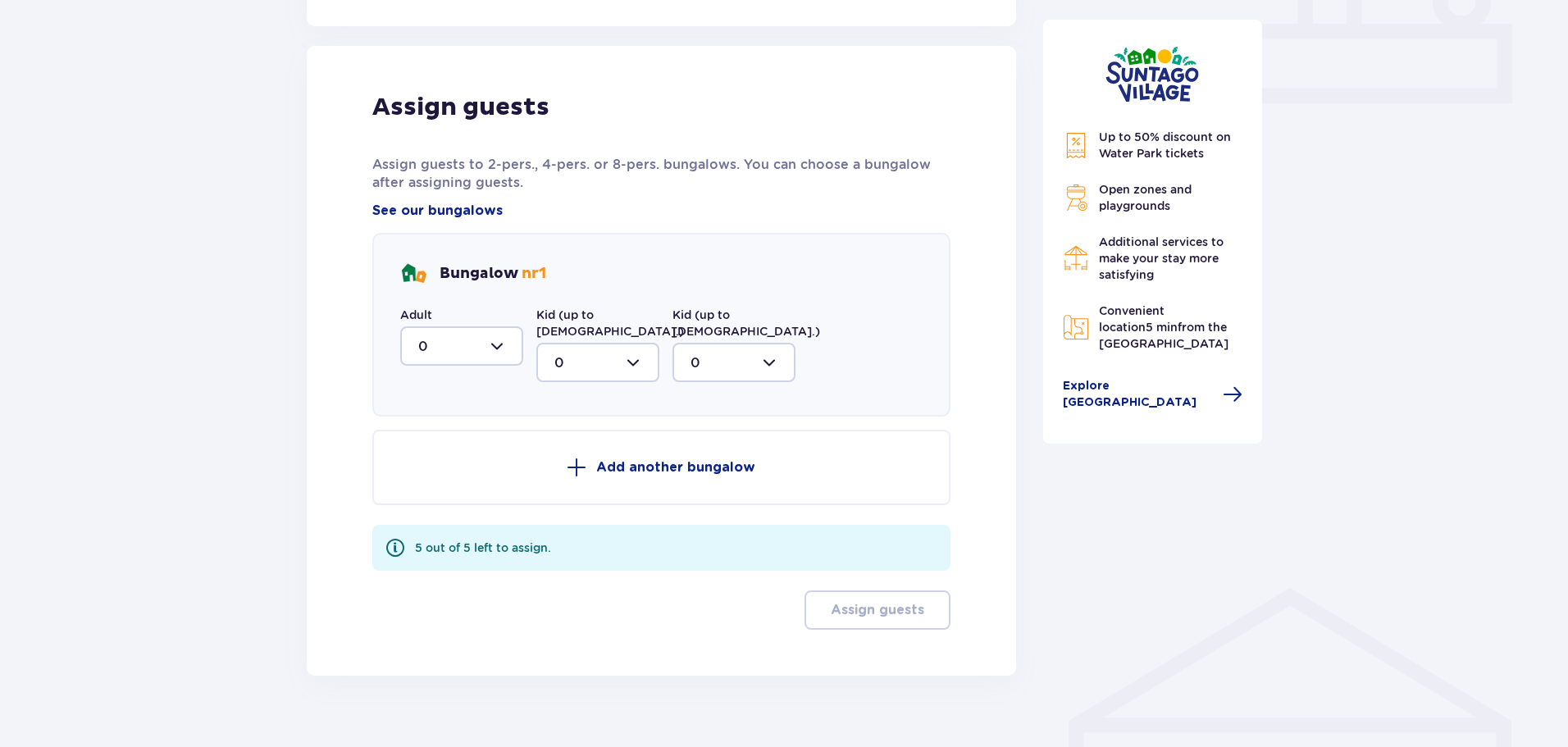
scroll to position [754, 0]
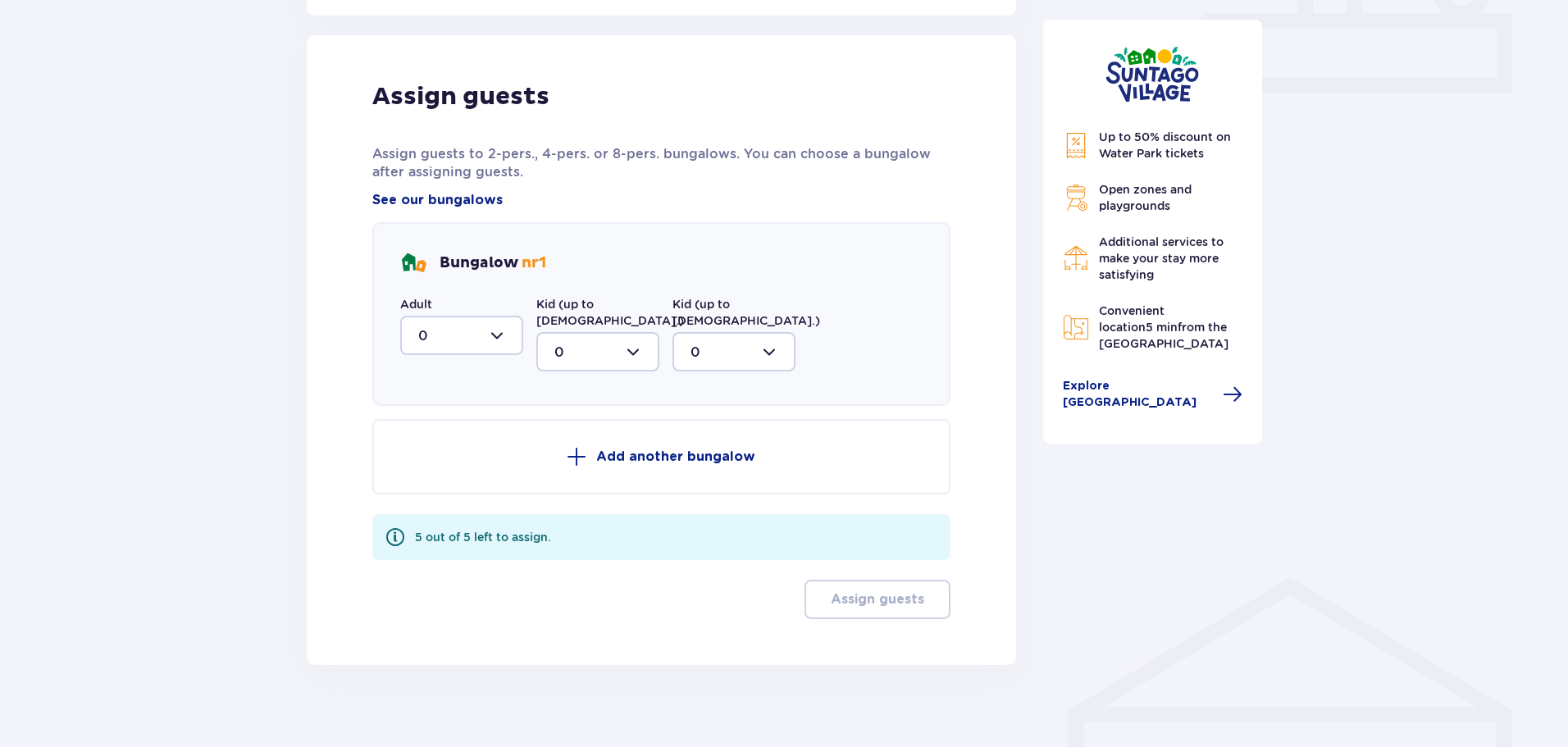
click at [464, 342] on div at bounding box center [461, 335] width 123 height 40
click at [443, 451] on div "2" at bounding box center [461, 454] width 87 height 18
type input "2"
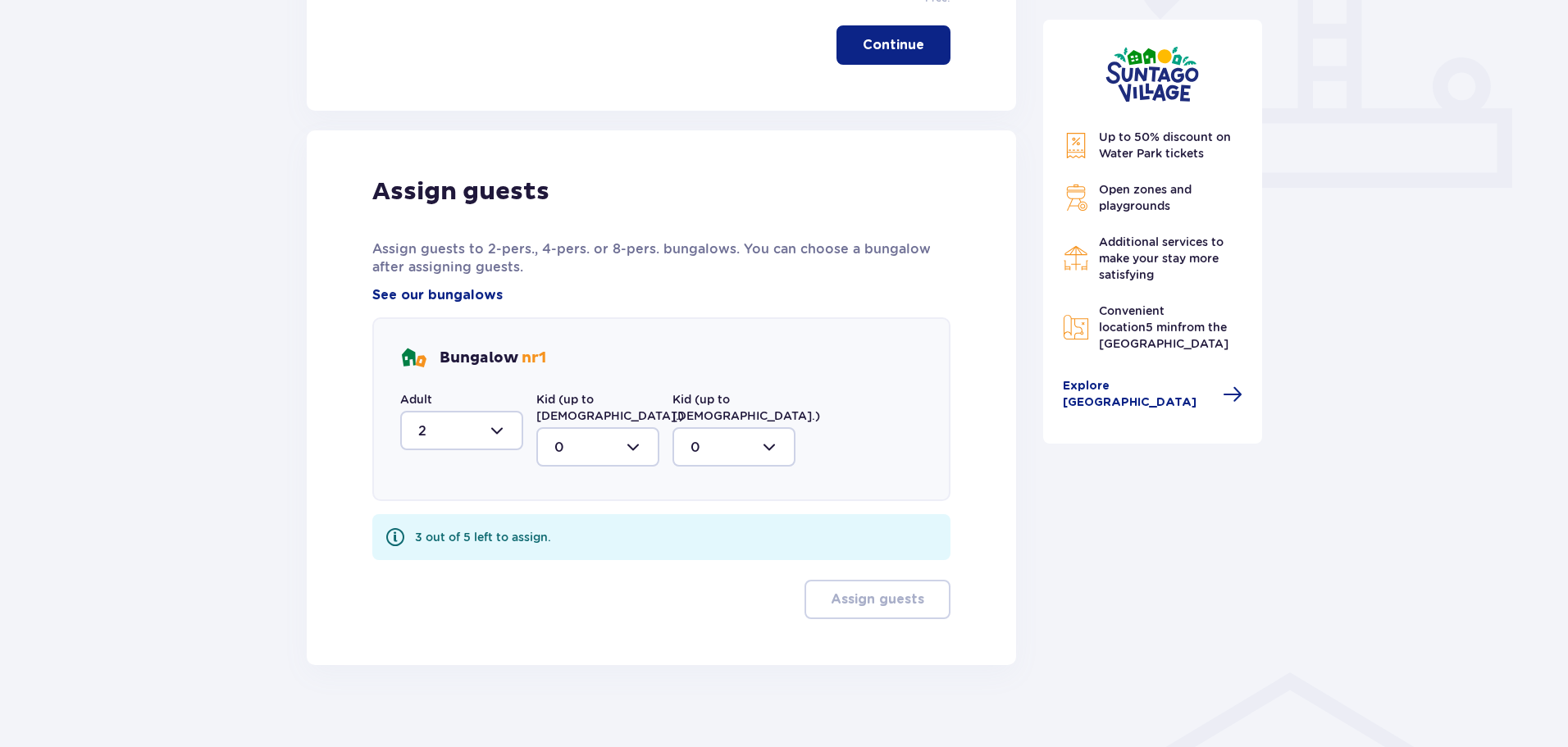
click at [588, 427] on div at bounding box center [597, 447] width 123 height 40
click at [567, 557] on div "2" at bounding box center [597, 565] width 87 height 18
type input "2"
click at [743, 432] on div at bounding box center [734, 447] width 123 height 40
click at [687, 514] on span "1" at bounding box center [734, 532] width 120 height 34
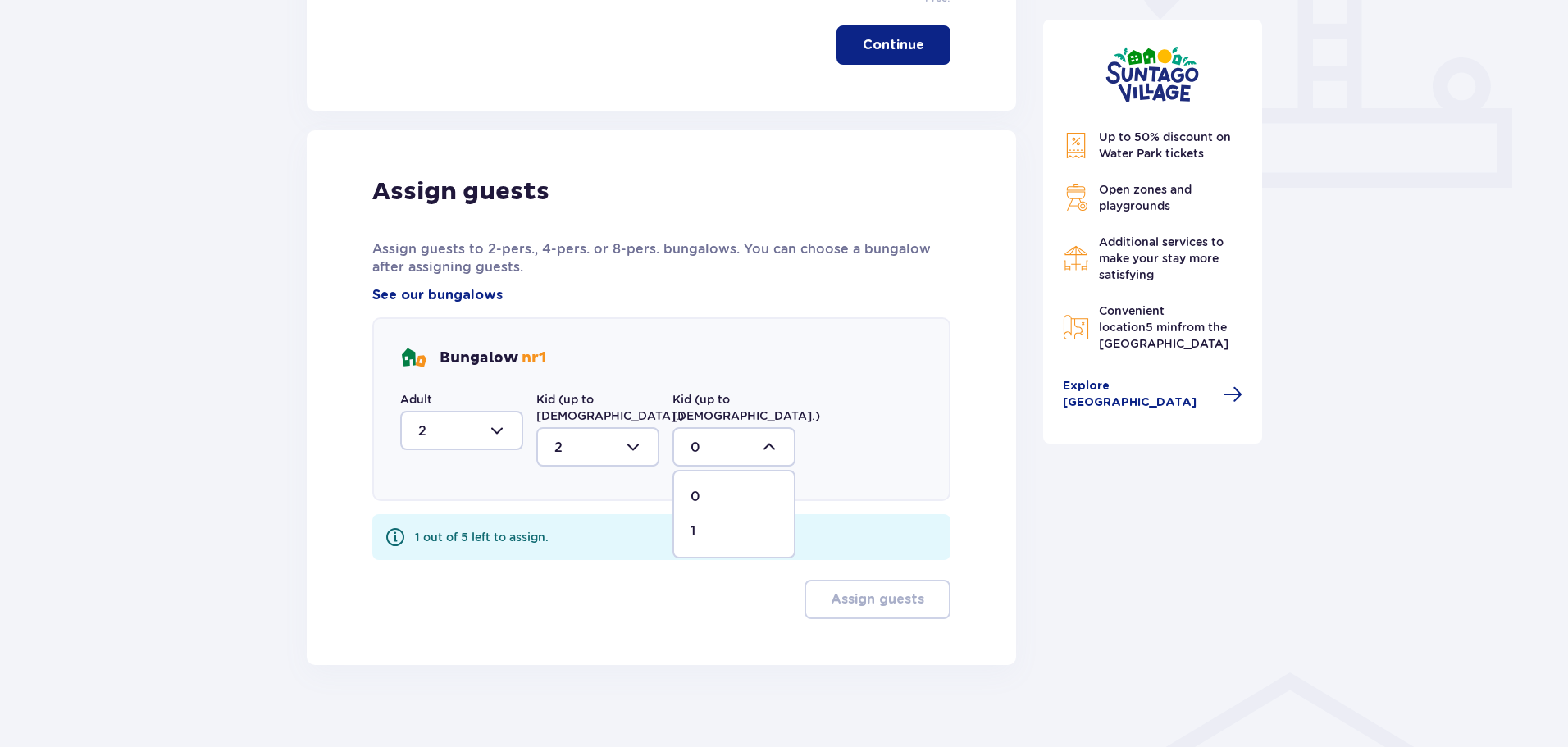
type input "1"
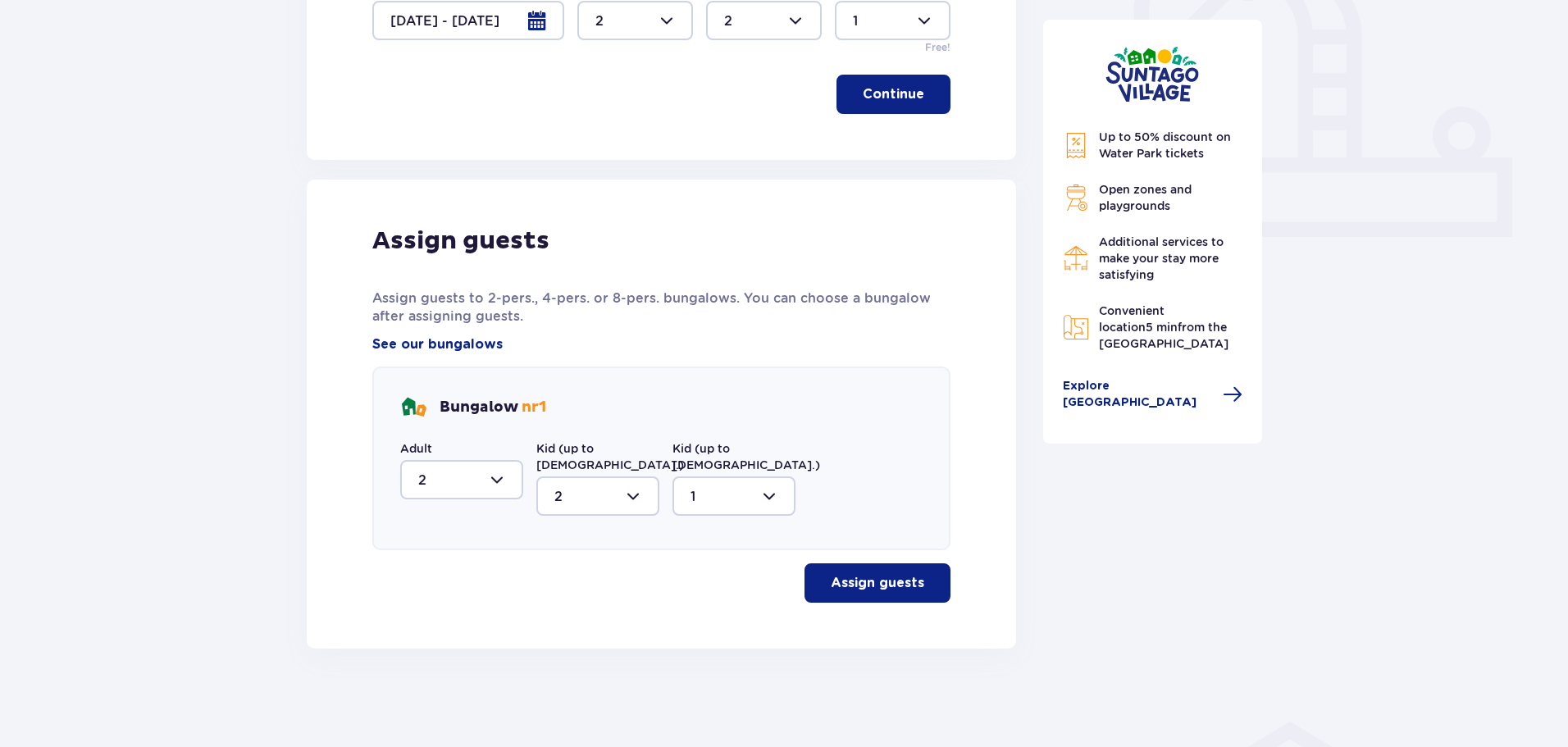
scroll to position [594, 0]
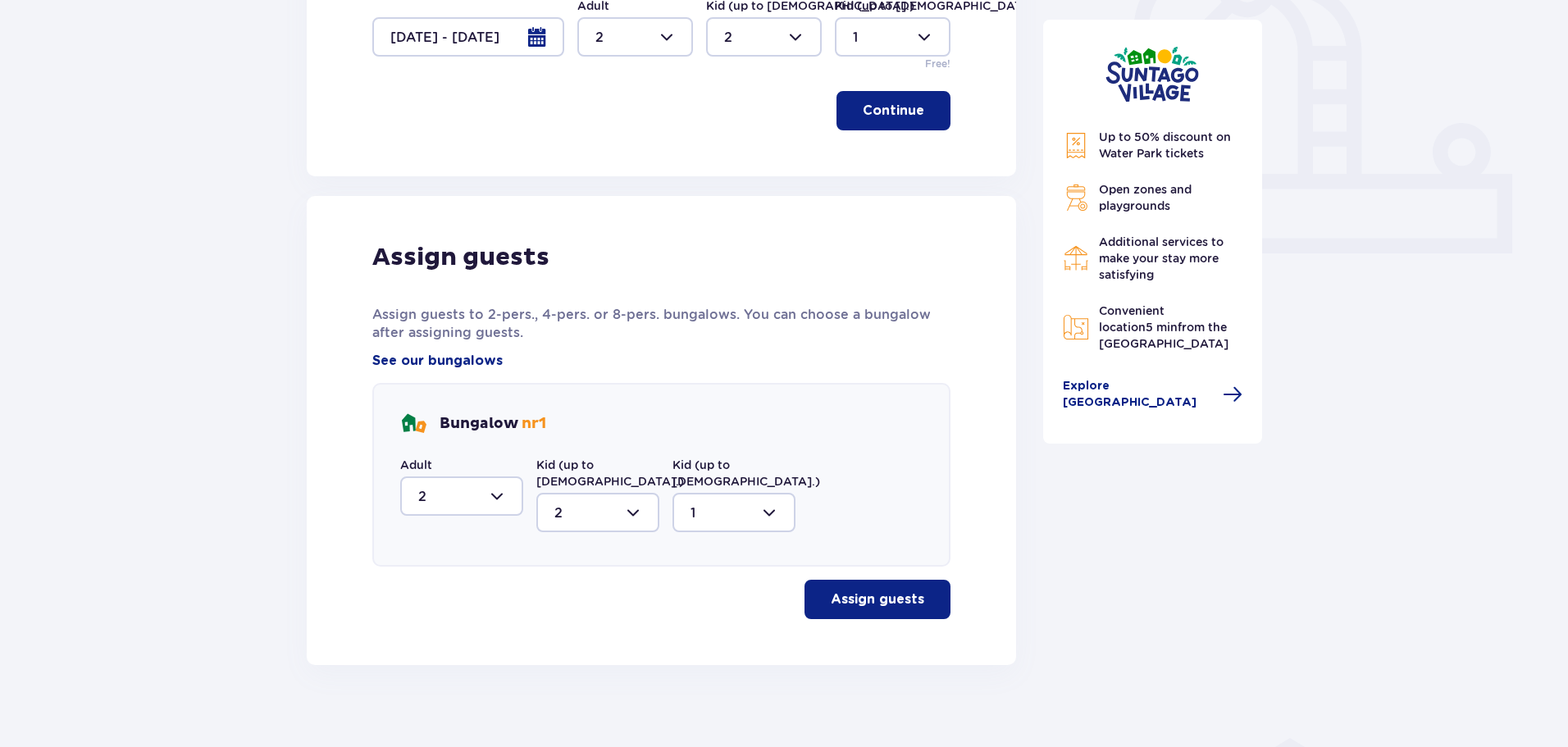
click at [861, 580] on button "Assign guests" at bounding box center [877, 600] width 146 height 40
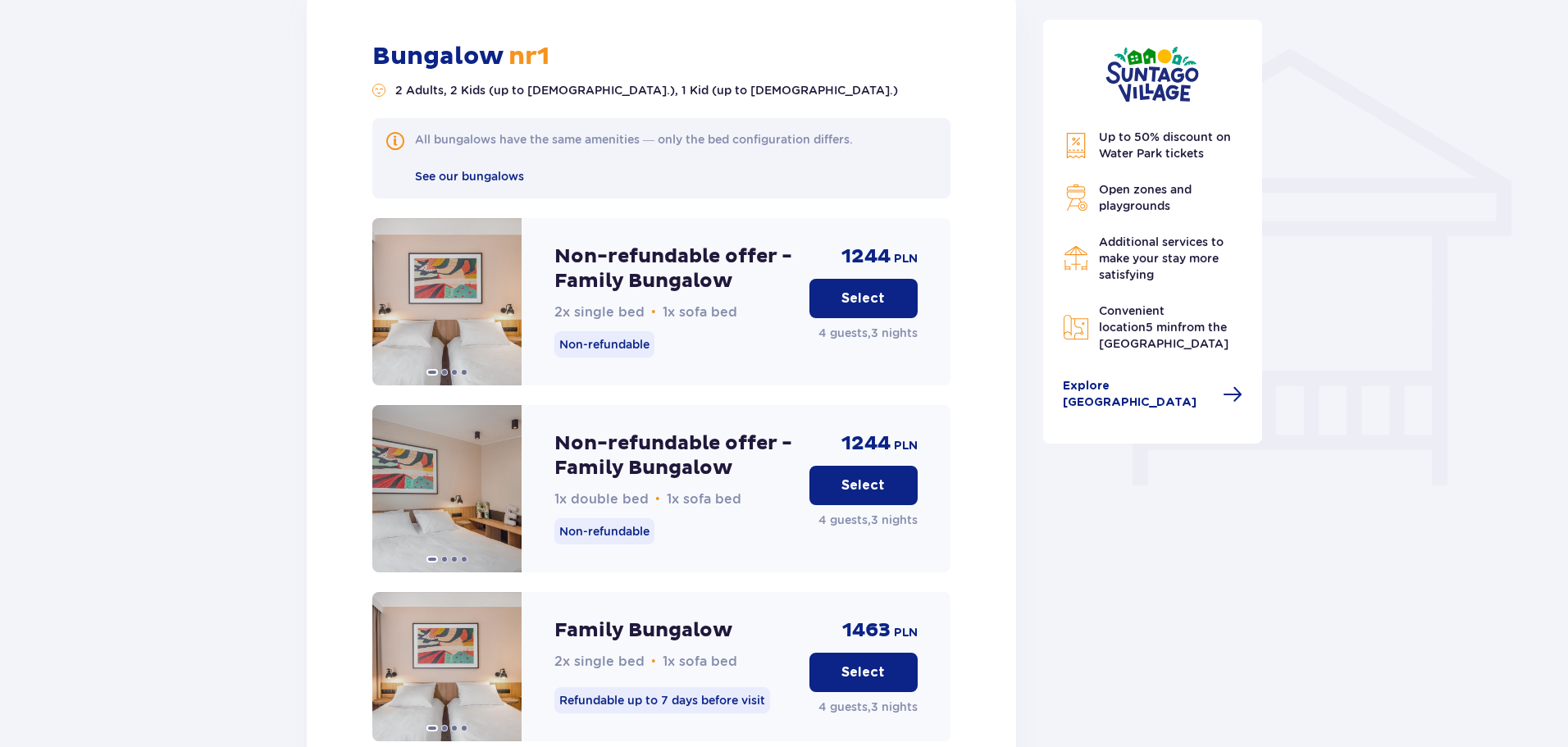
scroll to position [1311, 0]
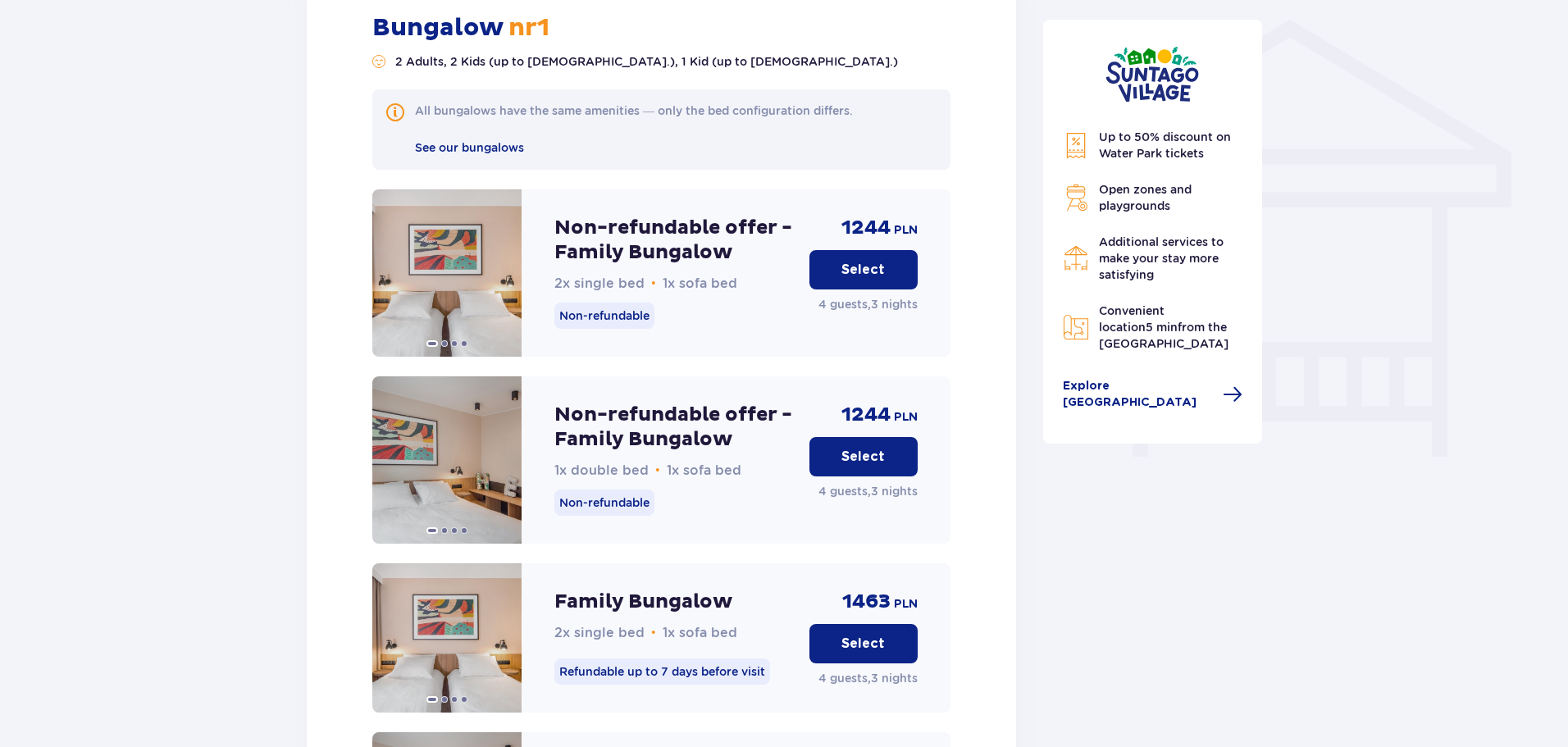
click at [863, 448] on p "Select" at bounding box center [863, 457] width 43 height 18
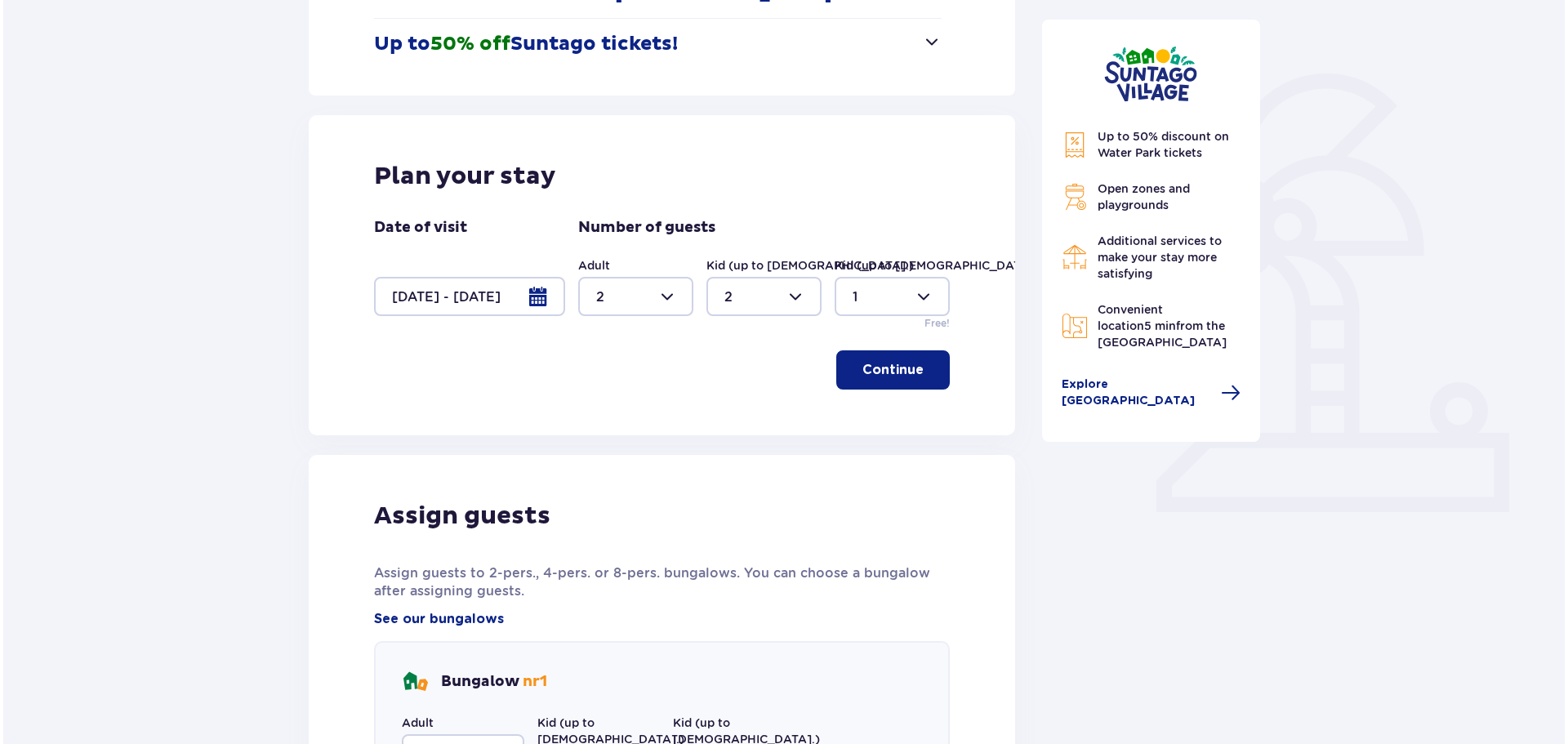
scroll to position [330, 0]
click at [536, 289] on div at bounding box center [466, 298] width 191 height 39
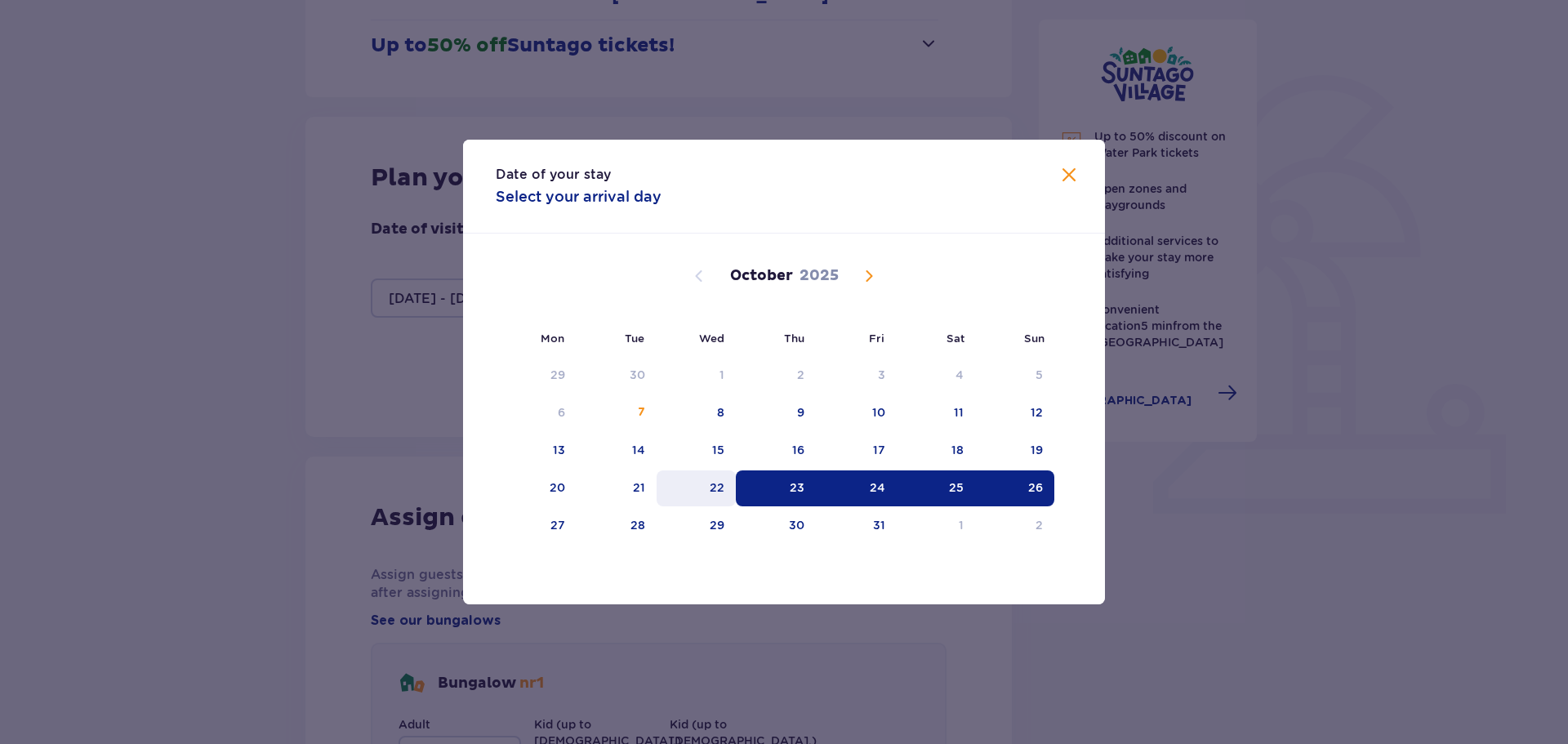
click at [717, 480] on div "22" at bounding box center [717, 487] width 15 height 16
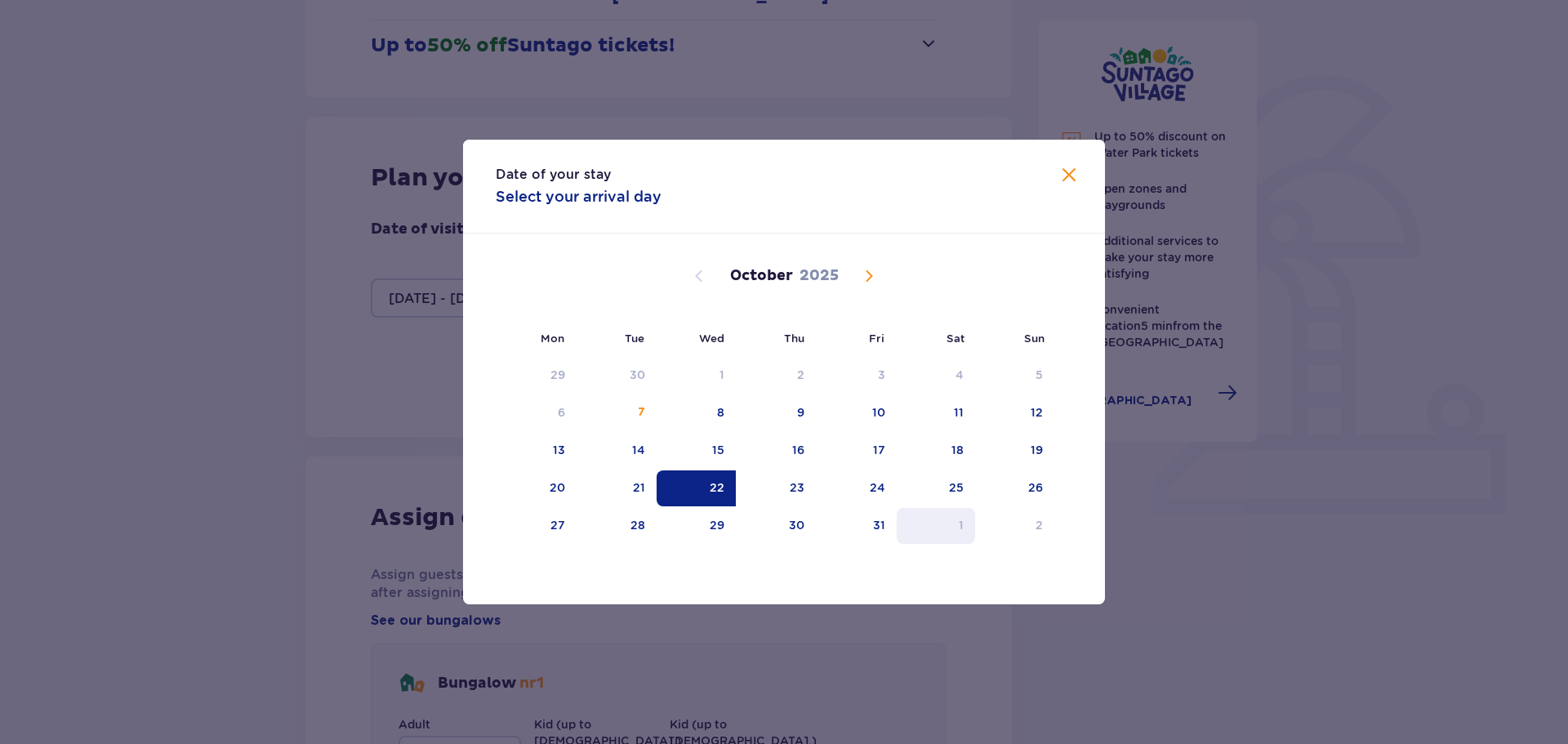
click at [949, 481] on div "25" at bounding box center [956, 487] width 15 height 16
type input "22.10.25 - 25.10.25"
type input "0"
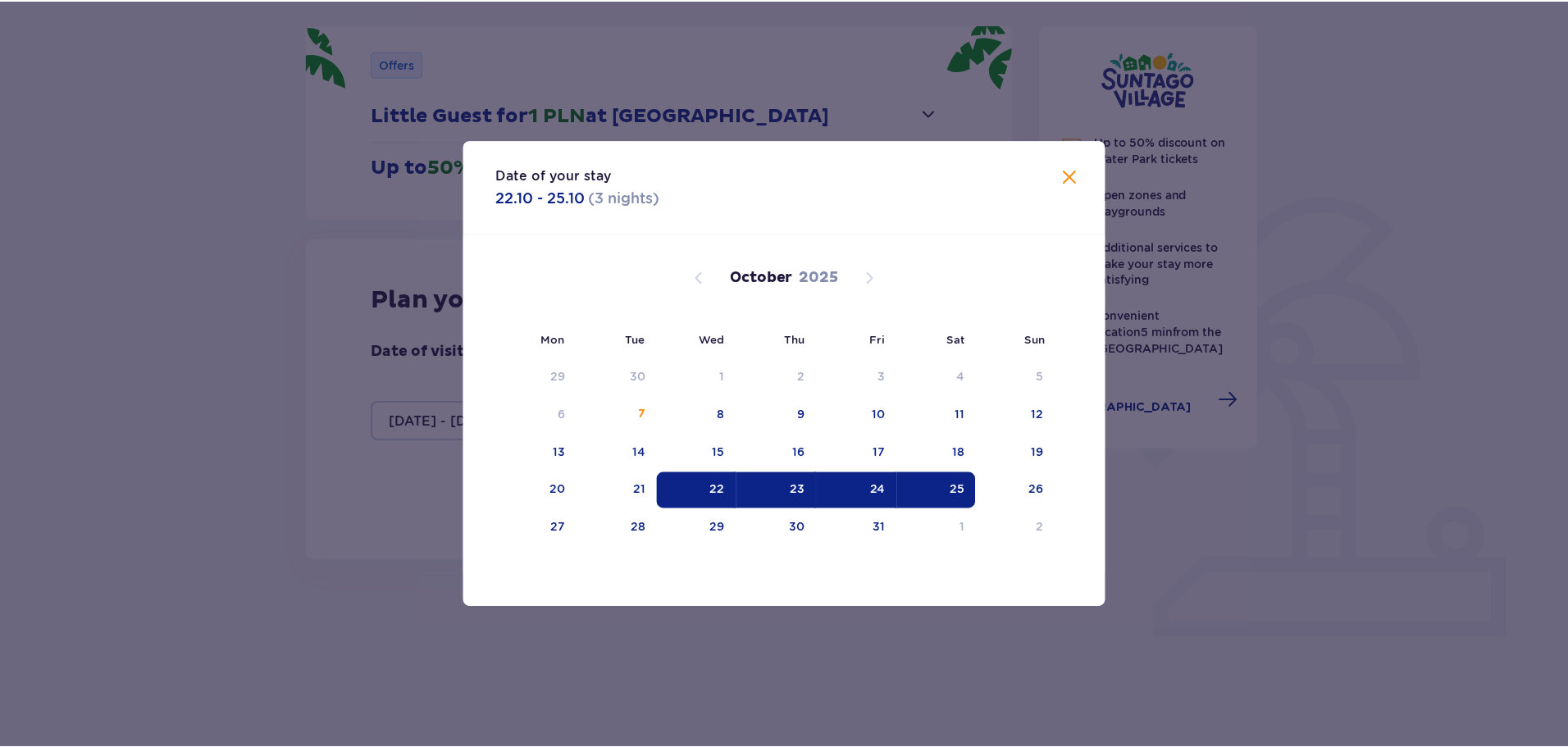
scroll to position [196, 0]
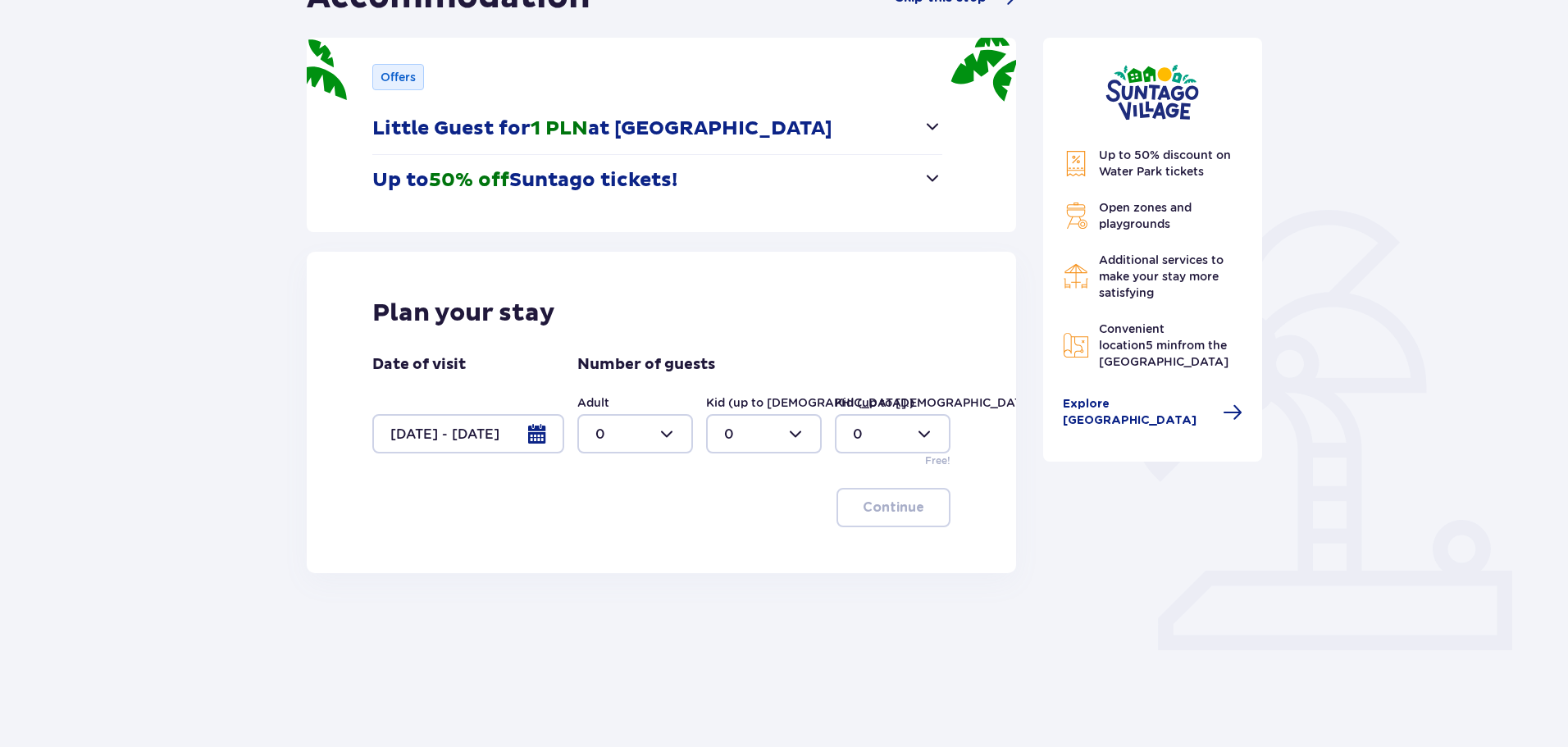
click at [642, 439] on div at bounding box center [635, 434] width 116 height 40
click at [603, 553] on p "2" at bounding box center [600, 552] width 9 height 18
type input "2"
drag, startPoint x: 757, startPoint y: 426, endPoint x: 758, endPoint y: 436, distance: 10.0
click at [757, 426] on div at bounding box center [764, 434] width 116 height 40
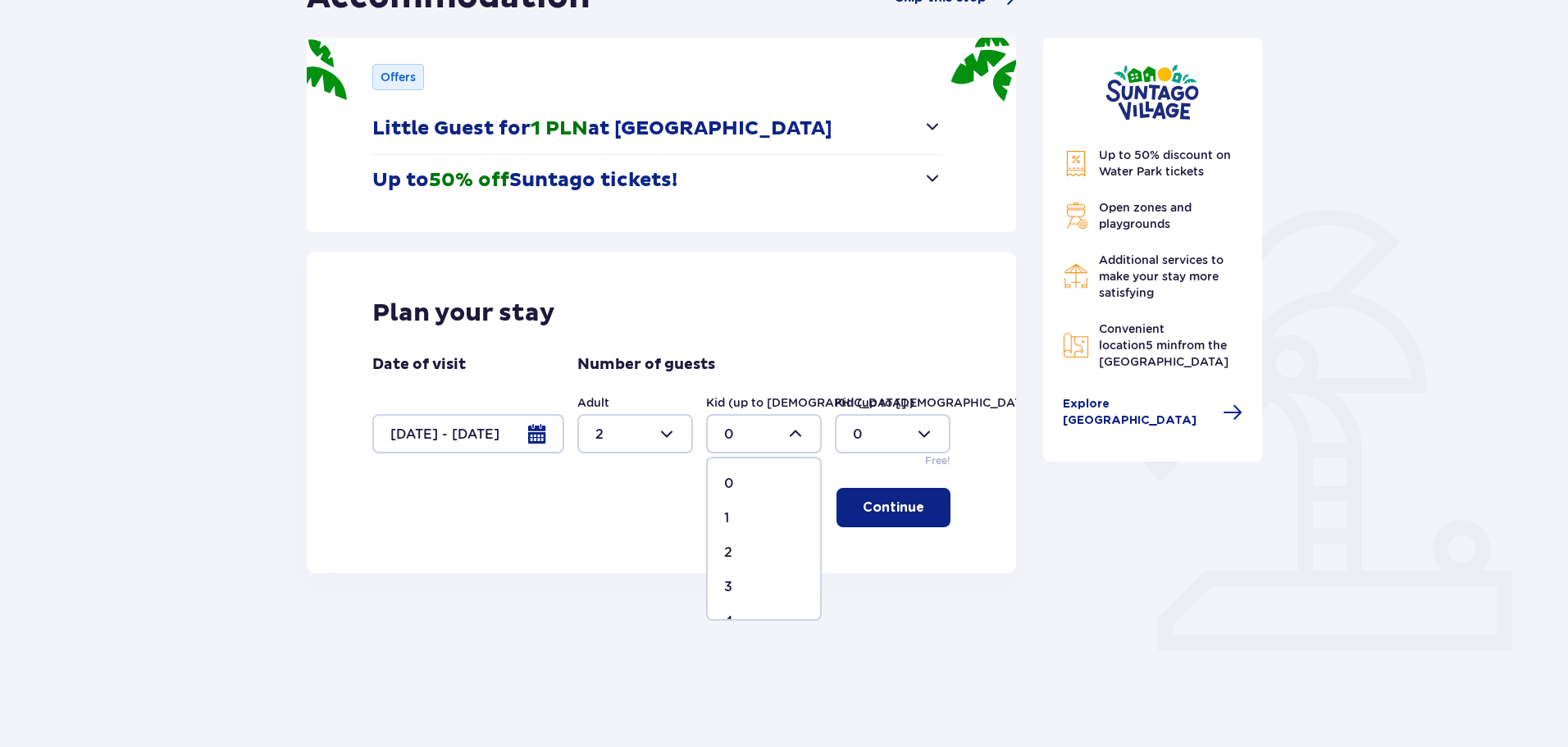
click at [735, 551] on div "2" at bounding box center [764, 552] width 79 height 18
type input "2"
click at [893, 433] on div at bounding box center [893, 434] width 116 height 40
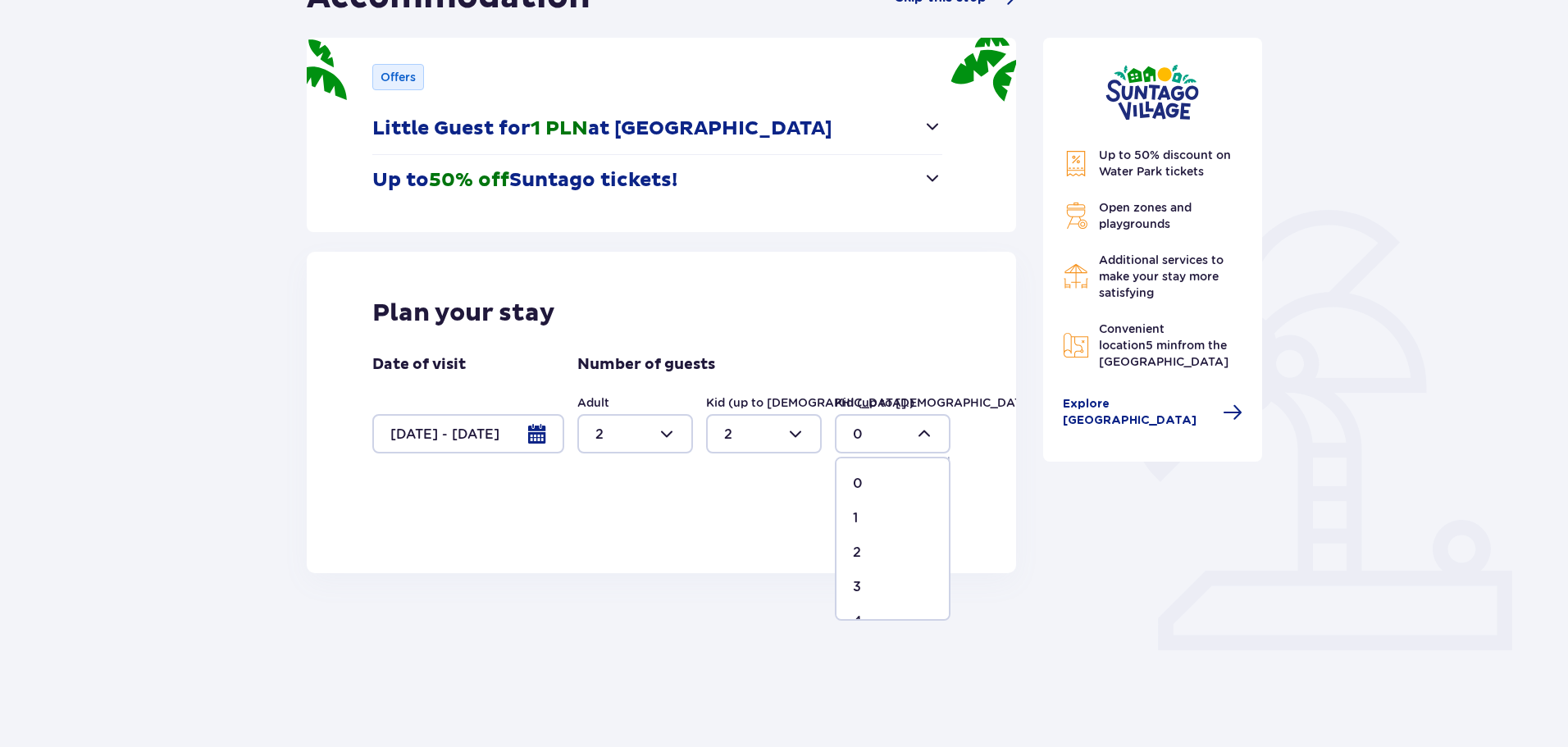
click at [859, 516] on div "1" at bounding box center [893, 518] width 79 height 18
type input "1"
click at [899, 495] on button "Continue" at bounding box center [894, 507] width 114 height 40
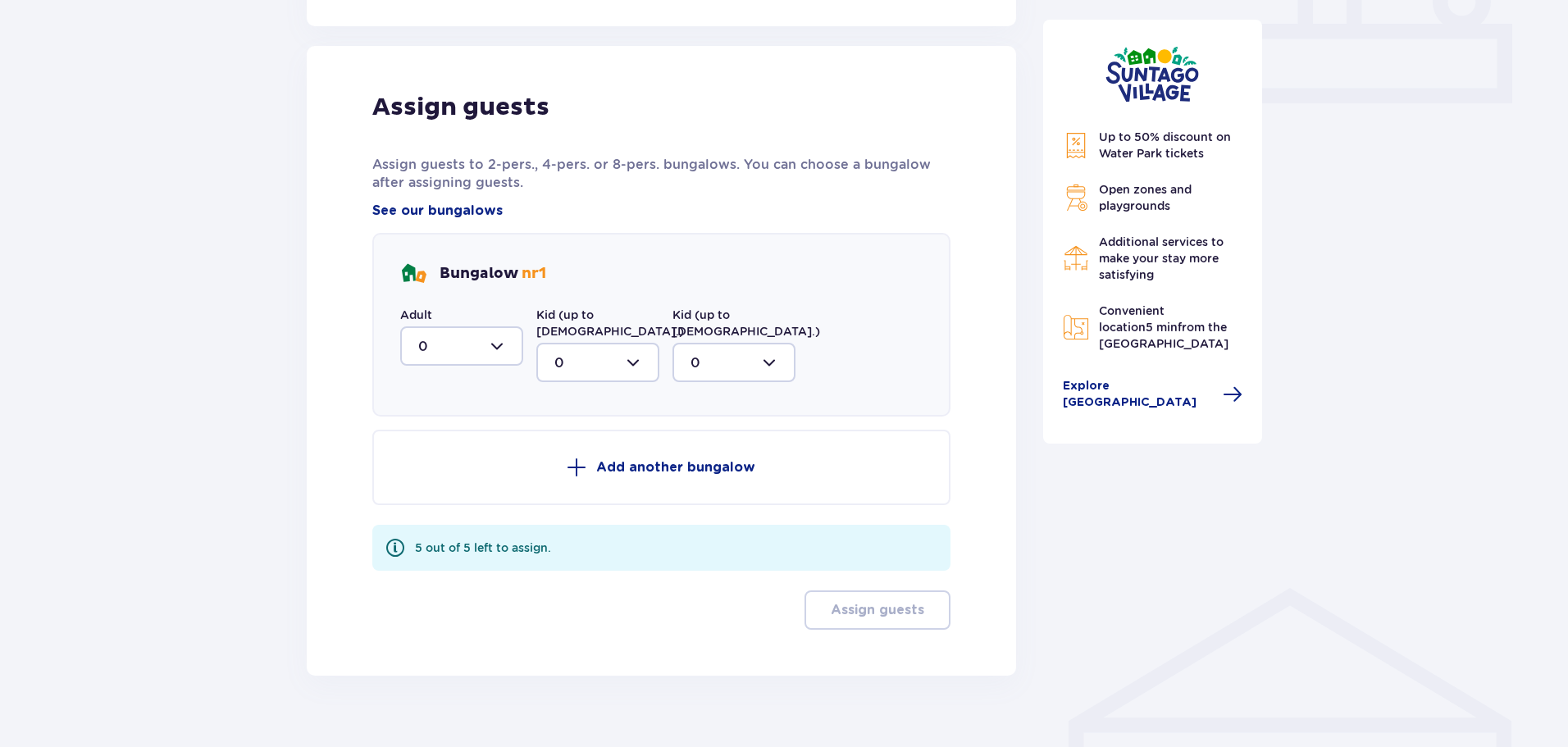
scroll to position [754, 0]
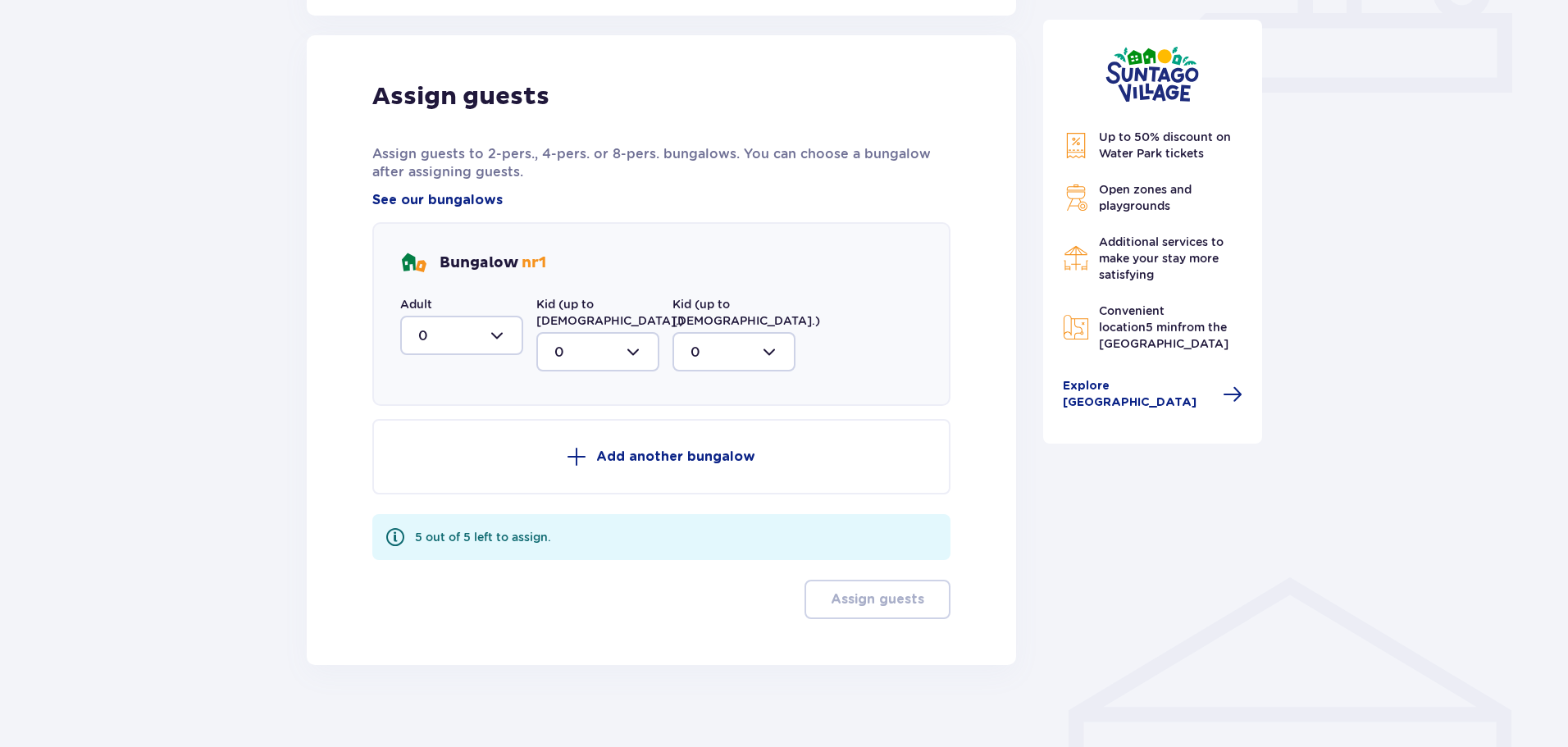
click at [485, 347] on div at bounding box center [461, 335] width 123 height 40
drag, startPoint x: 428, startPoint y: 452, endPoint x: 439, endPoint y: 451, distance: 11.0
click at [429, 452] on div "2" at bounding box center [461, 454] width 87 height 18
type input "2"
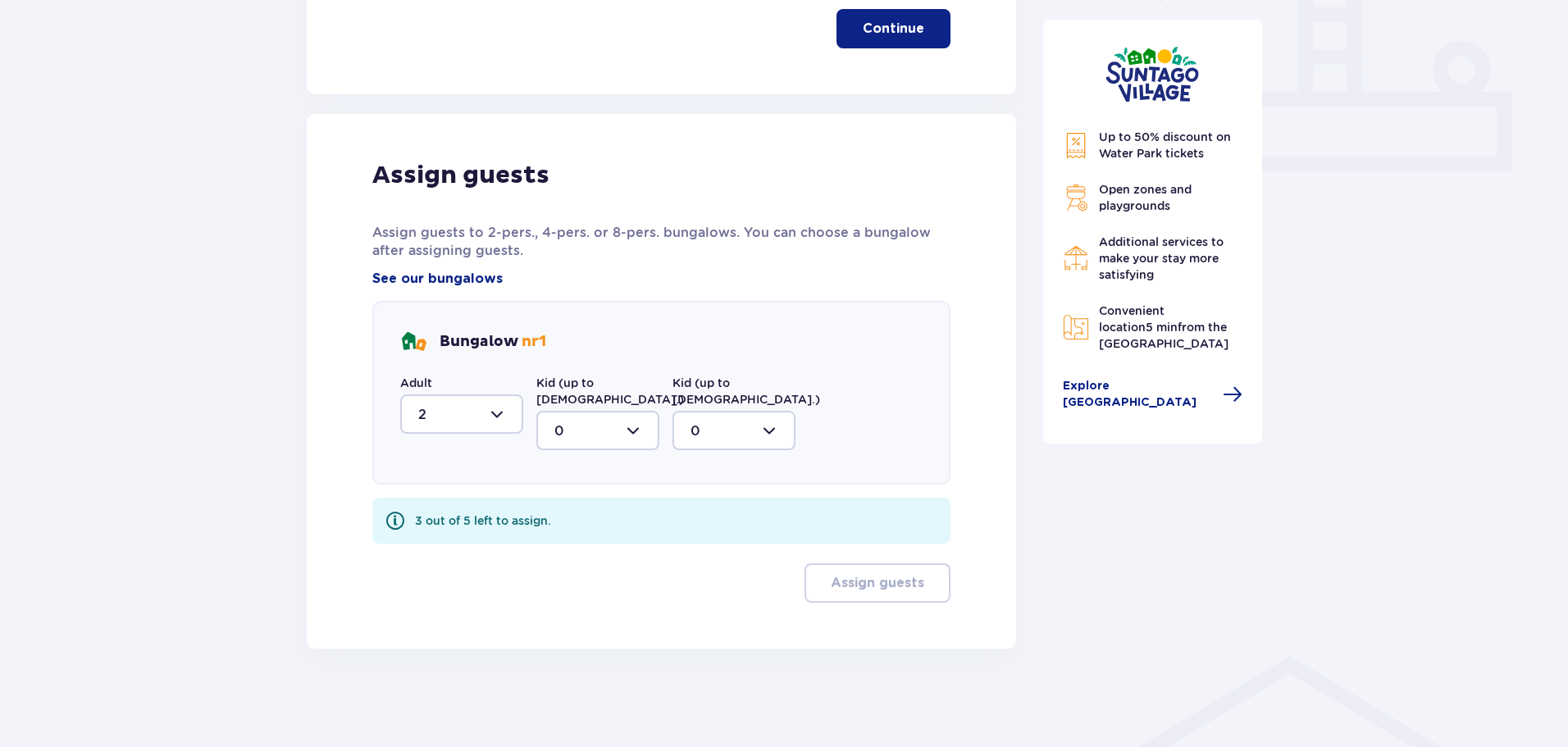
scroll to position [659, 0]
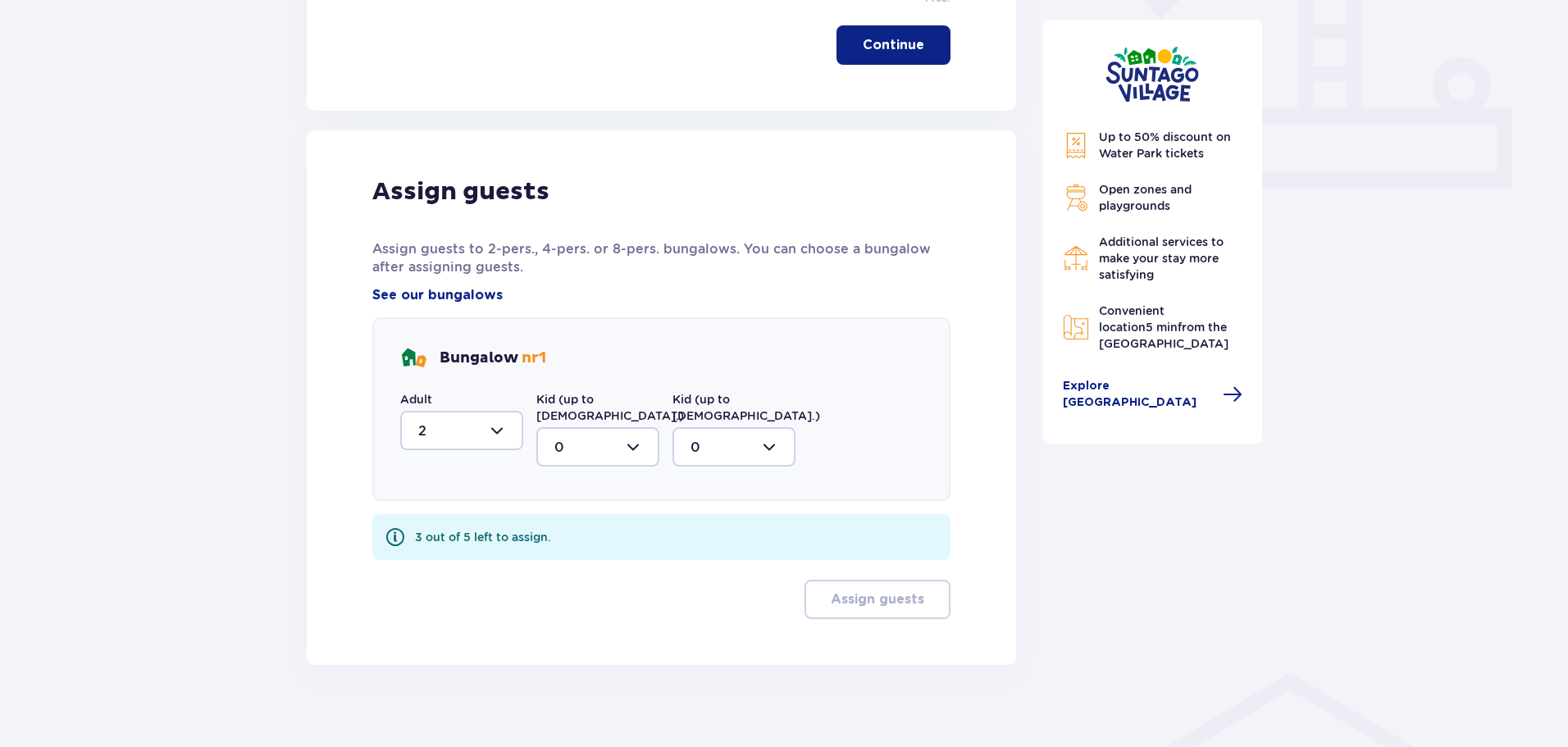
click at [574, 427] on div at bounding box center [597, 447] width 123 height 40
click at [553, 549] on span "2" at bounding box center [597, 566] width 120 height 34
type input "2"
click at [728, 433] on div at bounding box center [734, 447] width 123 height 40
drag, startPoint x: 695, startPoint y: 518, endPoint x: 880, endPoint y: 617, distance: 209.8
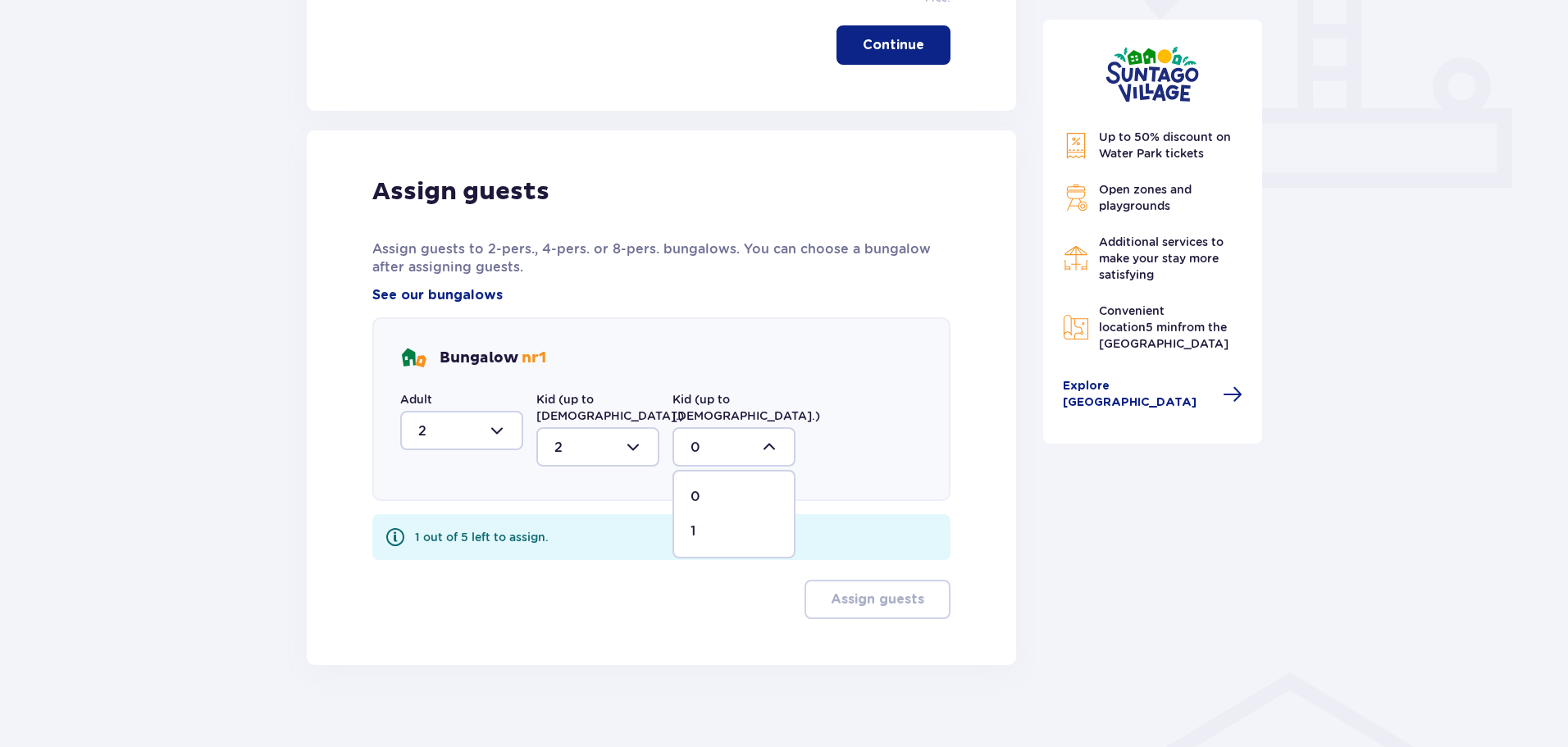
click at [697, 522] on div "1" at bounding box center [734, 531] width 87 height 18
type input "1"
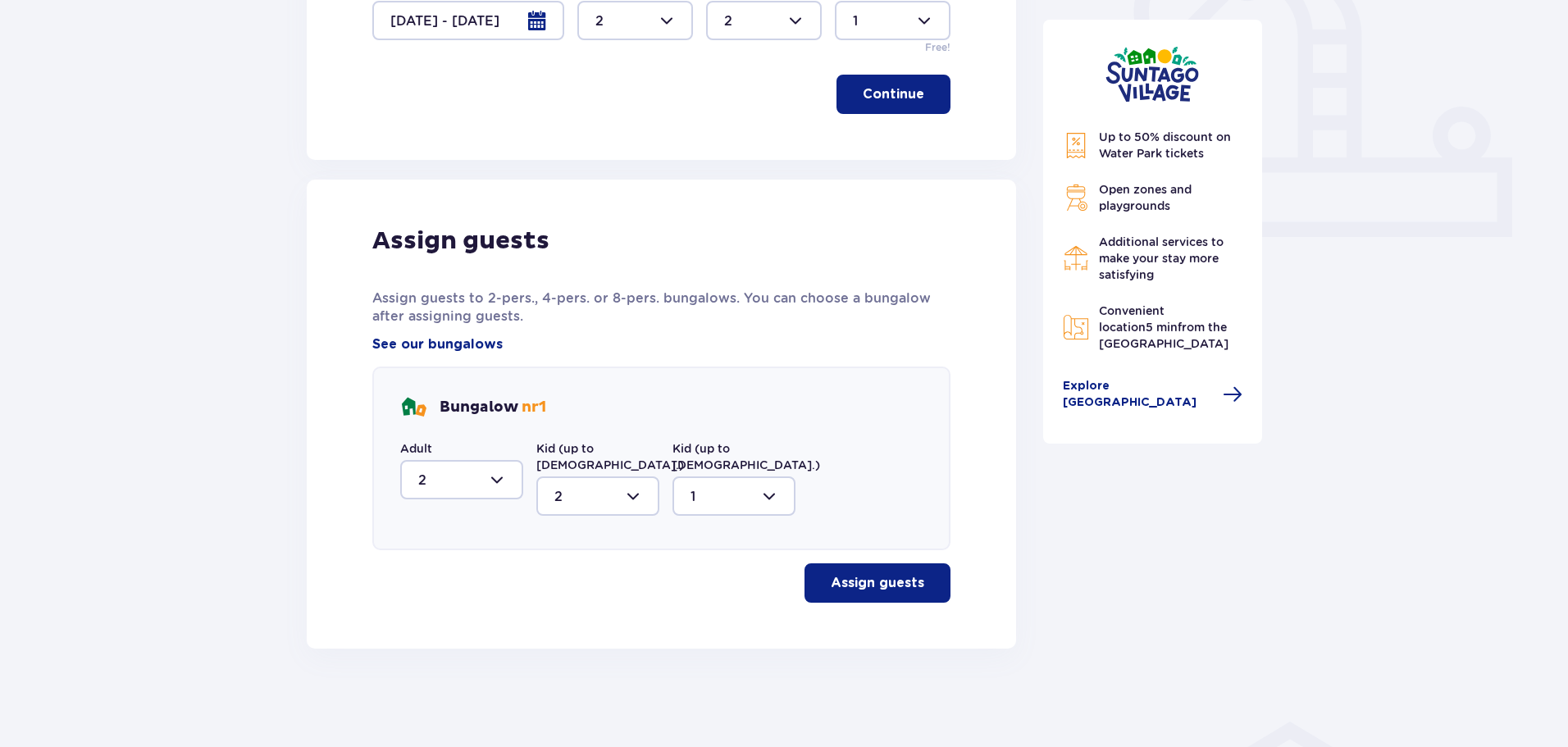
scroll to position [594, 0]
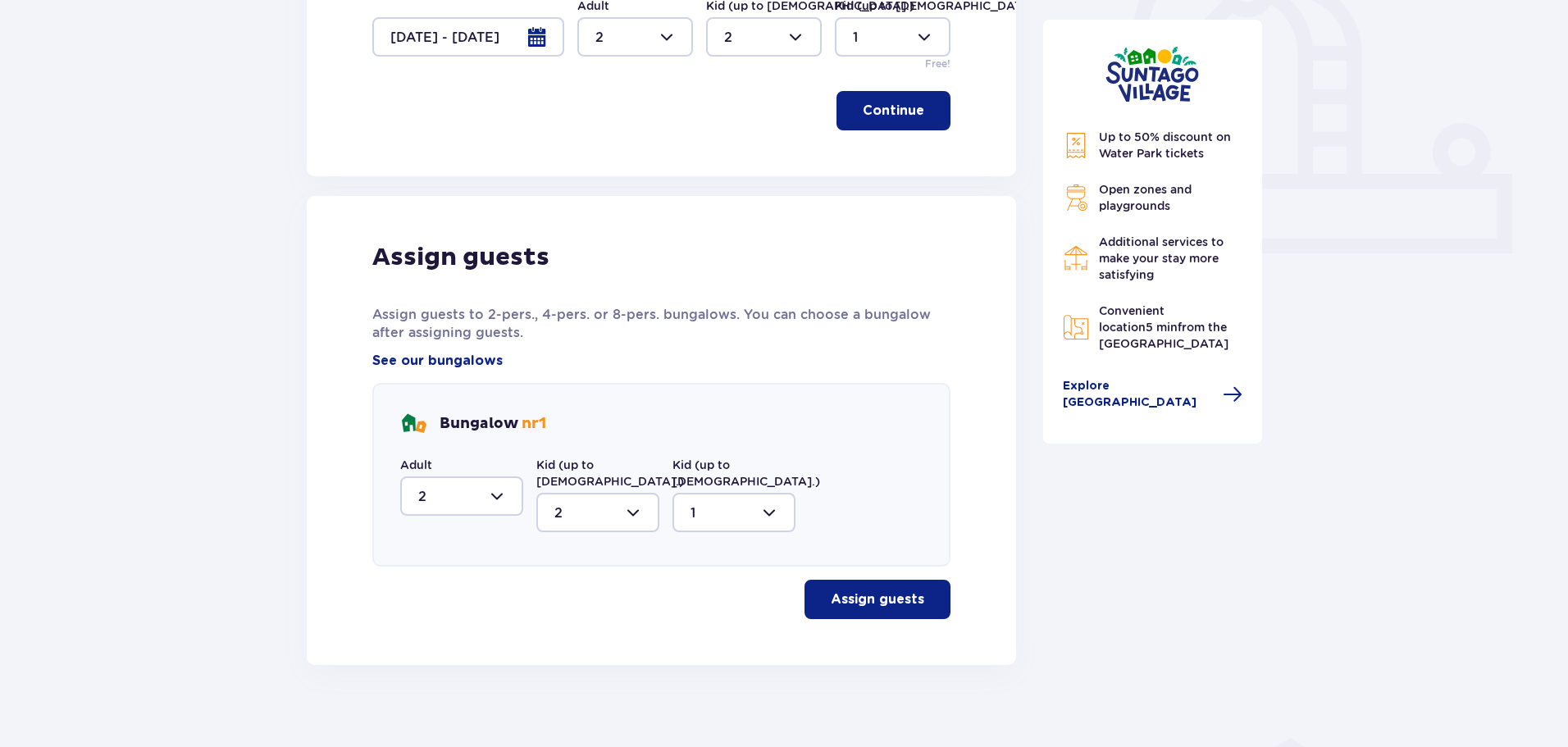
click at [896, 600] on button "Assign guests" at bounding box center [877, 600] width 146 height 40
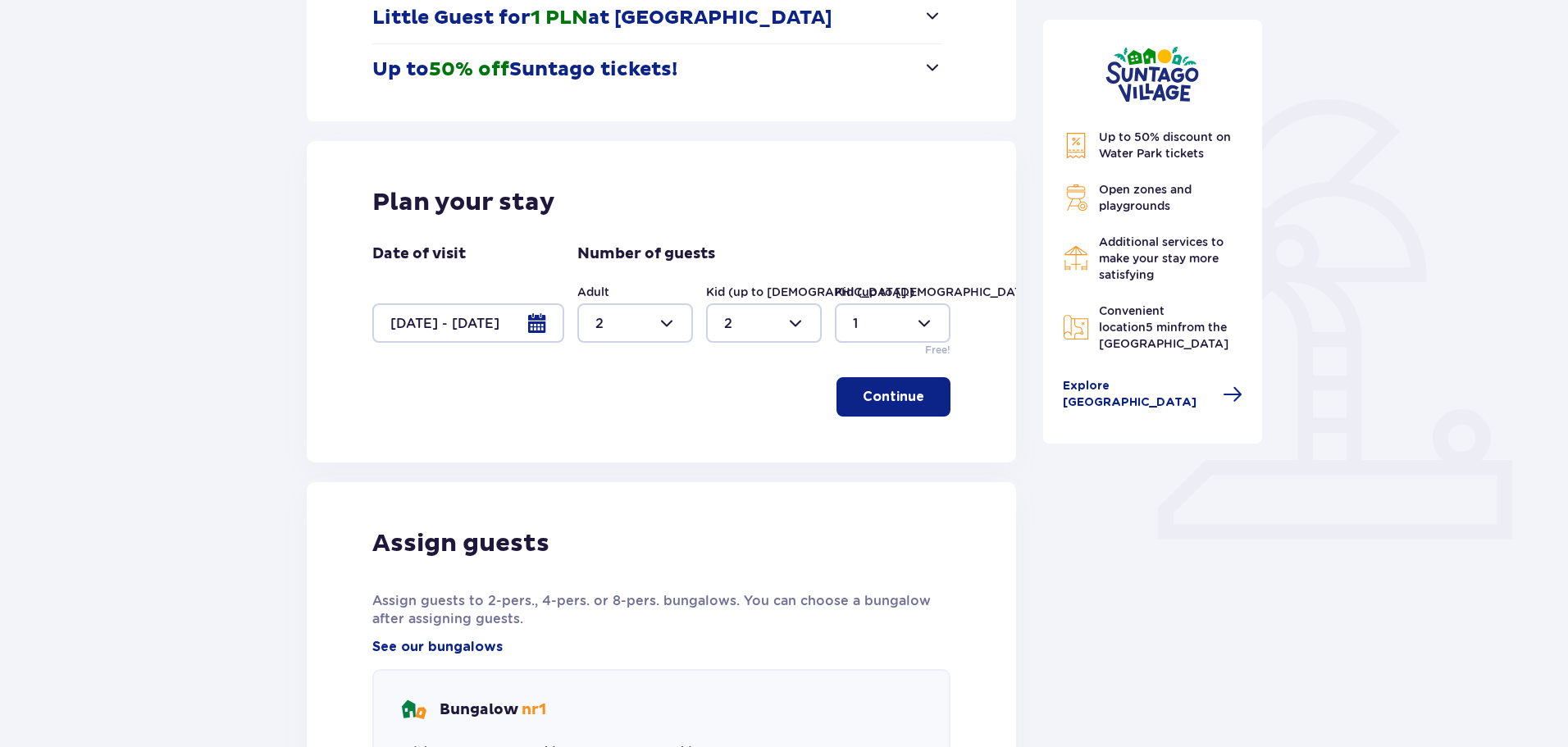
scroll to position [0, 0]
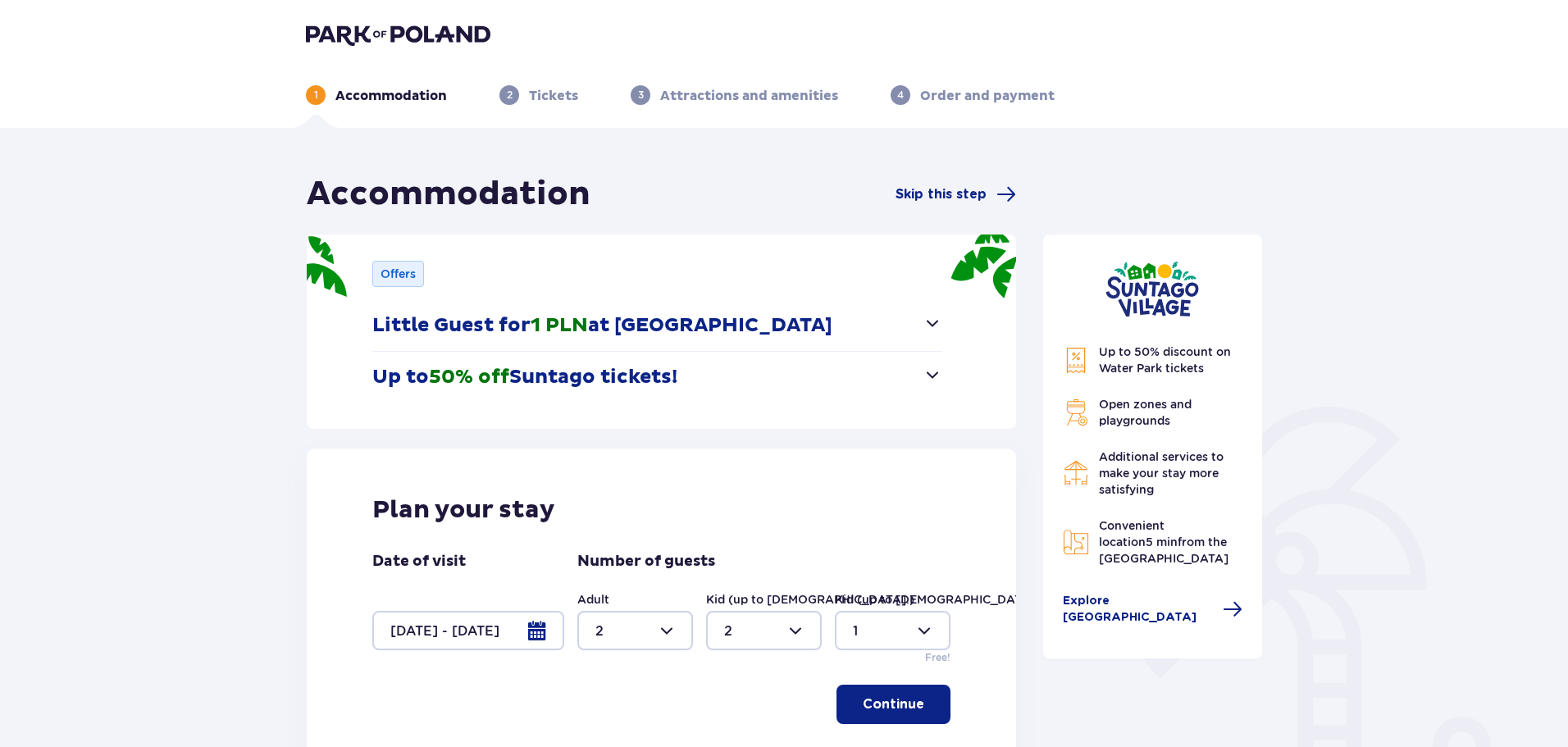
click at [395, 35] on img at bounding box center [398, 34] width 184 height 23
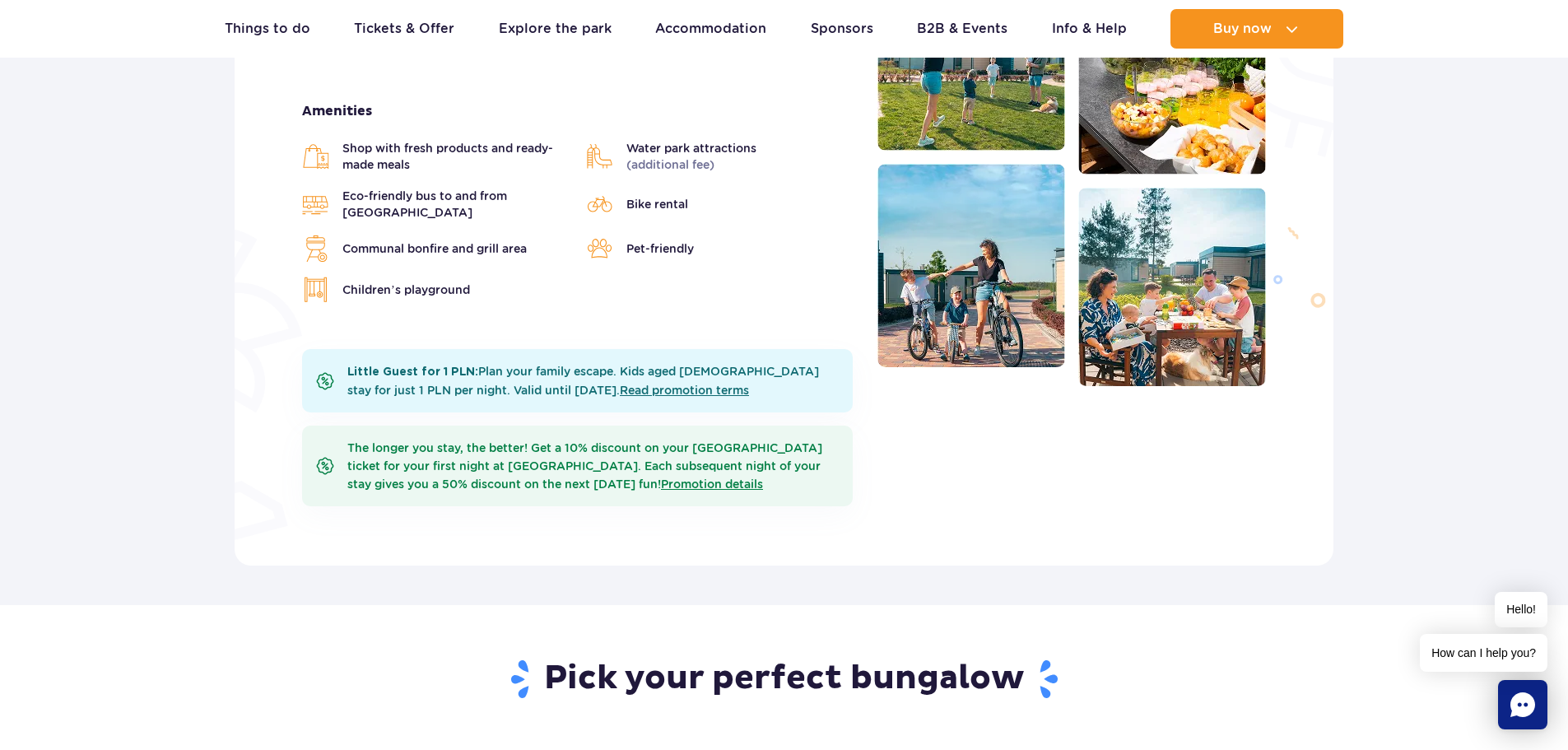
scroll to position [576, 0]
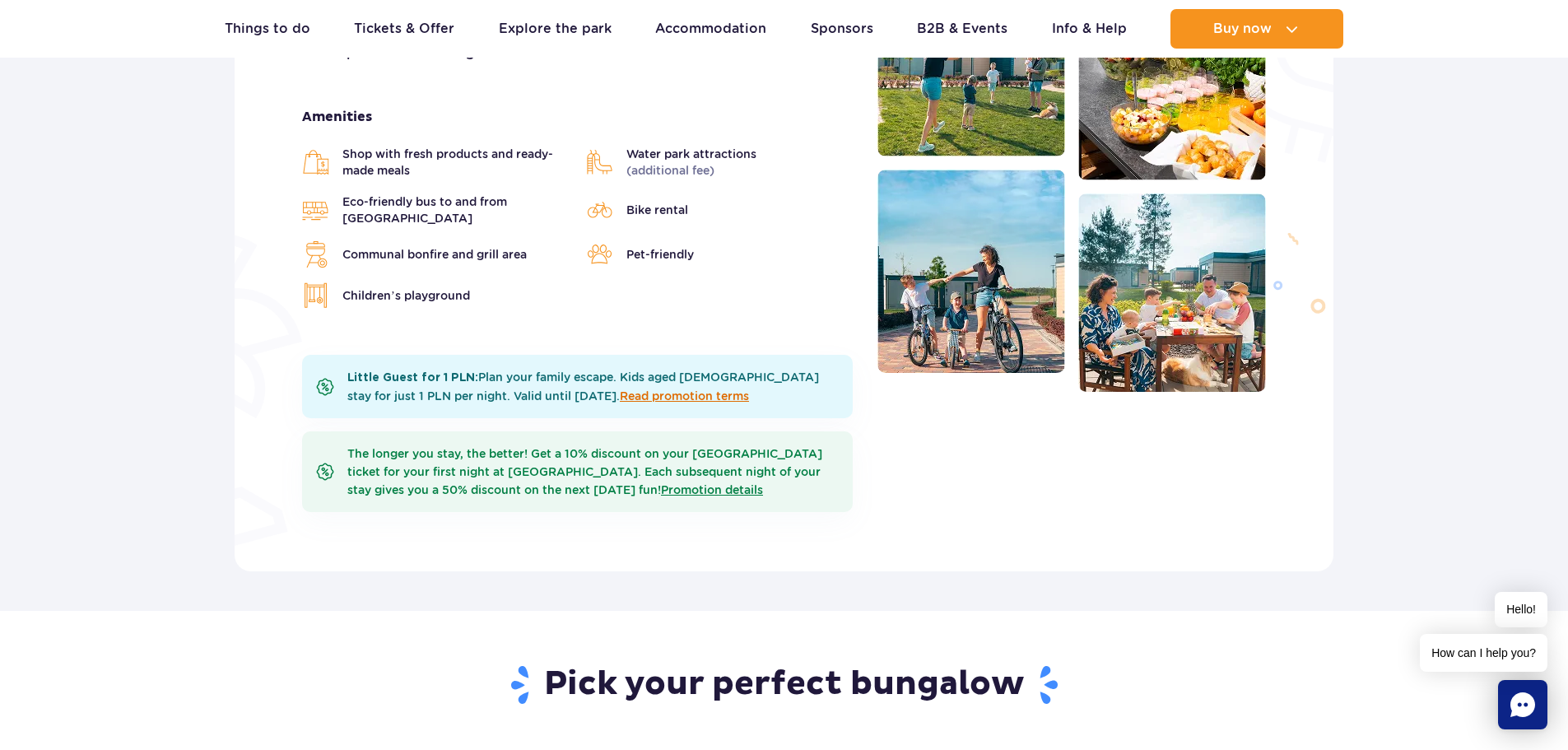
click at [619, 389] on link "Read promotion terms" at bounding box center [683, 395] width 129 height 13
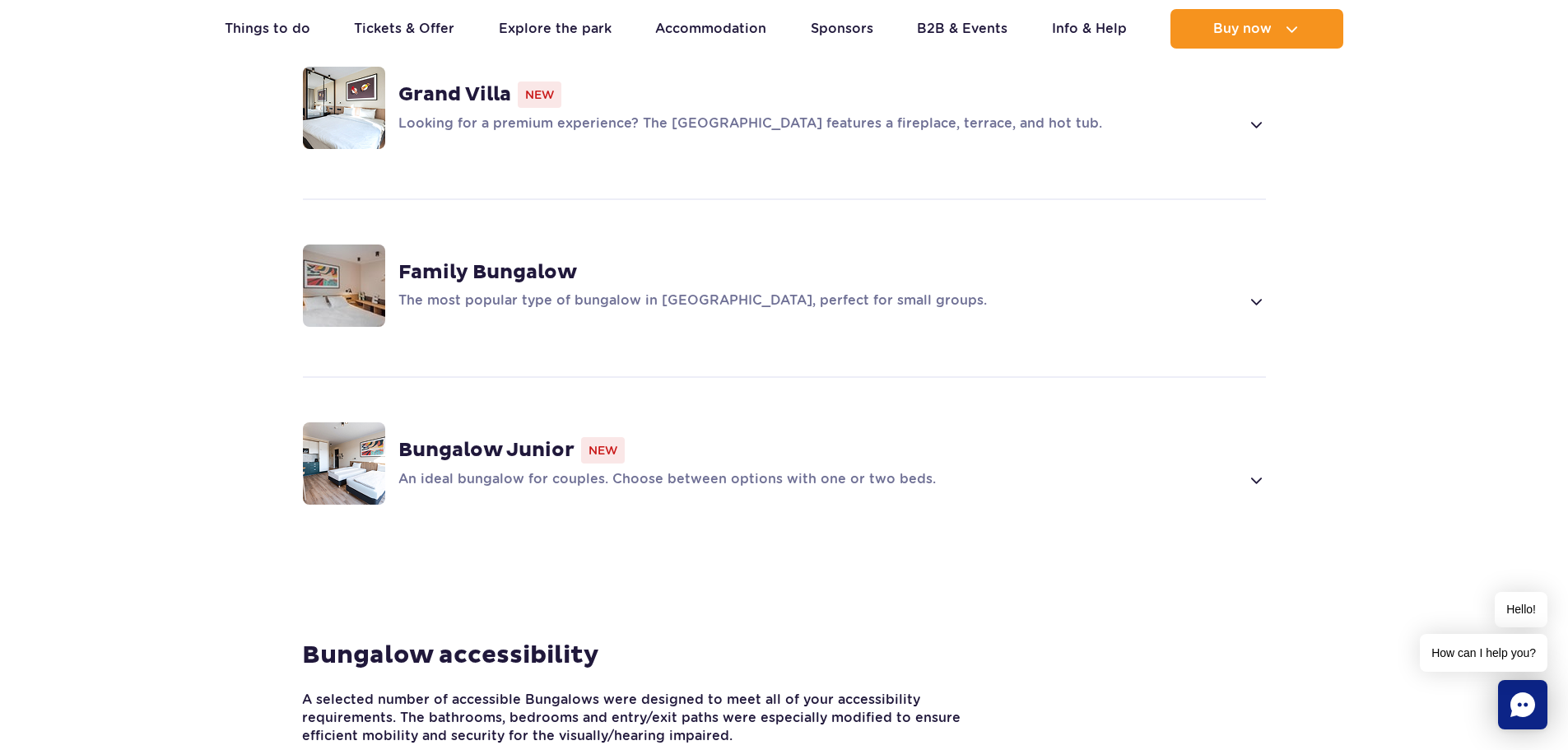
scroll to position [1152, 0]
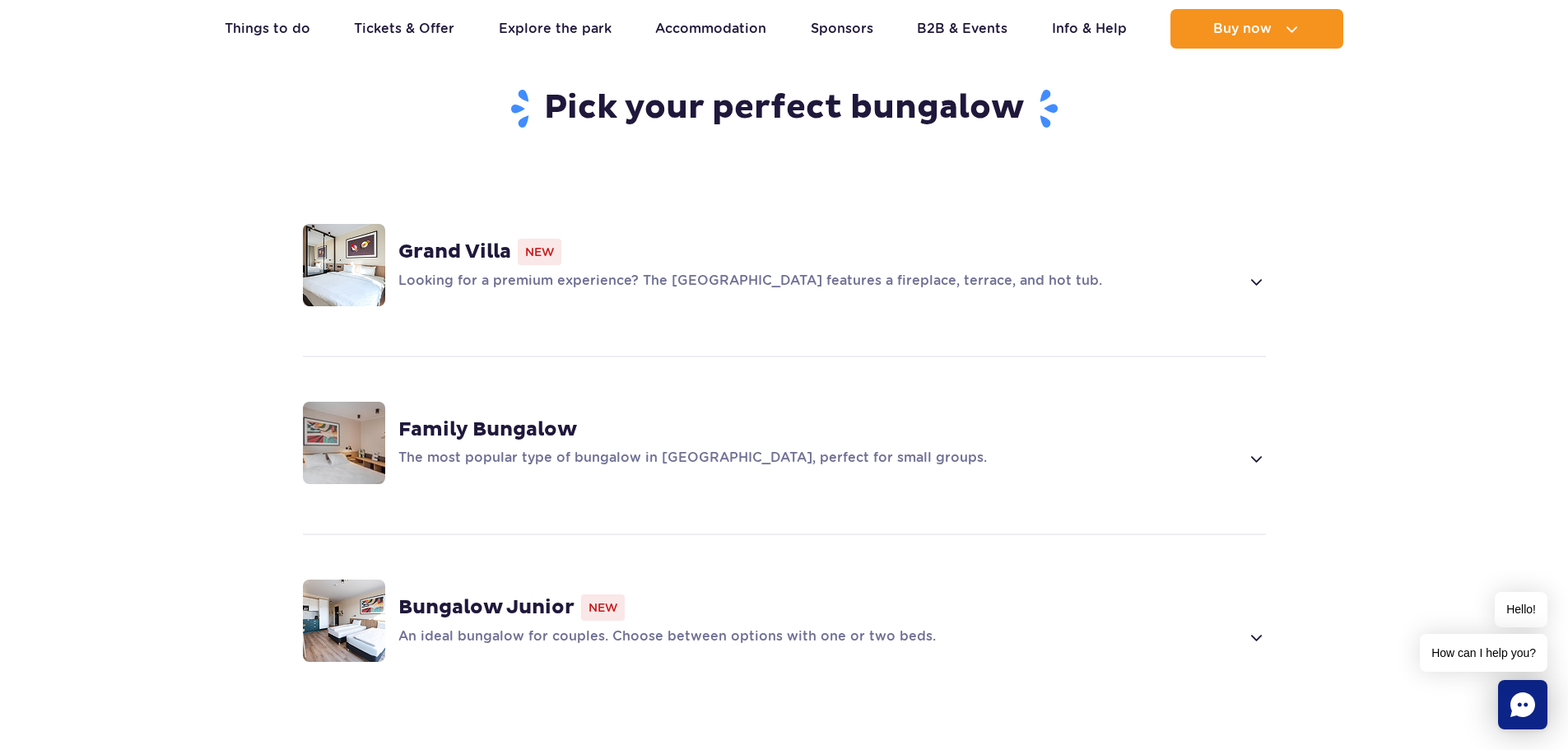
click at [1262, 449] on span at bounding box center [1256, 458] width 19 height 20
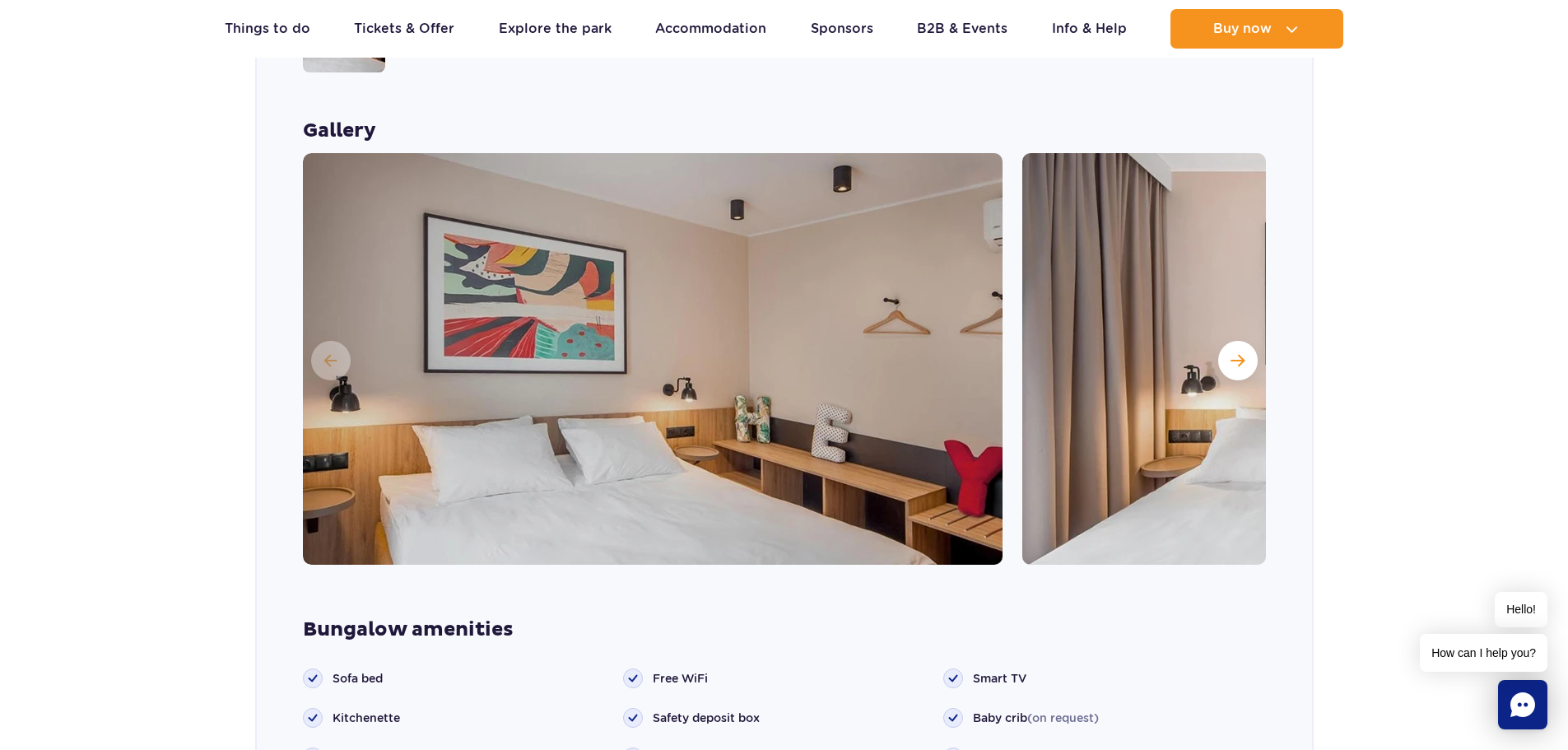
scroll to position [1407, 0]
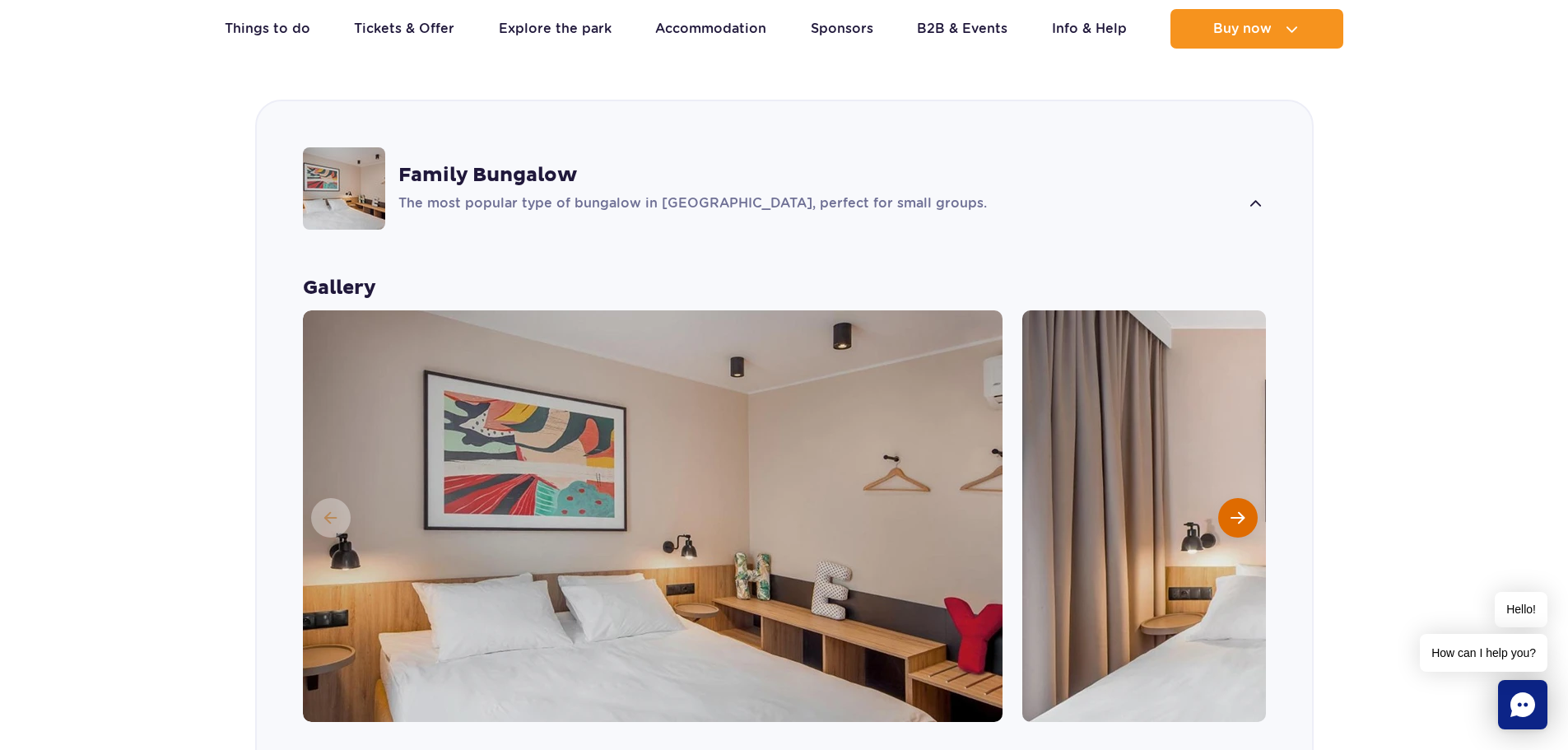
click at [1239, 498] on button "Next slide" at bounding box center [1238, 518] width 40 height 40
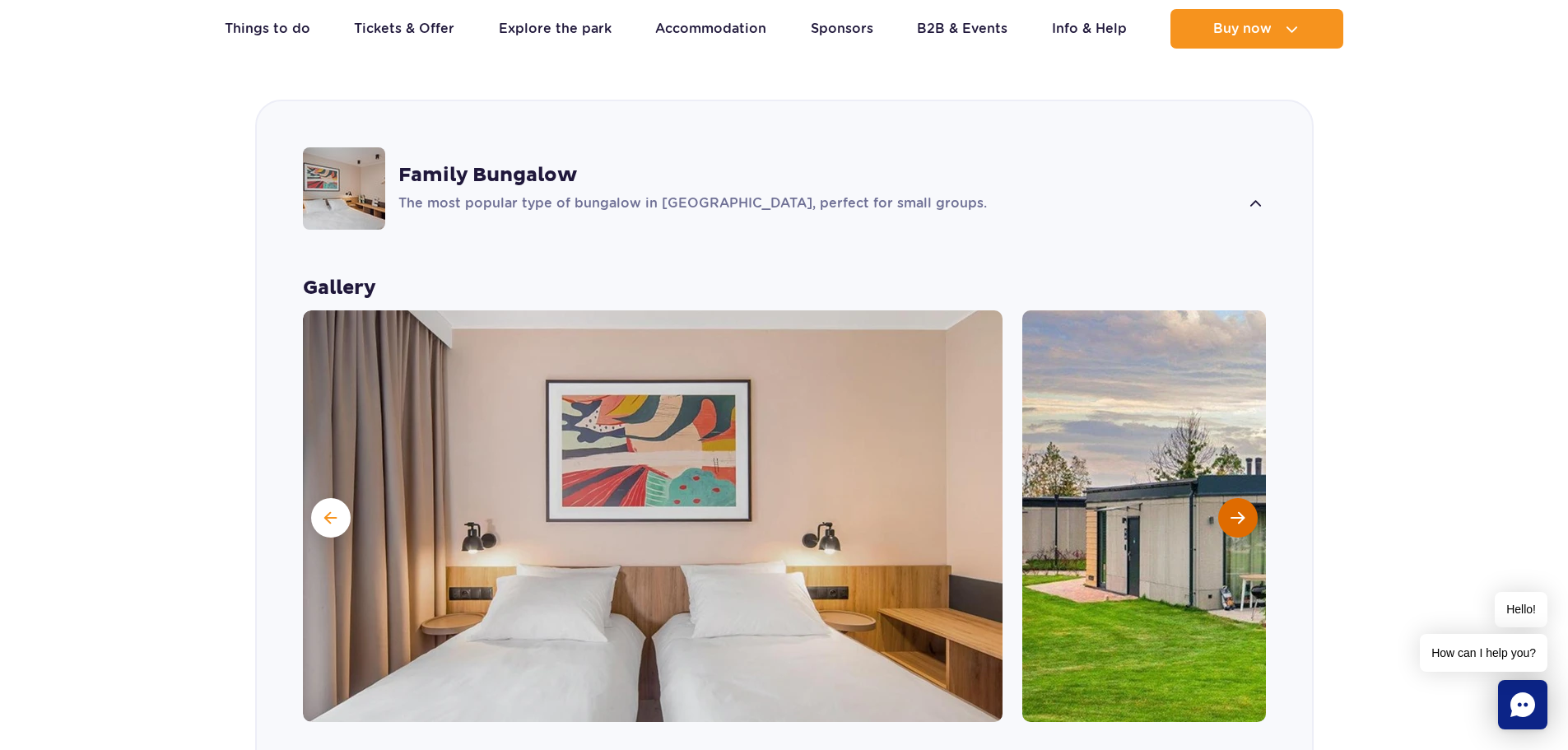
click at [1239, 498] on button "Next slide" at bounding box center [1238, 518] width 40 height 40
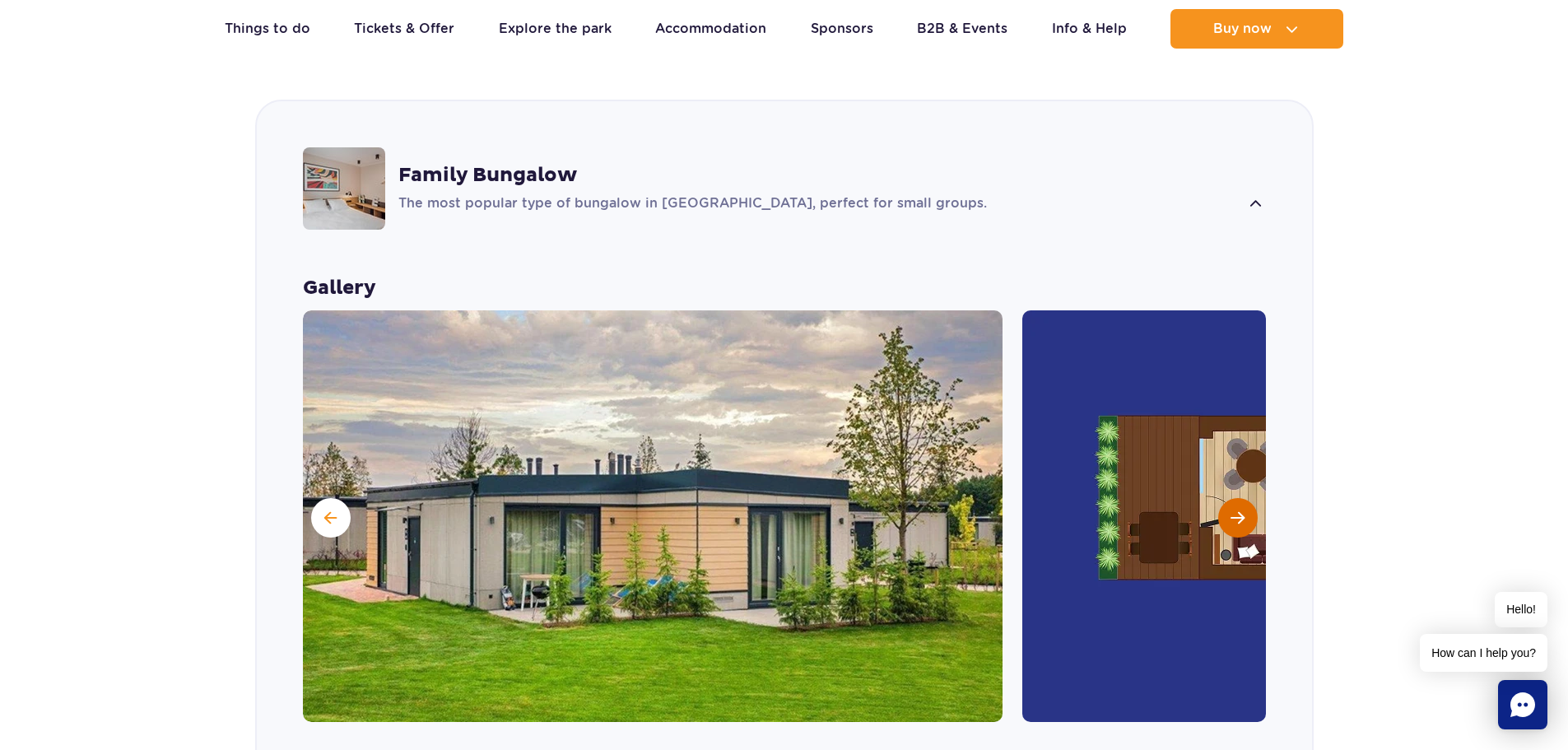
click at [1239, 498] on button "Next slide" at bounding box center [1238, 518] width 40 height 40
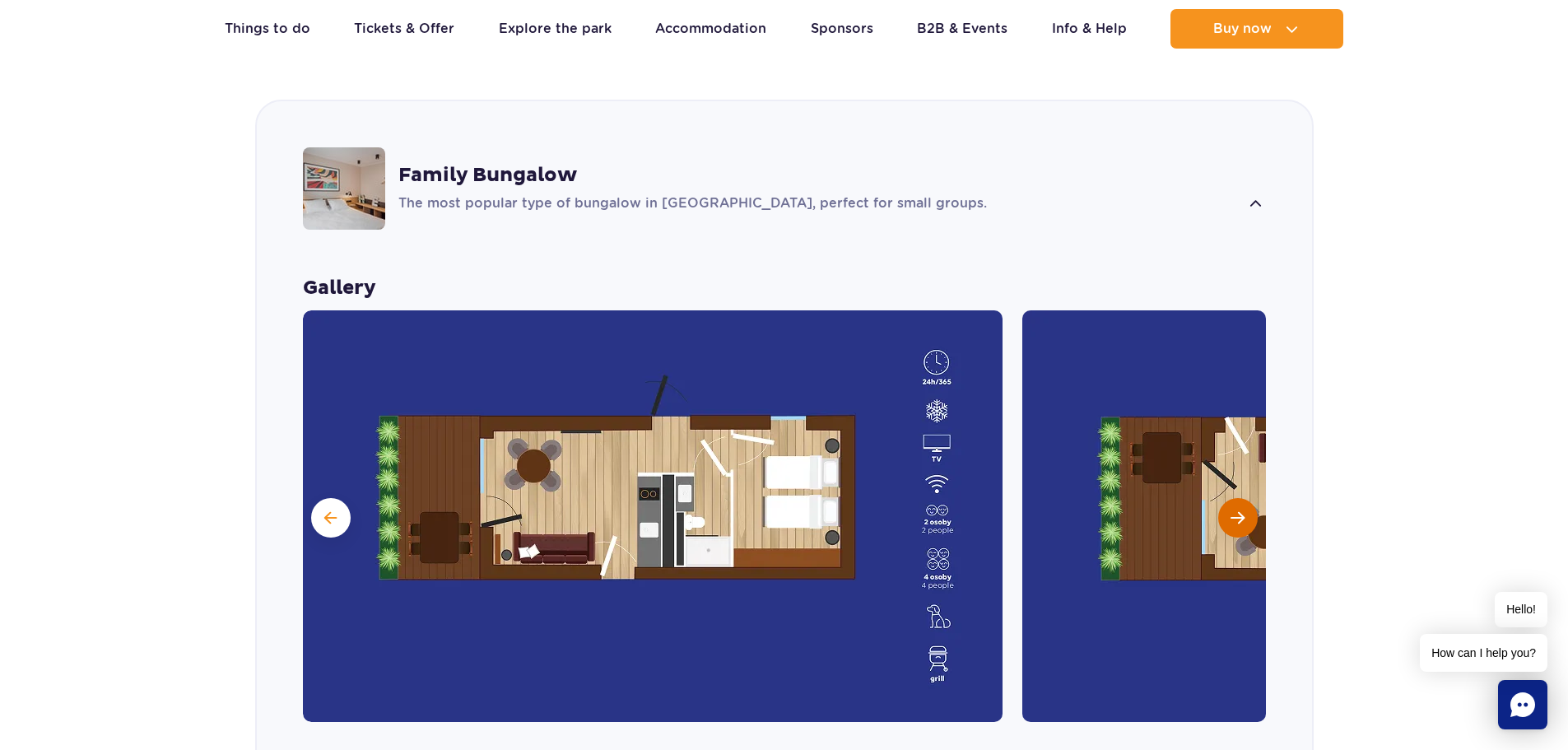
click at [1238, 498] on button "Next slide" at bounding box center [1238, 518] width 40 height 40
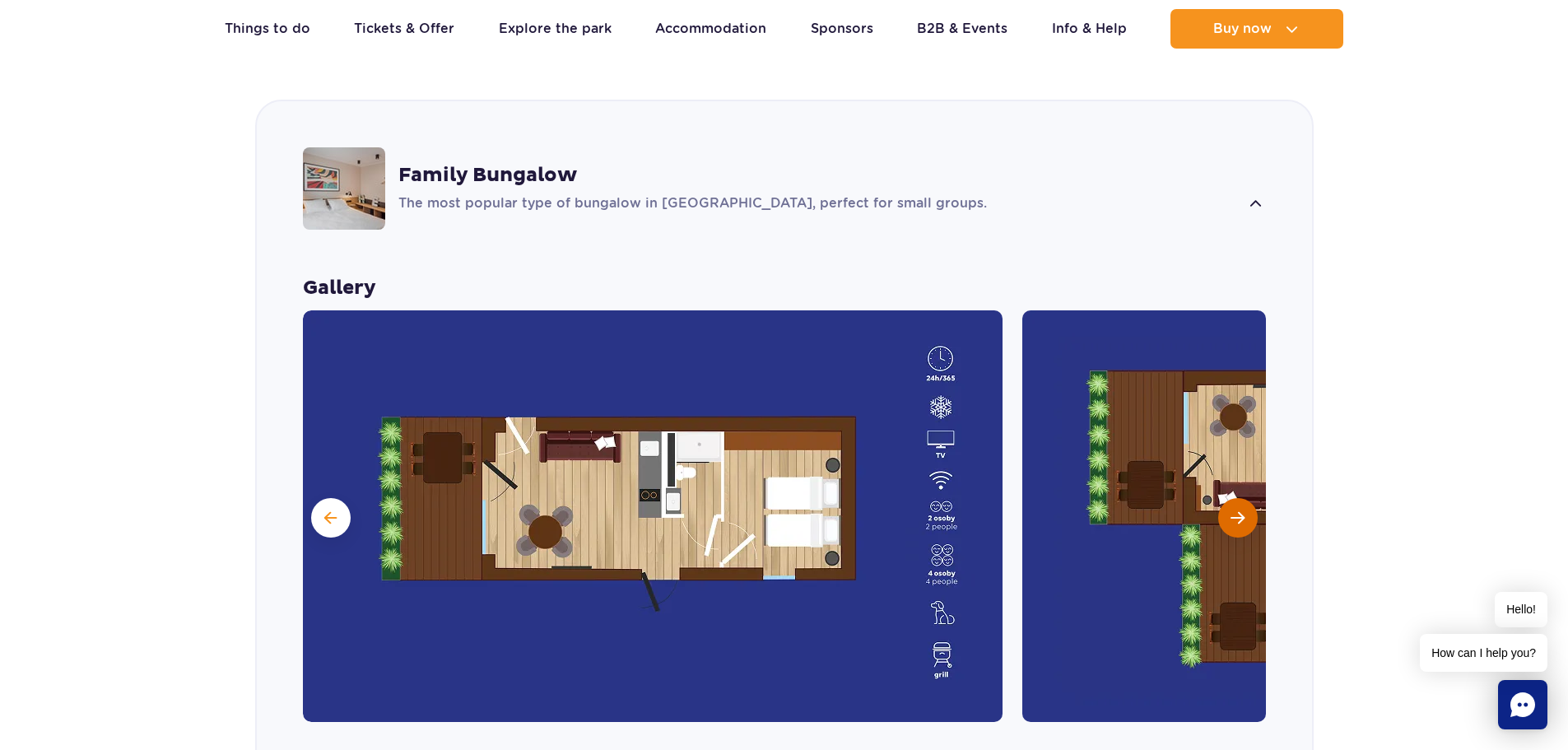
click at [1238, 498] on button "Next slide" at bounding box center [1238, 518] width 40 height 40
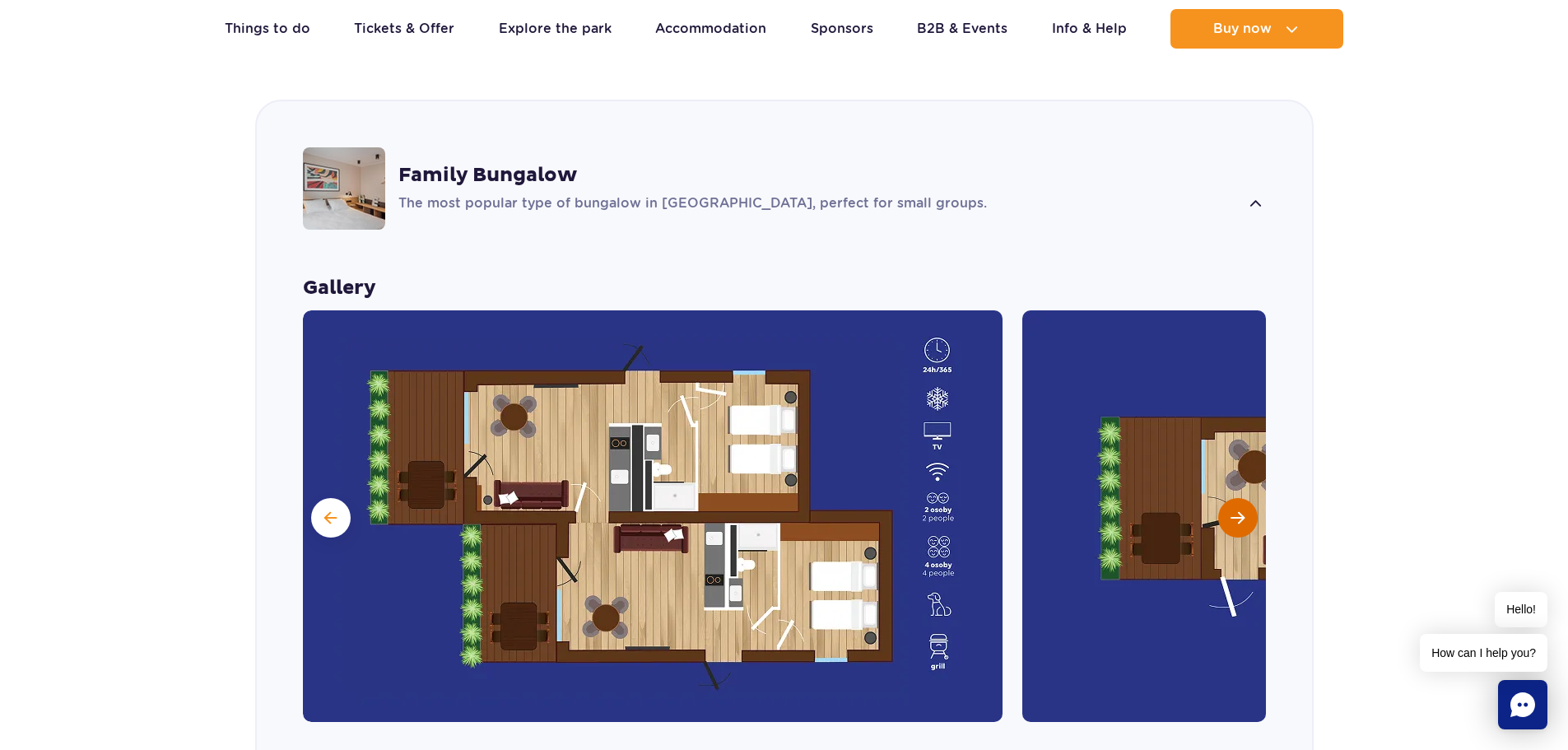
click at [1238, 498] on button "Next slide" at bounding box center [1238, 518] width 40 height 40
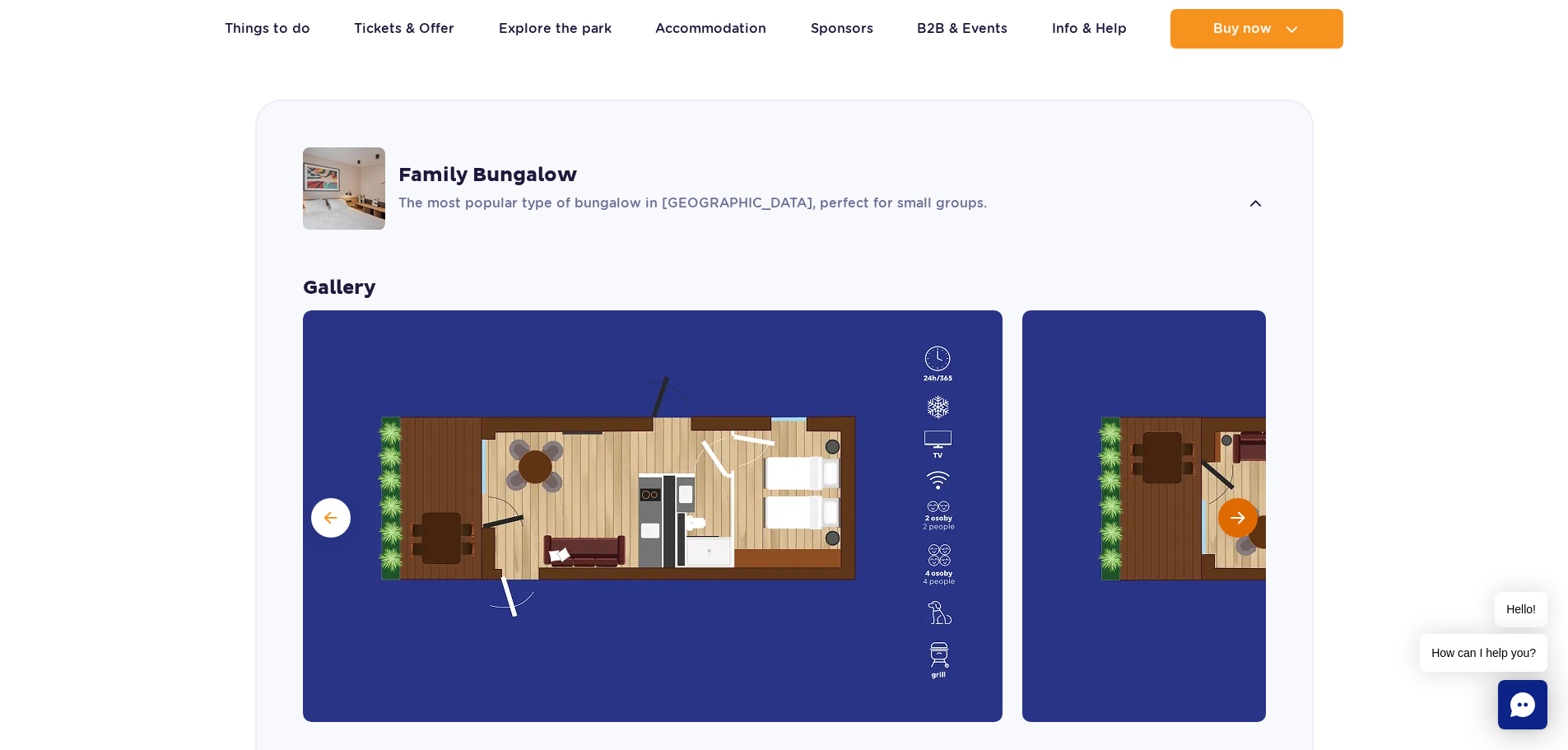
click at [1238, 498] on button "Next slide" at bounding box center [1238, 518] width 40 height 40
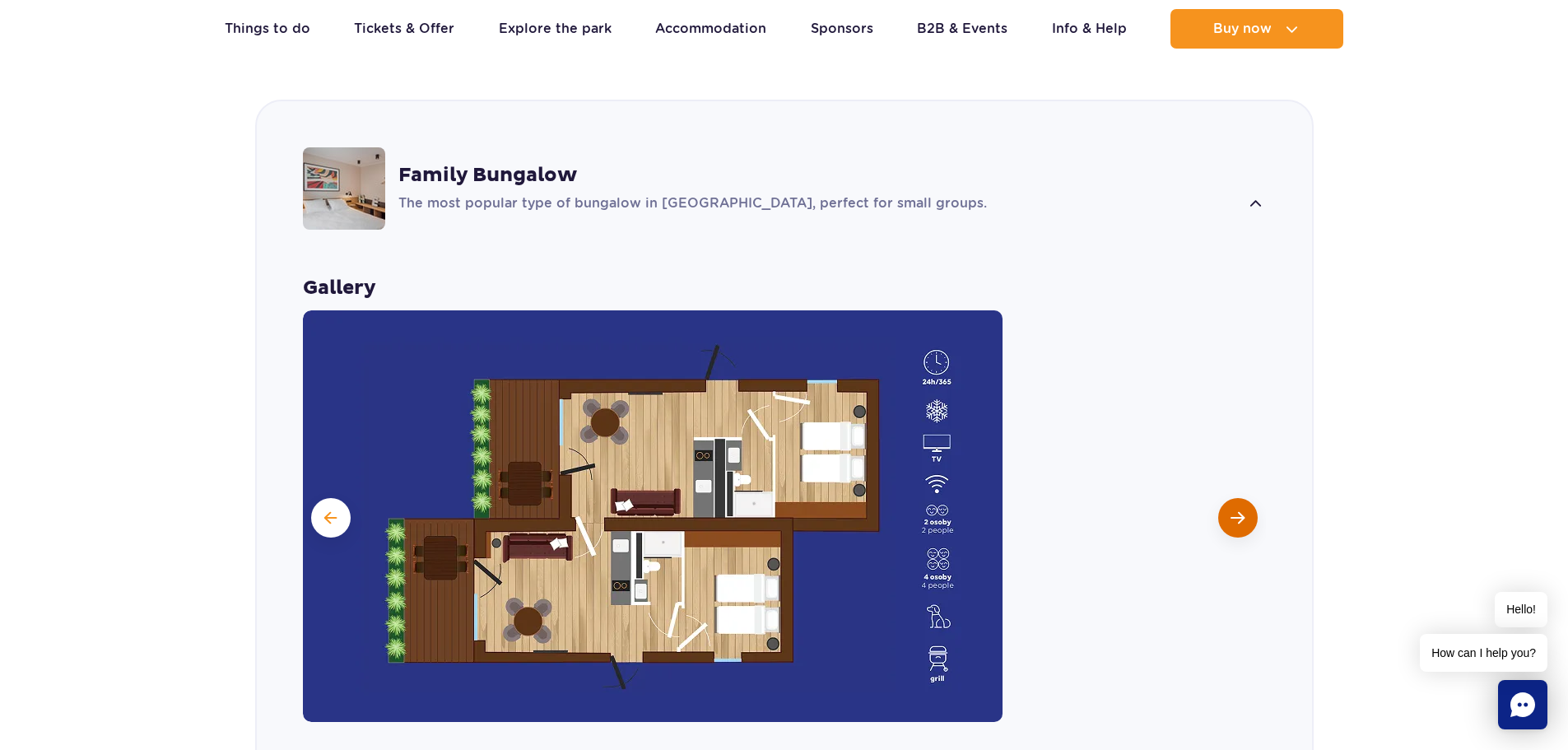
click at [1238, 498] on button "Next slide" at bounding box center [1238, 518] width 40 height 40
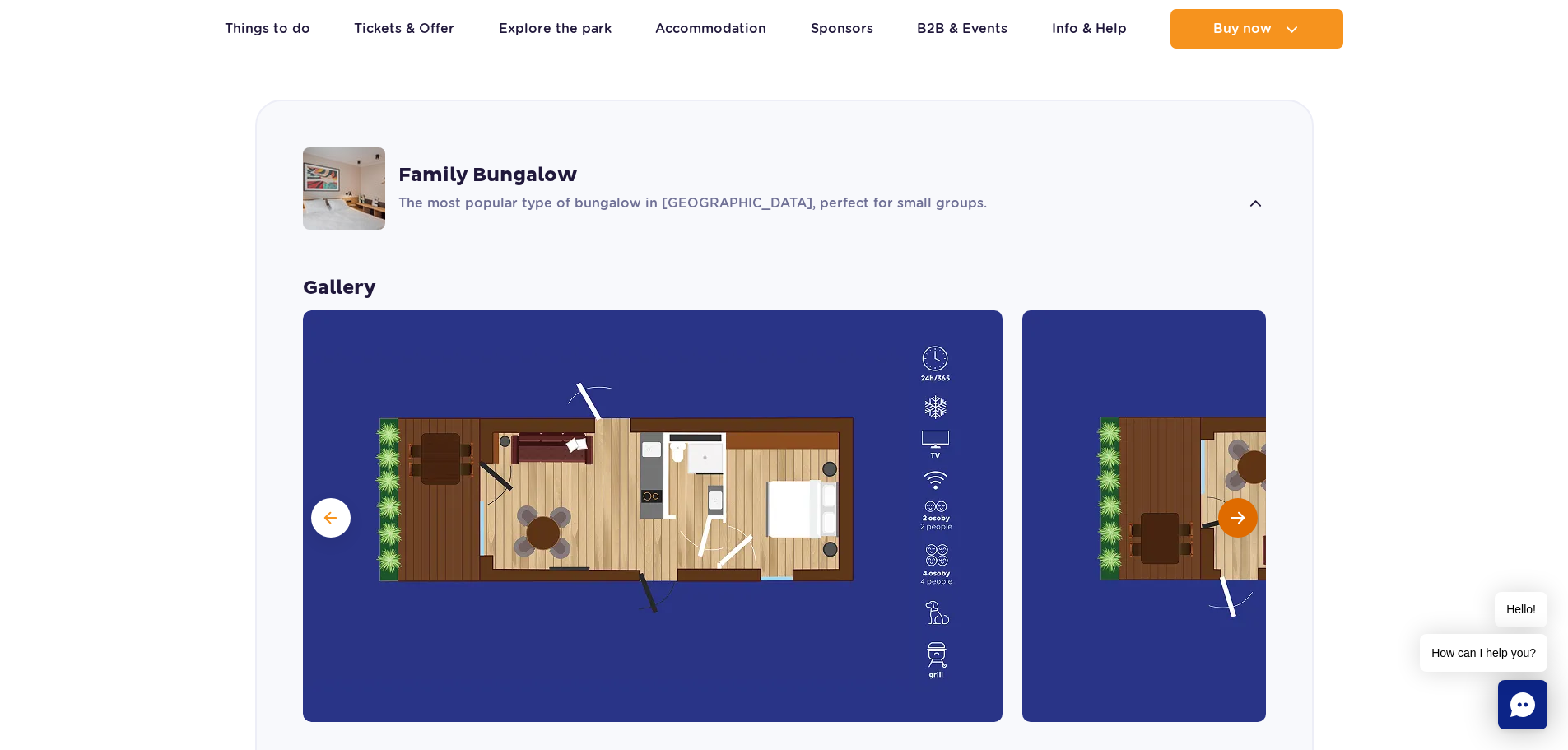
click at [1238, 498] on button "Next slide" at bounding box center [1238, 518] width 40 height 40
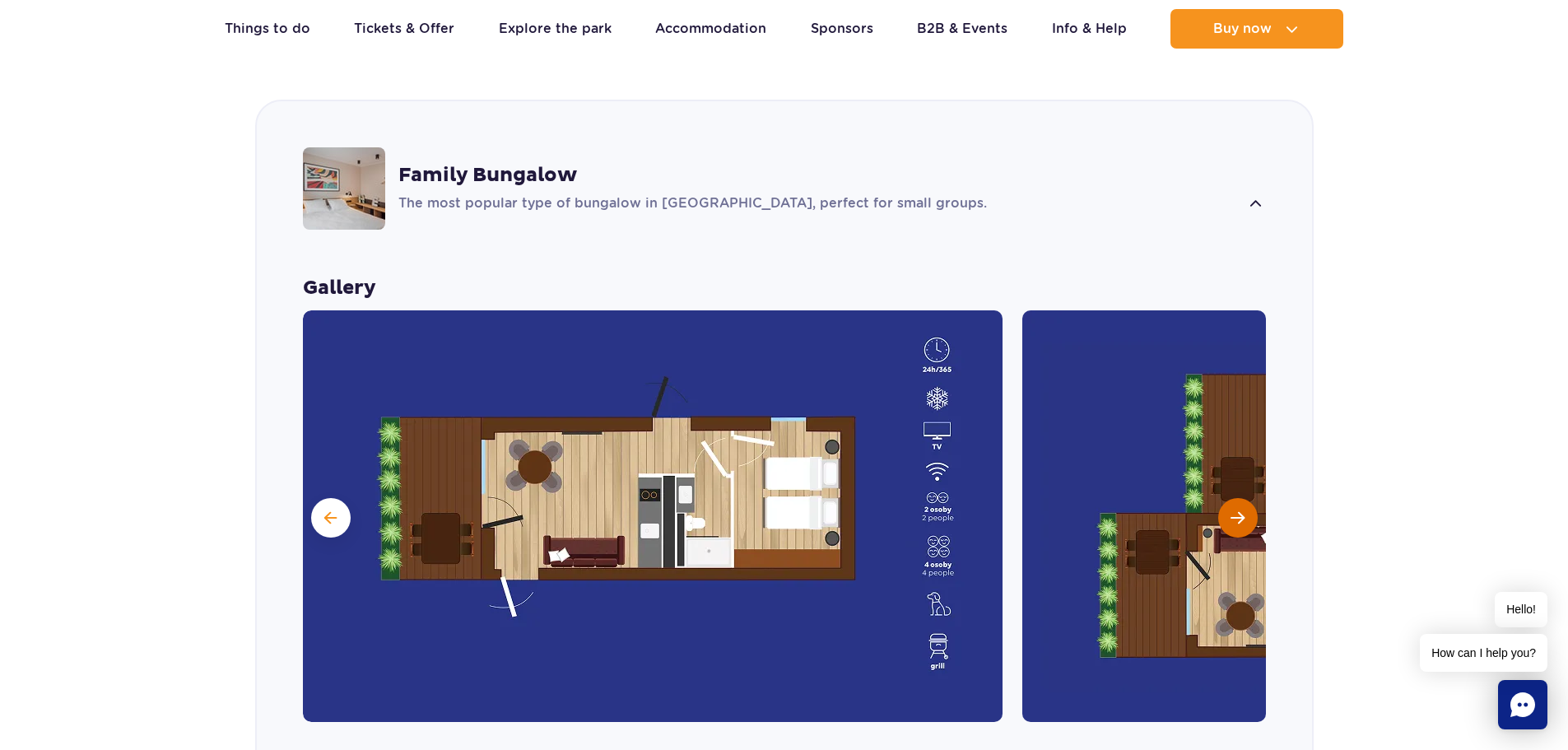
click at [1237, 498] on button "Next slide" at bounding box center [1238, 518] width 40 height 40
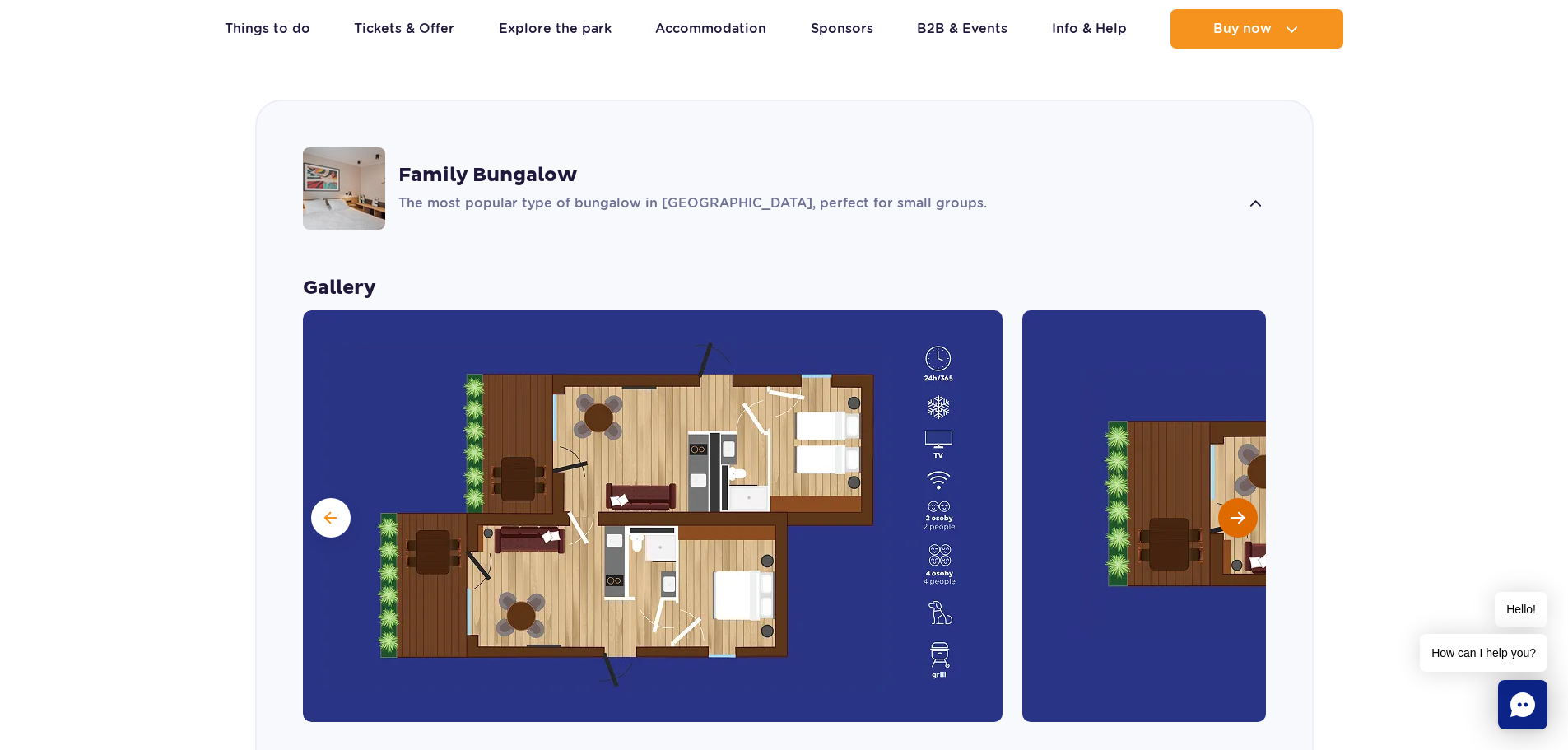
click at [1237, 498] on button "Next slide" at bounding box center [1238, 518] width 40 height 40
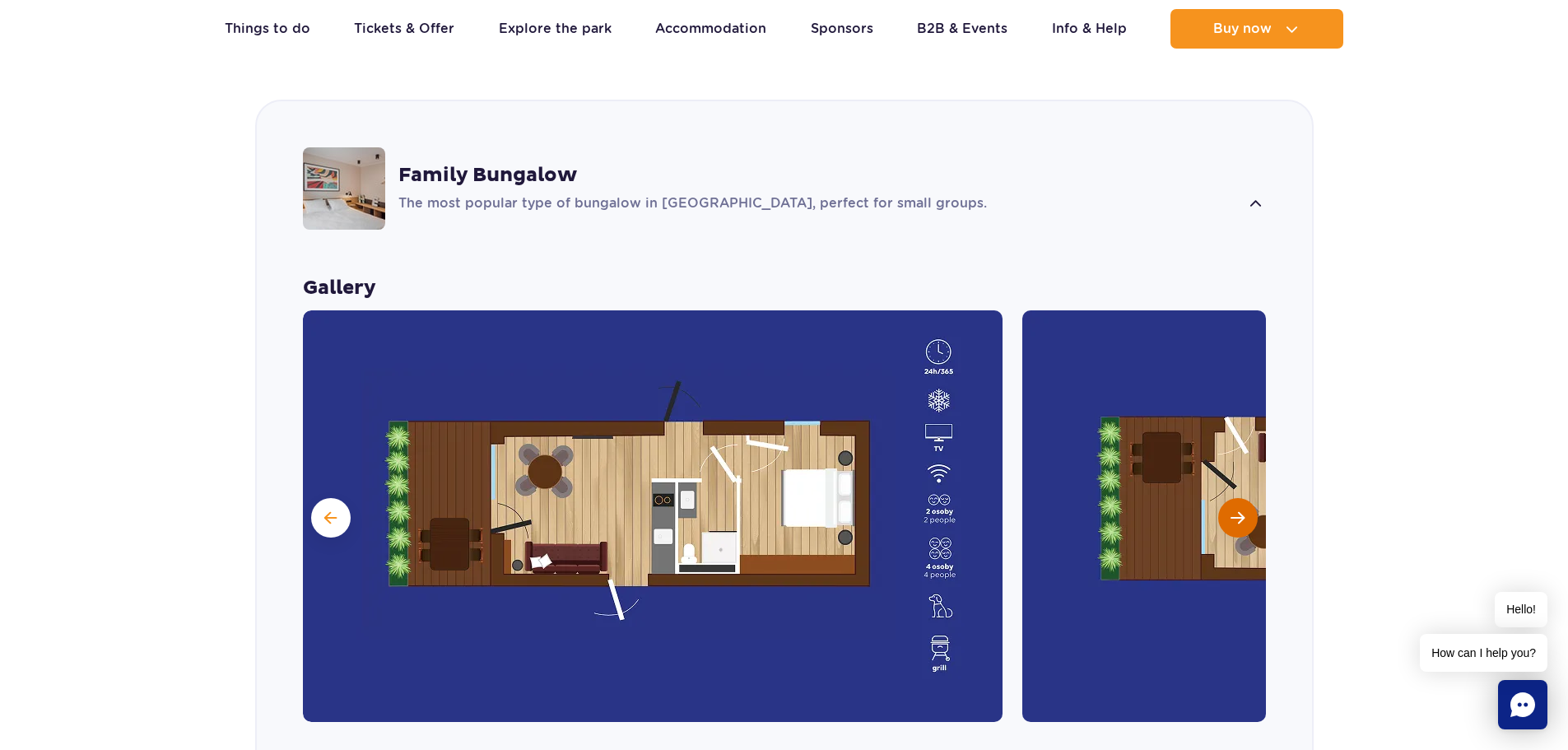
click at [1236, 498] on button "Next slide" at bounding box center [1238, 518] width 40 height 40
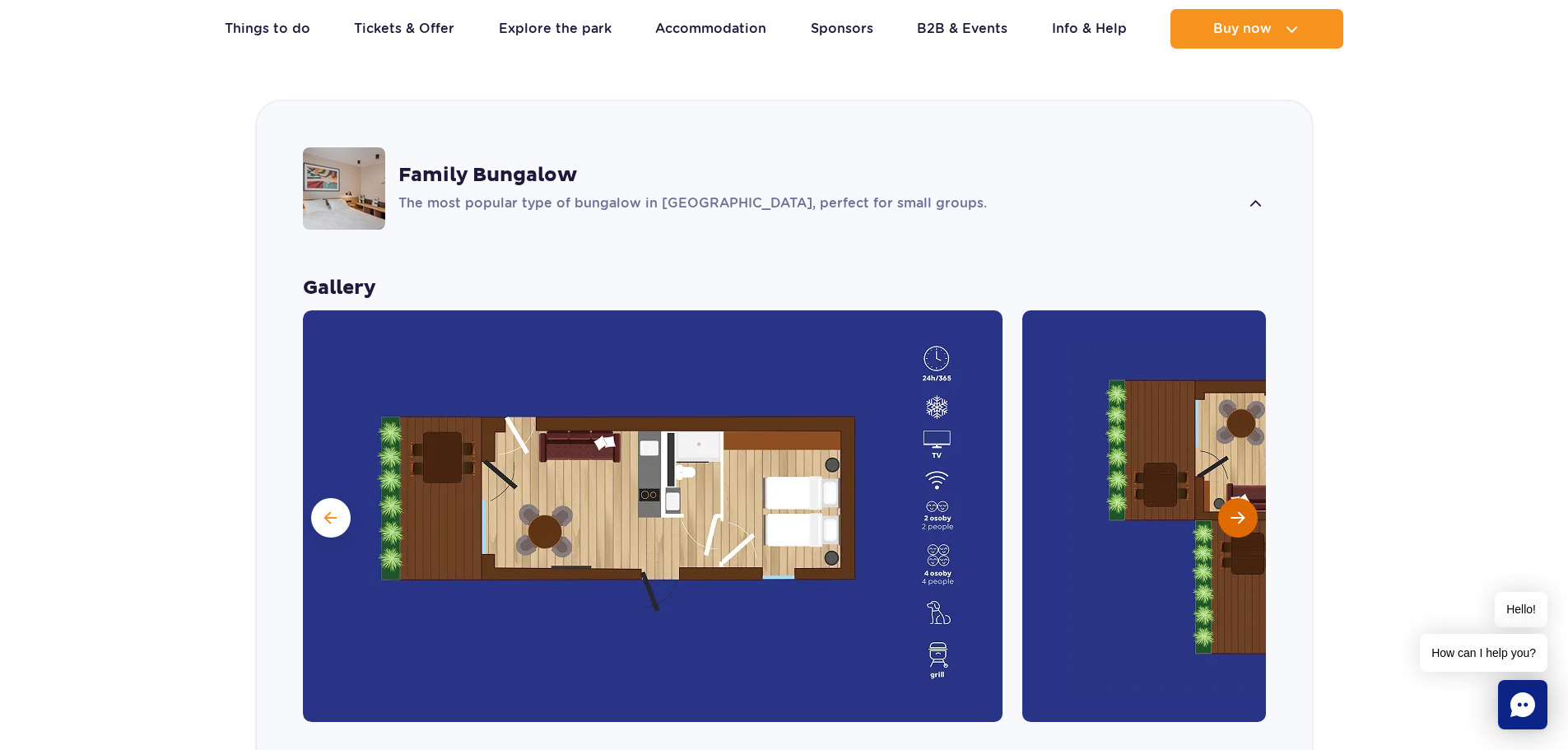
click at [1236, 498] on button "Next slide" at bounding box center [1238, 518] width 40 height 40
click at [1236, 474] on img at bounding box center [1372, 516] width 700 height 412
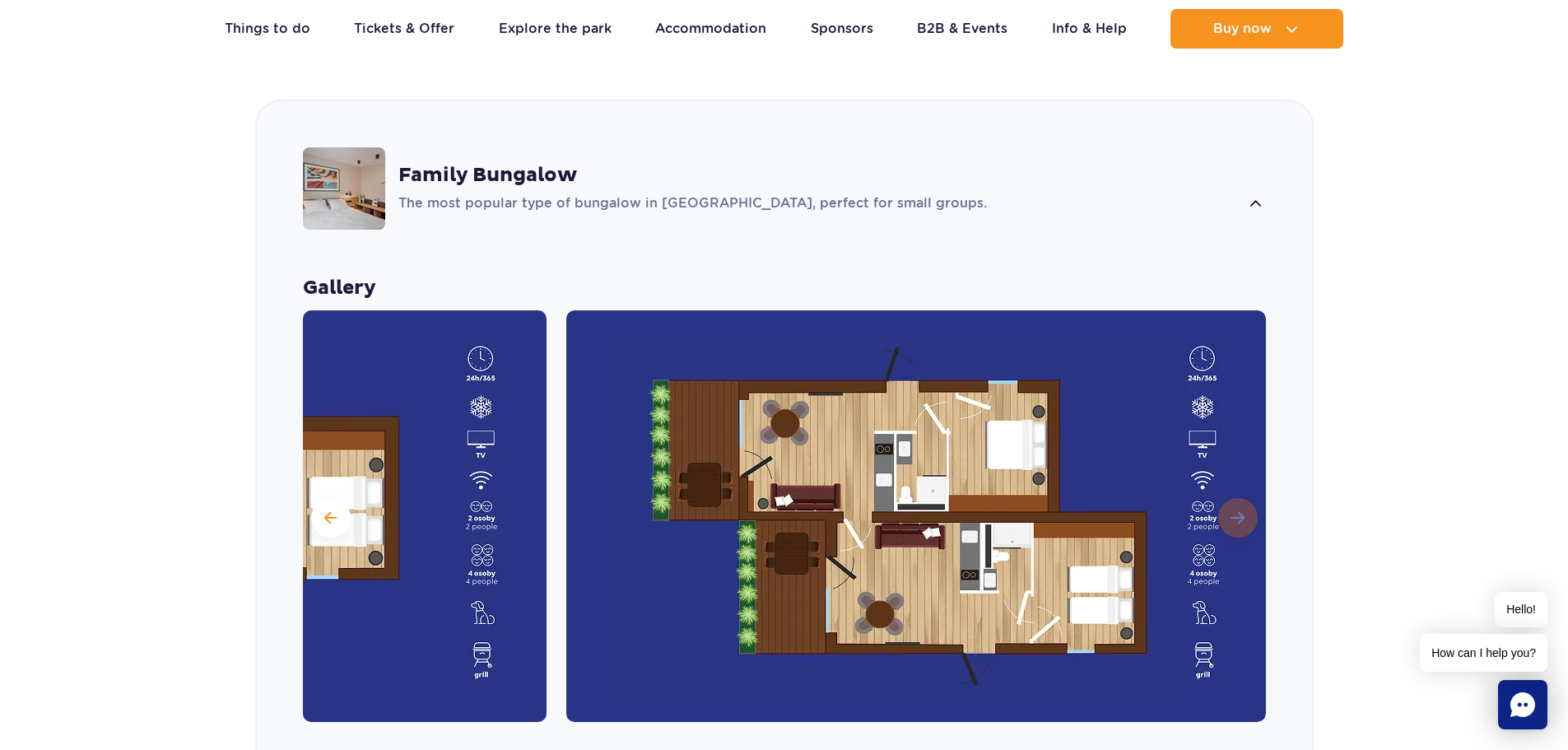
click at [1236, 474] on img at bounding box center [916, 516] width 700 height 412
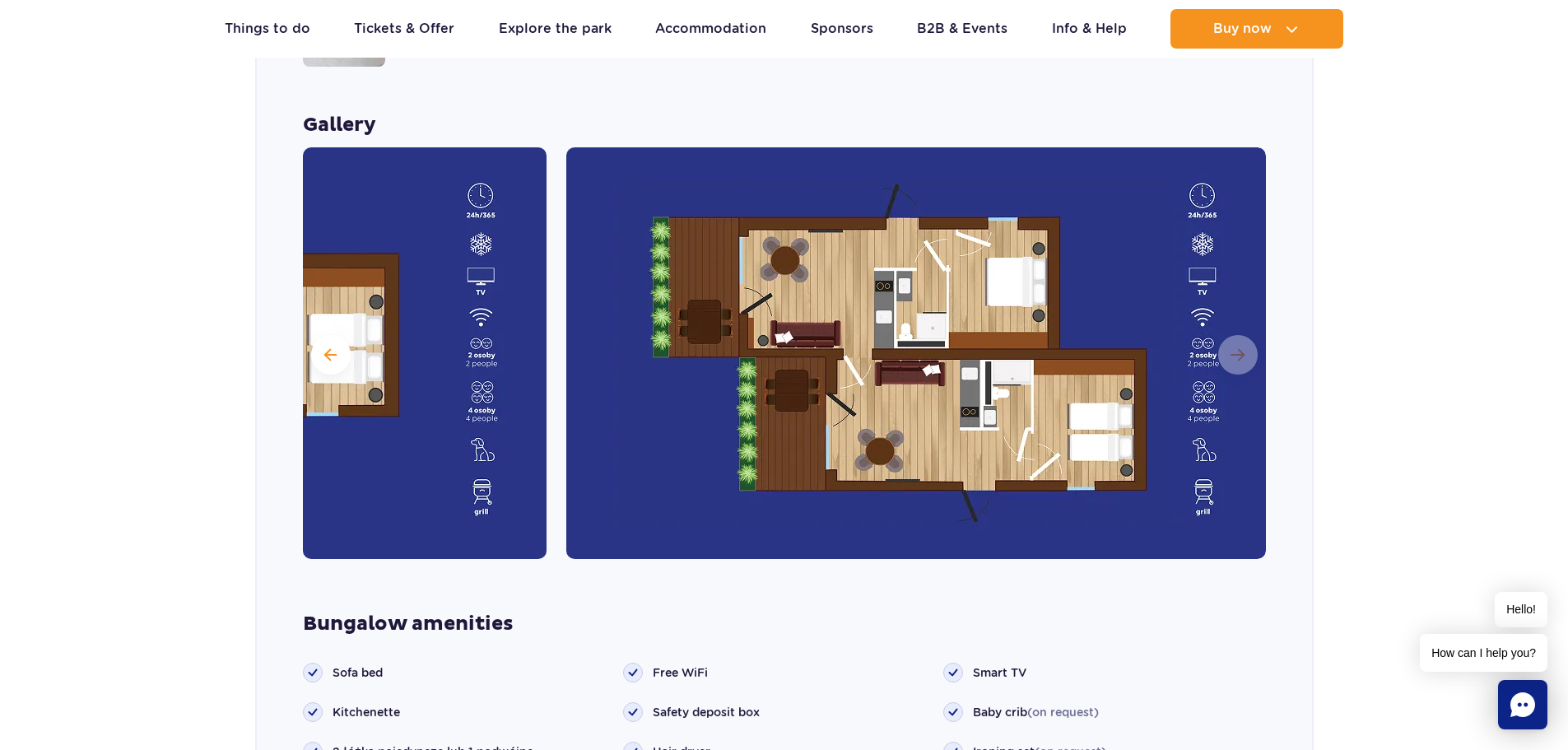
scroll to position [1818, 0]
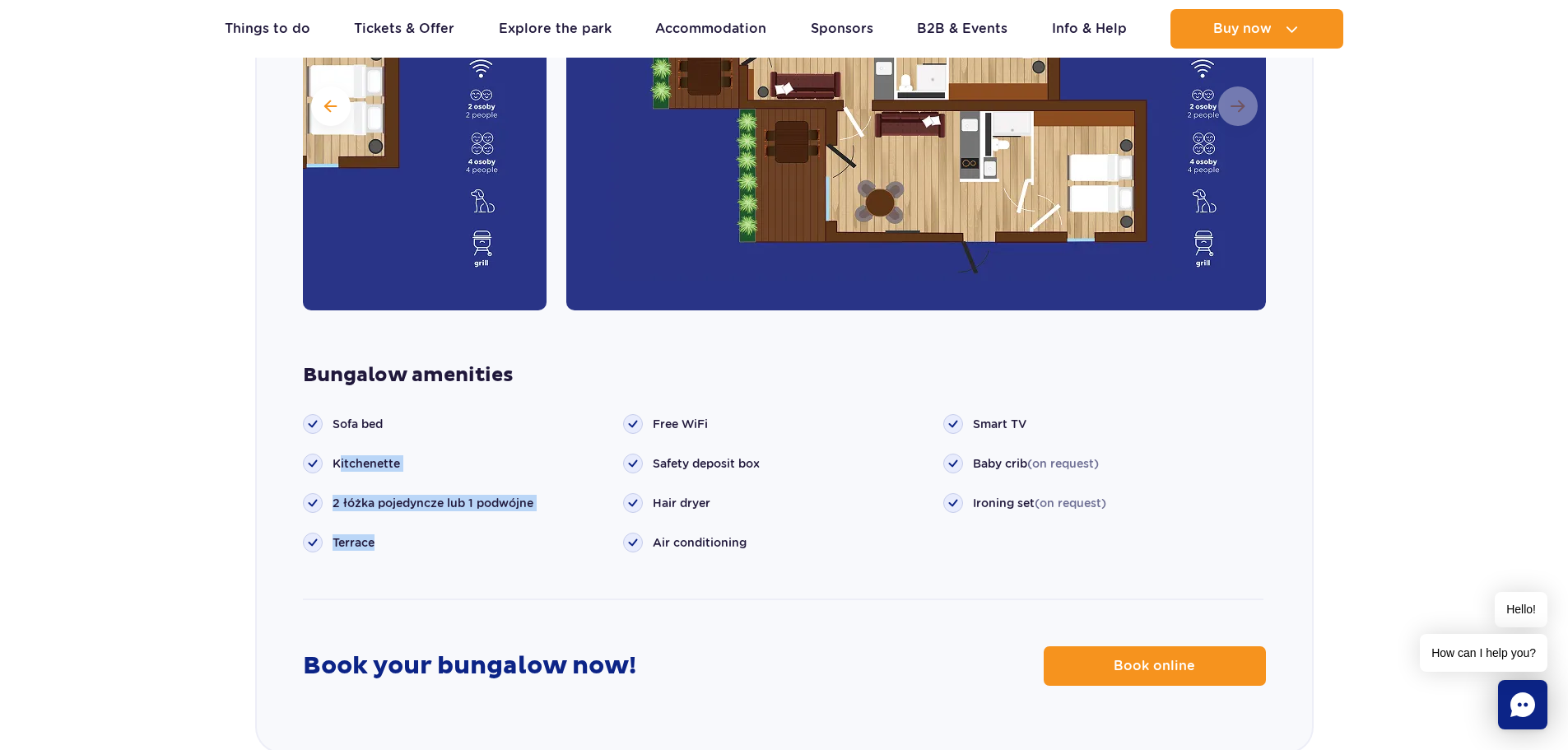
drag, startPoint x: 341, startPoint y: 439, endPoint x: 536, endPoint y: 506, distance: 206.2
click at [536, 506] on ul "Sofa bed Kitchenette Terrace" at bounding box center [463, 484] width 320 height 138
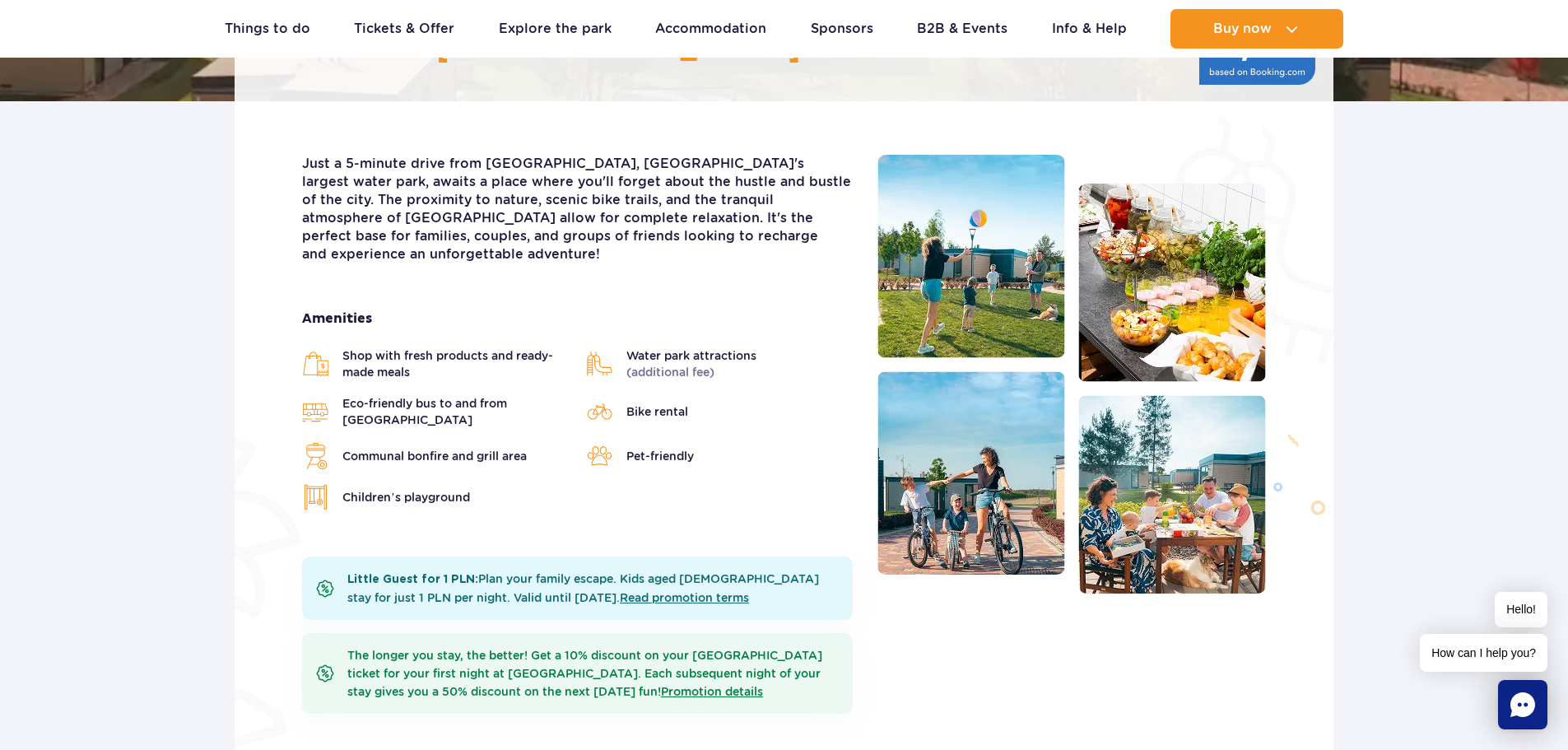
scroll to position [0, 0]
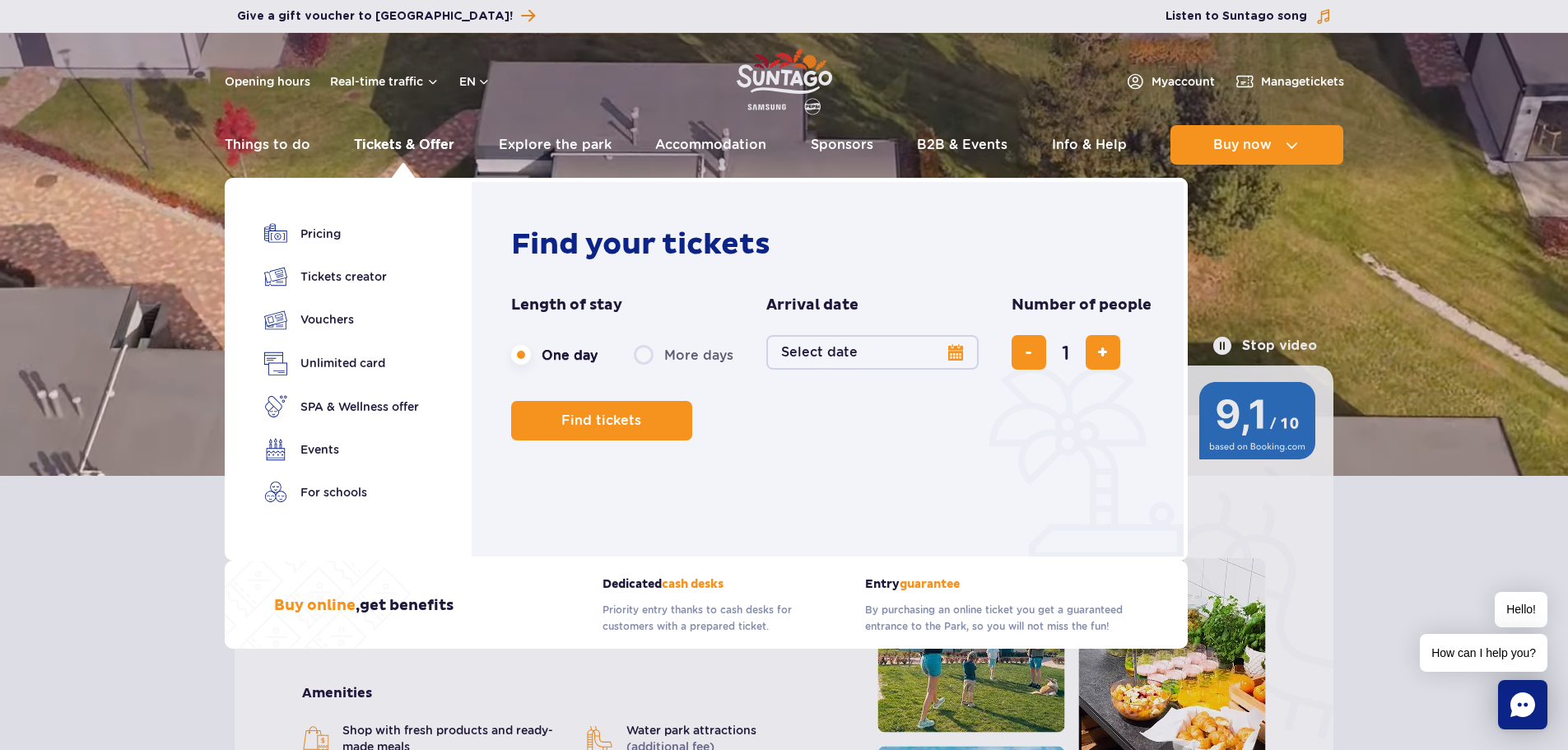
click at [401, 147] on link "Tickets & Offer" at bounding box center [404, 145] width 100 height 40
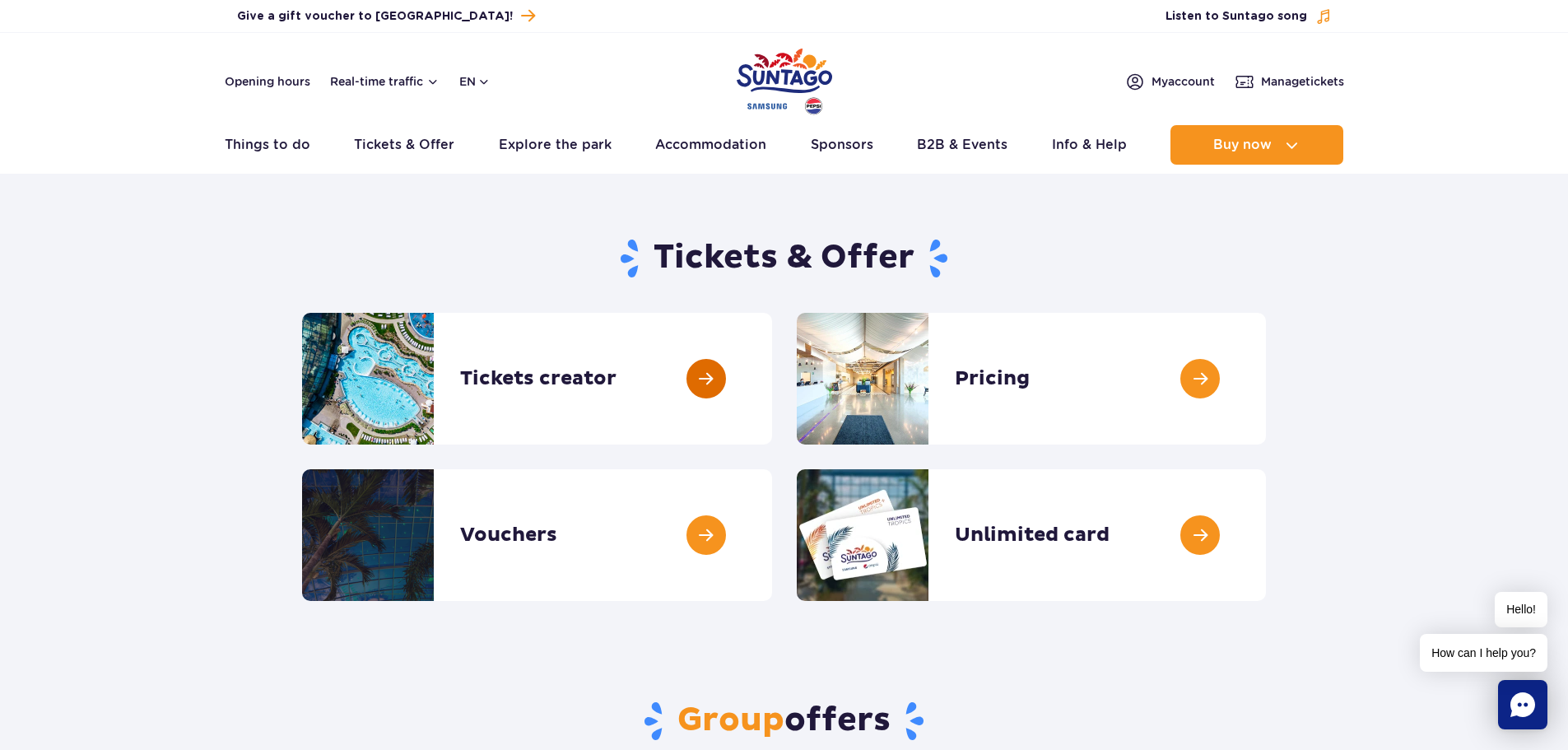
click at [771, 374] on link at bounding box center [771, 379] width 0 height 131
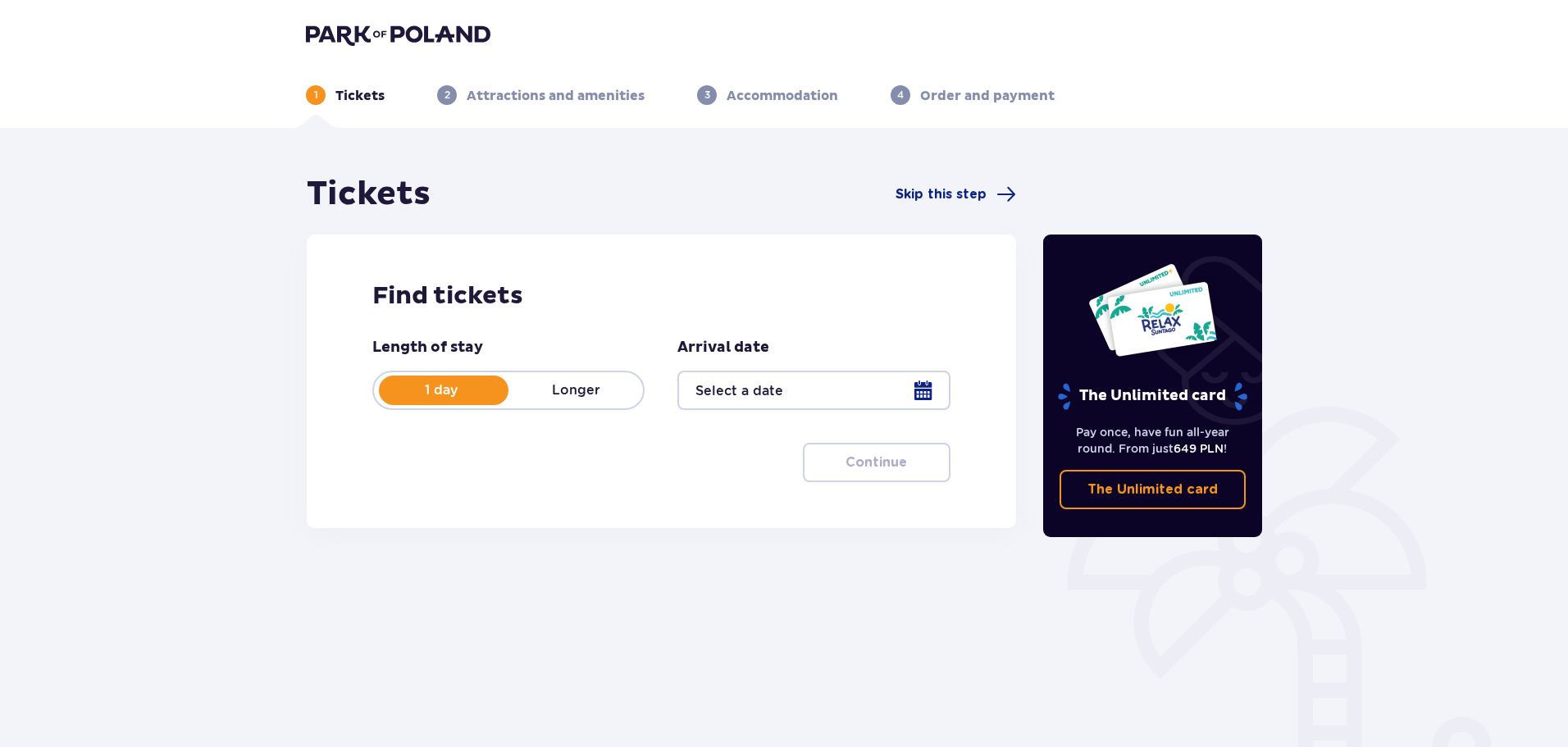
click at [453, 389] on p "1 day" at bounding box center [441, 389] width 134 height 18
click at [837, 385] on div at bounding box center [814, 390] width 272 height 40
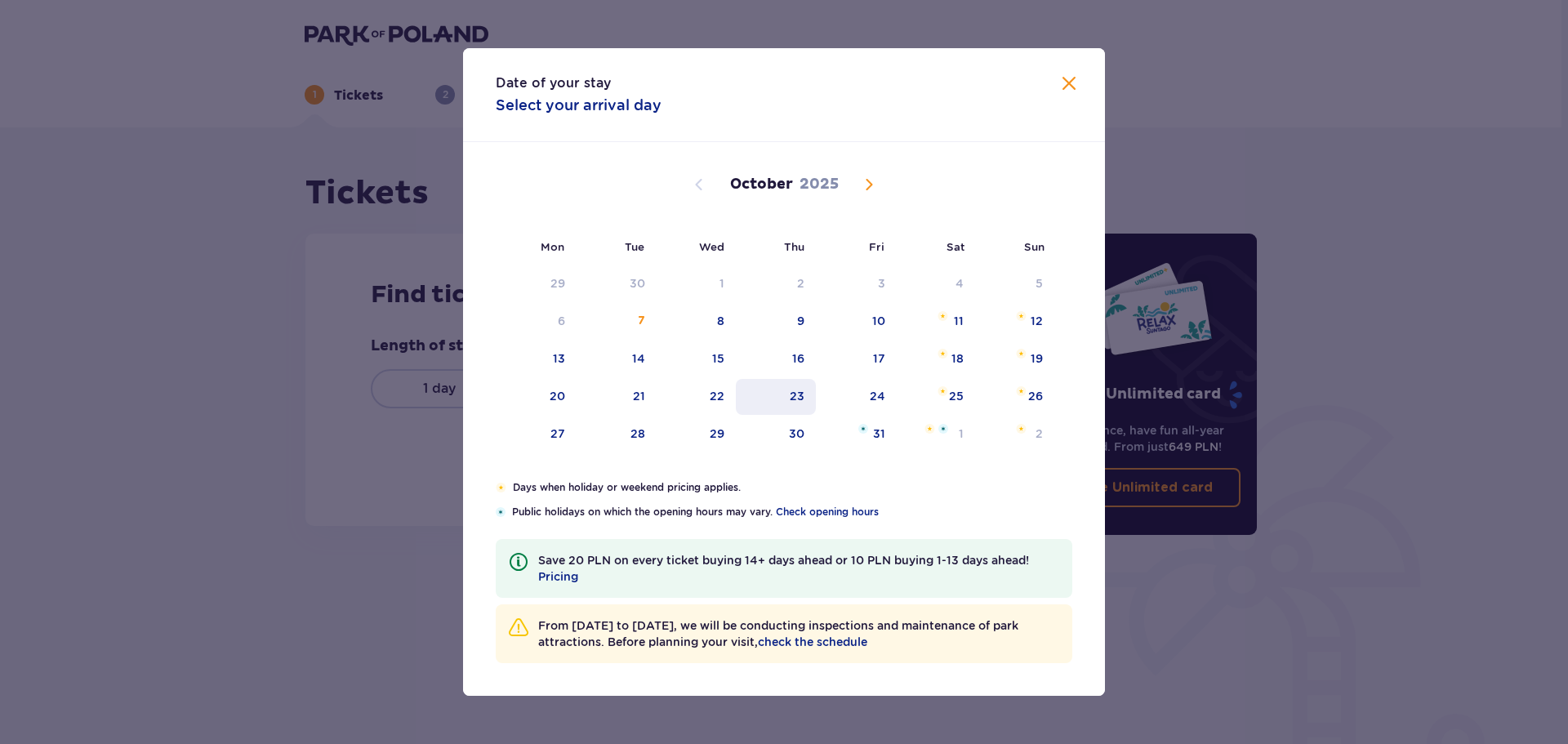
click at [791, 395] on div "23" at bounding box center [796, 396] width 15 height 16
click at [931, 396] on div "25" at bounding box center [936, 396] width 79 height 36
type input "[DATE] - [DATE]"
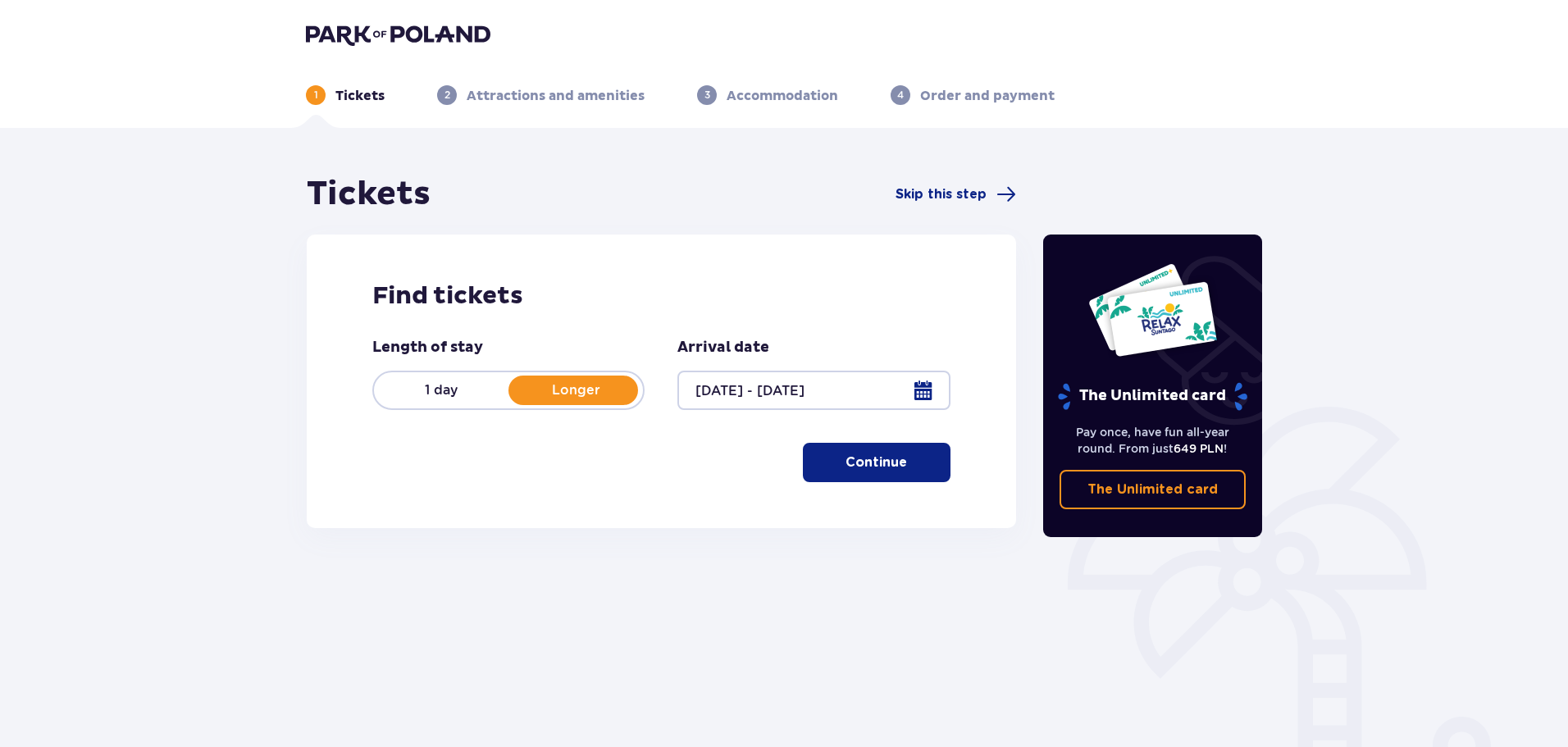
click at [884, 459] on p "Continue" at bounding box center [876, 462] width 61 height 18
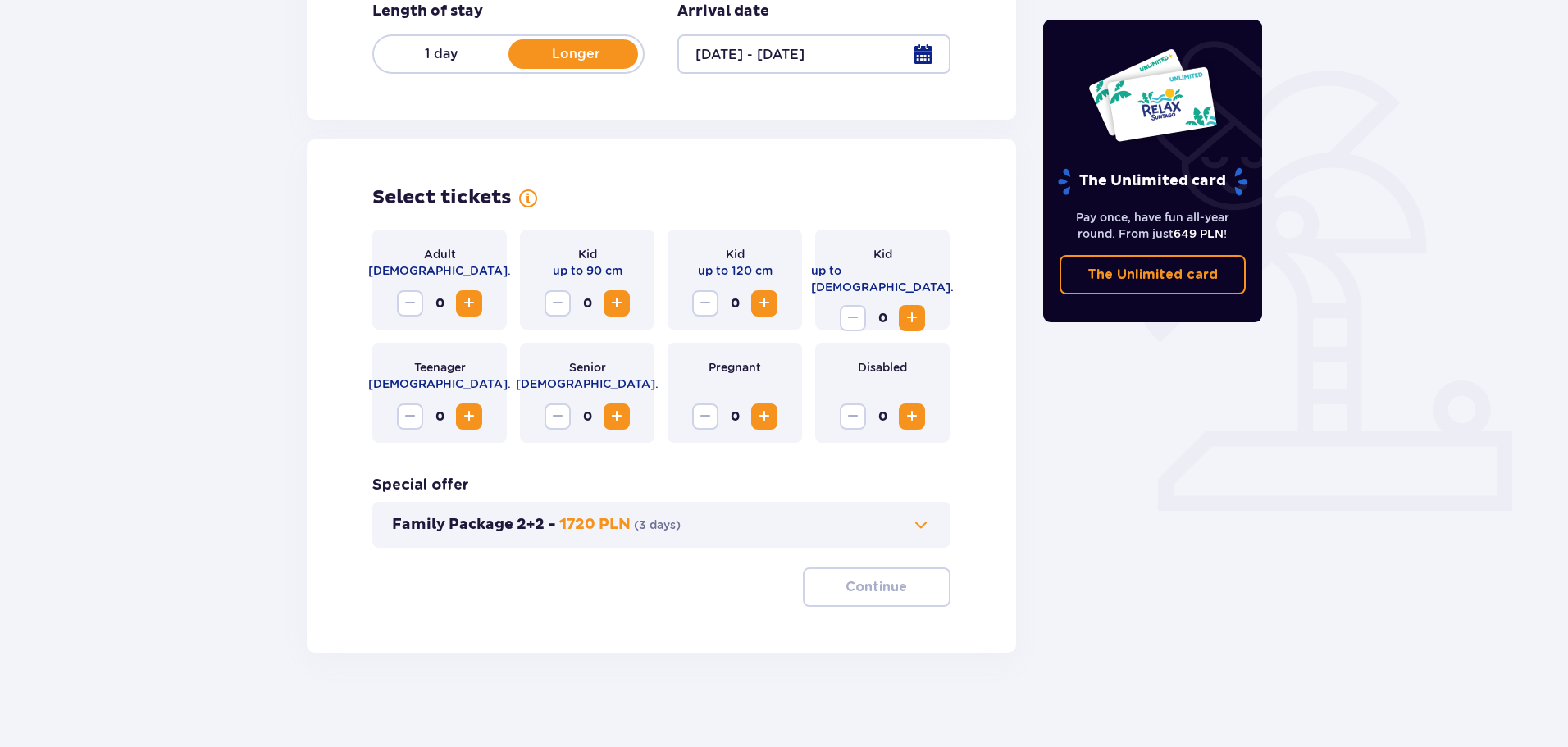
scroll to position [340, 0]
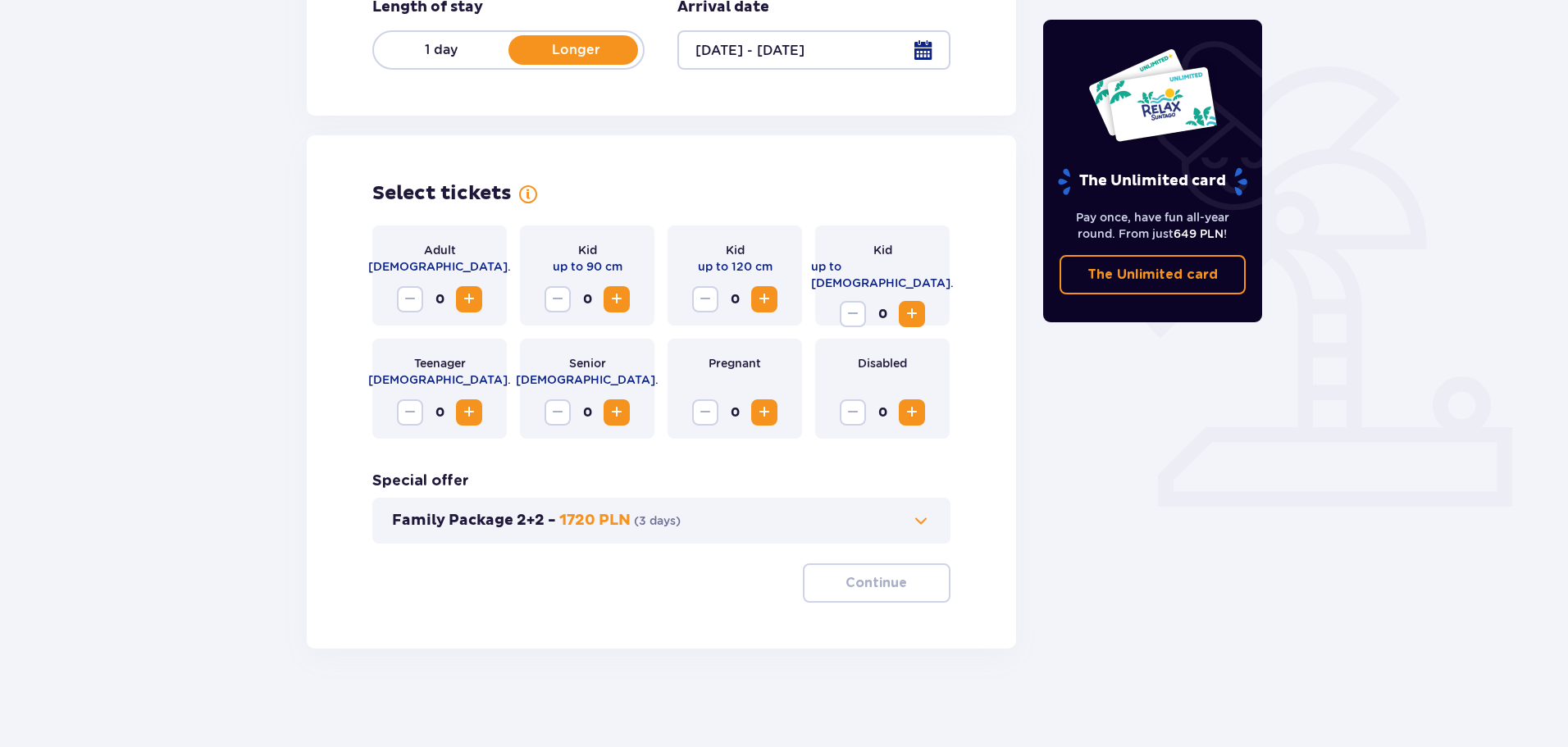
click at [465, 295] on span "Increase" at bounding box center [469, 299] width 20 height 20
click at [760, 301] on span "Increase" at bounding box center [764, 299] width 20 height 20
click at [761, 301] on span "Increase" at bounding box center [764, 299] width 20 height 20
click at [919, 304] on span "Increase" at bounding box center [912, 314] width 20 height 20
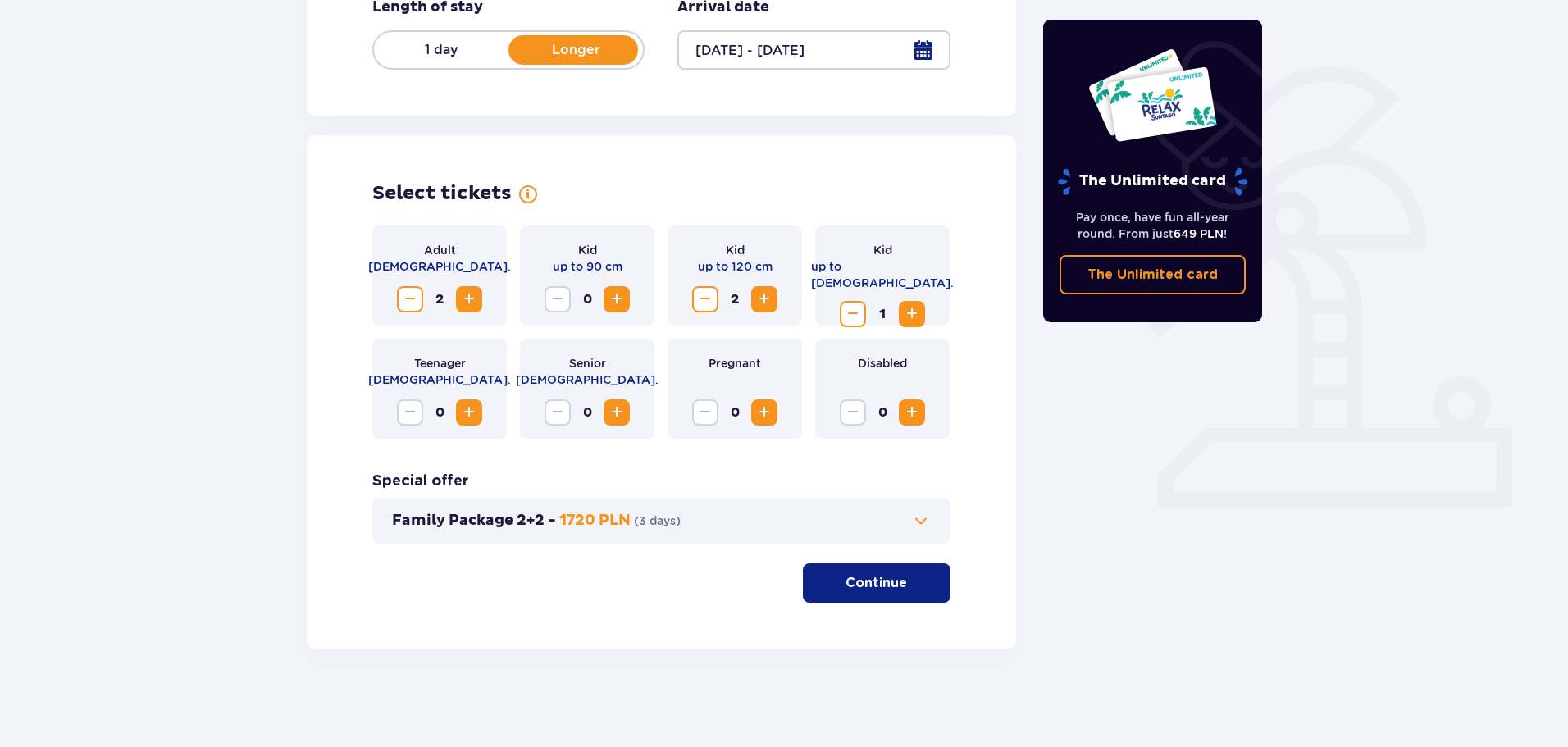
click at [888, 580] on p "Continue" at bounding box center [876, 582] width 61 height 18
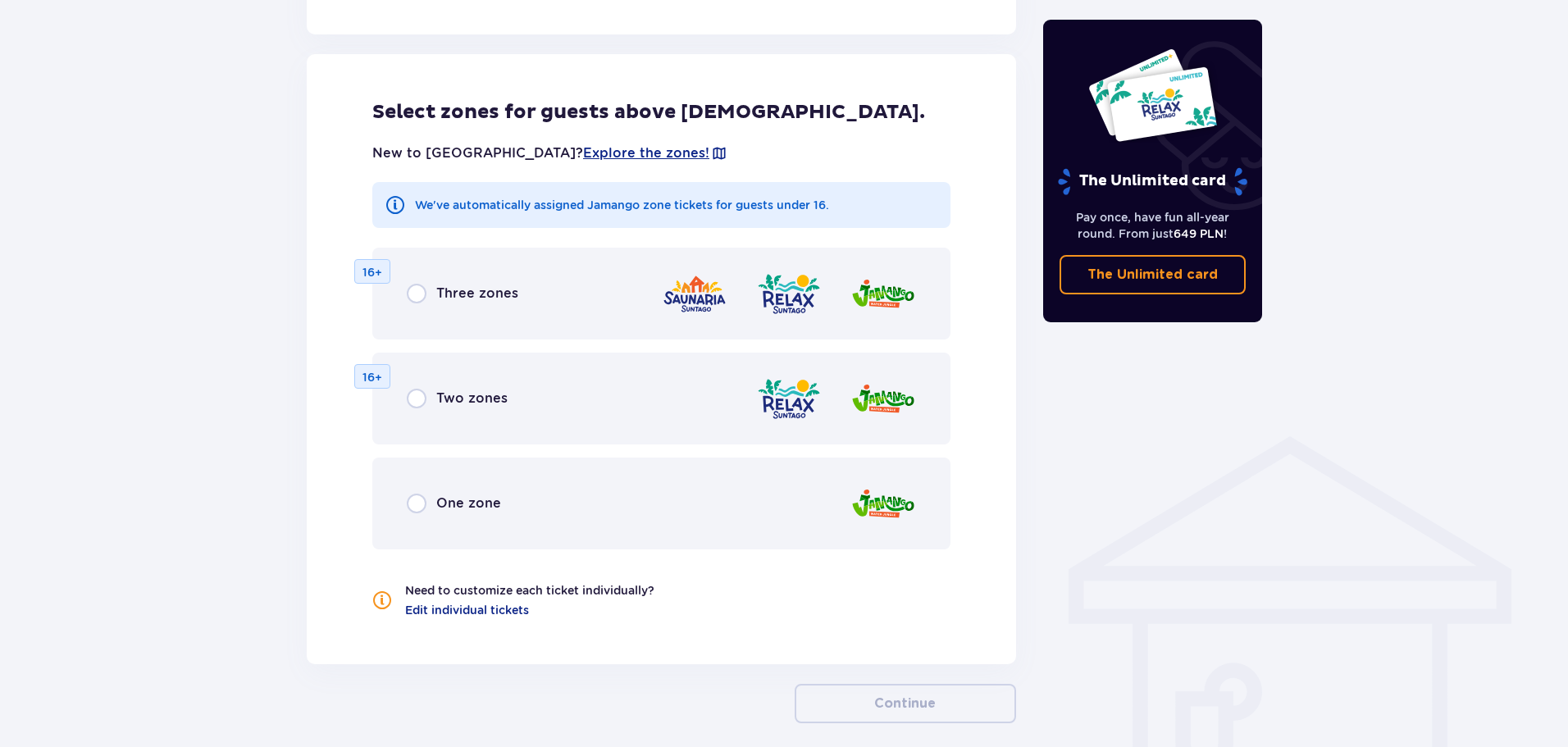
scroll to position [910, 0]
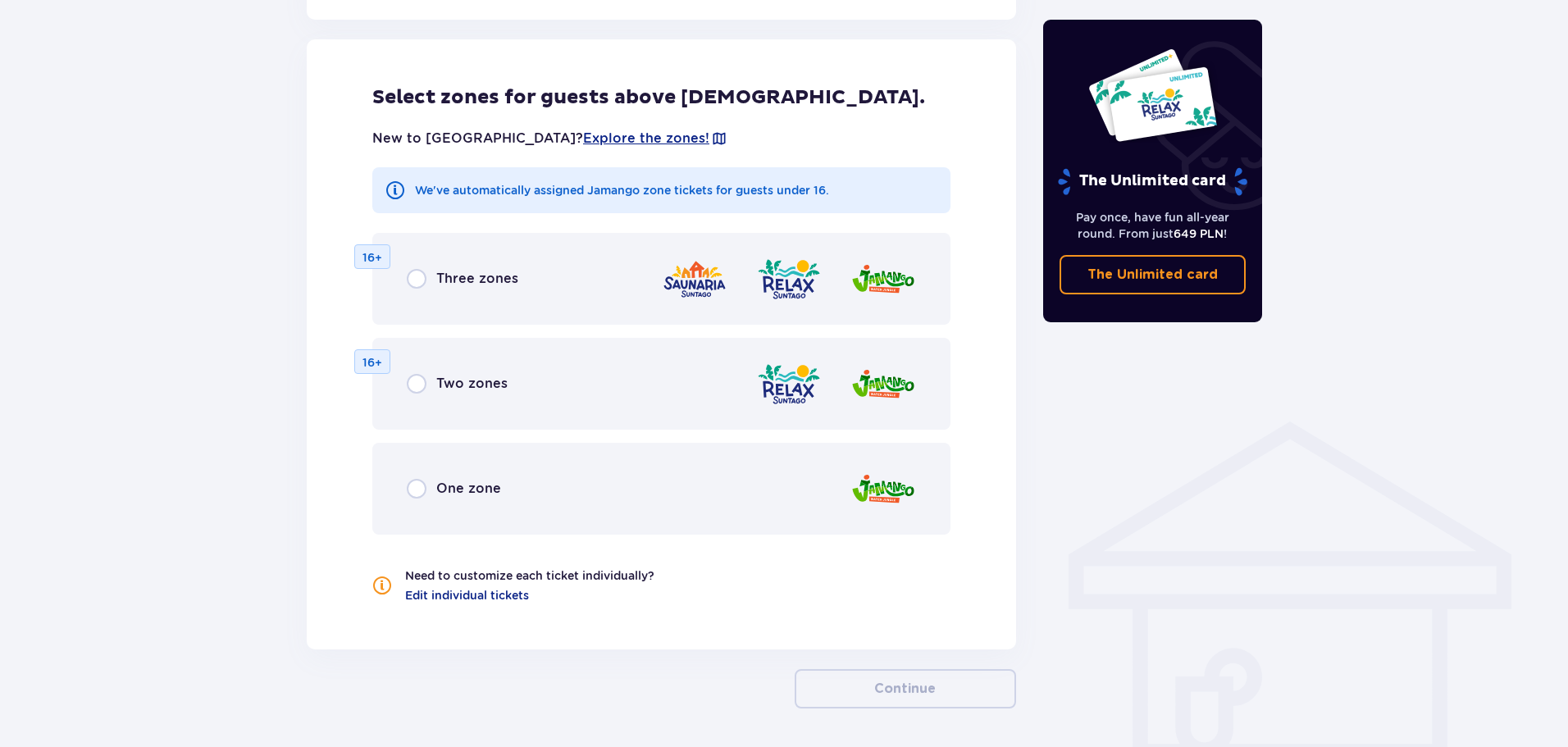
click at [432, 495] on div "One zone" at bounding box center [453, 489] width 94 height 20
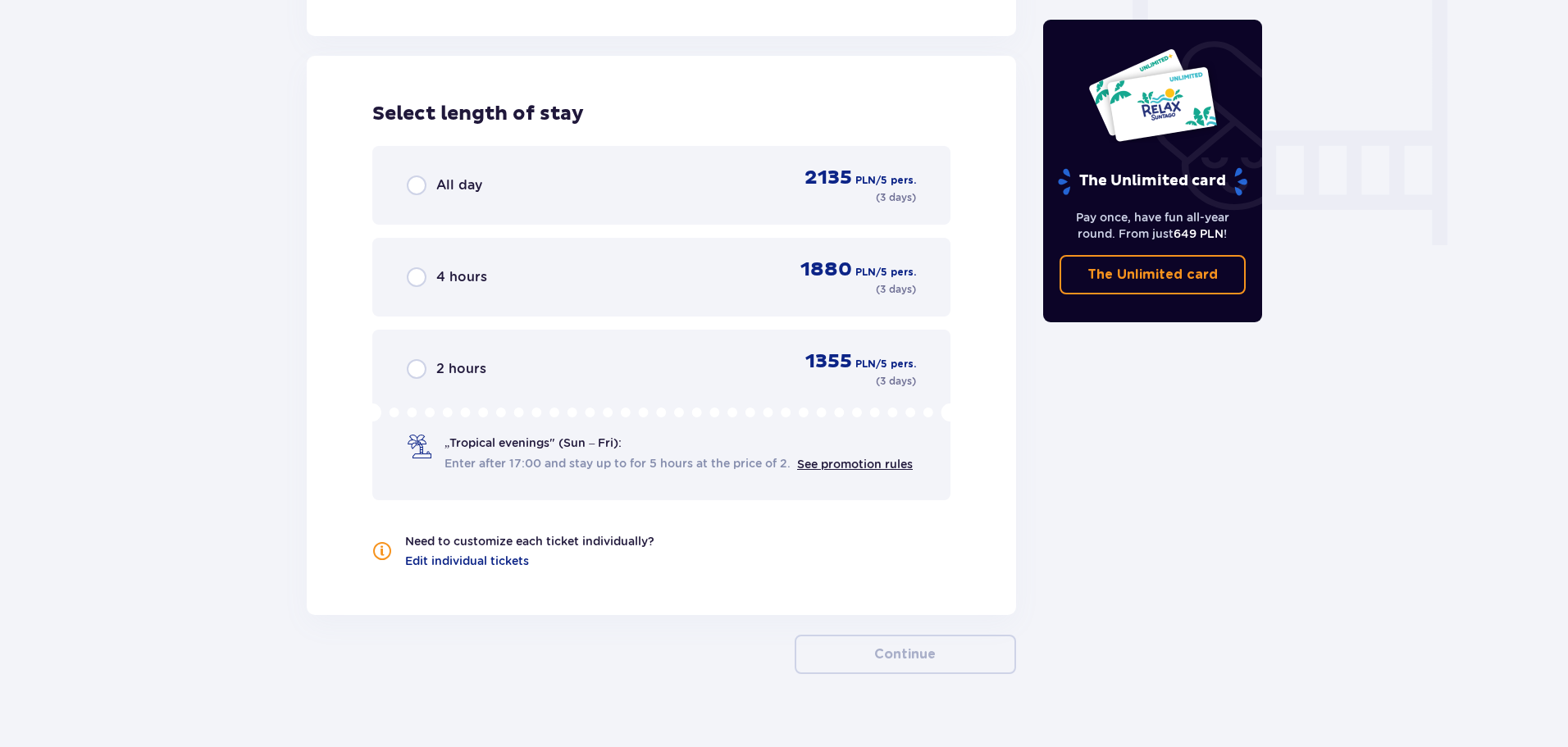
scroll to position [1540, 0]
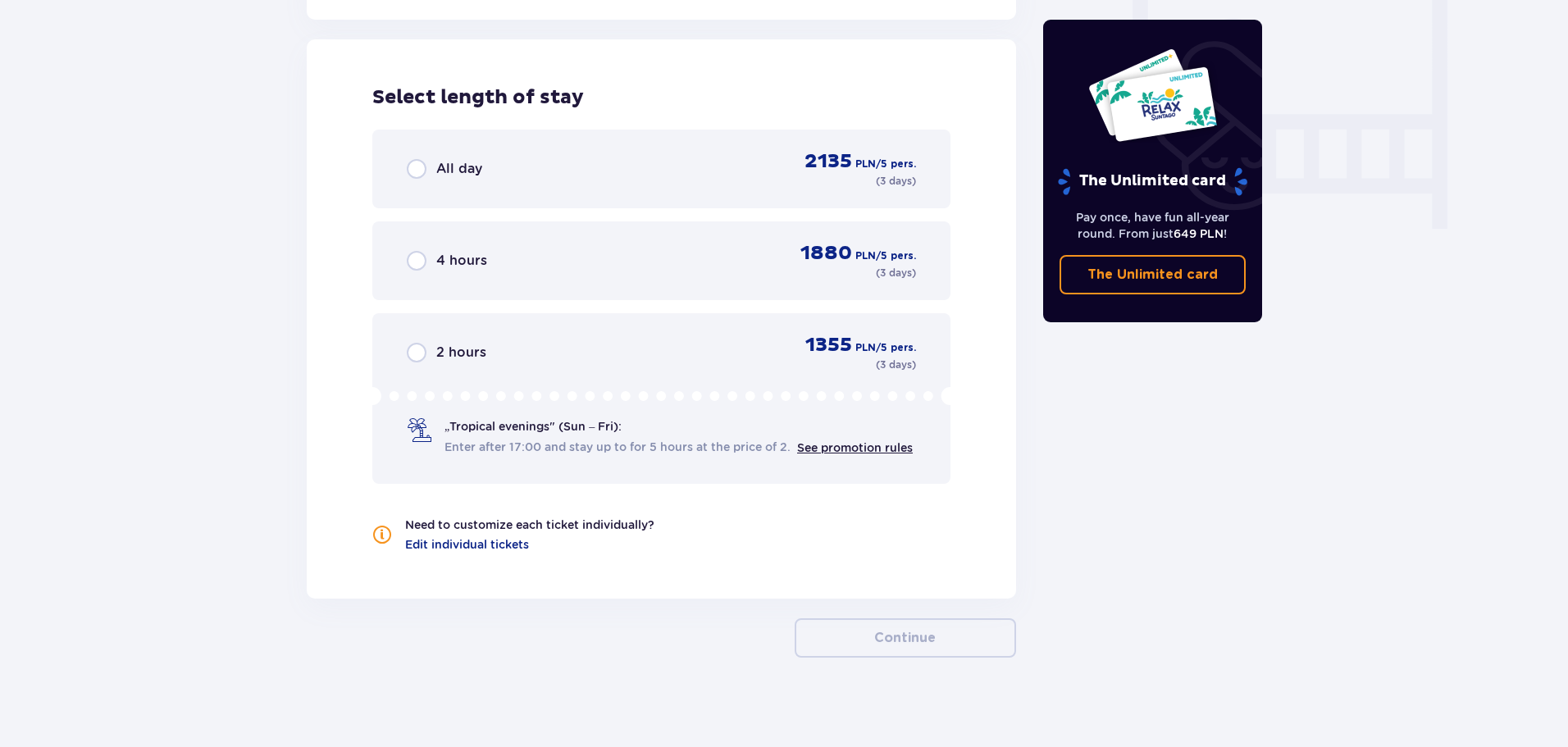
click at [415, 169] on input "radio" at bounding box center [416, 169] width 20 height 20
radio input "true"
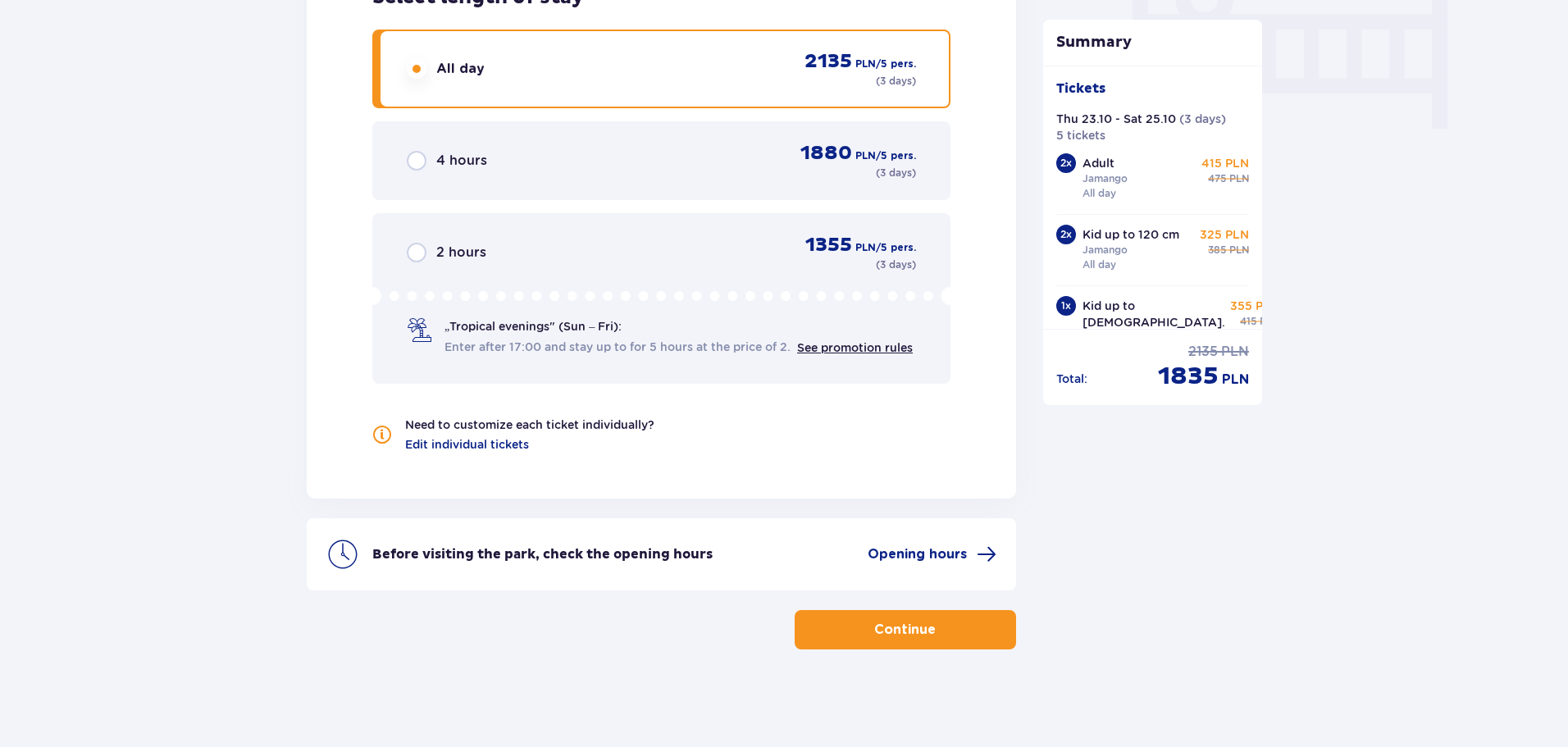
scroll to position [1640, 0]
click at [903, 621] on p "Continue" at bounding box center [904, 628] width 61 height 18
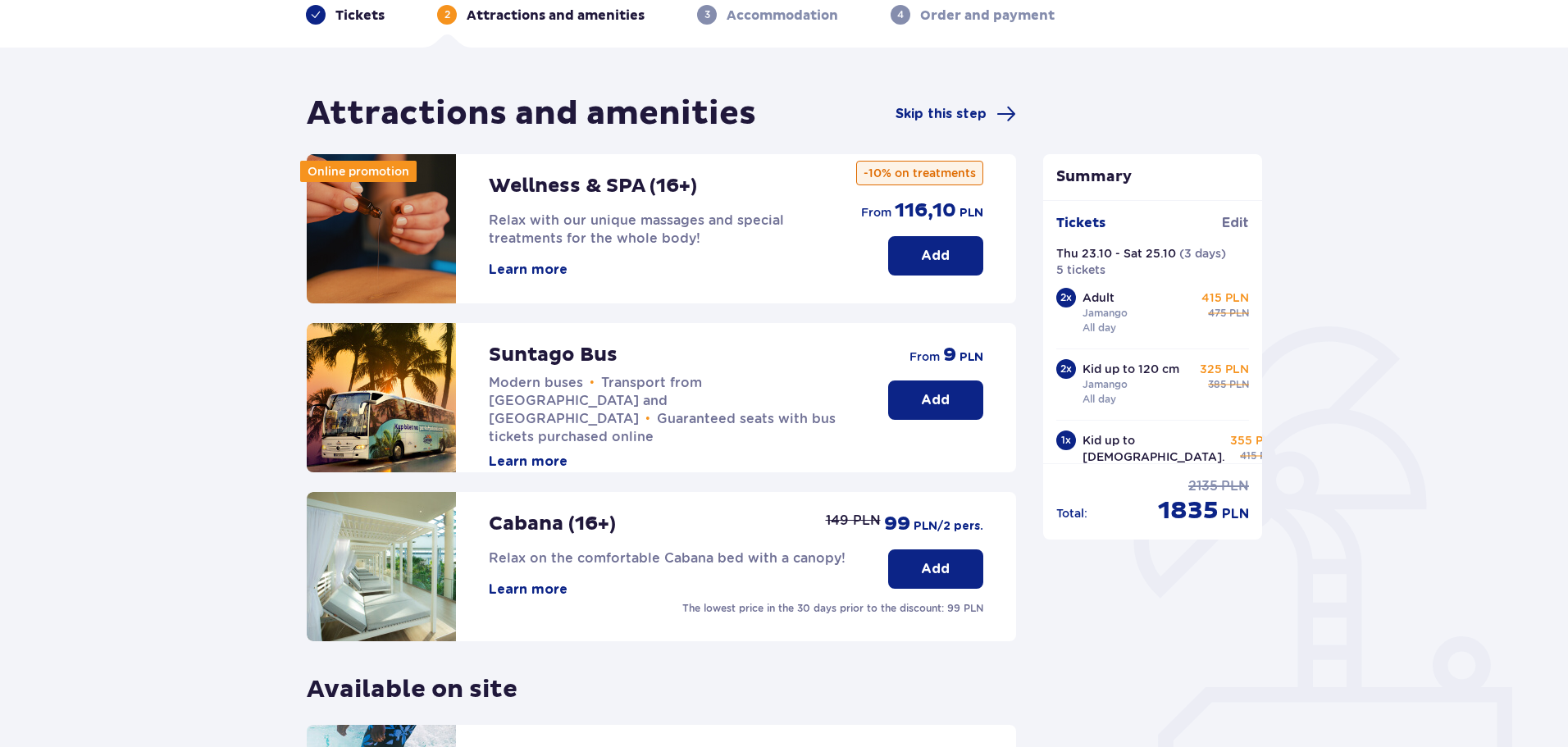
scroll to position [328, 0]
